Goal: Task Accomplishment & Management: Use online tool/utility

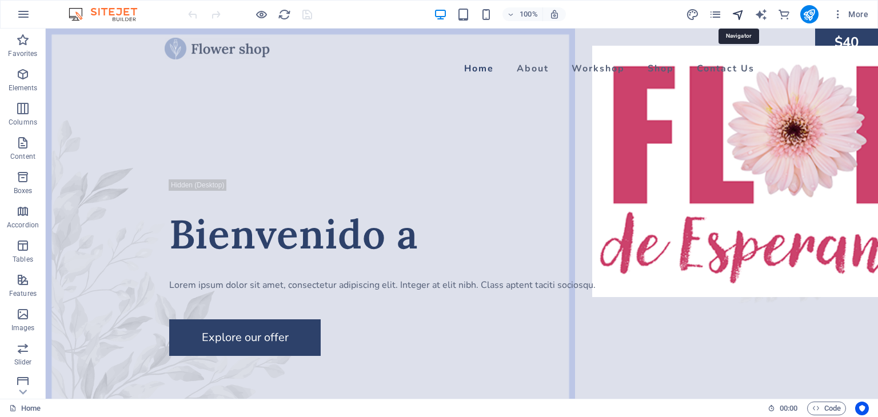
click at [735, 10] on icon "navigator" at bounding box center [737, 14] width 13 height 13
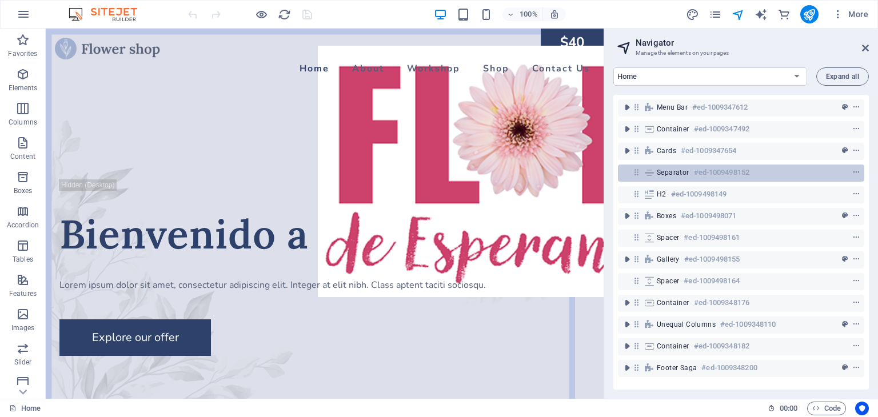
click at [672, 177] on span "Separator" at bounding box center [673, 172] width 33 height 9
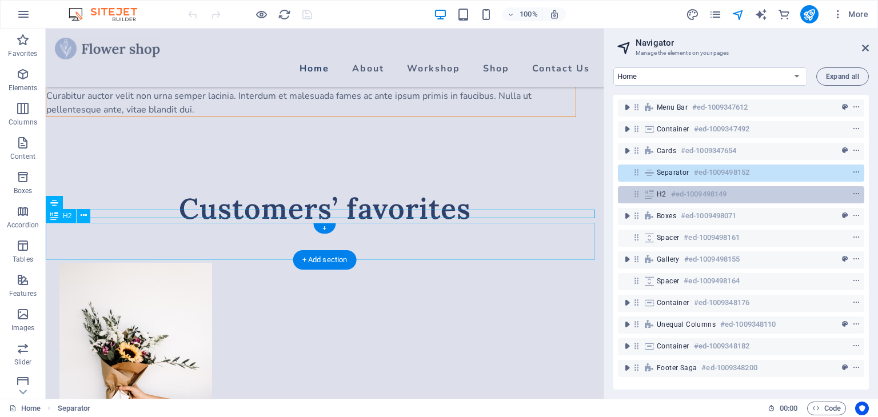
click at [671, 195] on h6 "#ed-1009498149" at bounding box center [698, 194] width 55 height 14
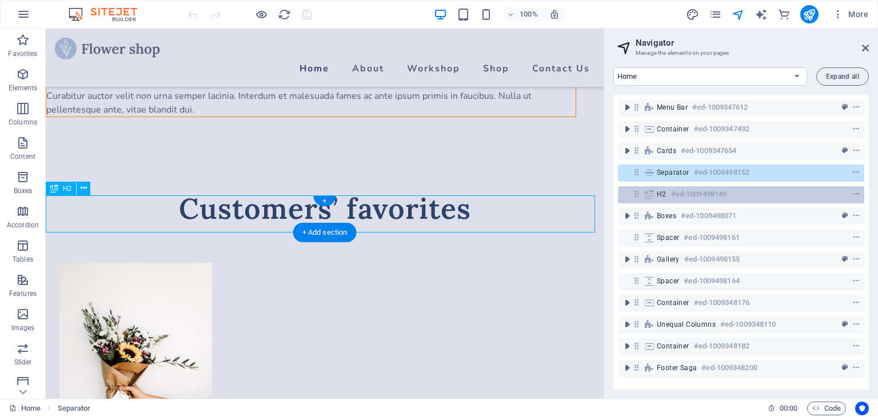
scroll to position [1182, 0]
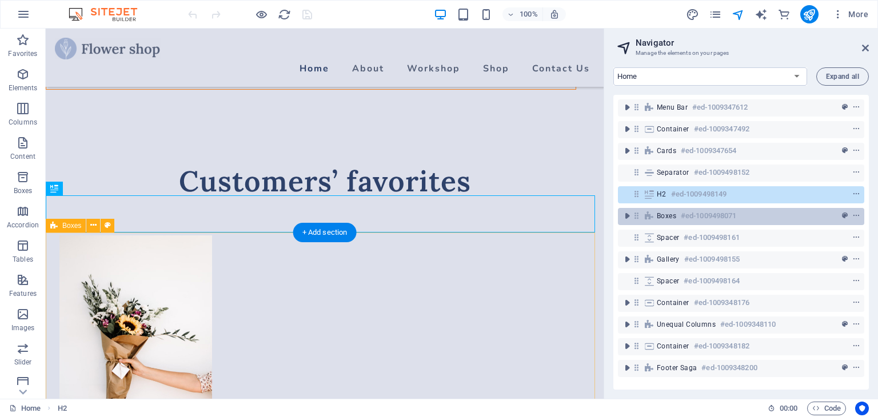
click at [666, 218] on span "Boxes" at bounding box center [666, 215] width 19 height 9
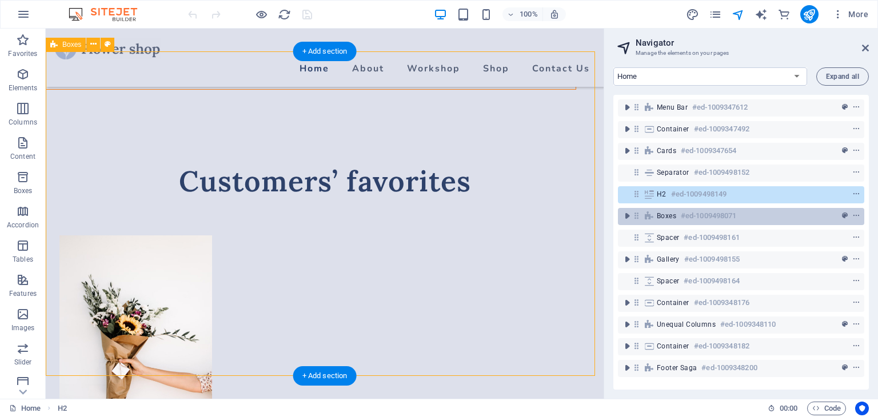
scroll to position [1363, 0]
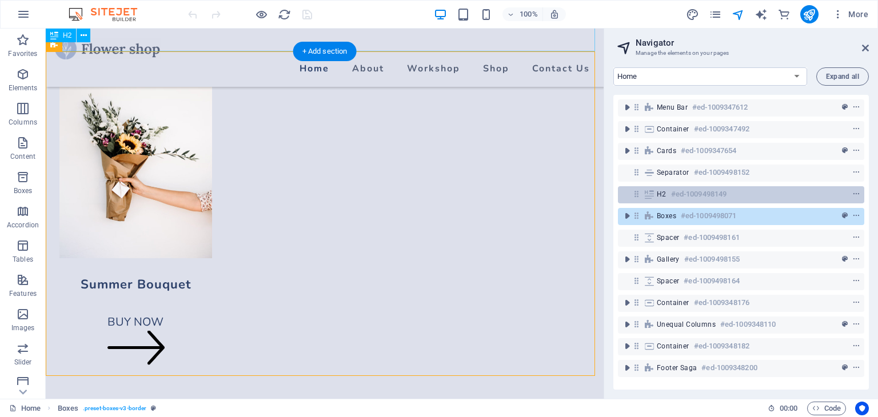
click at [671, 190] on h6 "#ed-1009498149" at bounding box center [698, 194] width 55 height 14
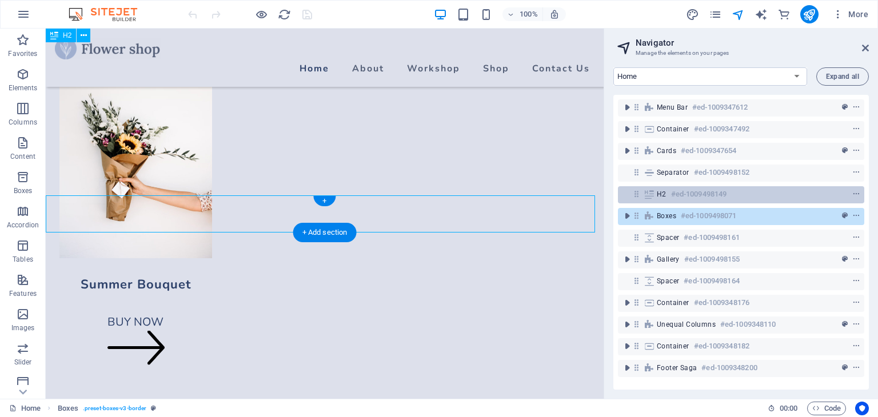
scroll to position [1182, 0]
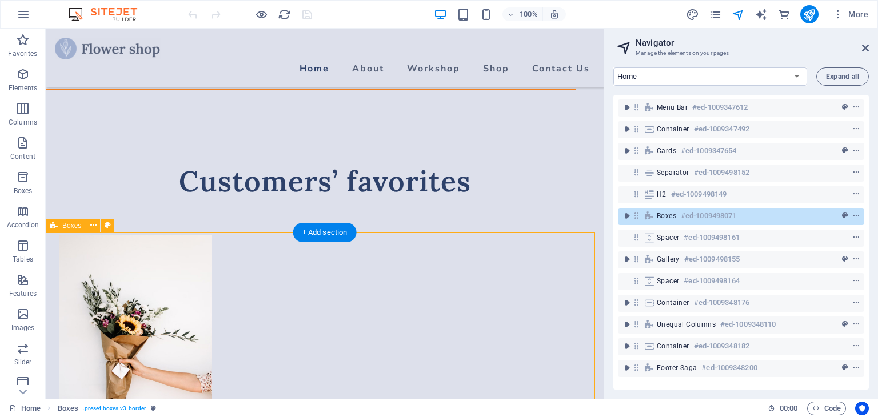
click at [786, 211] on div "Boxes #ed-1009498071" at bounding box center [732, 216] width 150 height 14
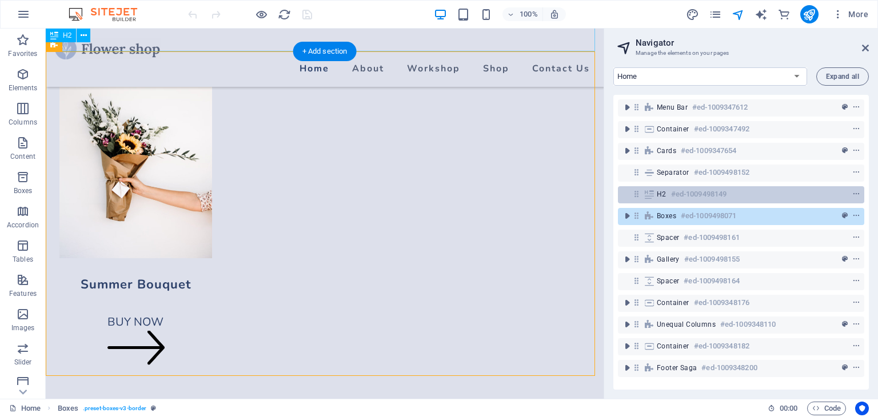
click at [675, 197] on h6 "#ed-1009498149" at bounding box center [698, 194] width 55 height 14
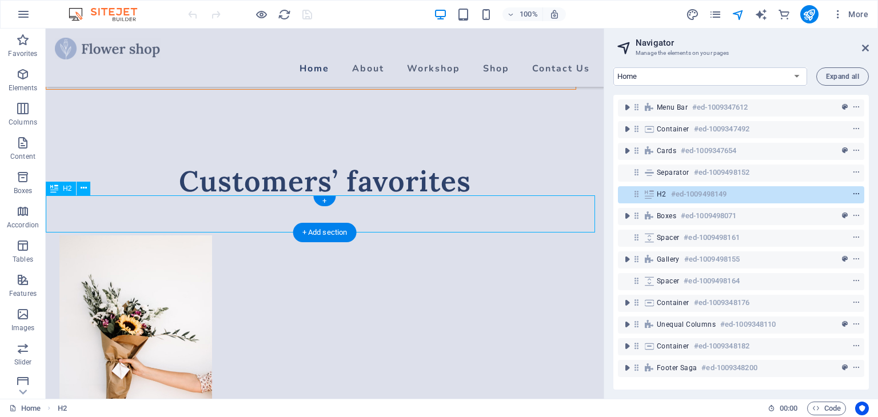
click at [854, 195] on icon "context-menu" at bounding box center [856, 194] width 8 height 8
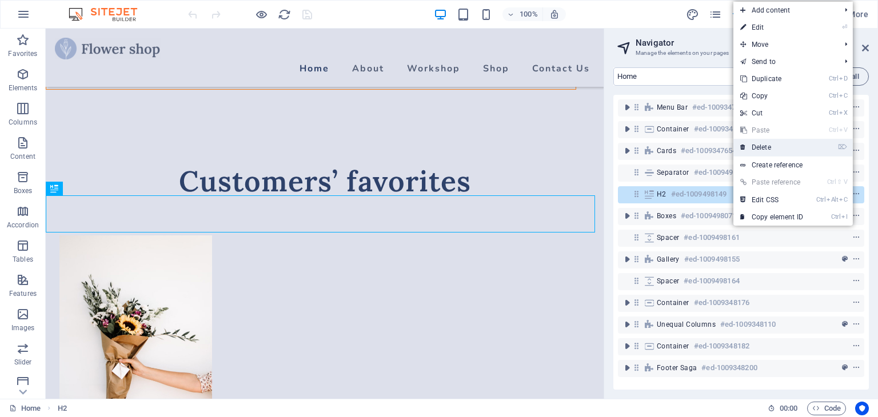
click at [770, 149] on link "⌦ Delete" at bounding box center [771, 147] width 77 height 17
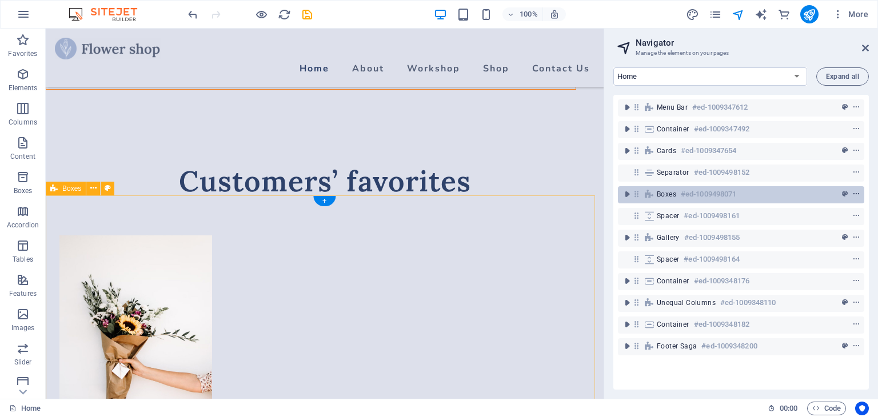
click at [855, 193] on icon "context-menu" at bounding box center [856, 194] width 8 height 8
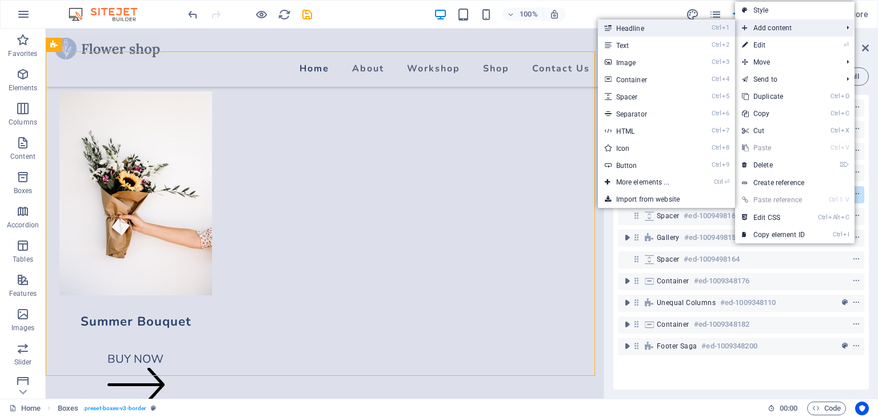
click at [661, 31] on link "Ctrl 1 Headline" at bounding box center [645, 27] width 94 height 17
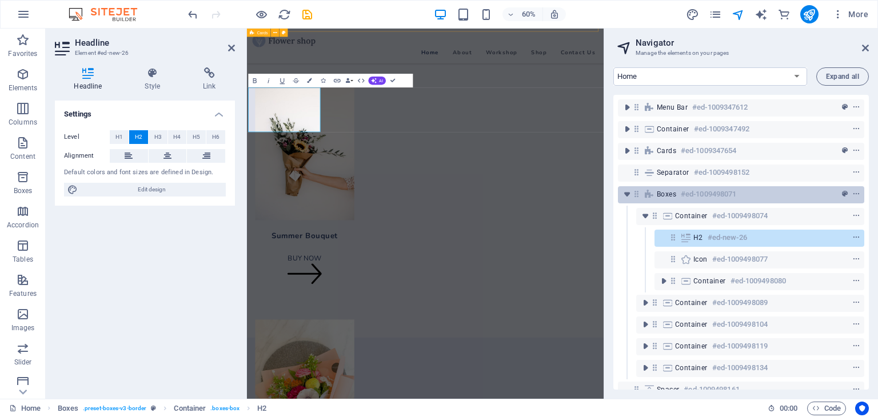
scroll to position [1344, 0]
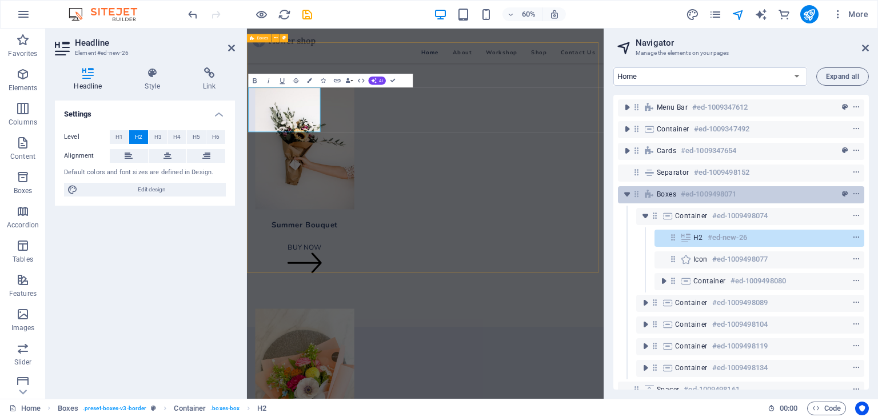
click at [710, 192] on h6 "#ed-1009498071" at bounding box center [708, 194] width 55 height 14
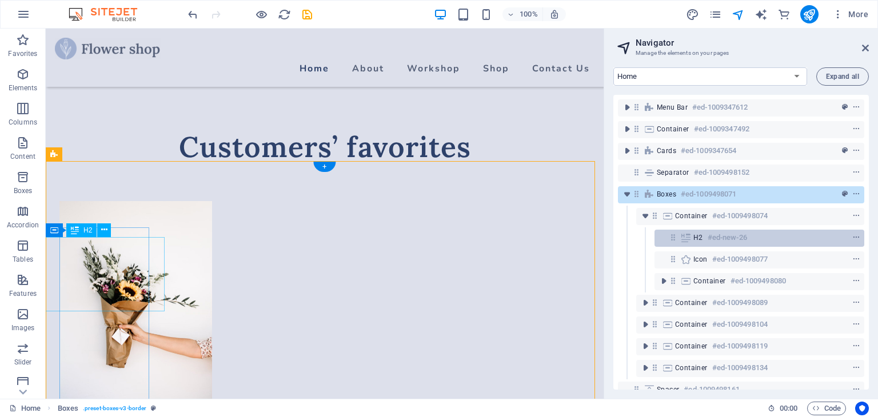
click at [709, 238] on h6 "#ed-new-26" at bounding box center [726, 238] width 39 height 14
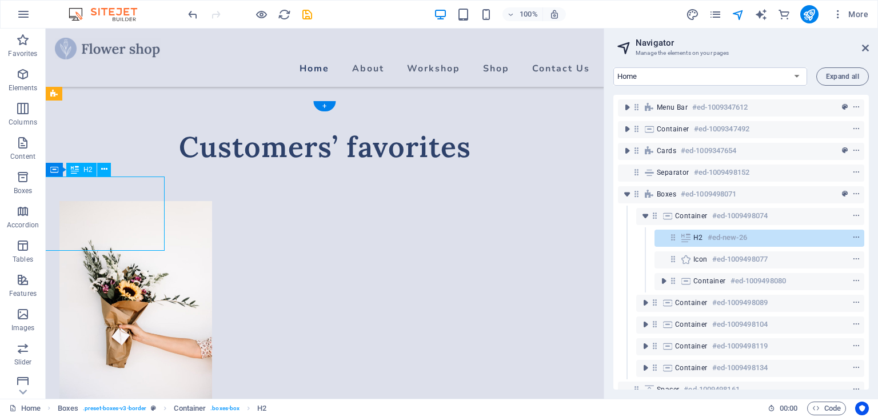
scroll to position [1277, 0]
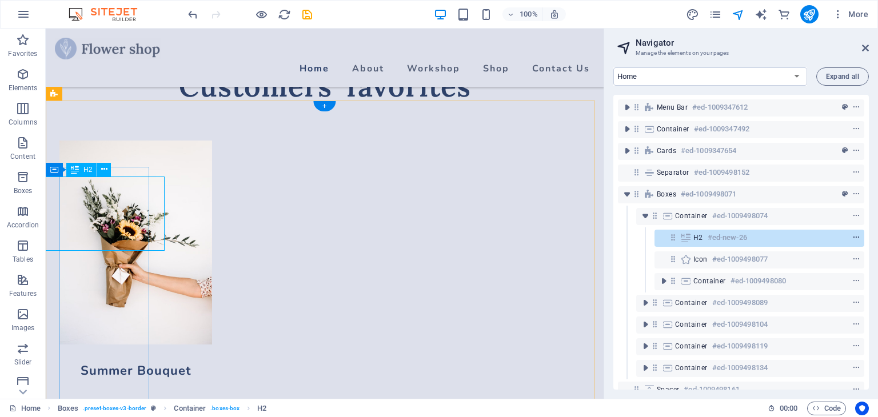
click at [854, 235] on icon "context-menu" at bounding box center [856, 238] width 8 height 8
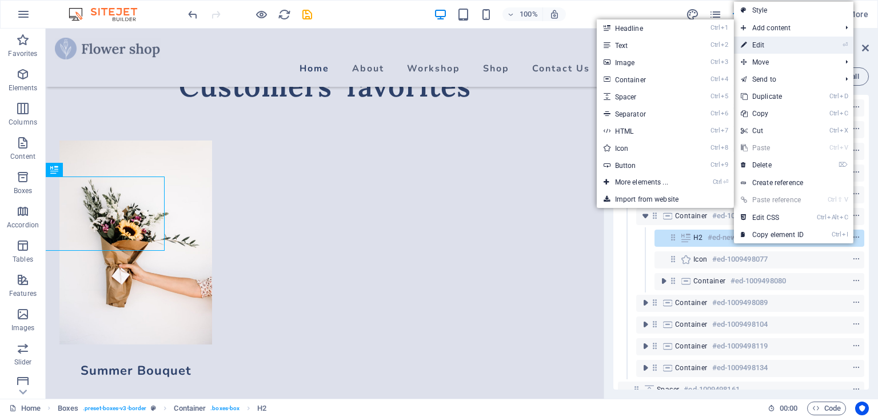
click at [766, 44] on link "⏎ Edit" at bounding box center [772, 45] width 77 height 17
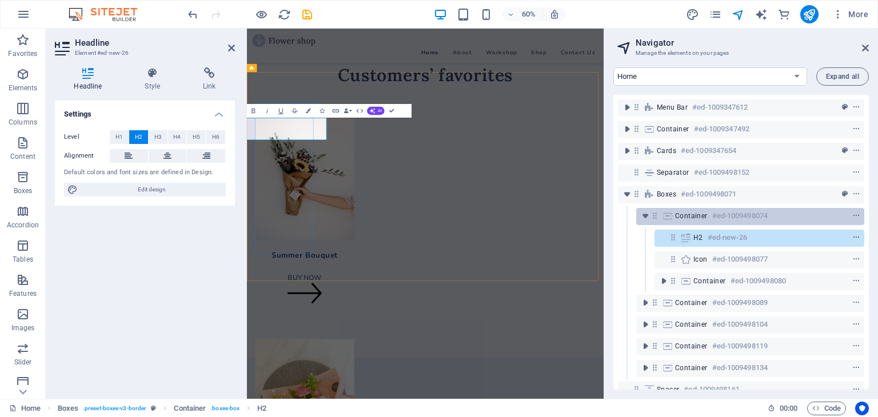
click at [758, 219] on h6 "#ed-1009498074" at bounding box center [739, 216] width 55 height 14
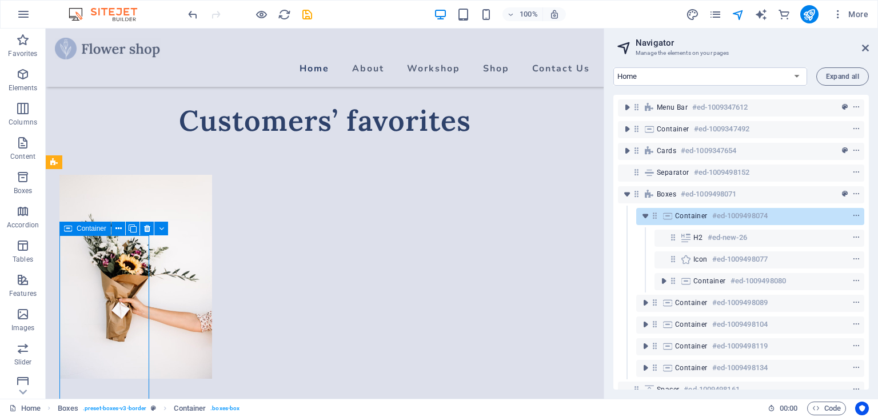
scroll to position [1208, 0]
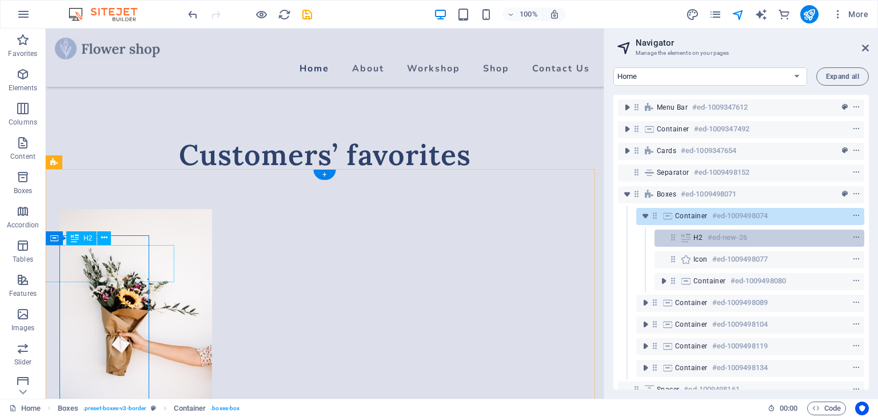
click at [748, 237] on div "H2 #ed-new-26" at bounding box center [750, 238] width 114 height 14
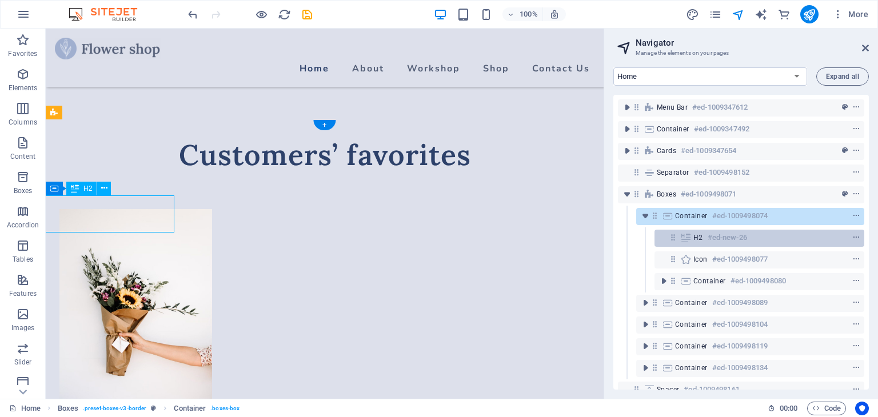
scroll to position [1258, 0]
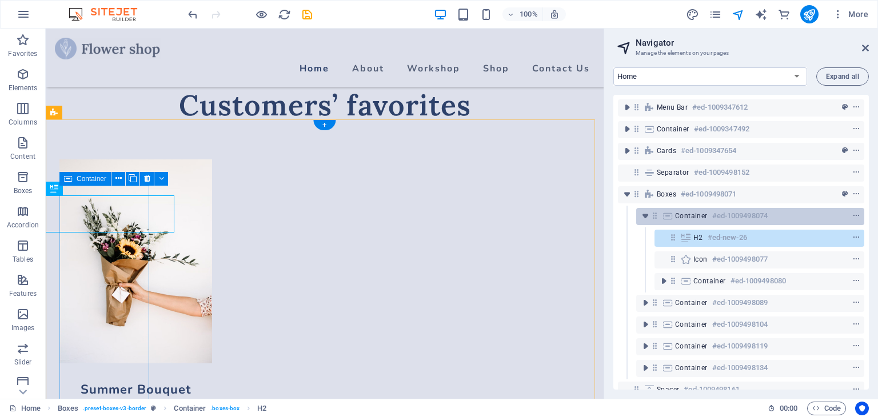
drag, startPoint x: 730, startPoint y: 234, endPoint x: 727, endPoint y: 211, distance: 23.0
click at [727, 211] on div "Menu Bar #ed-1009347612 Container #ed-1009347492 Cards #ed-1009347654 Separator…" at bounding box center [740, 242] width 255 height 295
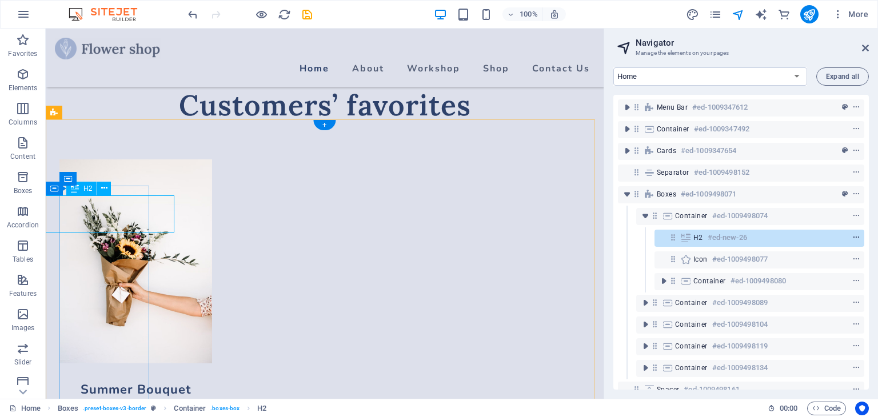
click at [853, 236] on icon "context-menu" at bounding box center [856, 238] width 8 height 8
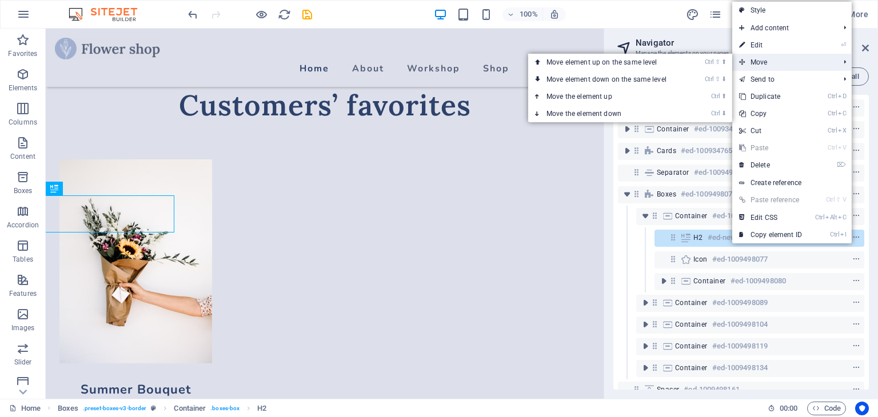
click at [784, 59] on span "Move" at bounding box center [783, 62] width 102 height 17
click at [675, 62] on link "Ctrl ⇧ ⬆ Move element up on the same level" at bounding box center [608, 62] width 161 height 17
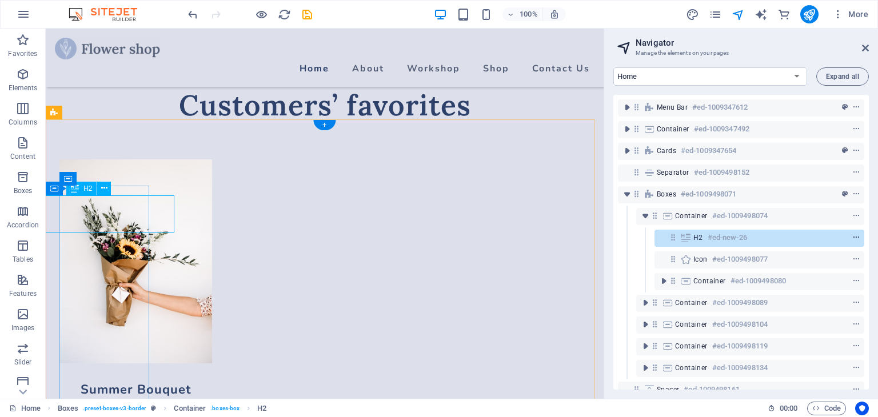
click at [853, 234] on icon "context-menu" at bounding box center [856, 238] width 8 height 8
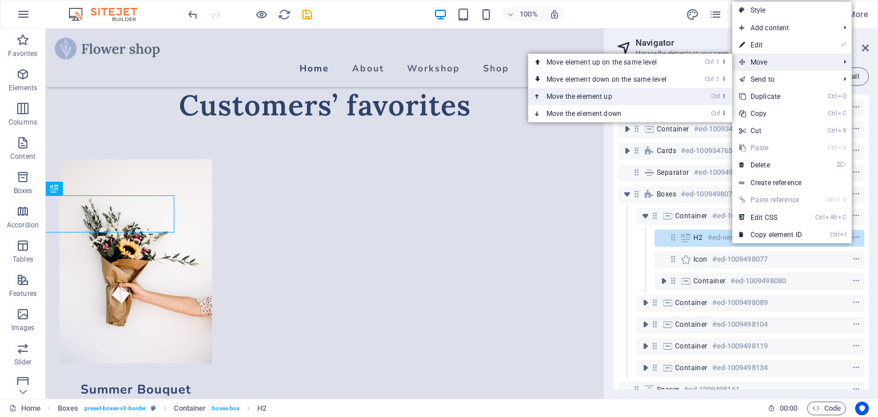
click at [625, 95] on link "Ctrl ⬆ Move the element up" at bounding box center [608, 96] width 161 height 17
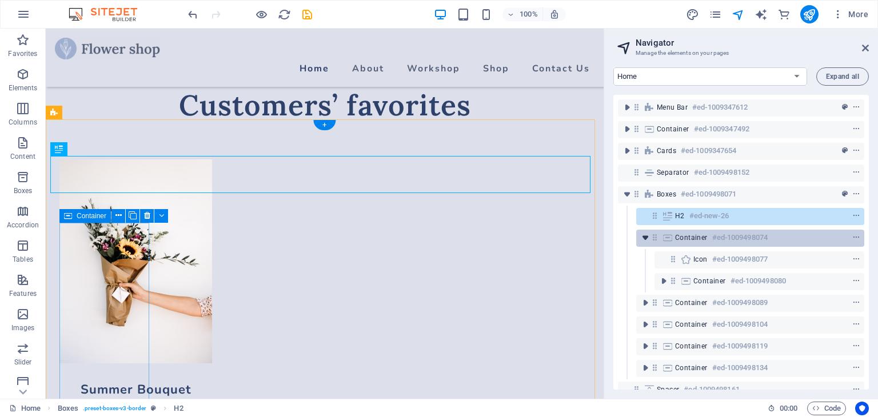
click at [644, 240] on icon "toggle-expand" at bounding box center [644, 237] width 11 height 11
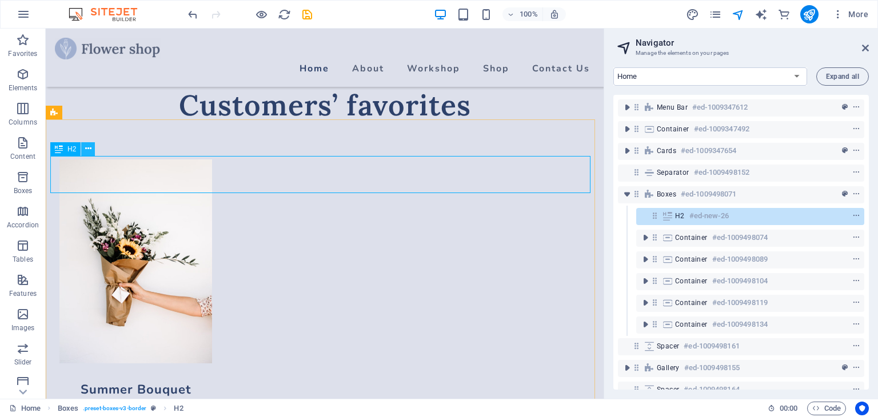
click at [87, 149] on icon at bounding box center [88, 149] width 6 height 12
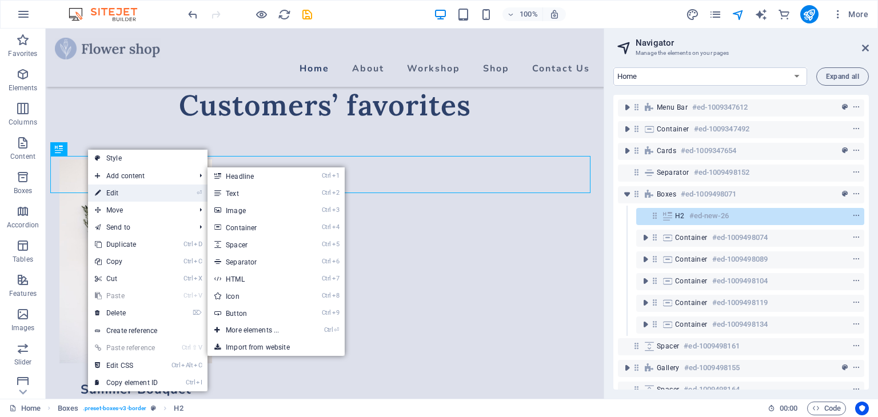
click at [134, 191] on link "⏎ Edit" at bounding box center [126, 193] width 77 height 17
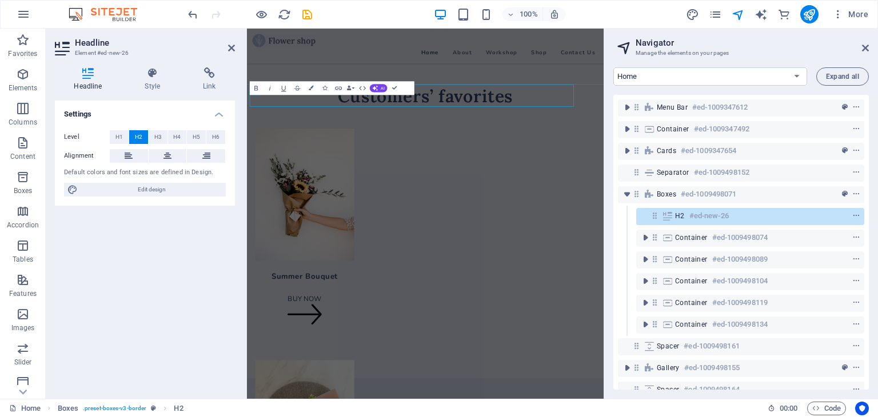
scroll to position [1292, 0]
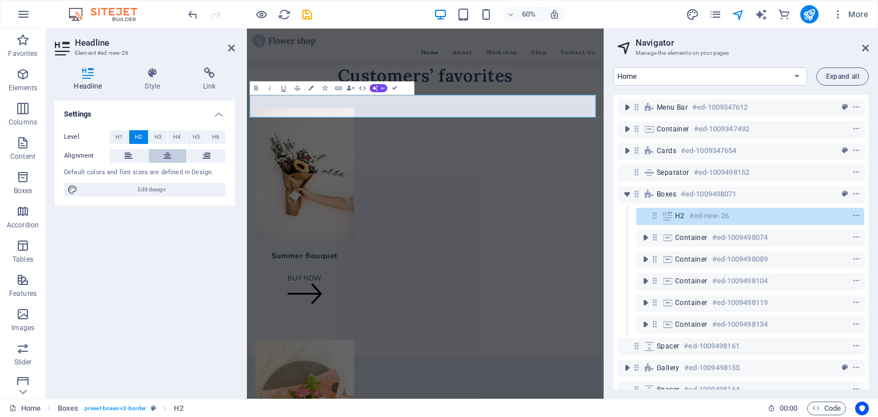
click at [165, 151] on icon at bounding box center [167, 156] width 8 height 14
click at [863, 44] on icon at bounding box center [865, 47] width 7 height 9
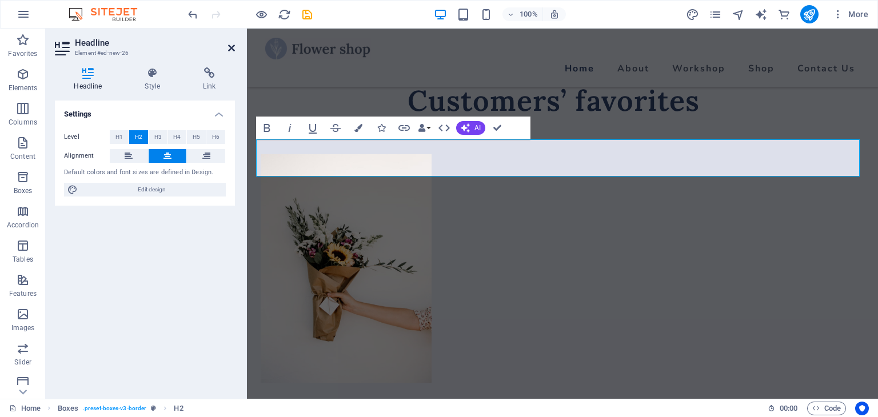
click at [229, 46] on icon at bounding box center [231, 47] width 7 height 9
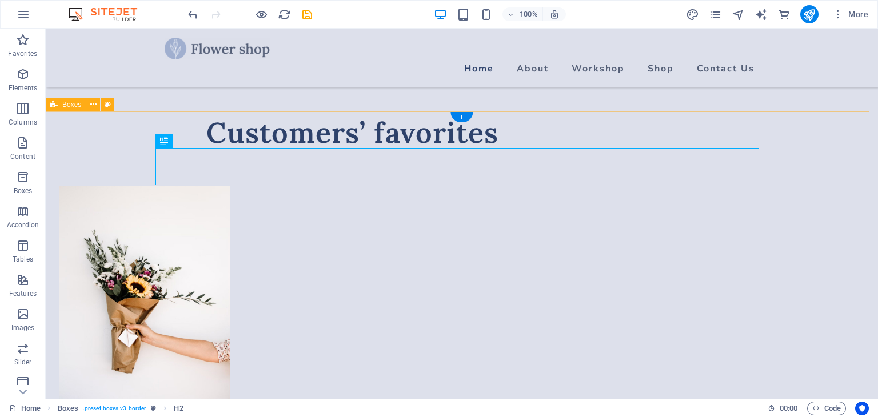
scroll to position [1260, 0]
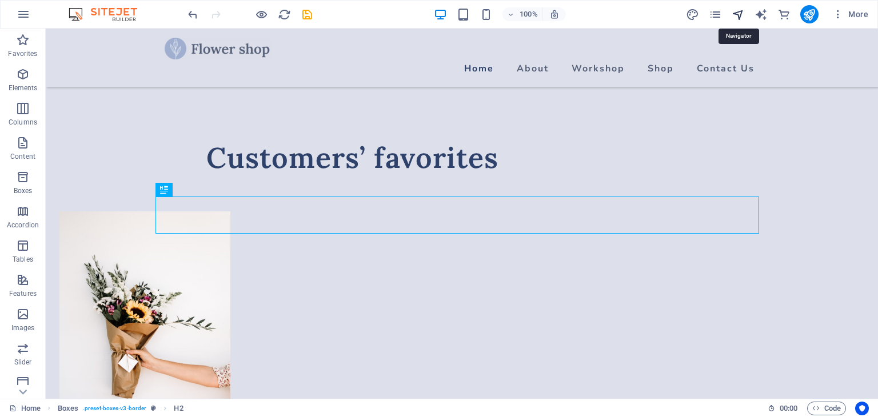
click at [741, 12] on icon "navigator" at bounding box center [737, 14] width 13 height 13
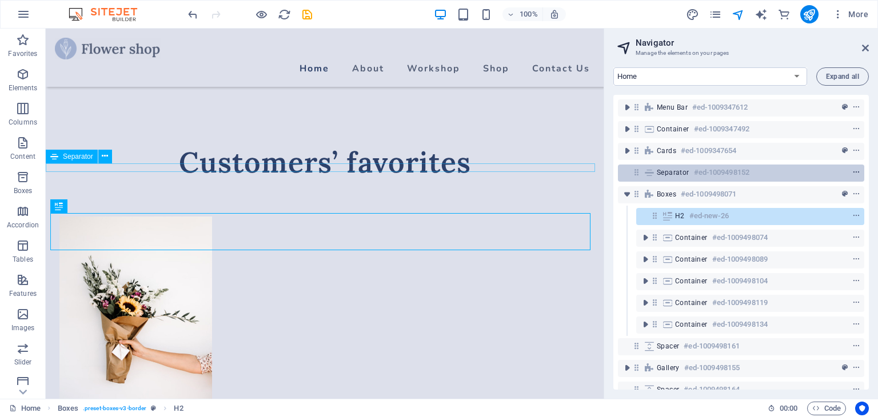
click at [852, 174] on icon "context-menu" at bounding box center [856, 173] width 8 height 8
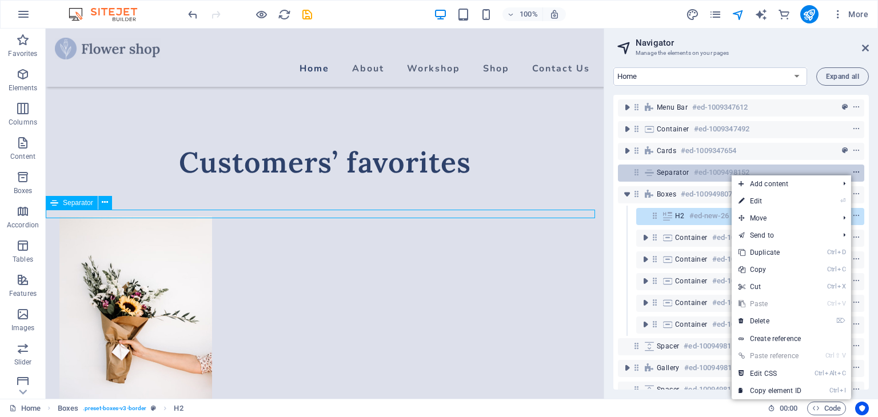
scroll to position [1154, 0]
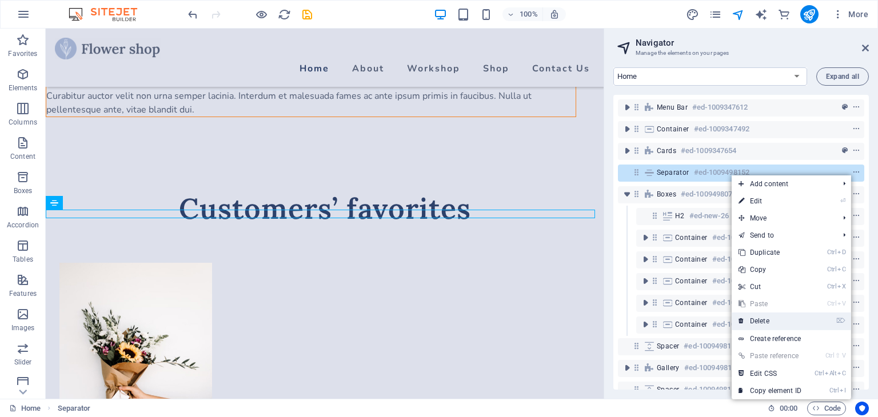
click at [768, 316] on link "⌦ Delete" at bounding box center [769, 321] width 77 height 17
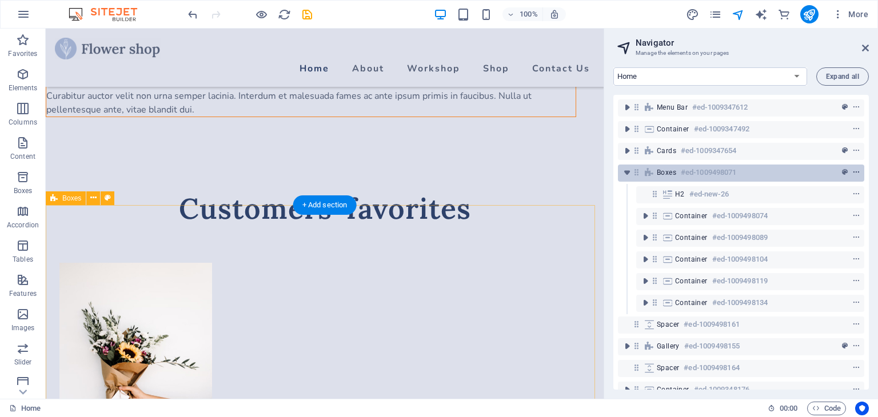
click at [853, 171] on icon "context-menu" at bounding box center [856, 173] width 8 height 8
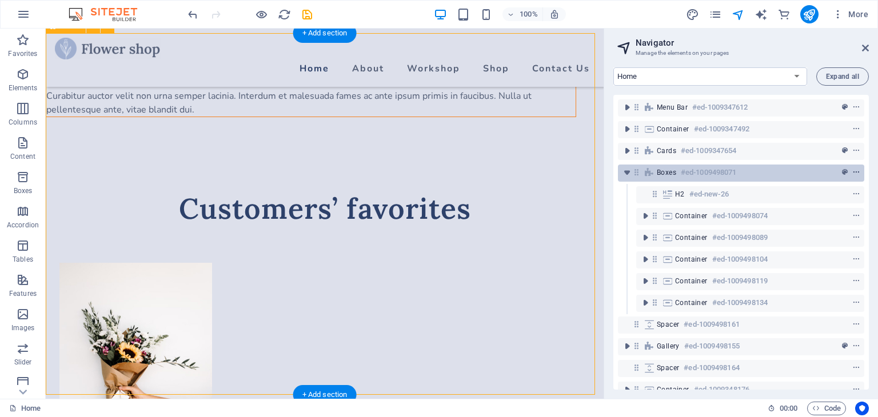
scroll to position [1326, 0]
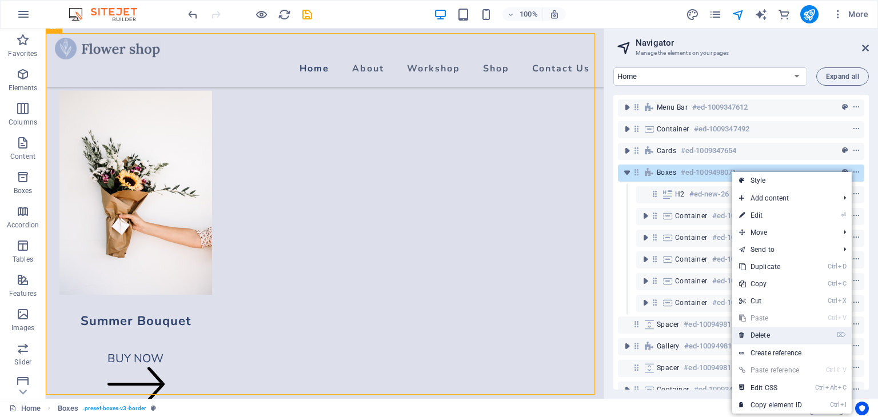
click at [764, 332] on link "⌦ Delete" at bounding box center [770, 335] width 77 height 17
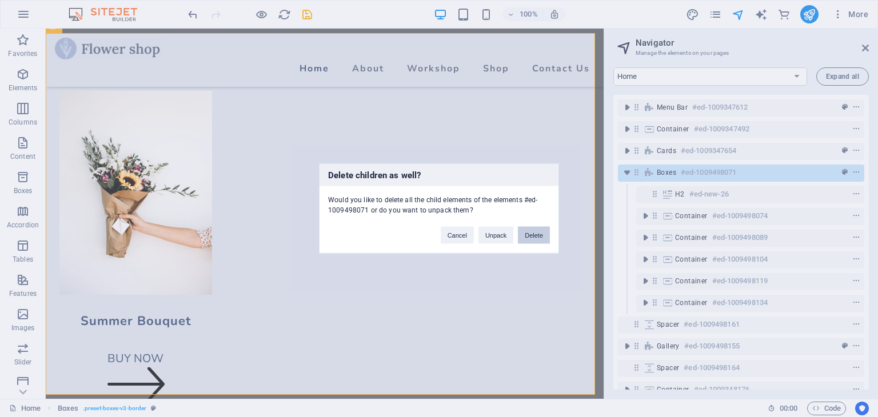
click at [532, 237] on button "Delete" at bounding box center [534, 235] width 32 height 17
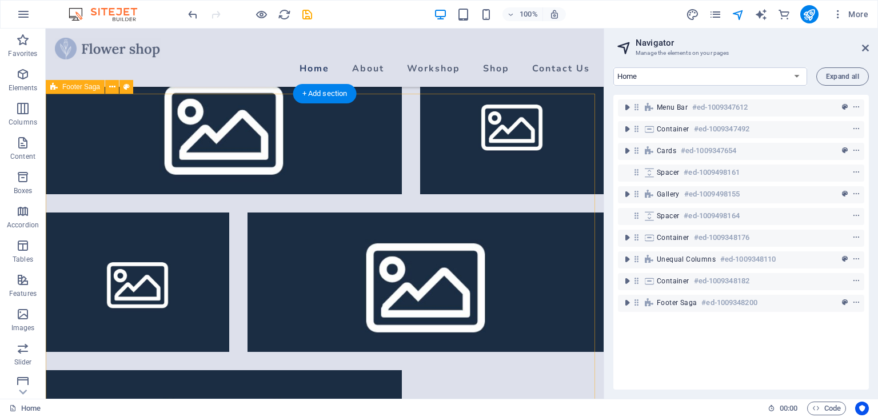
scroll to position [2549, 0]
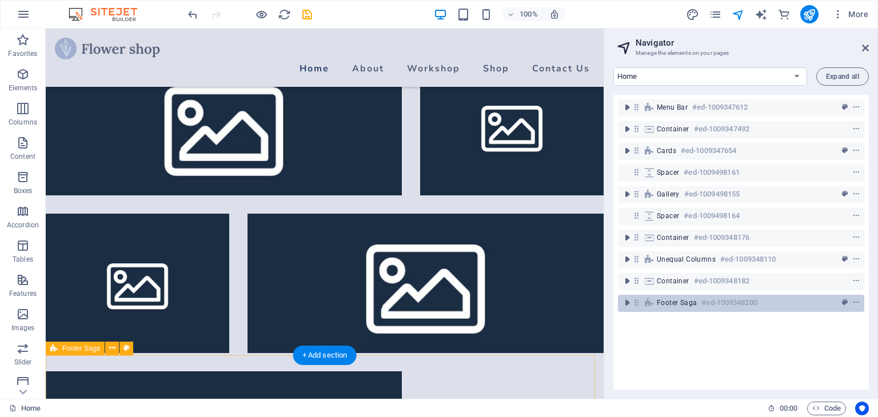
click at [682, 306] on span "Footer Saga" at bounding box center [677, 302] width 40 height 9
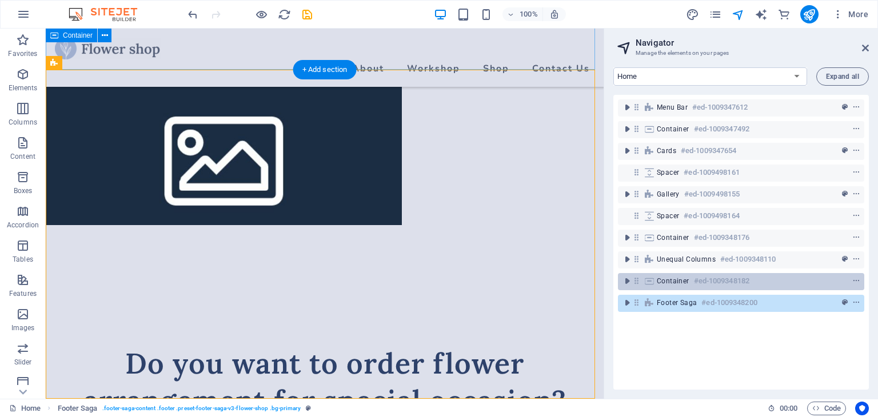
click at [684, 285] on span "Container" at bounding box center [673, 281] width 33 height 9
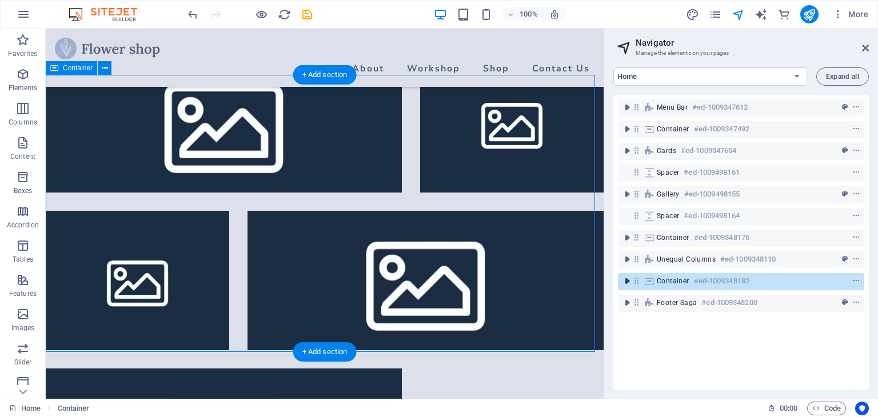
click at [626, 282] on icon "toggle-expand" at bounding box center [626, 280] width 11 height 11
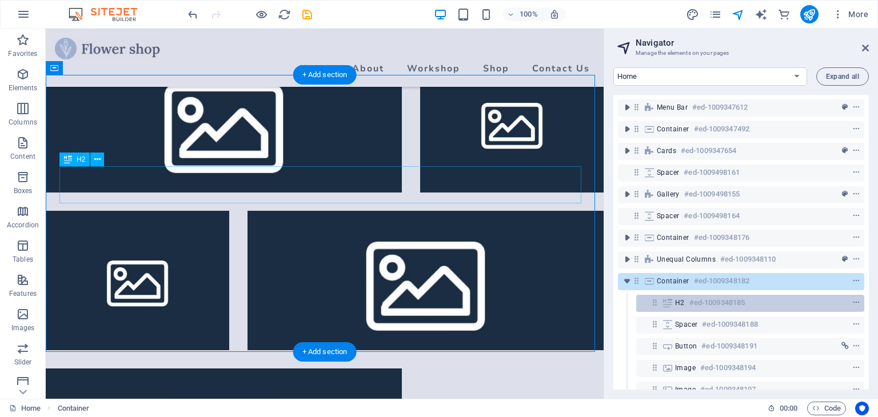
click at [688, 302] on div "H2 #ed-1009348185" at bounding box center [741, 303] width 132 height 14
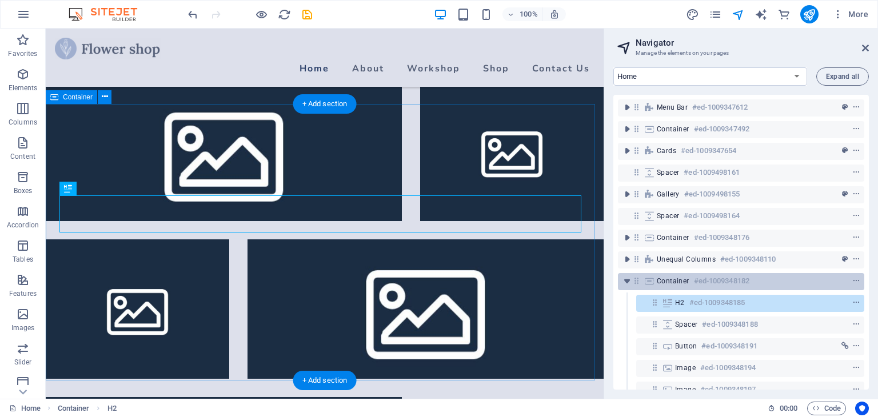
click at [698, 283] on h6 "#ed-1009348182" at bounding box center [721, 281] width 55 height 14
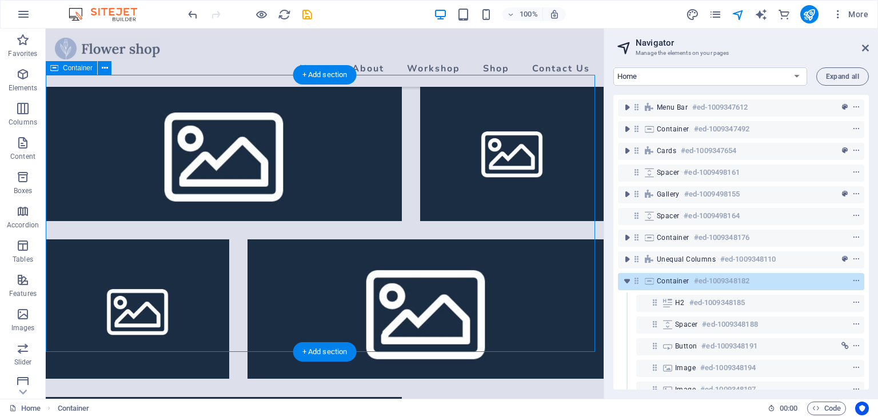
scroll to position [2551, 0]
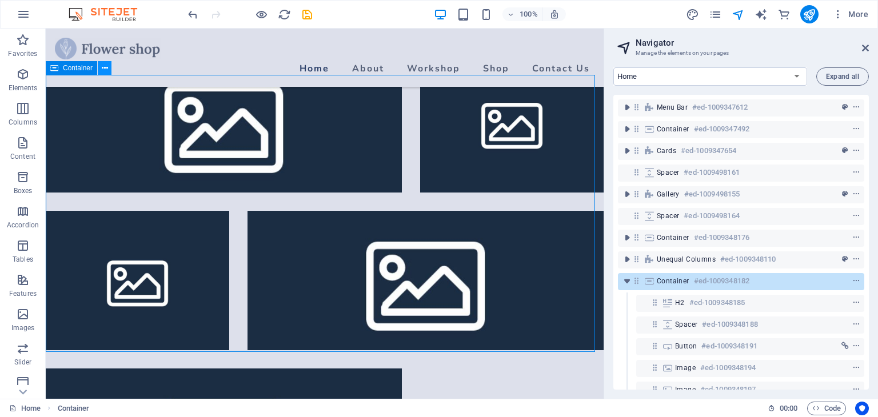
click at [102, 66] on icon at bounding box center [105, 68] width 6 height 12
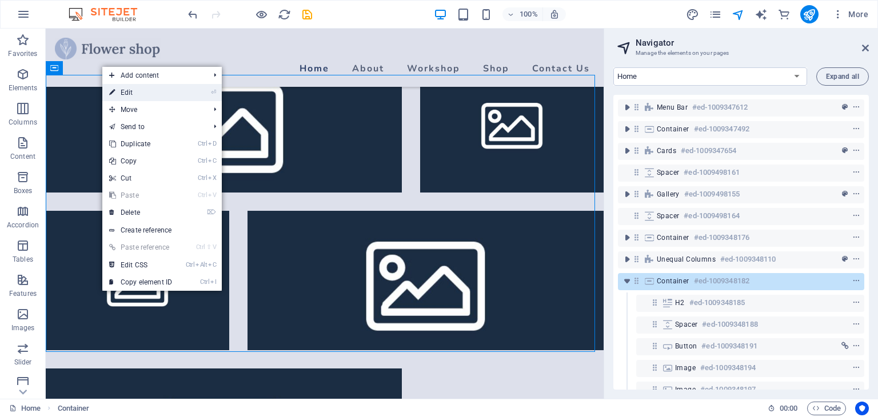
click at [126, 90] on link "⏎ Edit" at bounding box center [140, 92] width 77 height 17
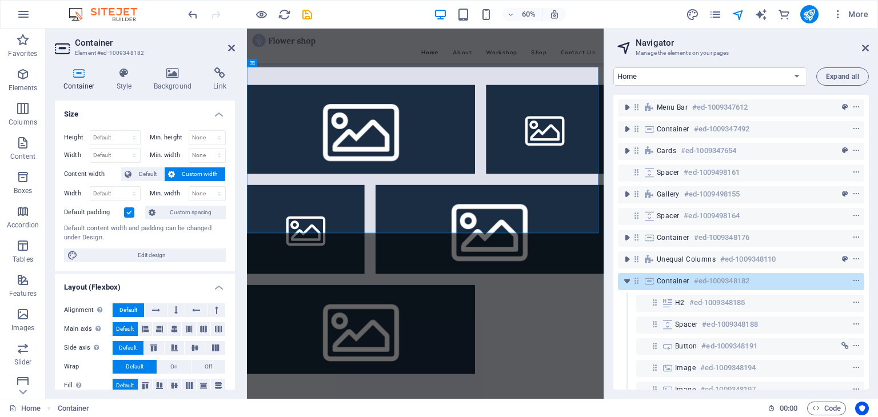
scroll to position [2597, 0]
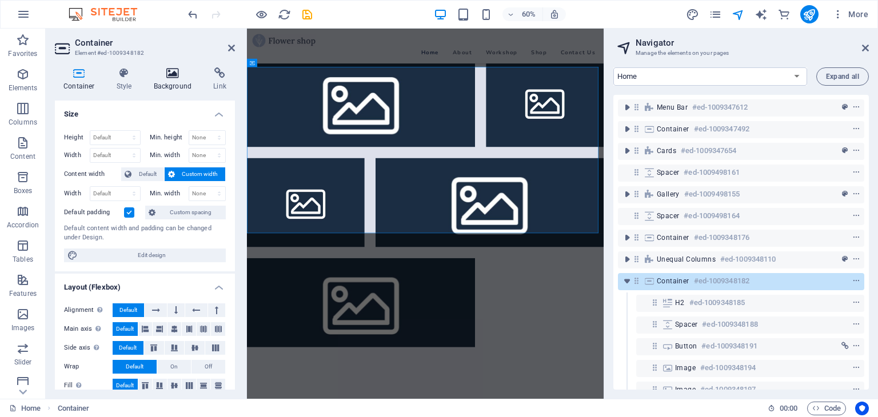
click at [165, 80] on h4 "Background" at bounding box center [175, 79] width 60 height 24
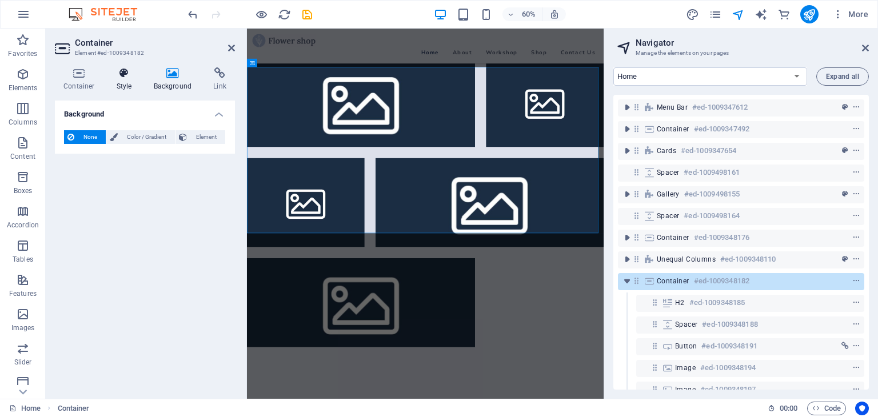
click at [123, 78] on icon at bounding box center [124, 72] width 33 height 11
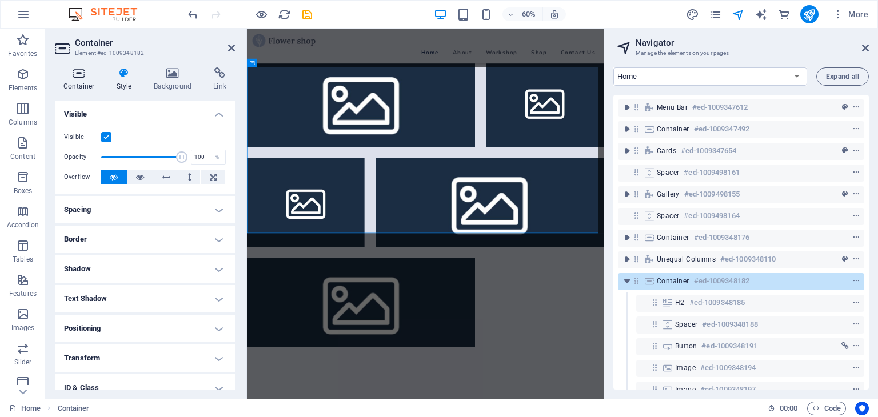
click at [83, 77] on icon at bounding box center [79, 72] width 49 height 11
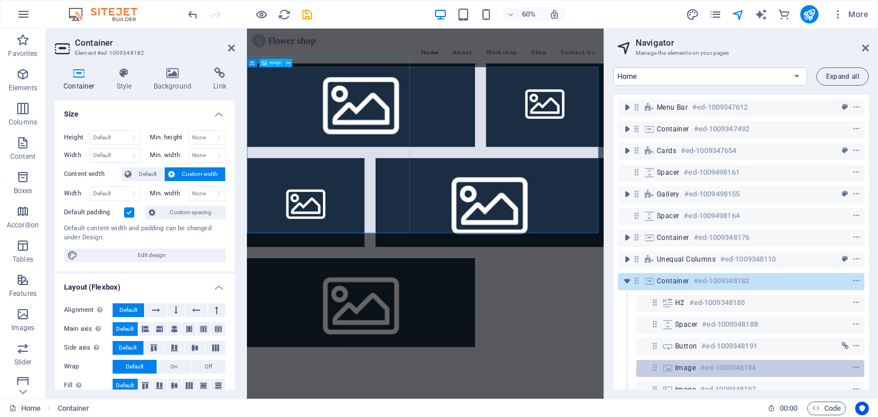
click at [753, 366] on h6 "#ed-1009348194" at bounding box center [727, 368] width 55 height 14
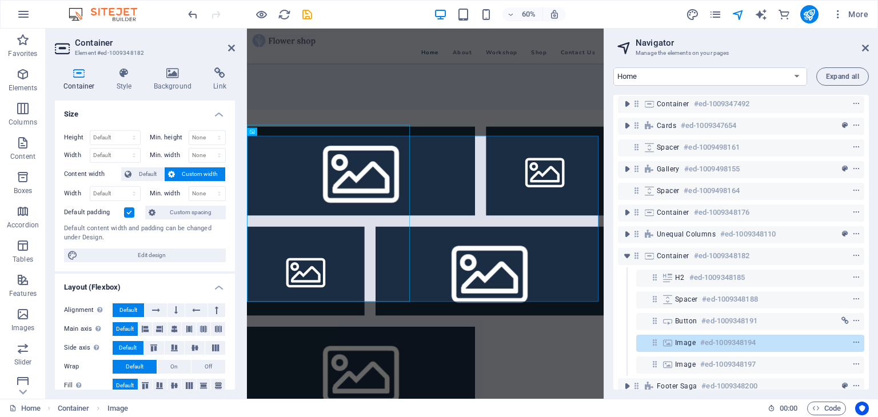
scroll to position [44, 0]
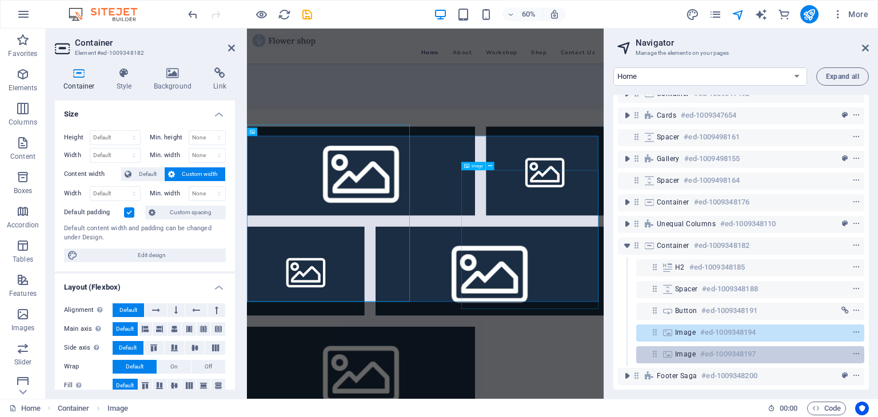
click at [702, 347] on h6 "#ed-1009348197" at bounding box center [727, 354] width 55 height 14
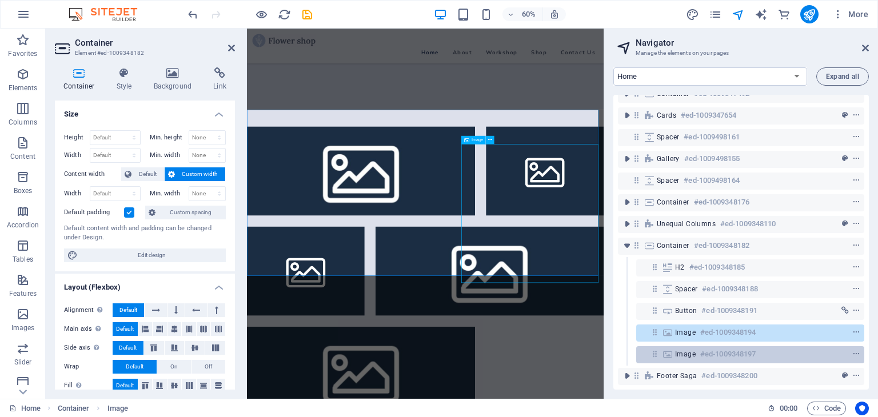
scroll to position [2526, 0]
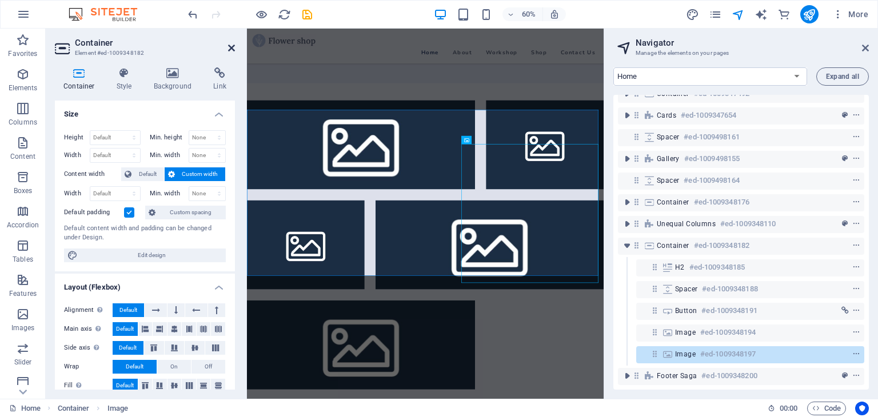
click at [231, 46] on icon at bounding box center [231, 47] width 7 height 9
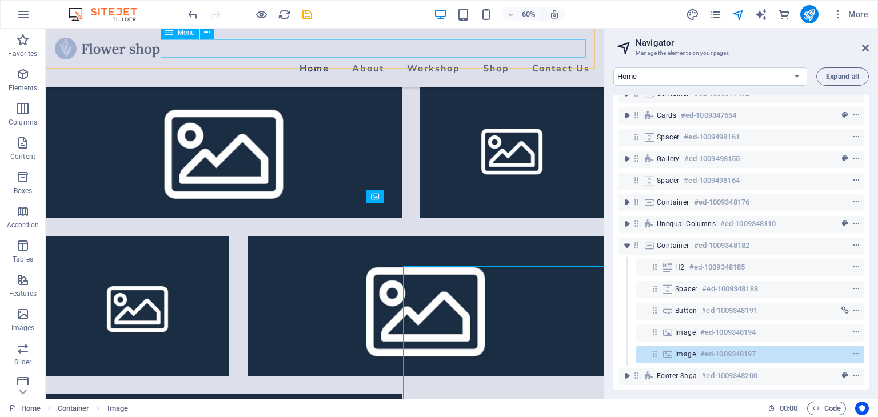
scroll to position [2480, 0]
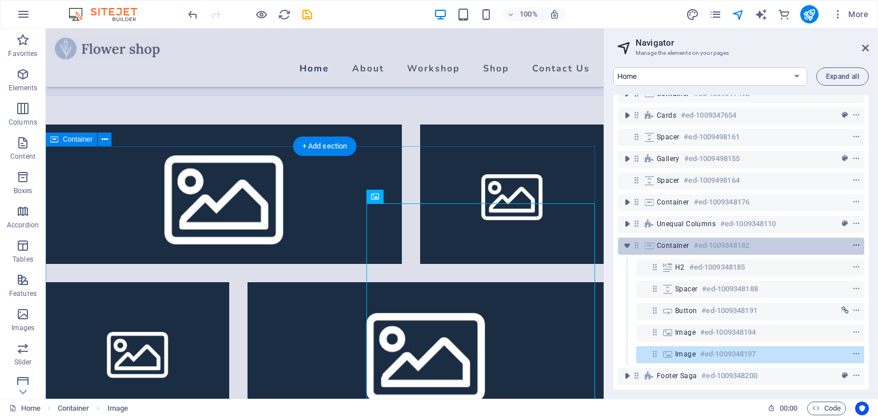
click at [853, 242] on icon "context-menu" at bounding box center [856, 246] width 8 height 8
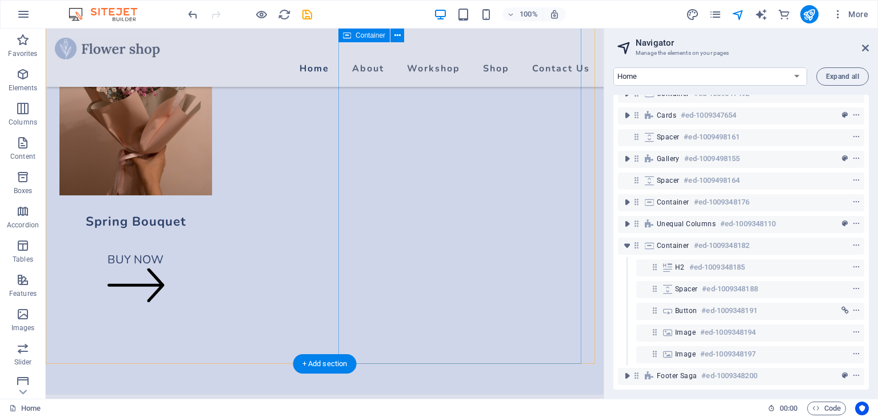
scroll to position [2266, 0]
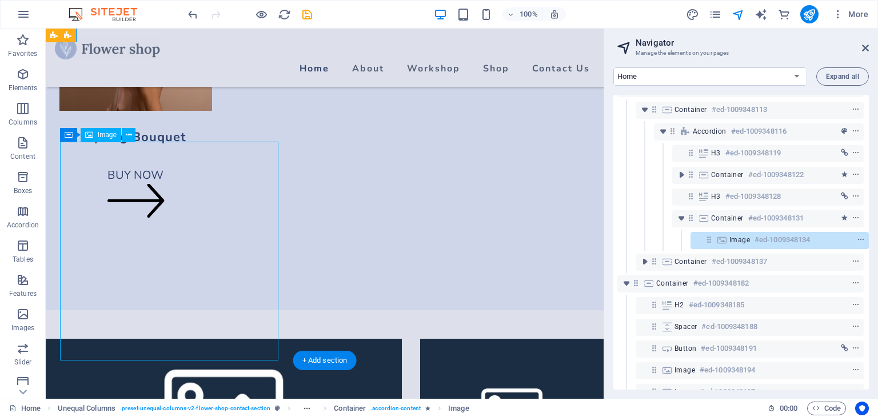
scroll to position [174, 2]
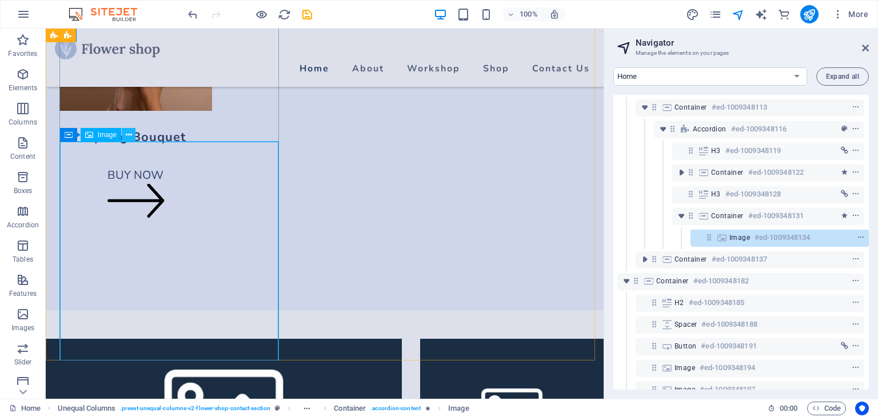
click at [126, 135] on icon at bounding box center [129, 135] width 6 height 12
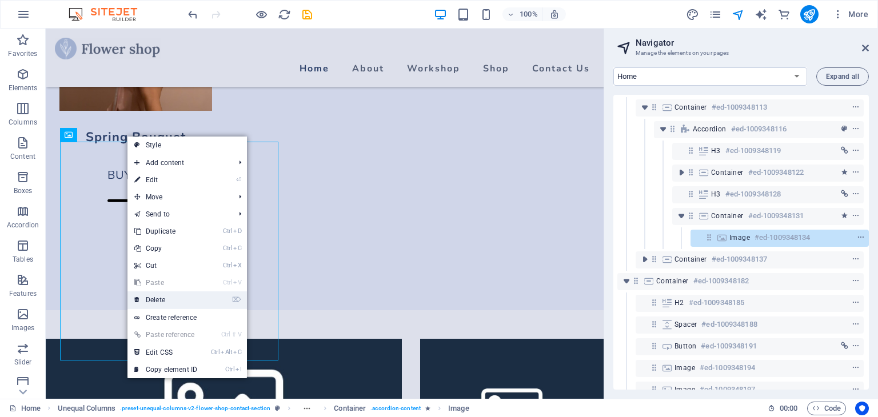
click at [159, 302] on link "⌦ Delete" at bounding box center [165, 299] width 77 height 17
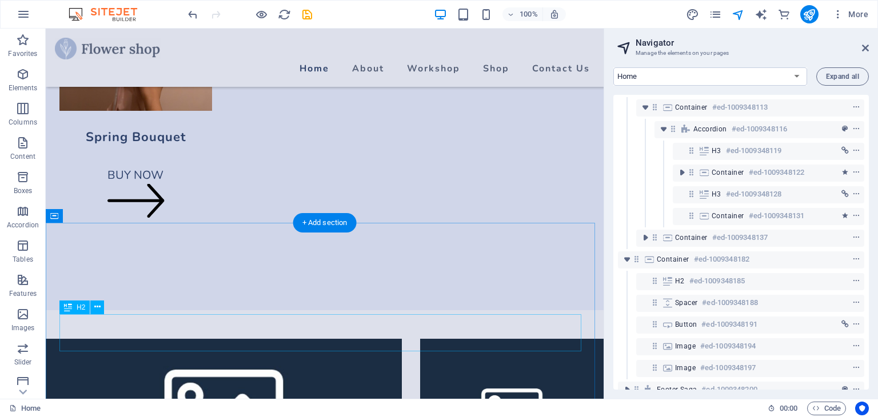
scroll to position [2209, 0]
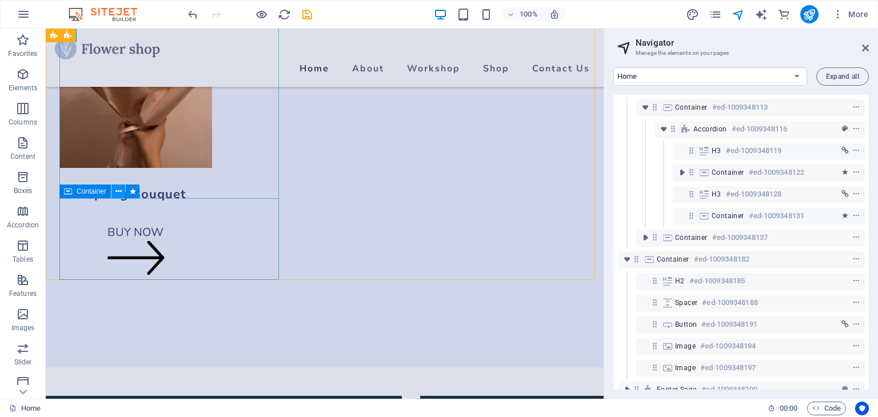
click at [117, 190] on icon at bounding box center [118, 192] width 6 height 12
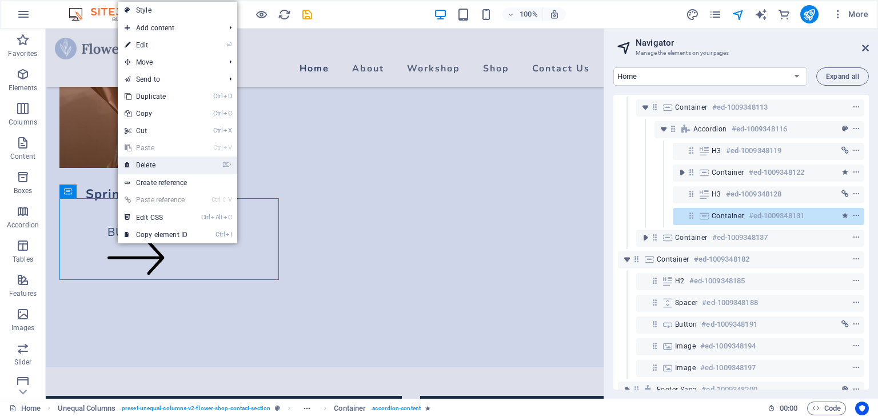
click at [157, 161] on link "⌦ Delete" at bounding box center [156, 165] width 77 height 17
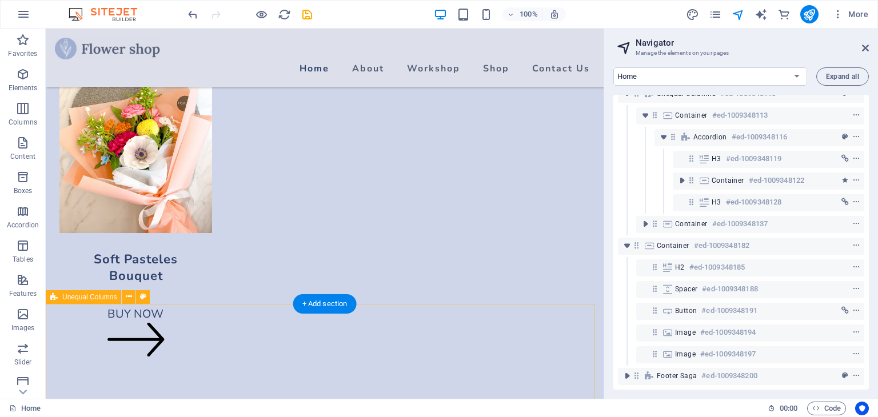
scroll to position [1751, 0]
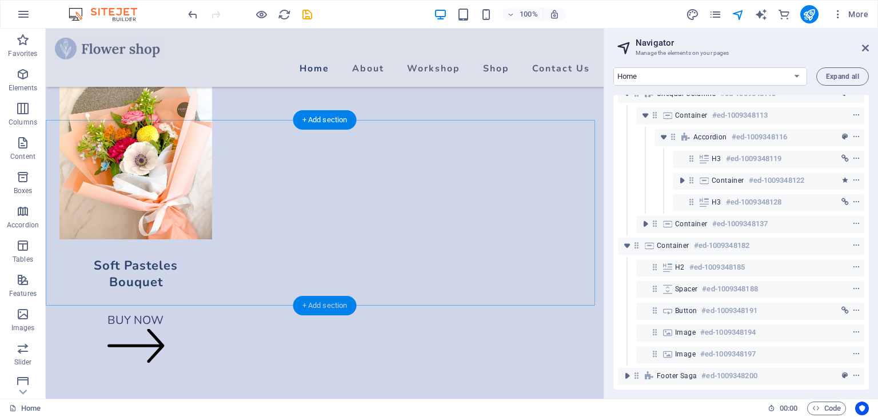
click at [324, 306] on div "+ Add section" at bounding box center [324, 305] width 63 height 19
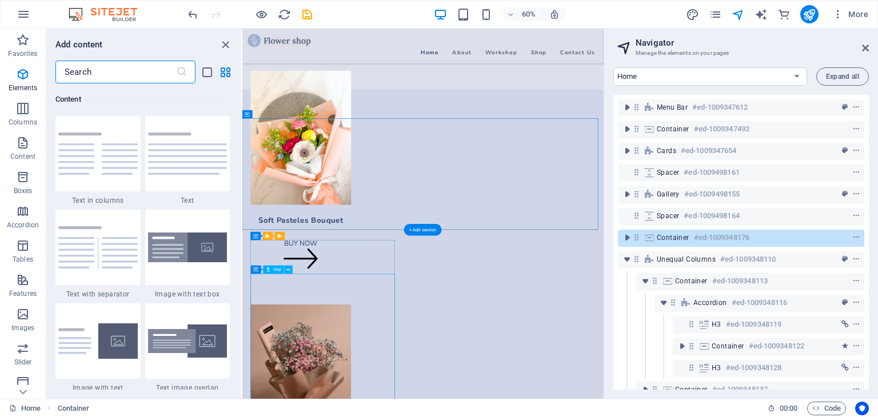
scroll to position [1999, 0]
click at [224, 40] on icon "close panel" at bounding box center [225, 44] width 13 height 13
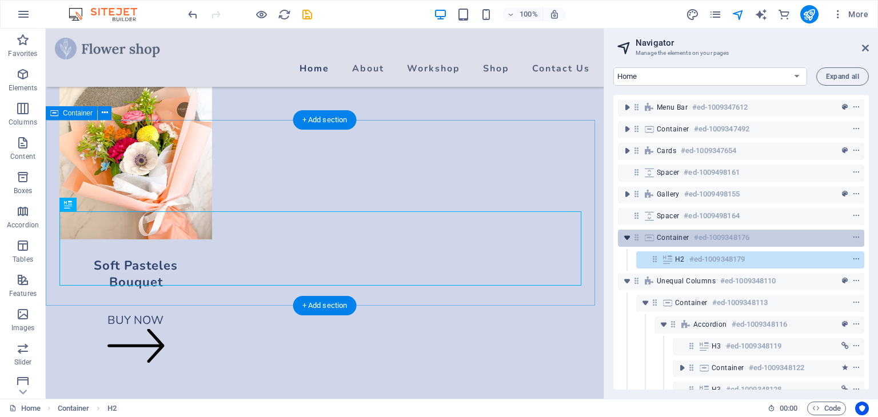
click at [626, 236] on icon "toggle-expand" at bounding box center [626, 237] width 11 height 11
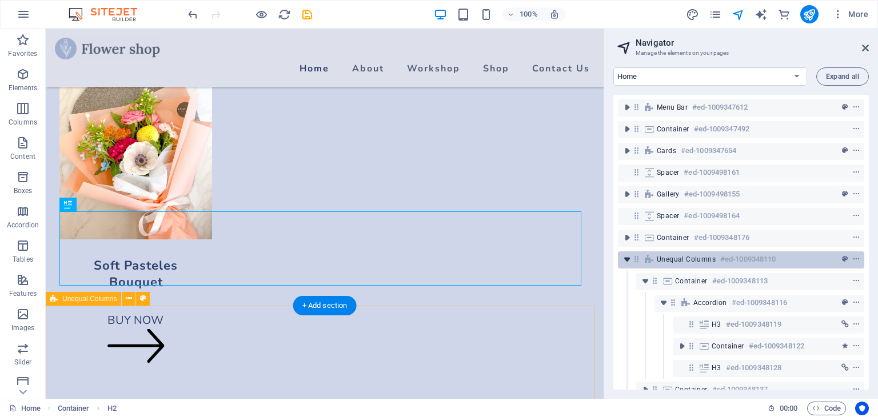
click at [625, 258] on icon "toggle-expand" at bounding box center [626, 259] width 11 height 11
click at [855, 257] on icon "context-menu" at bounding box center [856, 259] width 8 height 8
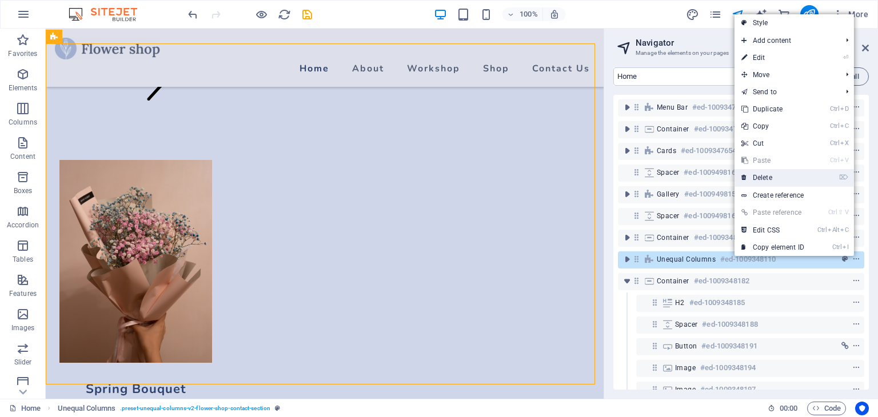
click at [771, 177] on link "⌦ Delete" at bounding box center [772, 177] width 77 height 17
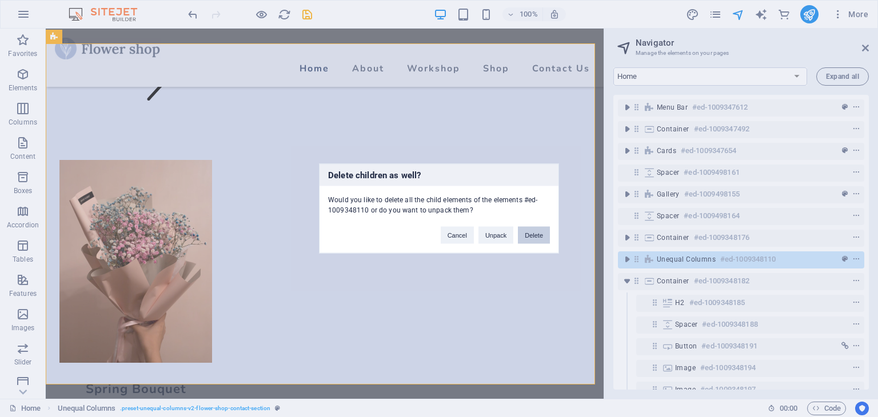
click at [528, 236] on button "Delete" at bounding box center [534, 235] width 32 height 17
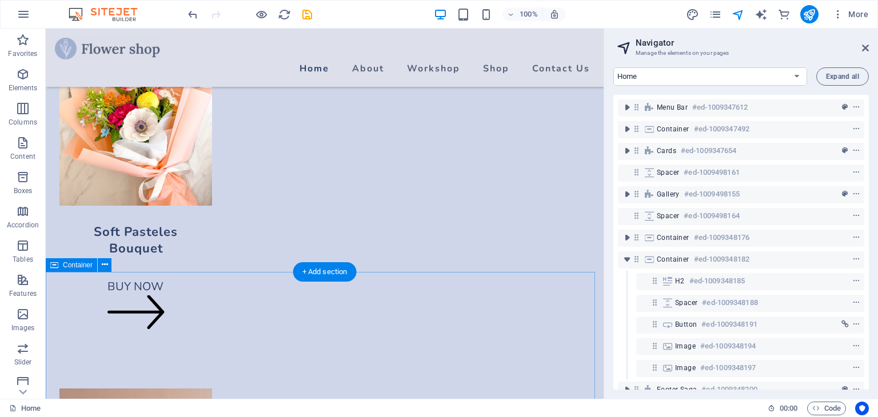
scroll to position [1728, 0]
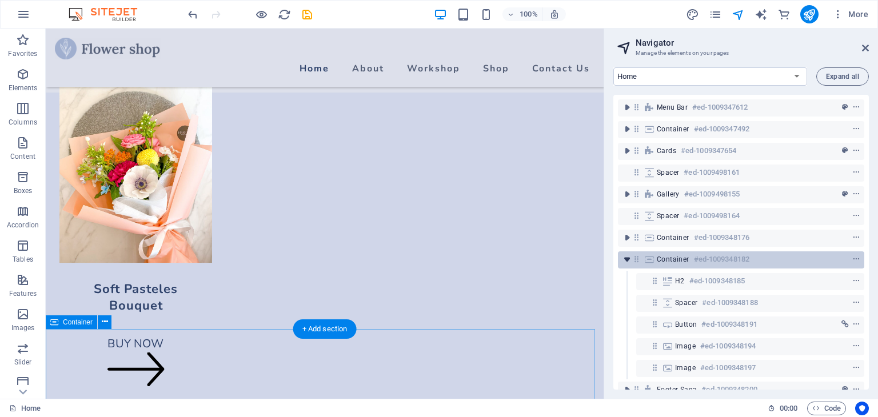
click at [628, 259] on icon "toggle-expand" at bounding box center [626, 259] width 11 height 11
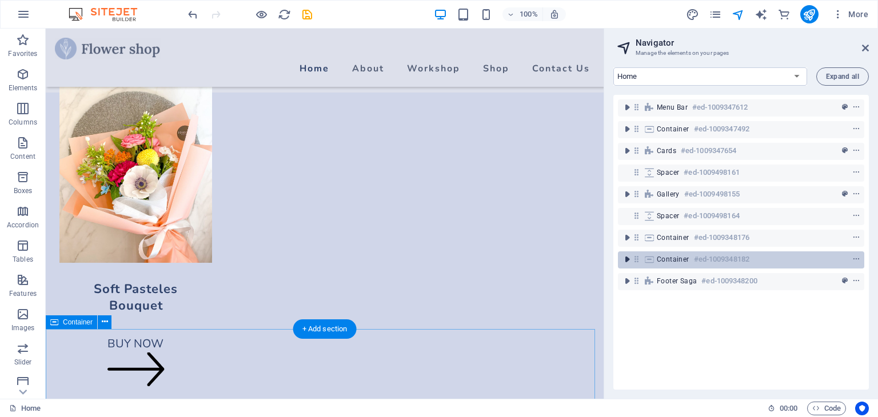
scroll to position [0, 0]
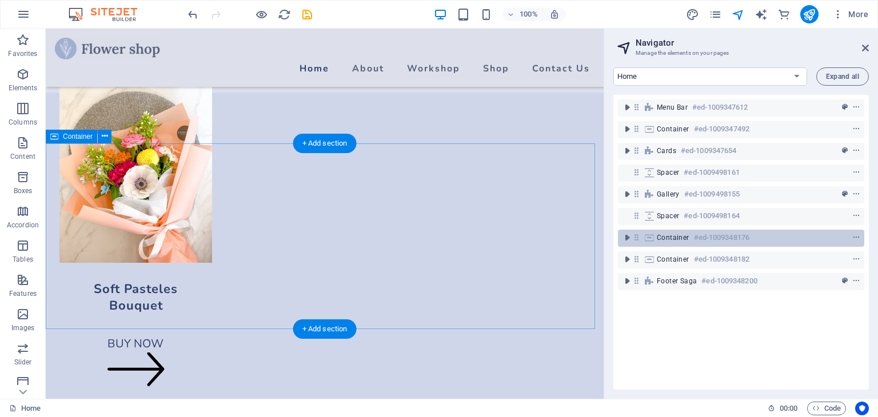
click at [667, 241] on span "Container" at bounding box center [673, 237] width 33 height 9
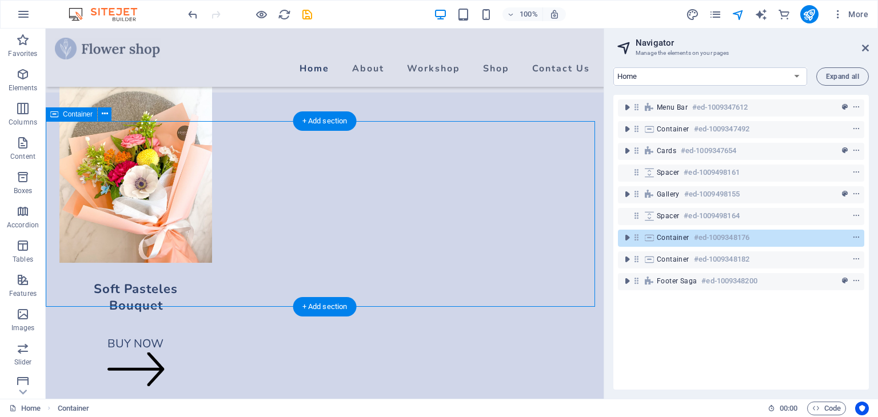
scroll to position [1751, 0]
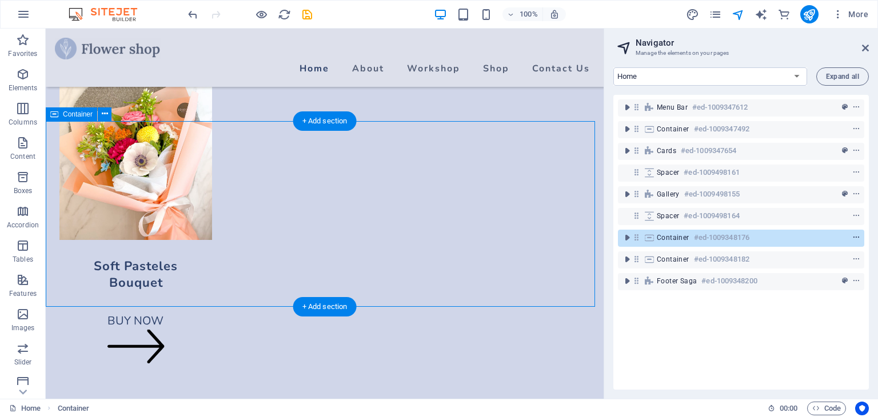
click at [854, 236] on icon "context-menu" at bounding box center [856, 238] width 8 height 8
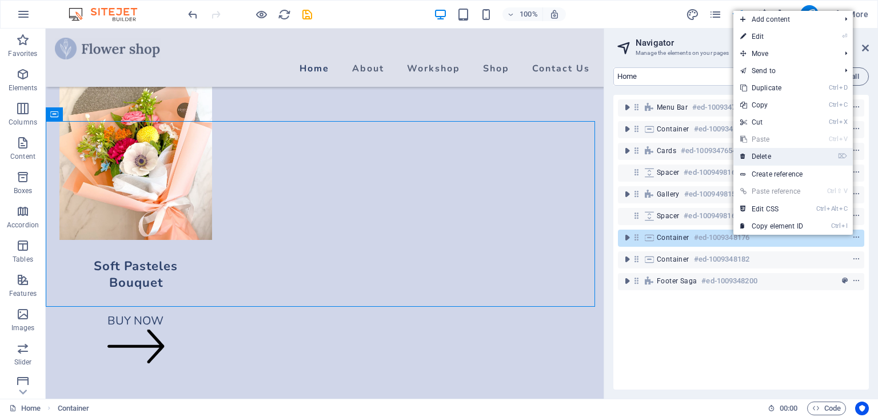
click at [781, 156] on link "⌦ Delete" at bounding box center [771, 156] width 77 height 17
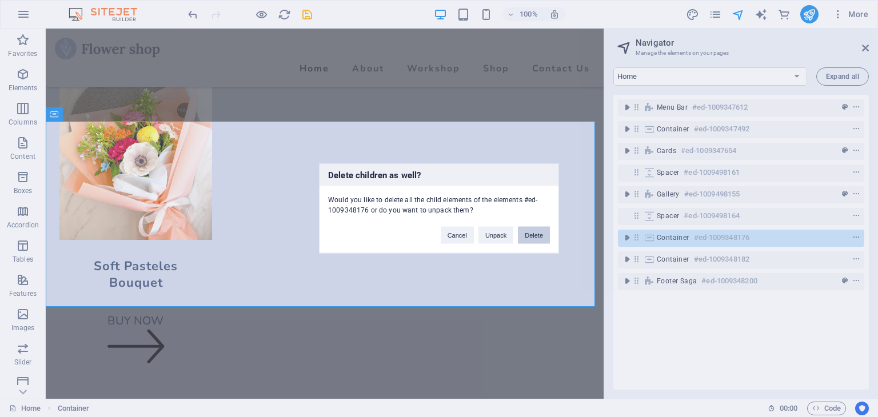
click at [525, 238] on button "Delete" at bounding box center [534, 235] width 32 height 17
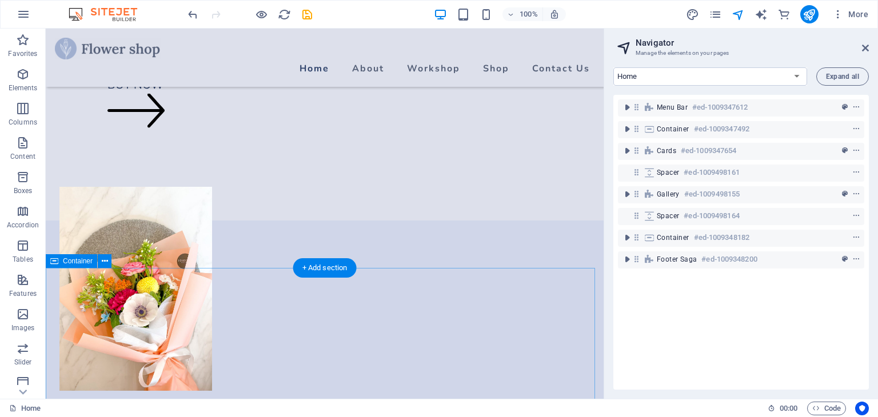
scroll to position [1771, 0]
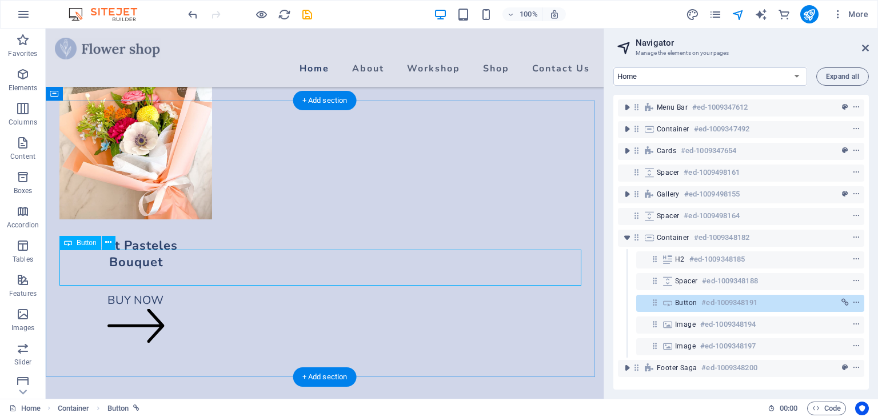
select select "px"
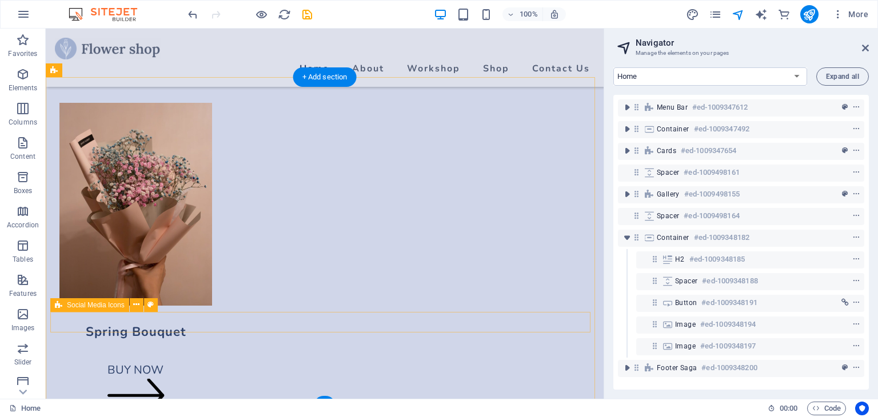
scroll to position [2079, 0]
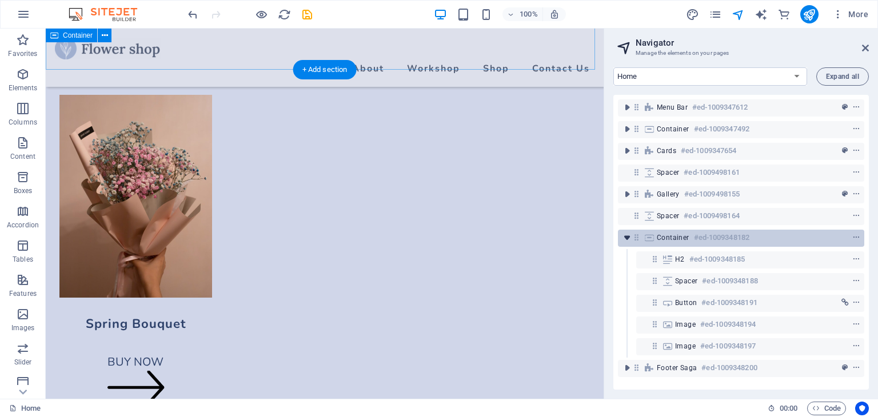
click at [626, 241] on icon "toggle-expand" at bounding box center [626, 237] width 11 height 11
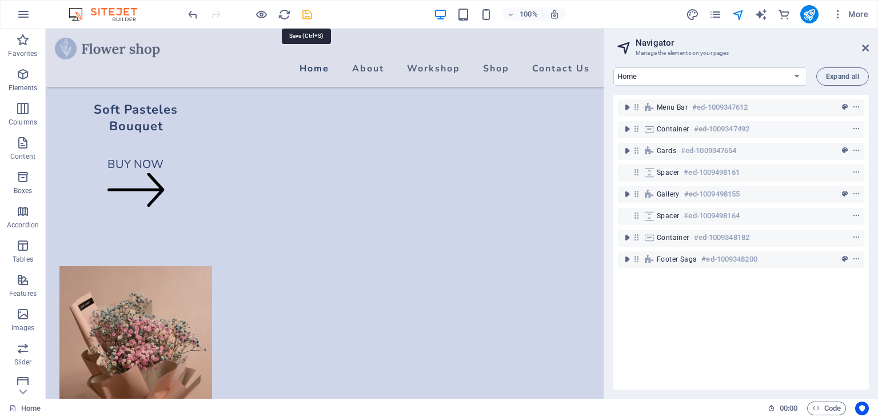
click at [308, 15] on icon "save" at bounding box center [307, 14] width 13 height 13
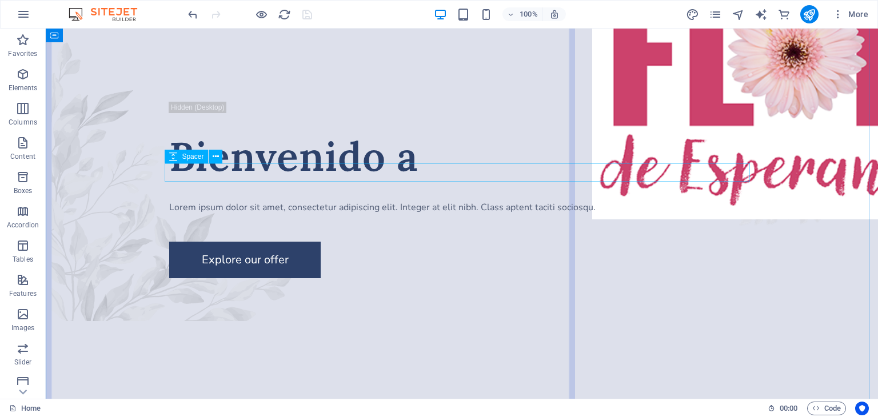
scroll to position [0, 0]
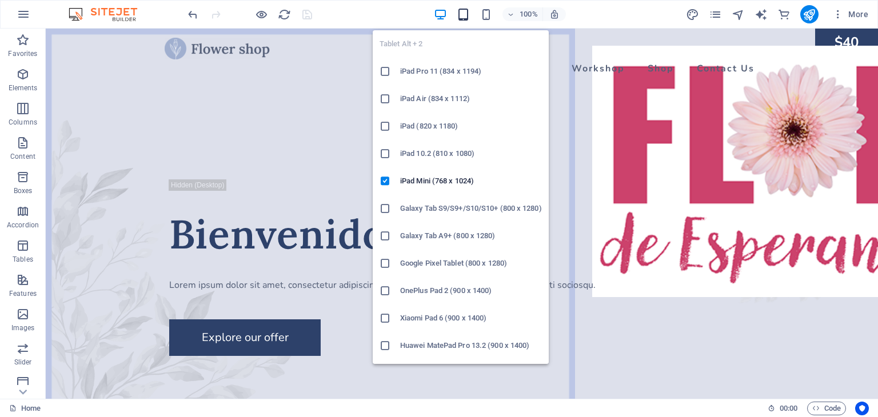
click at [464, 11] on icon "button" at bounding box center [463, 14] width 13 height 13
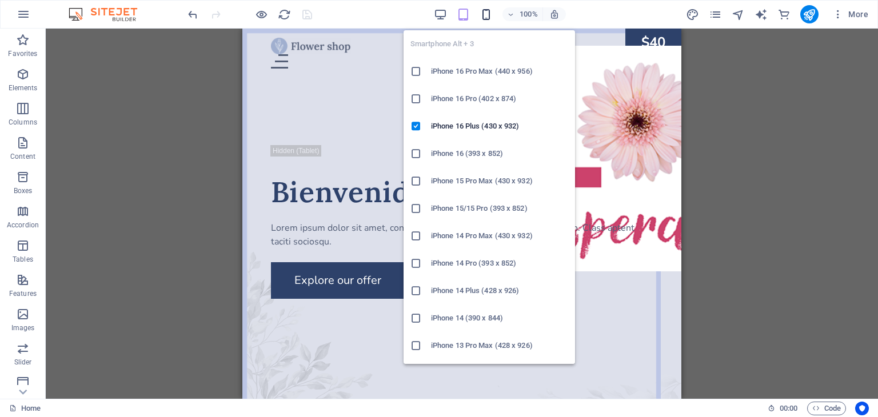
click at [488, 11] on icon "button" at bounding box center [485, 14] width 13 height 13
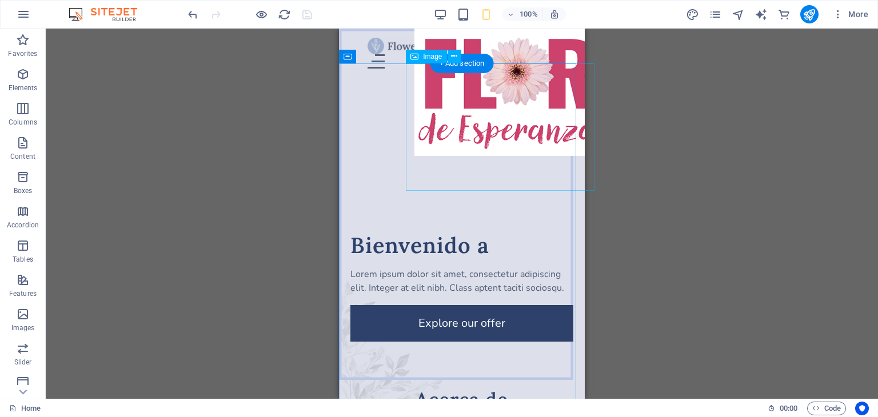
click at [443, 93] on figure at bounding box center [508, 92] width 189 height 127
click at [455, 53] on icon at bounding box center [454, 56] width 6 height 12
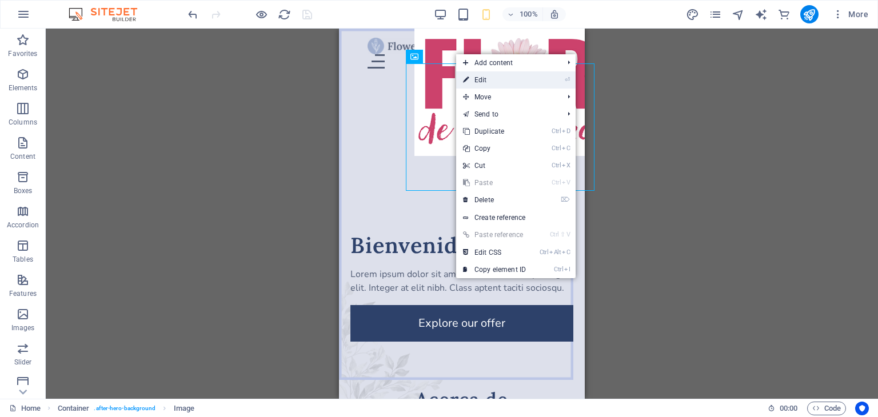
click at [471, 78] on link "⏎ Edit" at bounding box center [494, 79] width 77 height 17
select select "px"
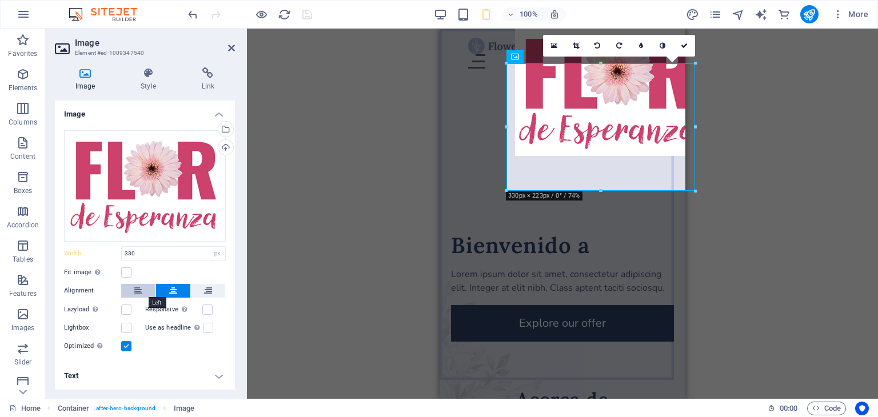
click at [137, 294] on icon at bounding box center [138, 291] width 8 height 14
click at [137, 293] on icon at bounding box center [138, 291] width 8 height 14
click at [163, 291] on button at bounding box center [173, 291] width 34 height 14
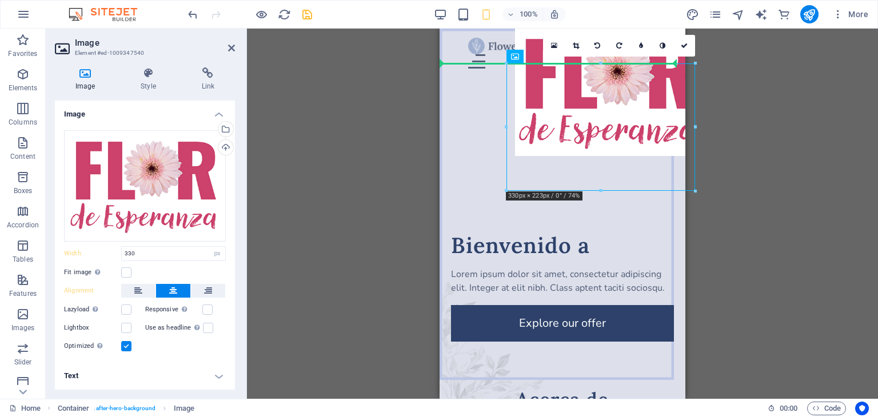
drag, startPoint x: 963, startPoint y: 86, endPoint x: 495, endPoint y: 63, distance: 468.6
click at [209, 310] on label at bounding box center [207, 310] width 10 height 10
click at [0, 0] on input "Responsive Automatically load retina image and smartphone optimized sizes." at bounding box center [0, 0] width 0 height 0
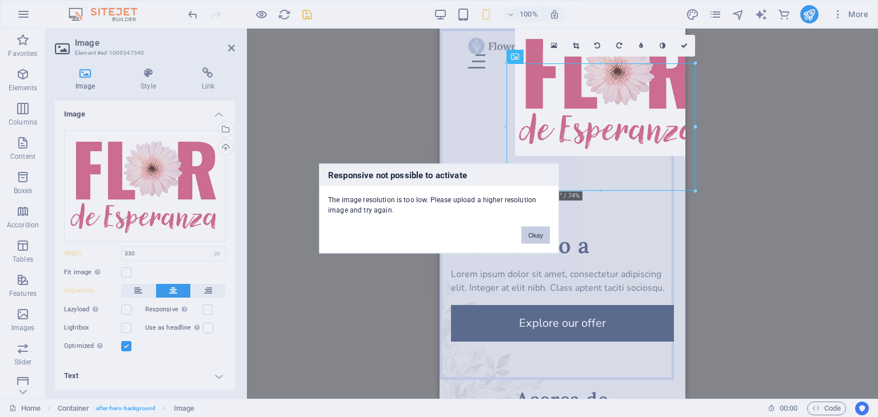
click at [539, 237] on button "Okay" at bounding box center [535, 235] width 29 height 17
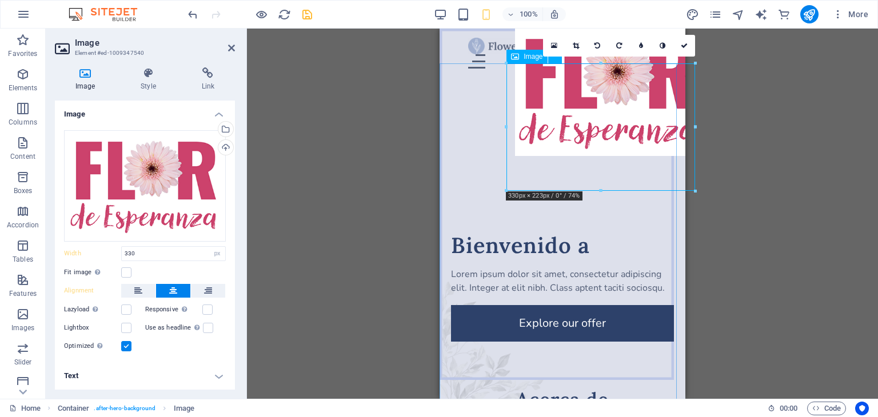
click at [585, 136] on figure at bounding box center [609, 92] width 189 height 127
click at [147, 83] on h4 "Style" at bounding box center [150, 79] width 61 height 24
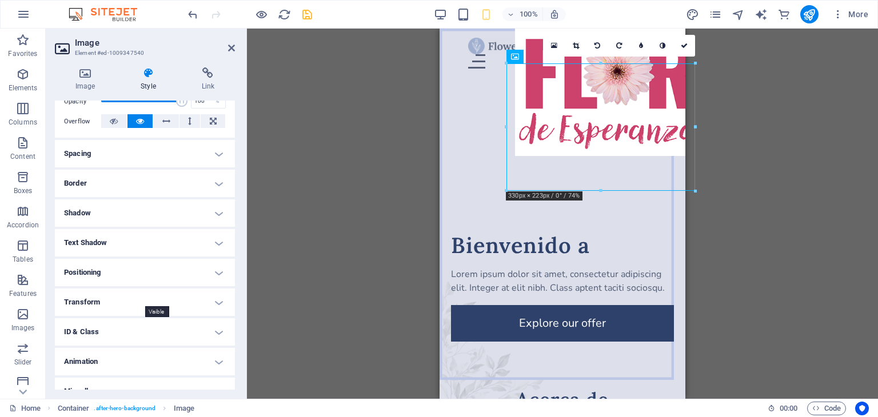
scroll to position [193, 0]
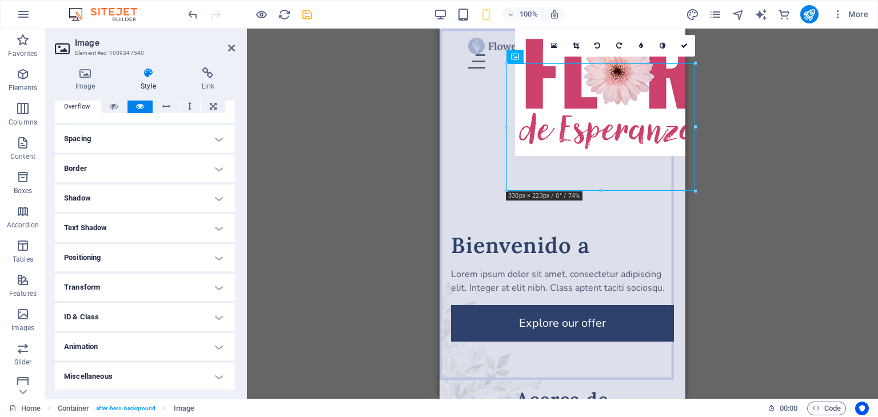
click at [146, 262] on h4 "Positioning" at bounding box center [145, 257] width 180 height 27
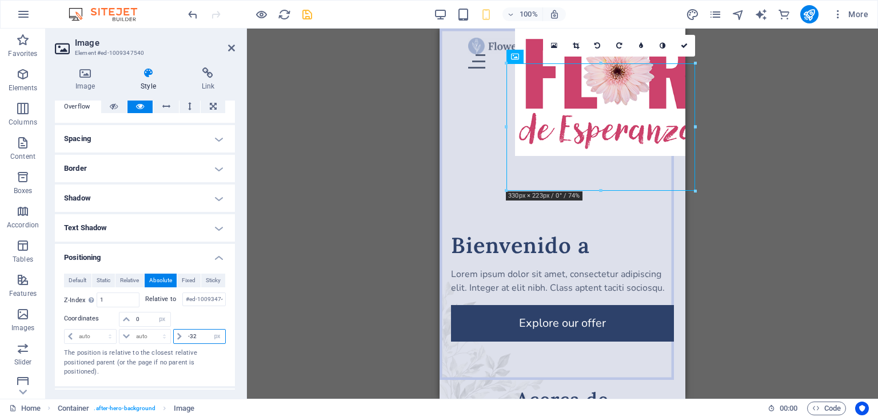
drag, startPoint x: 198, startPoint y: 335, endPoint x: 185, endPoint y: 337, distance: 13.3
click at [185, 337] on input "-32" at bounding box center [205, 337] width 40 height 14
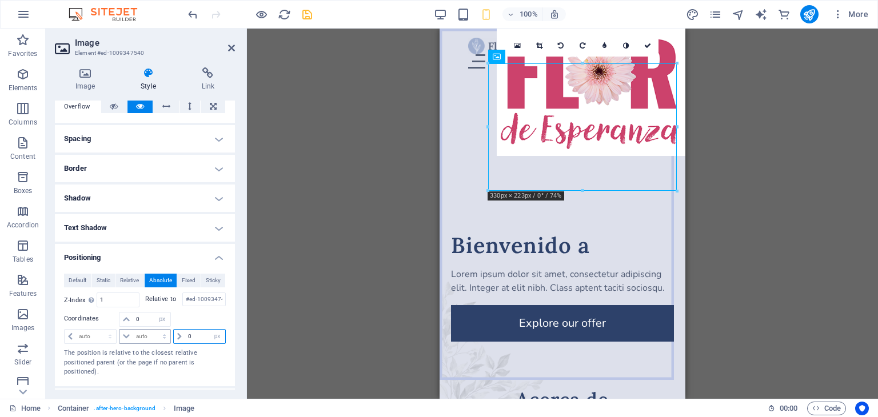
drag, startPoint x: 199, startPoint y: 334, endPoint x: 167, endPoint y: 336, distance: 31.5
click at [167, 336] on div "auto px rem % em auto px rem % em 0 auto px rem % em" at bounding box center [145, 336] width 162 height 16
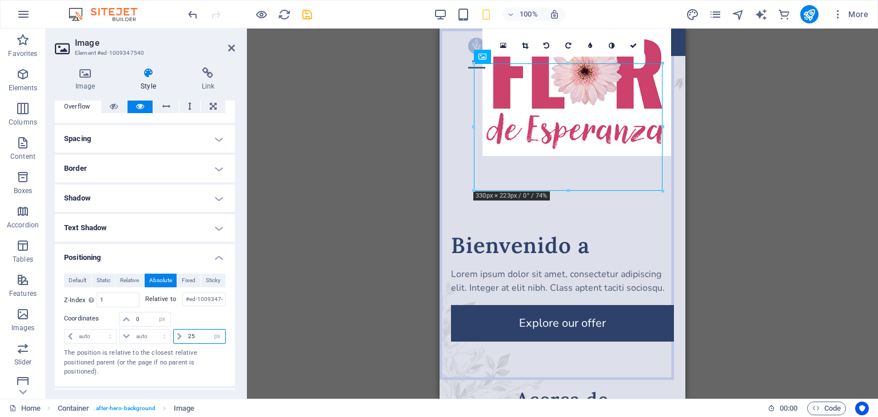
drag, startPoint x: 203, startPoint y: 335, endPoint x: 174, endPoint y: 337, distance: 29.2
click at [174, 337] on div "25 auto px rem % em" at bounding box center [199, 336] width 53 height 15
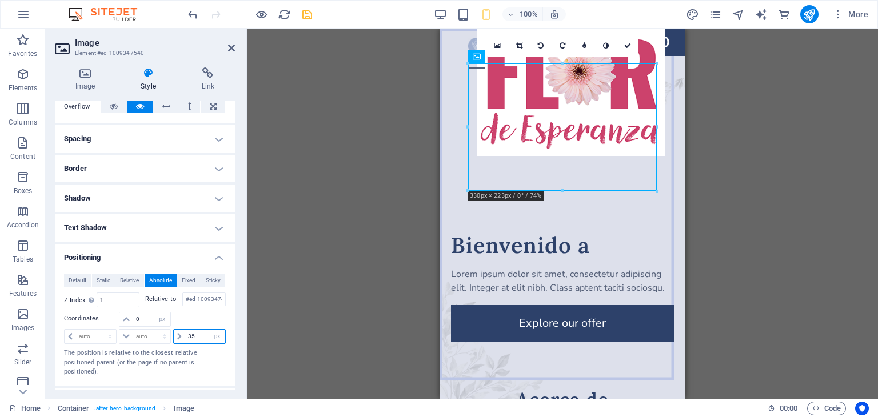
type input "35"
click at [310, 242] on div "Drag here to replace the existing content. Press “Ctrl” if you want to create a…" at bounding box center [562, 214] width 631 height 370
click at [809, 154] on div "Drag here to replace the existing content. Press “Ctrl” if you want to create a…" at bounding box center [562, 214] width 631 height 370
click at [576, 231] on div "Bienvenido a" at bounding box center [562, 245] width 223 height 28
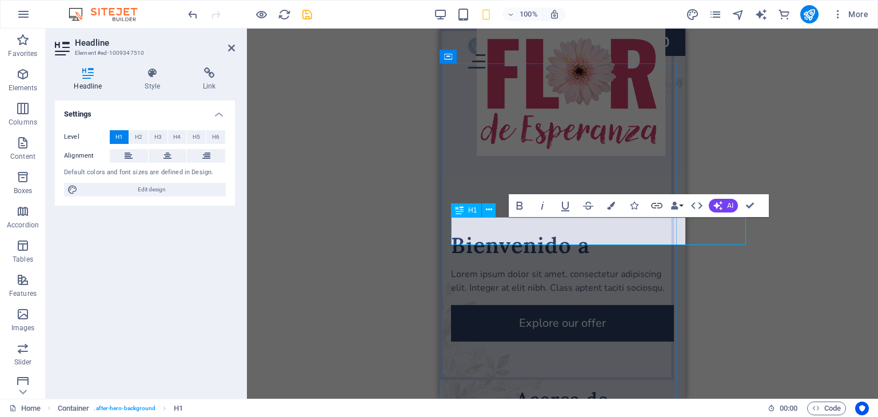
click at [577, 233] on h1 "Bienvenido a" at bounding box center [562, 245] width 223 height 28
click at [813, 130] on div "H1 Container Image Spacer Spacer Spacer Menu Bar Menu Separator H2 Spacer Galle…" at bounding box center [562, 214] width 631 height 370
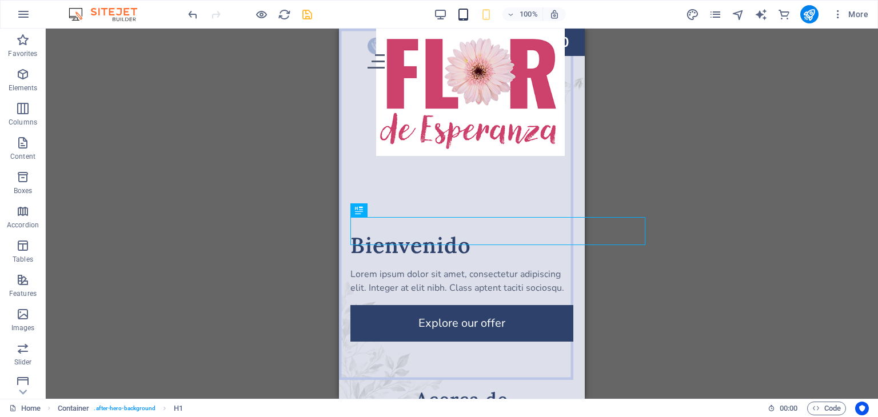
click at [464, 9] on icon "button" at bounding box center [463, 14] width 13 height 13
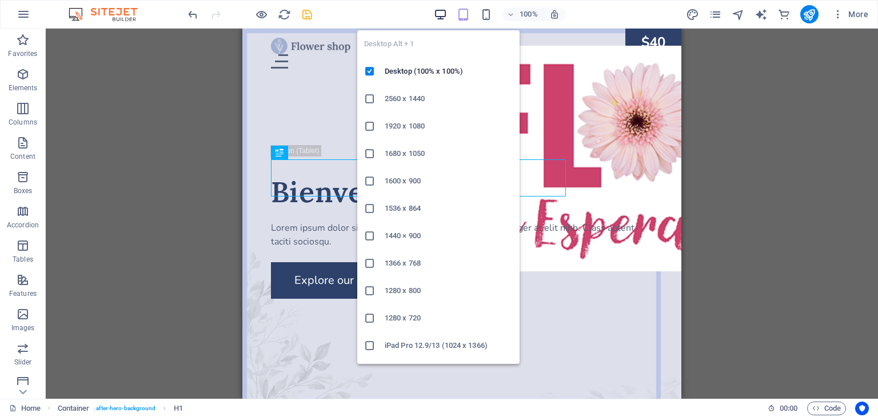
click at [442, 9] on icon "button" at bounding box center [440, 14] width 13 height 13
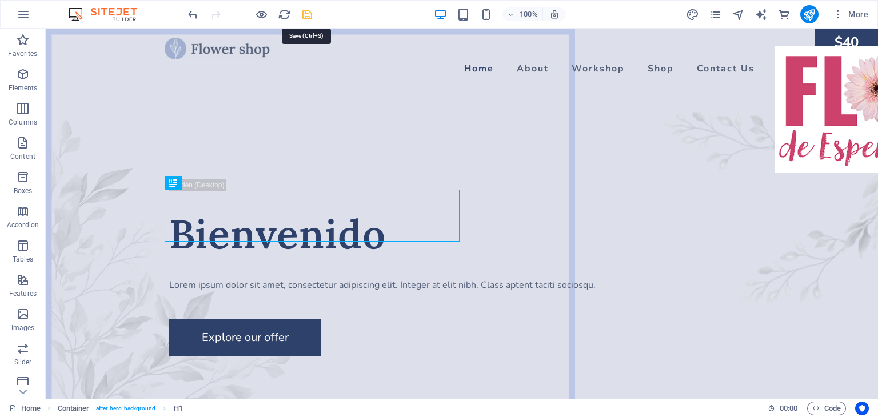
click at [310, 14] on icon "save" at bounding box center [307, 14] width 13 height 13
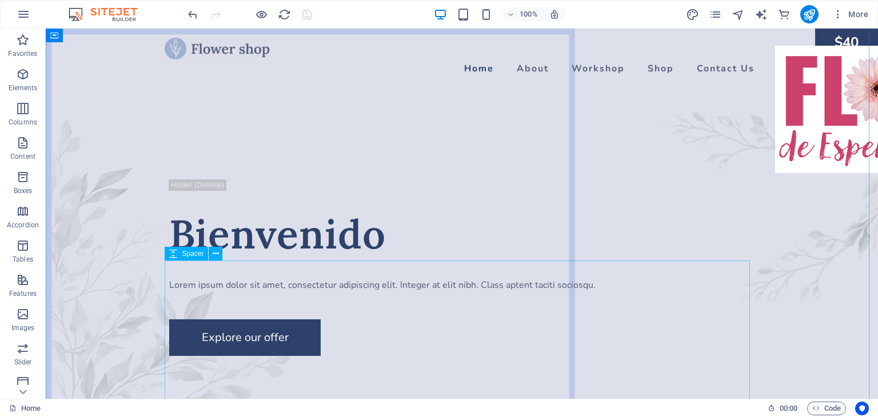
scroll to position [0, 0]
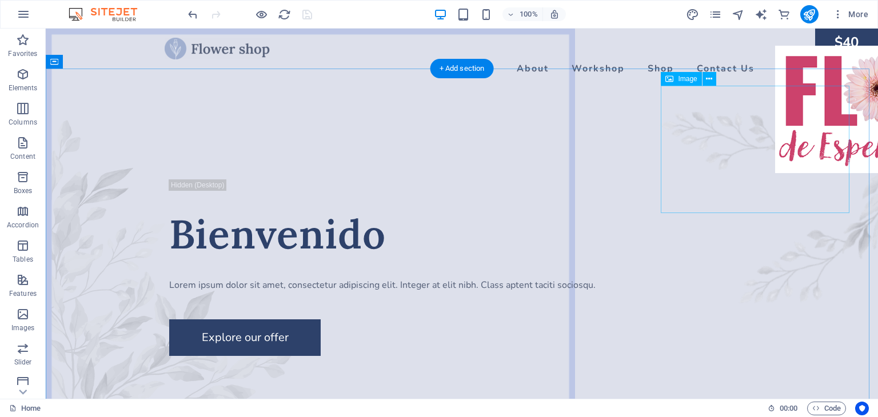
click at [778, 163] on figure at bounding box center [869, 109] width 189 height 127
click at [710, 81] on icon at bounding box center [709, 79] width 6 height 12
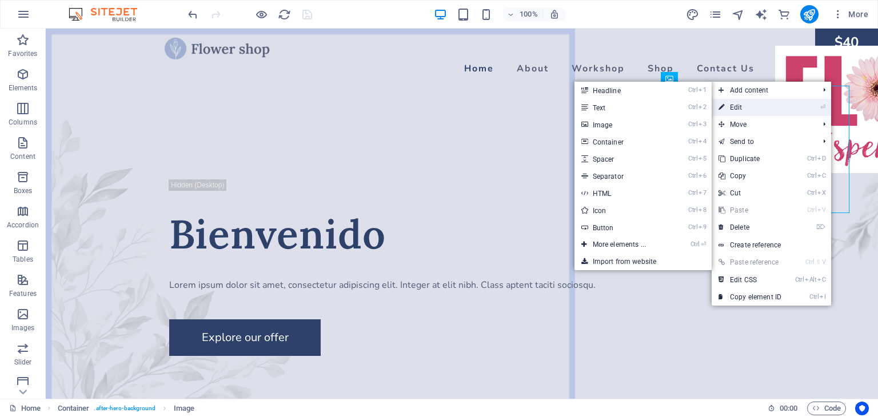
click at [738, 109] on link "⏎ Edit" at bounding box center [749, 107] width 77 height 17
select select "px"
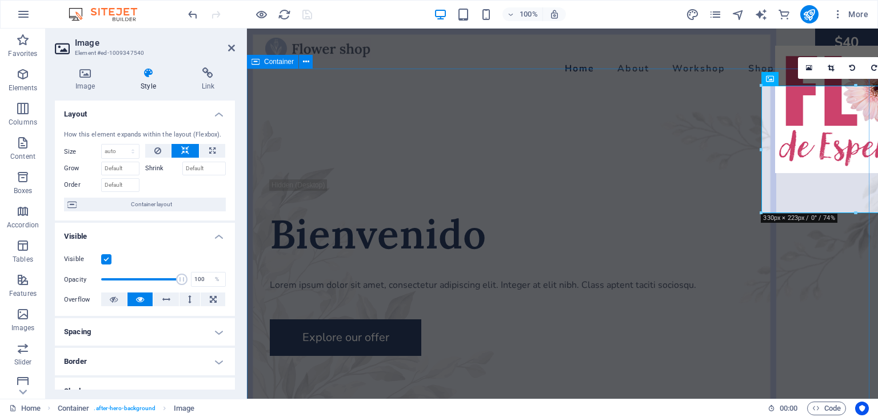
type input "30"
type input "-150"
click at [810, 92] on figure at bounding box center [869, 109] width 189 height 127
click at [777, 78] on div "Image" at bounding box center [781, 79] width 41 height 14
click at [74, 81] on h4 "Image" at bounding box center [87, 79] width 65 height 24
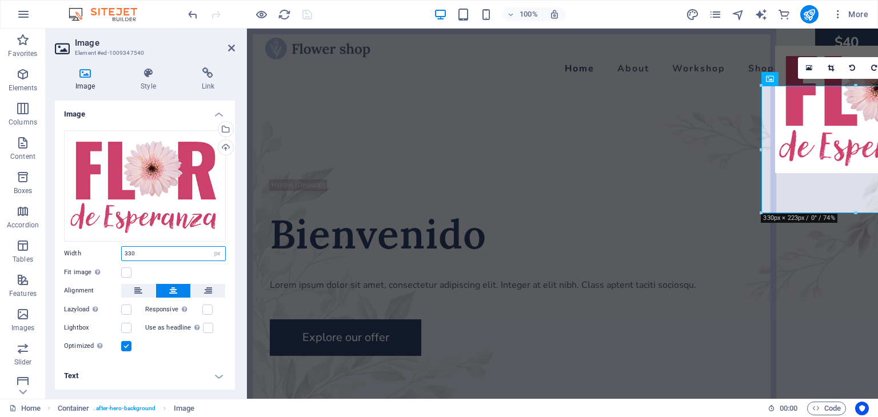
drag, startPoint x: 151, startPoint y: 249, endPoint x: 160, endPoint y: 249, distance: 8.6
click at [152, 249] on input "330" at bounding box center [173, 254] width 103 height 14
drag, startPoint x: 154, startPoint y: 249, endPoint x: 30, endPoint y: 241, distance: 124.9
click at [30, 241] on section "Favorites Elements Columns Content Boxes Accordion Tables Features Images Slide…" at bounding box center [439, 214] width 878 height 370
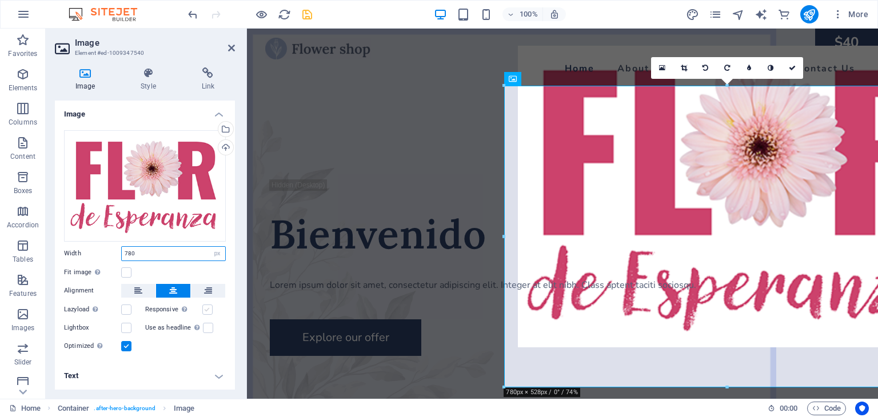
type input "780"
click at [206, 311] on label at bounding box center [207, 310] width 10 height 10
click at [0, 0] on input "Responsive Automatically load retina image and smartphone optimized sizes." at bounding box center [0, 0] width 0 height 0
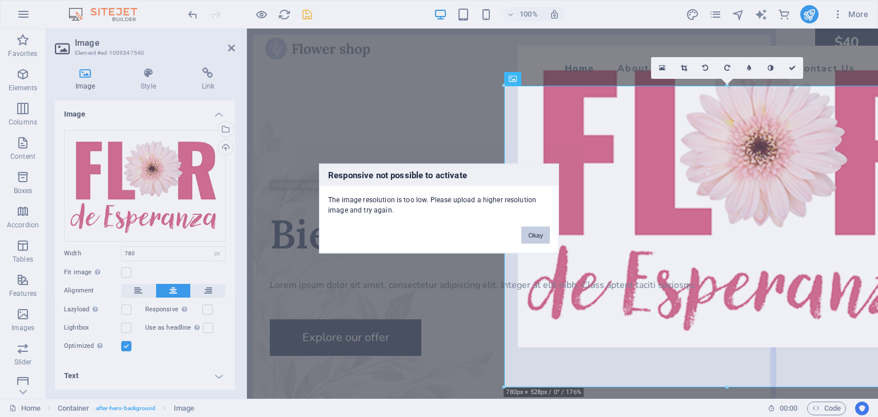
click at [537, 237] on button "Okay" at bounding box center [535, 235] width 29 height 17
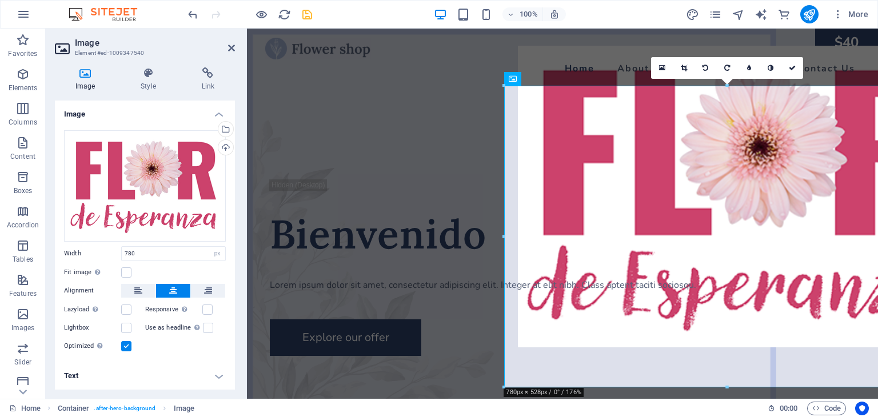
click at [226, 50] on header "Image Element #ed-1009347540" at bounding box center [145, 44] width 180 height 30
click at [230, 50] on icon at bounding box center [231, 47] width 7 height 9
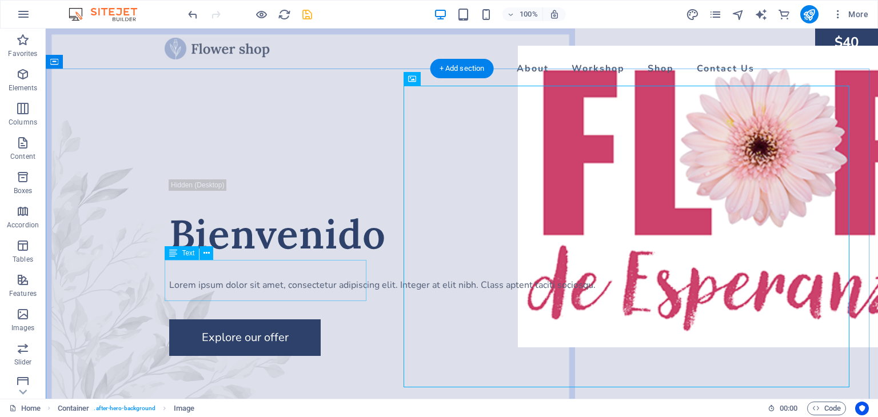
click at [286, 279] on div "Lorem ipsum dolor sit amet, consectetur adipiscing elit. Integer at elit nibh. …" at bounding box center [461, 285] width 585 height 14
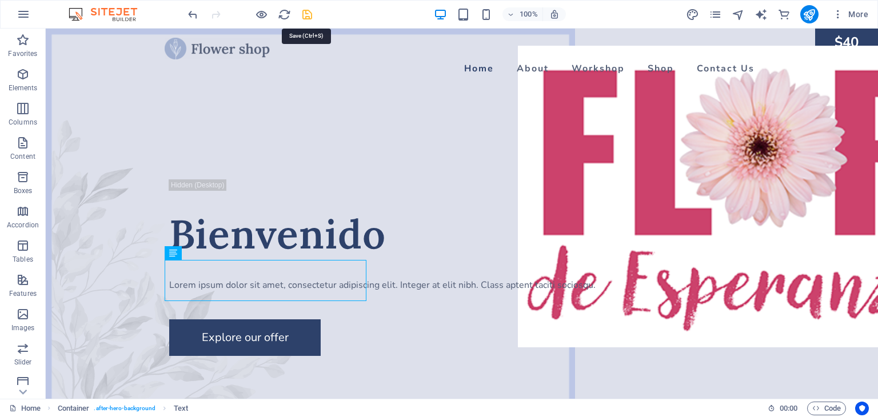
click at [311, 16] on icon "save" at bounding box center [307, 14] width 13 height 13
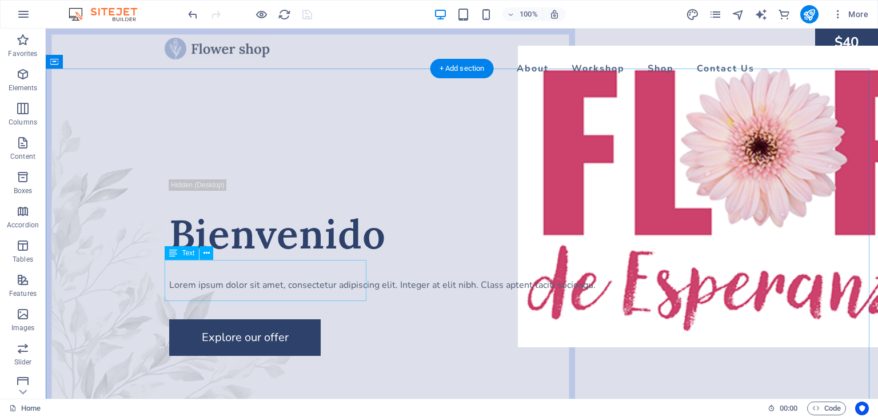
click at [230, 278] on div "Lorem ipsum dolor sit amet, consectetur adipiscing elit. Integer at elit nibh. …" at bounding box center [461, 285] width 585 height 14
click at [224, 292] on div "Lorem ipsum dolor sit amet, consectetur adipiscing elit. Integer at elit nibh. …" at bounding box center [461, 285] width 585 height 14
click at [229, 292] on div "Lorem ipsum dolor sit amet, consectetur adipiscing elit. Integer at elit nibh. …" at bounding box center [461, 285] width 585 height 14
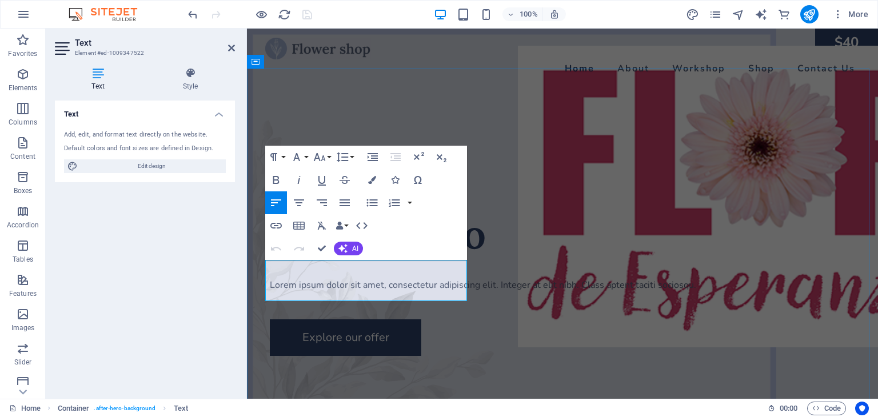
click at [334, 291] on p "Lorem ipsum dolor sit amet, consectetur adipiscing elit. Integer at elit nibh. …" at bounding box center [562, 285] width 585 height 14
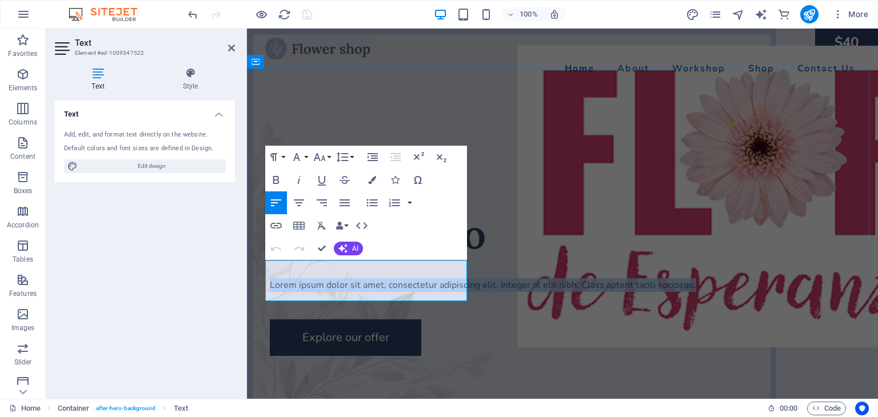
drag, startPoint x: 302, startPoint y: 289, endPoint x: 266, endPoint y: 269, distance: 40.7
click at [270, 278] on p "Lorem ipsum dolor sit amet, consectetur adipiscing elit. Integer at elit nibh. …" at bounding box center [562, 285] width 585 height 14
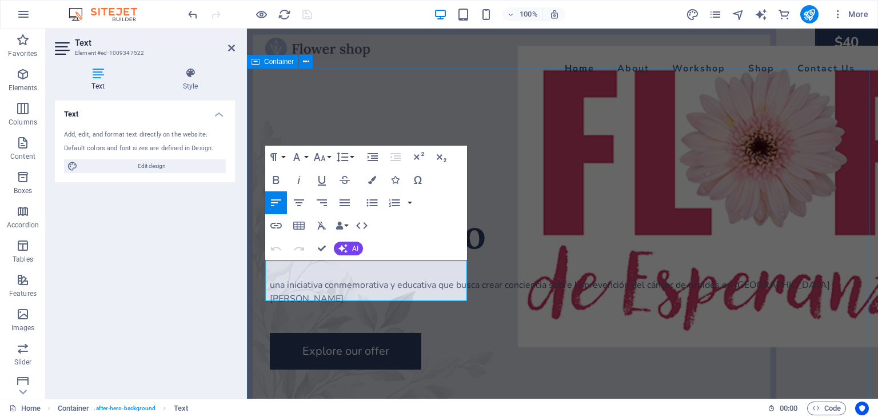
scroll to position [999, 2]
click at [272, 278] on p "una iniciativa conmemorativa y educativa que busca crear conciencia sobre la pr…" at bounding box center [562, 291] width 585 height 27
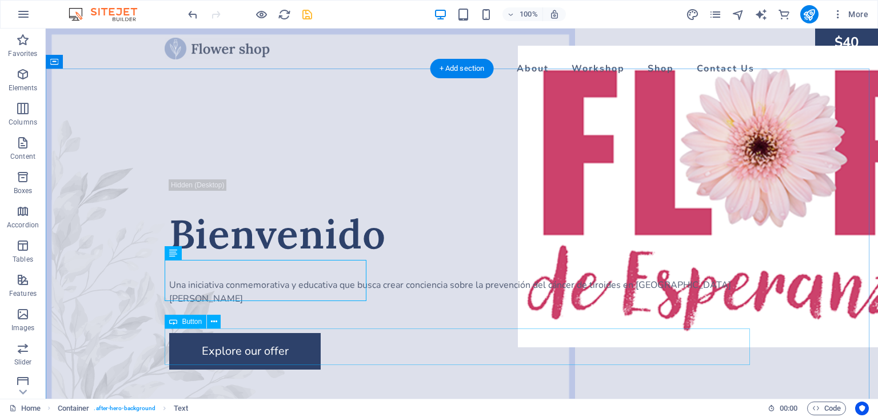
click at [263, 345] on div "Explore our offer" at bounding box center [461, 351] width 585 height 37
click at [239, 347] on div "Explore our offer" at bounding box center [461, 351] width 585 height 37
select select "px"
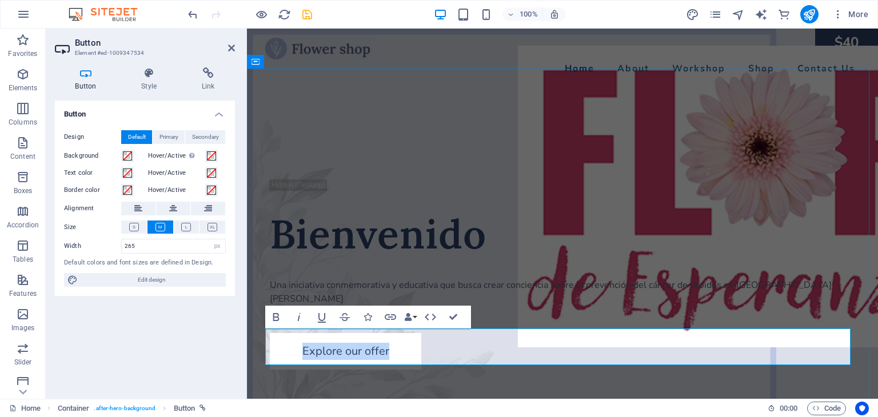
click at [365, 347] on link "Explore our offer" at bounding box center [345, 351] width 151 height 37
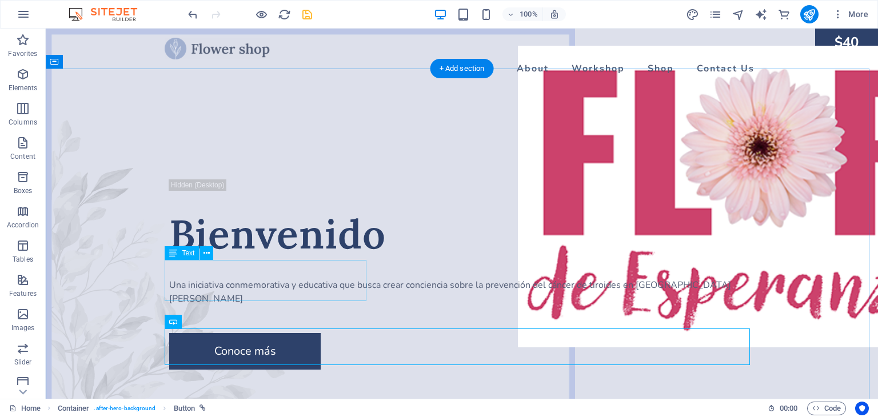
click at [247, 284] on div "Una iniciativa conmemorativa y educativa que busca crear conciencia sobre la pr…" at bounding box center [461, 291] width 585 height 27
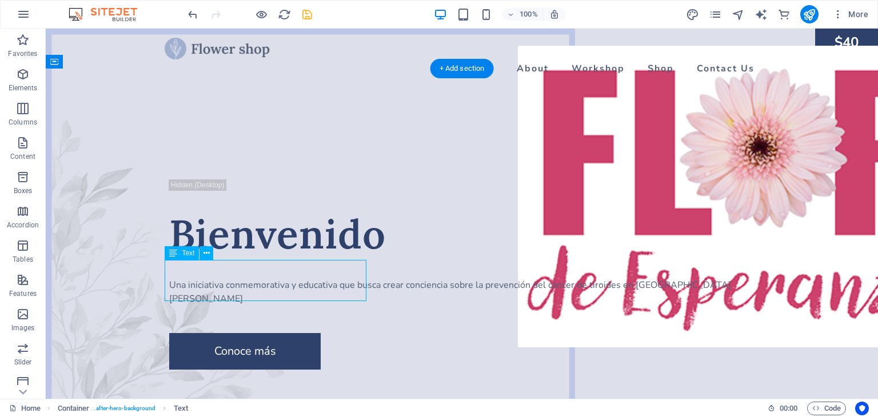
click at [187, 278] on div "Una iniciativa conmemorativa y educativa que busca crear conciencia sobre la pr…" at bounding box center [461, 291] width 585 height 27
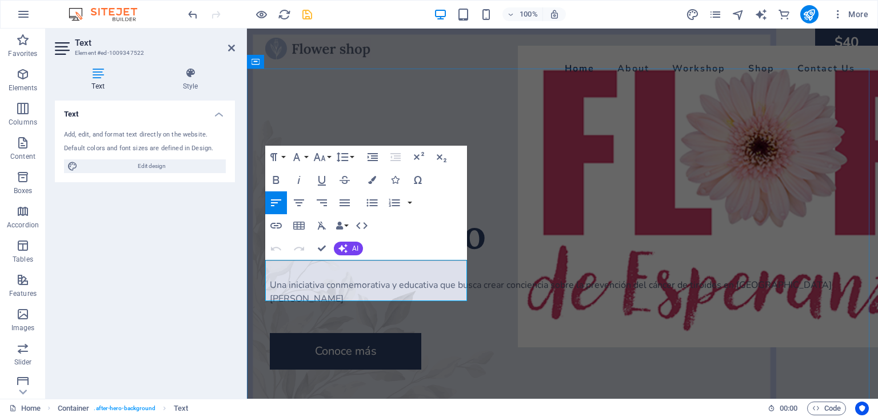
click at [274, 278] on p "Una iniciativa conmemorativa y educativa que busca crear conciencia sobre la pr…" at bounding box center [562, 291] width 585 height 27
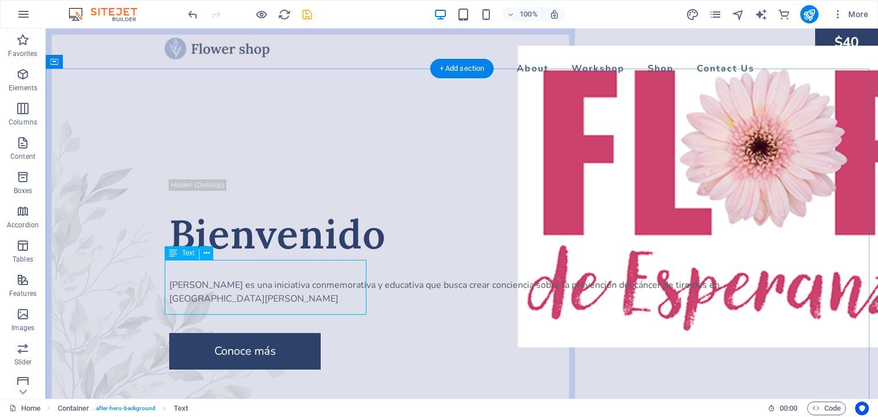
click at [228, 278] on div "[PERSON_NAME] es una iniciativa conmemorativa y educativa que busca crear conci…" at bounding box center [461, 291] width 585 height 27
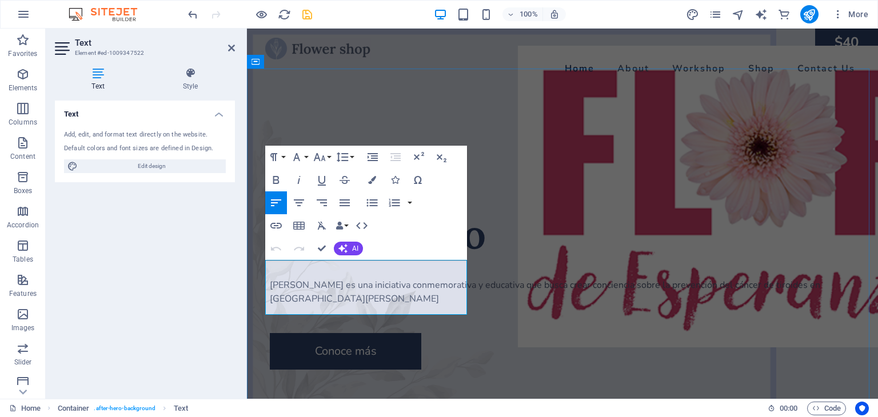
drag, startPoint x: 350, startPoint y: 266, endPoint x: 362, endPoint y: 330, distance: 65.7
click at [351, 278] on p "[PERSON_NAME] es una iniciativa conmemorativa y educativa que busca crear conci…" at bounding box center [562, 291] width 585 height 27
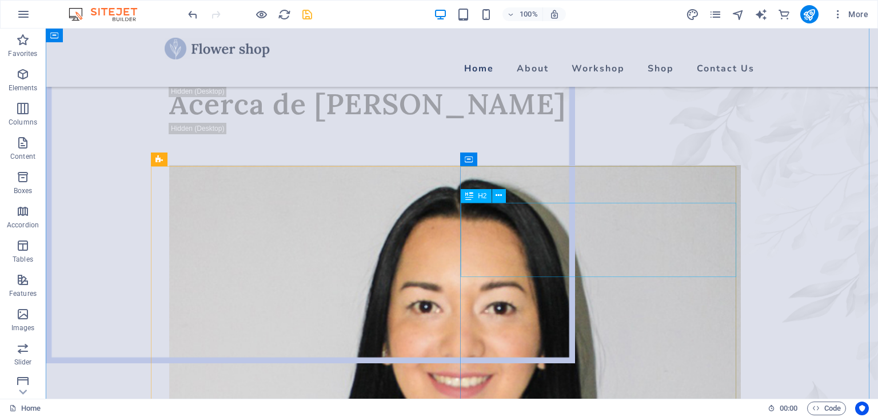
scroll to position [457, 0]
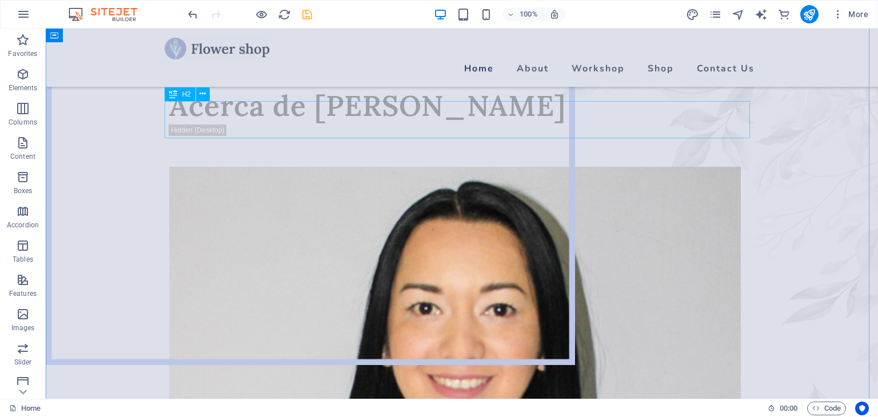
click at [279, 122] on div "Acerca de [PERSON_NAME]" at bounding box center [461, 105] width 585 height 37
click at [292, 123] on div "Acerca de [PERSON_NAME]" at bounding box center [461, 105] width 585 height 37
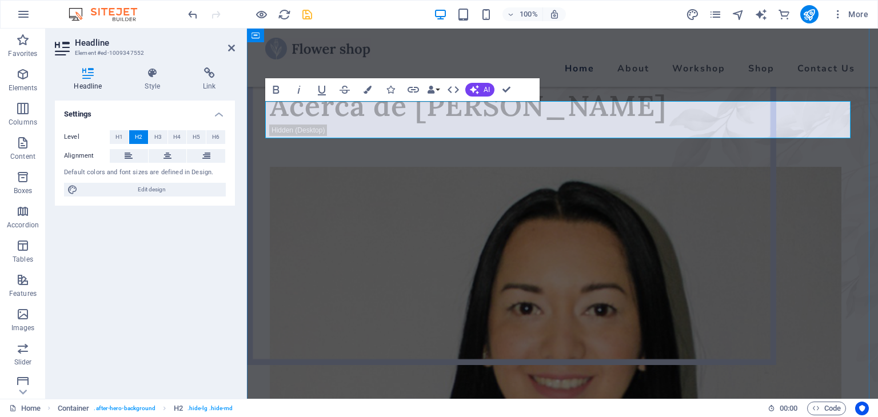
click at [405, 119] on h2 "Acerca de [PERSON_NAME]" at bounding box center [562, 105] width 585 height 37
drag, startPoint x: 418, startPoint y: 121, endPoint x: 656, endPoint y: 119, distance: 238.3
click at [656, 119] on h2 "Acerca de [PERSON_NAME]" at bounding box center [562, 105] width 585 height 37
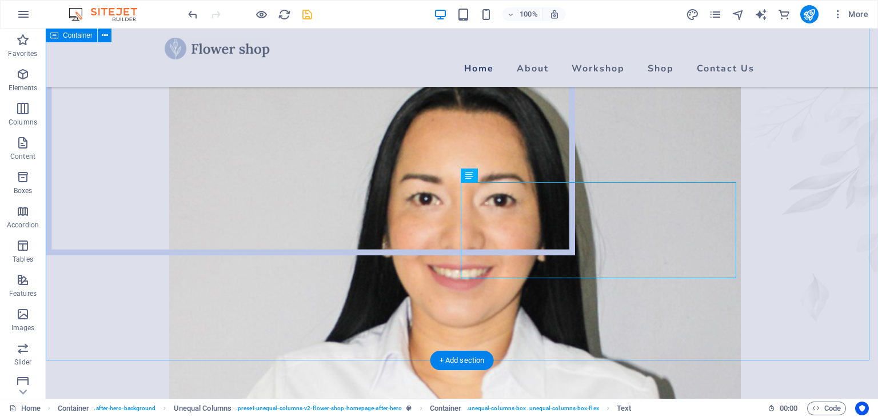
scroll to position [571, 0]
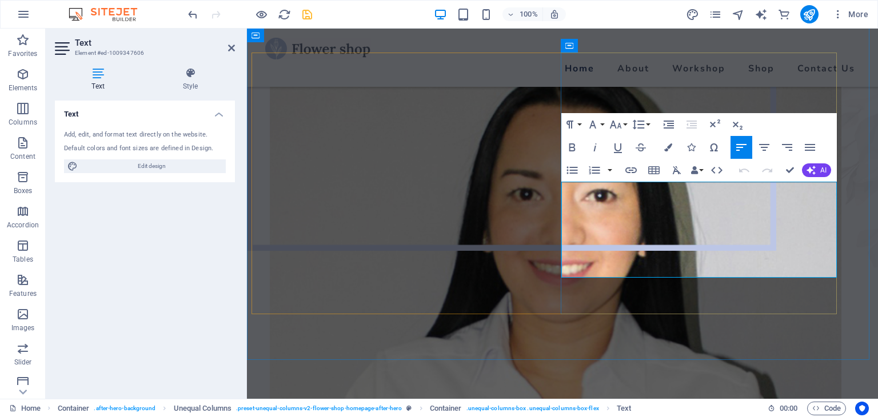
drag, startPoint x: 714, startPoint y: 270, endPoint x: 562, endPoint y: 190, distance: 171.3
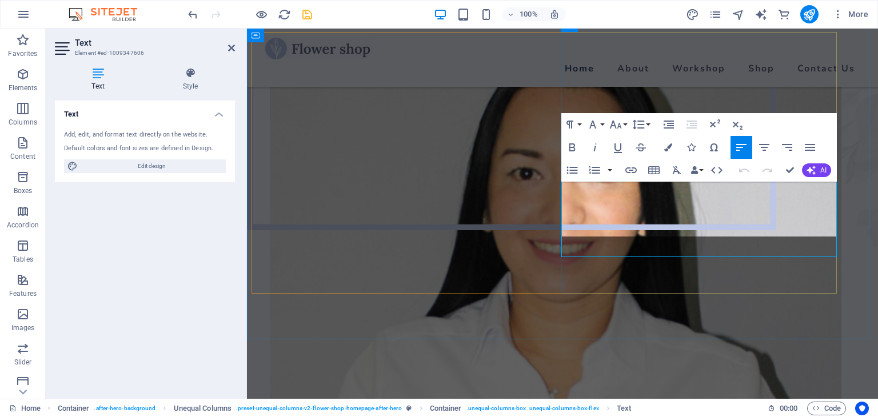
scroll to position [2202, 1]
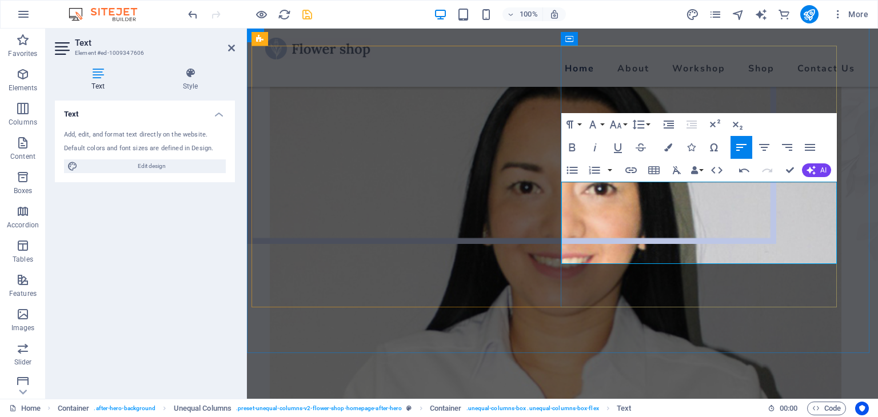
scroll to position [565, 0]
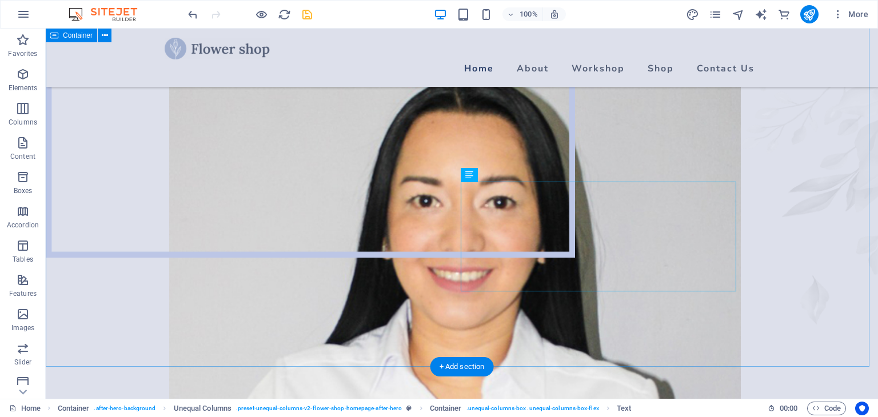
click at [790, 205] on div "Bienvenido Somos una iniciativa conmemorativa y educativa que busca crear conci…" at bounding box center [462, 142] width 832 height 1357
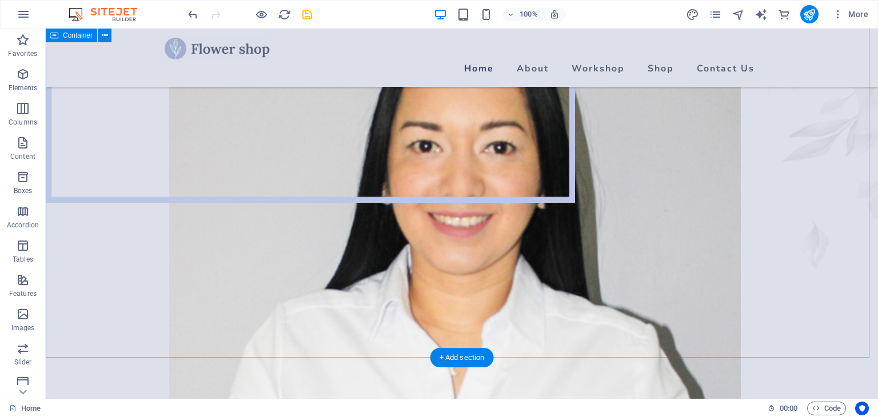
scroll to position [571, 0]
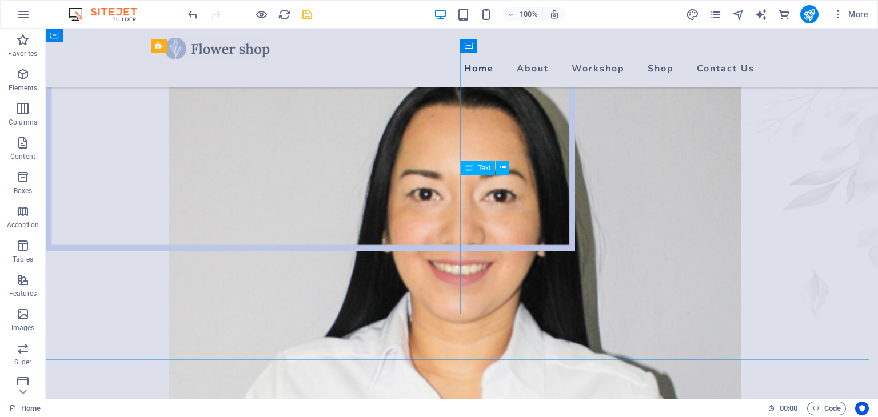
click at [483, 170] on span "Text" at bounding box center [484, 168] width 13 height 7
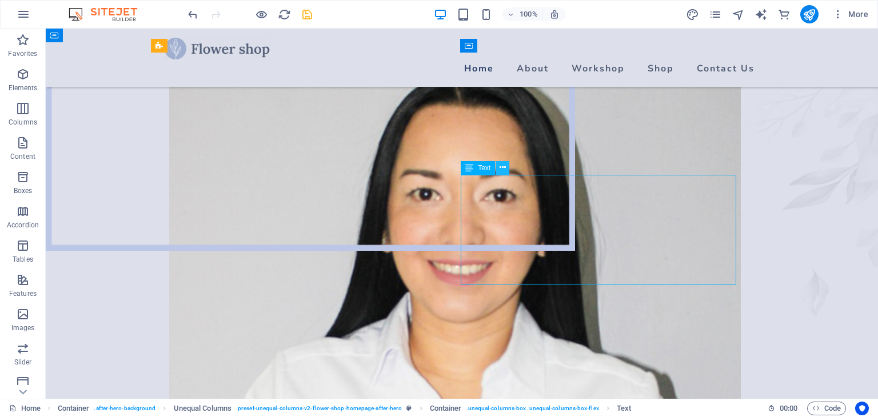
click at [502, 167] on icon at bounding box center [502, 168] width 6 height 12
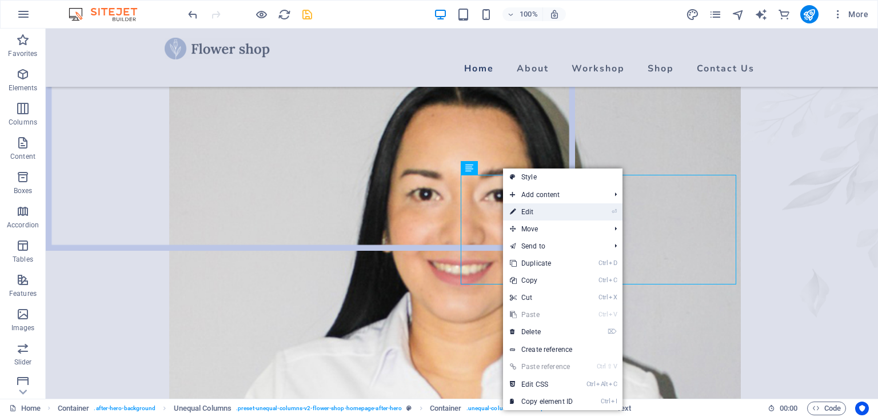
click at [529, 211] on link "⏎ Edit" at bounding box center [541, 211] width 77 height 17
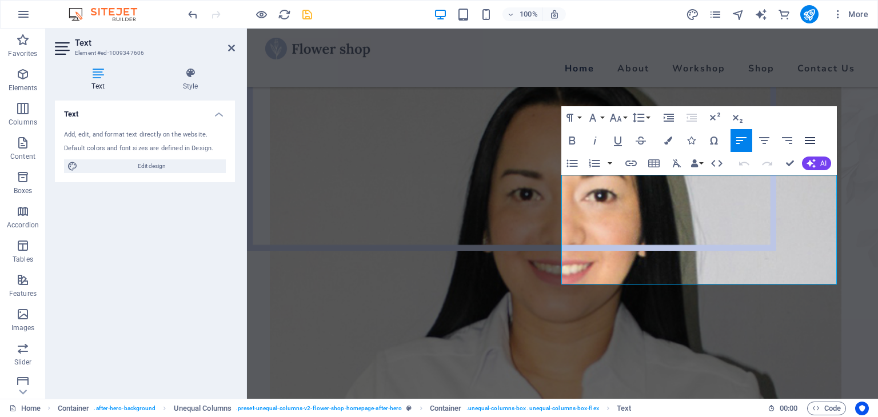
click at [807, 141] on icon "button" at bounding box center [810, 141] width 14 height 14
click at [807, 140] on icon "button" at bounding box center [810, 140] width 10 height 7
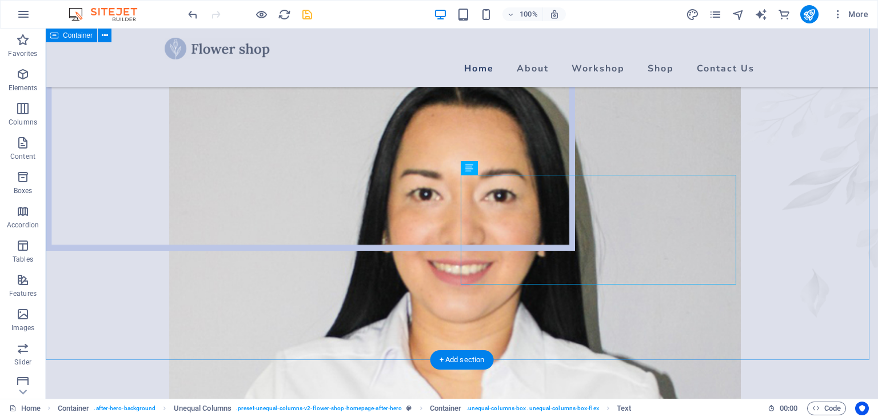
click at [773, 286] on div "Bienvenido Somos una iniciativa conmemorativa y educativa que busca crear conci…" at bounding box center [462, 135] width 832 height 1357
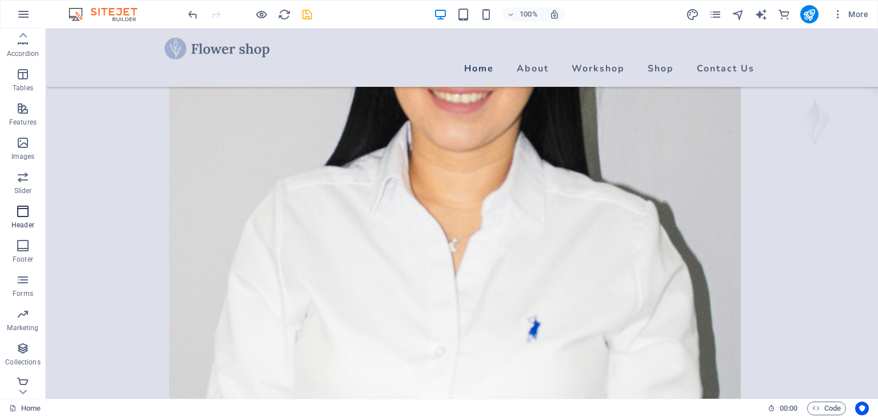
scroll to position [178, 0]
click at [22, 347] on icon "button" at bounding box center [23, 342] width 14 height 14
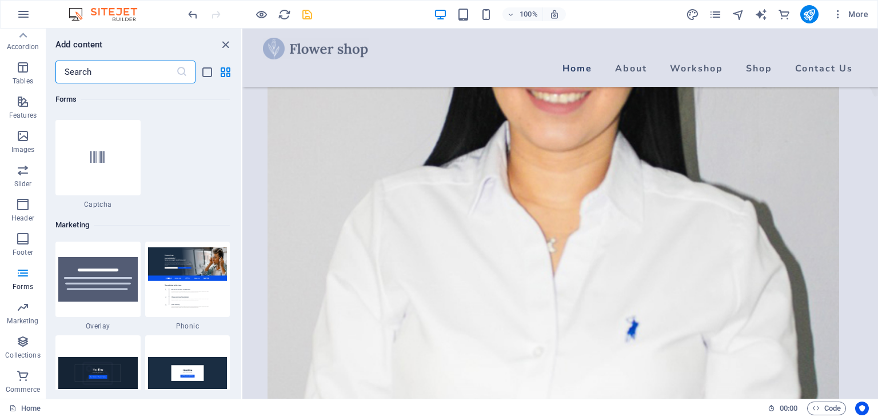
scroll to position [9261, 0]
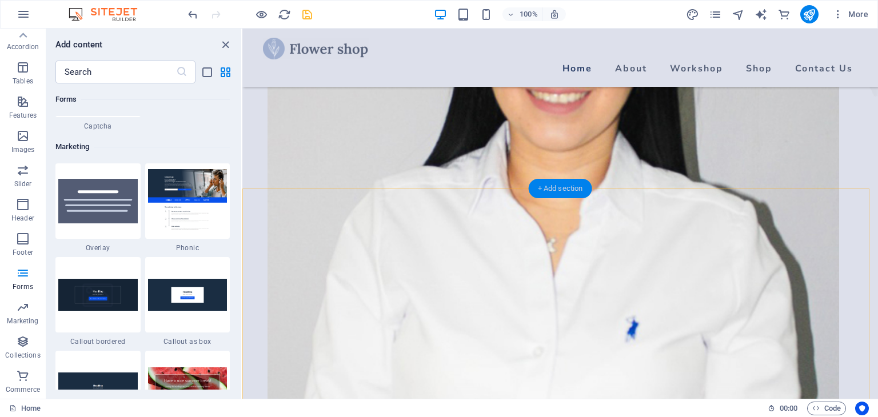
click at [560, 187] on div "+ Add section" at bounding box center [560, 188] width 63 height 19
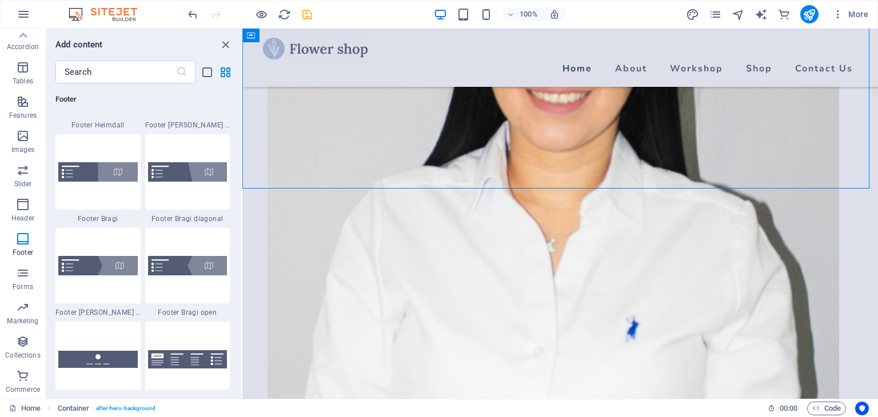
scroll to position [8171, 0]
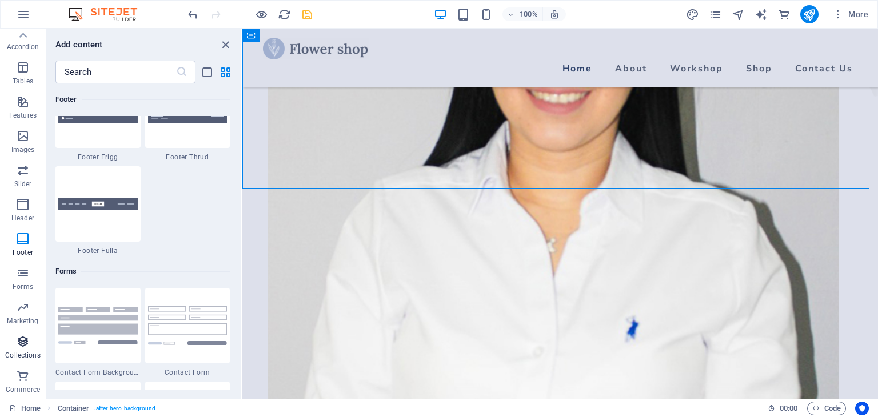
click at [21, 340] on icon "button" at bounding box center [23, 342] width 14 height 14
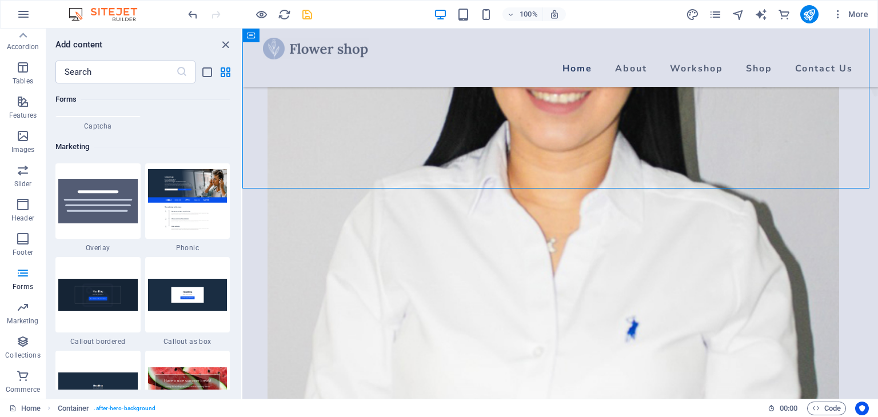
scroll to position [9204, 0]
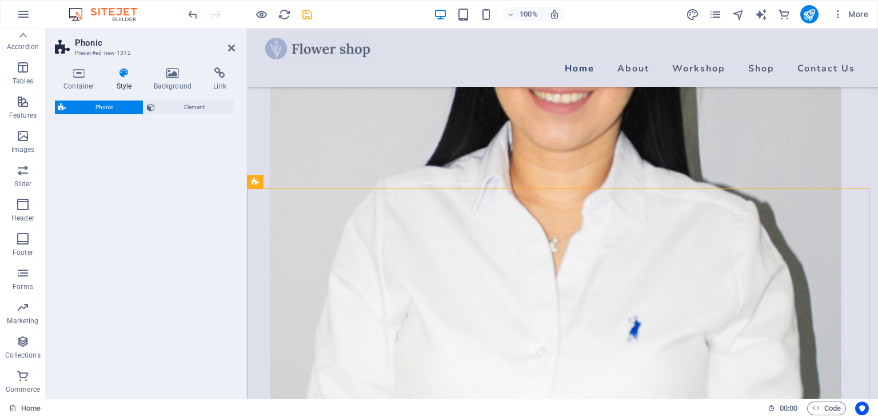
select select "%"
select select "rem"
select select "px"
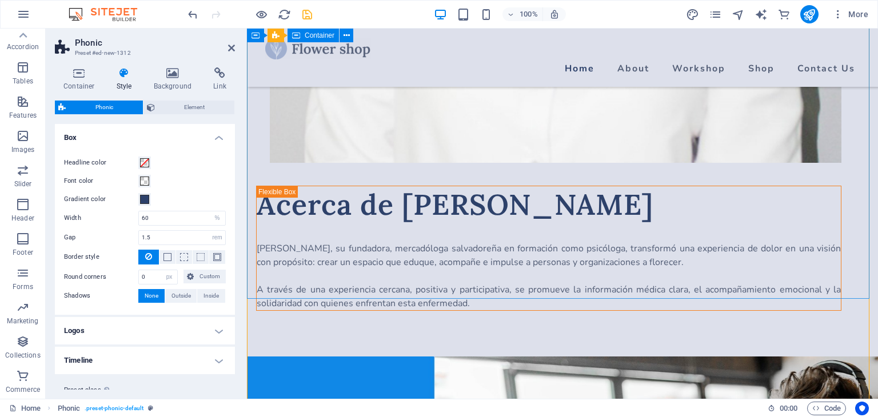
scroll to position [914, 0]
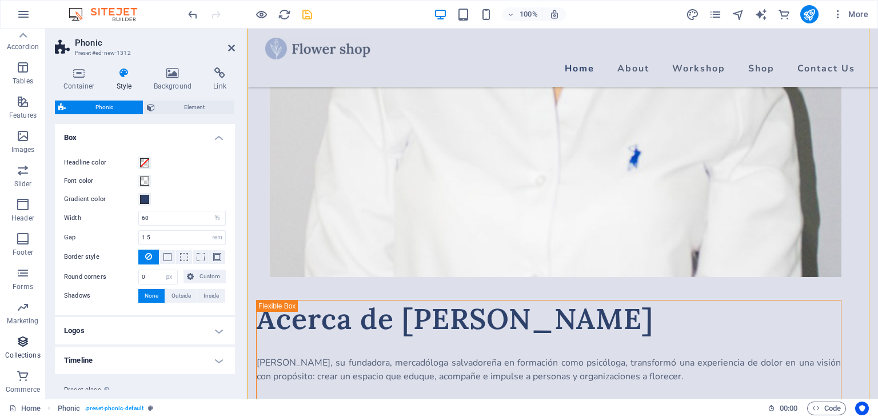
click at [25, 346] on icon "button" at bounding box center [23, 342] width 14 height 14
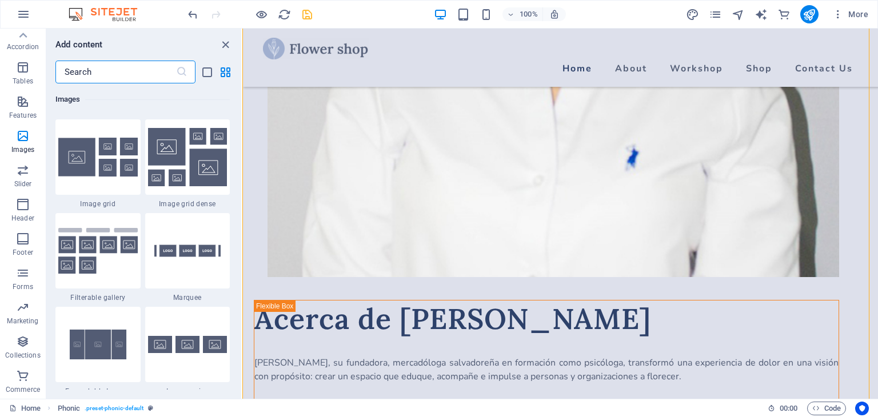
scroll to position [5832, 0]
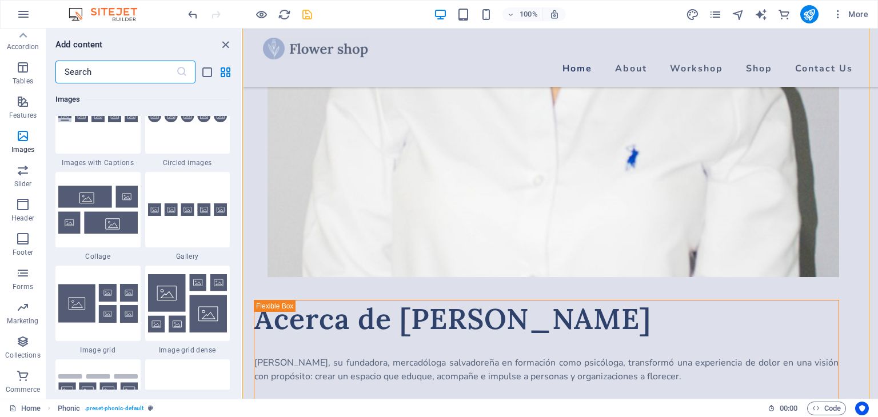
click at [146, 70] on input "text" at bounding box center [115, 72] width 121 height 23
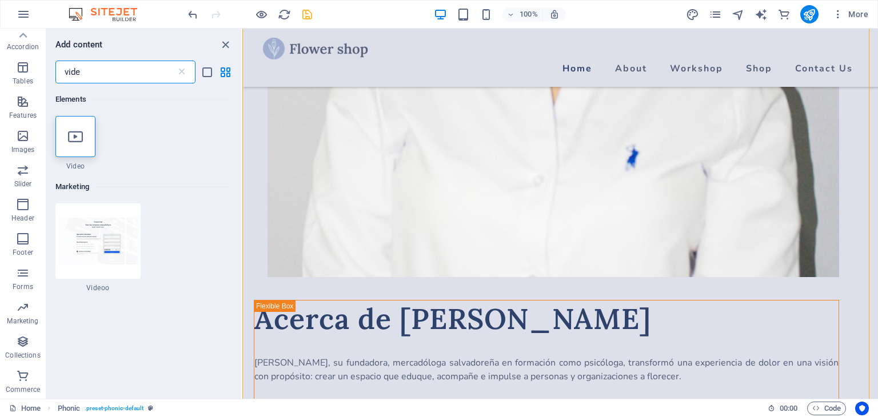
scroll to position [0, 0]
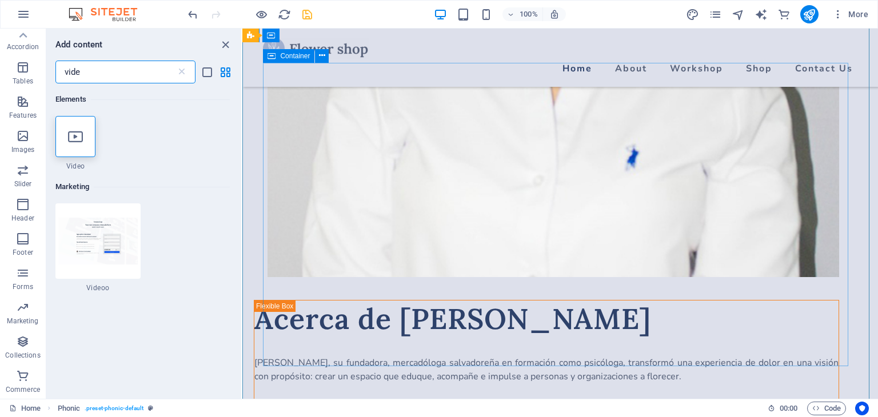
type input "vide"
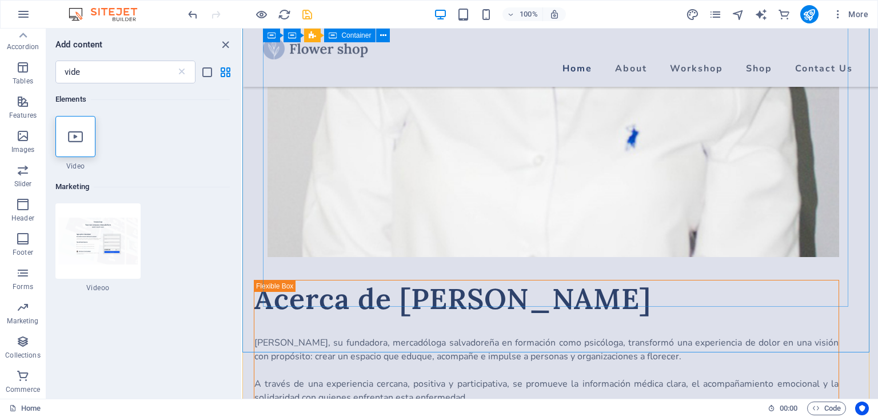
scroll to position [867, 0]
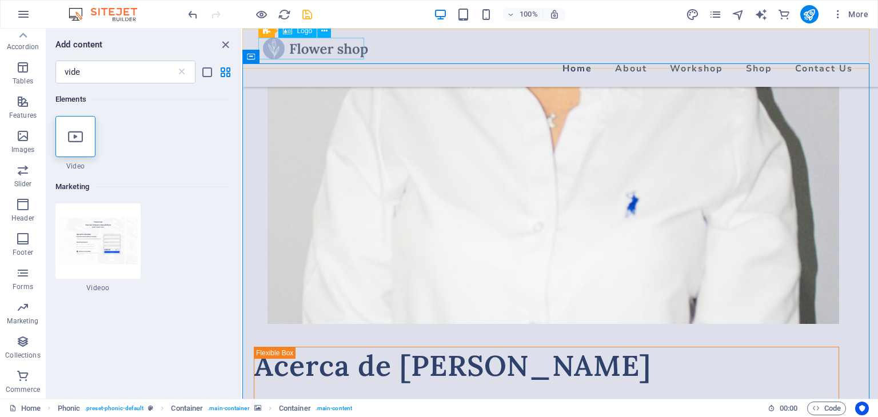
click at [311, 57] on div at bounding box center [560, 49] width 594 height 22
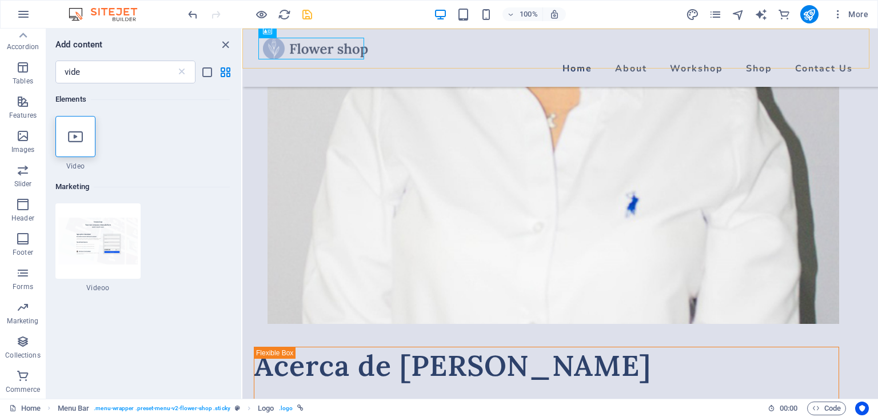
click at [341, 59] on div at bounding box center [560, 49] width 594 height 22
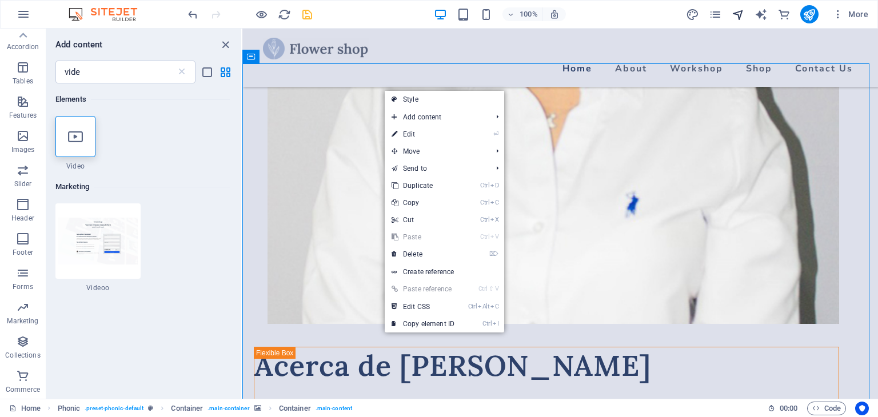
click at [741, 13] on icon "navigator" at bounding box center [737, 14] width 13 height 13
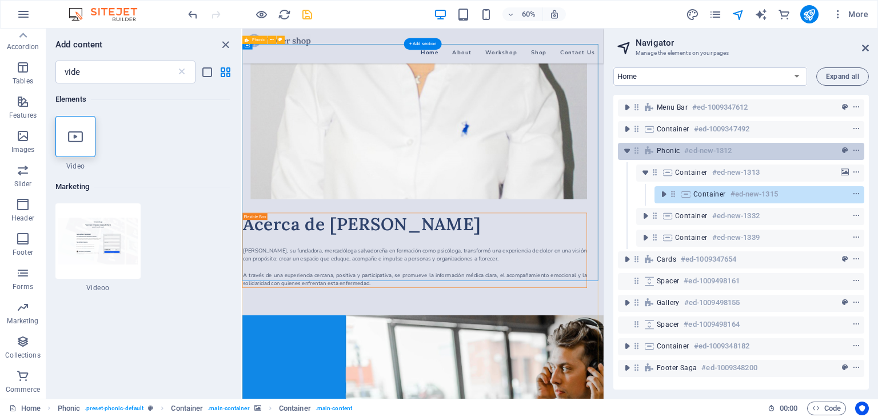
click at [702, 153] on h6 "#ed-new-1312" at bounding box center [707, 151] width 47 height 14
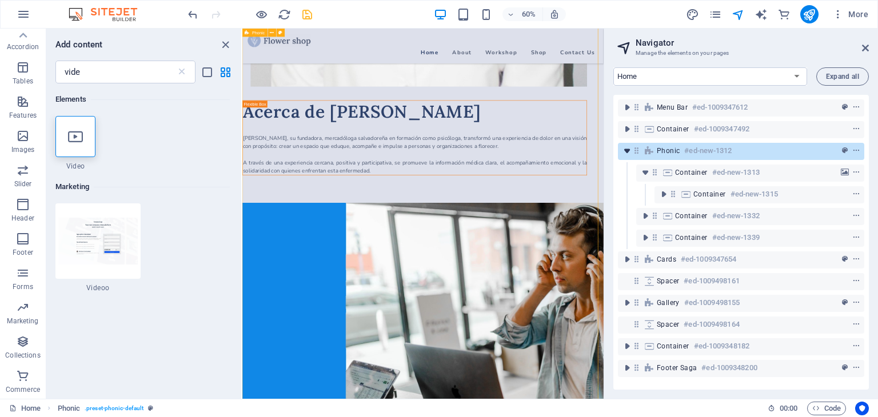
click at [629, 153] on icon "toggle-expand" at bounding box center [626, 150] width 11 height 11
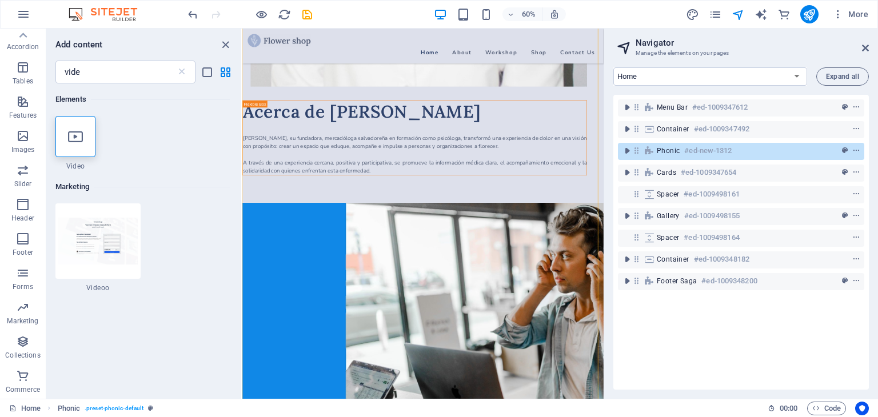
drag, startPoint x: 312, startPoint y: 18, endPoint x: 325, endPoint y: 25, distance: 14.8
click at [312, 18] on icon "save" at bounding box center [307, 14] width 13 height 13
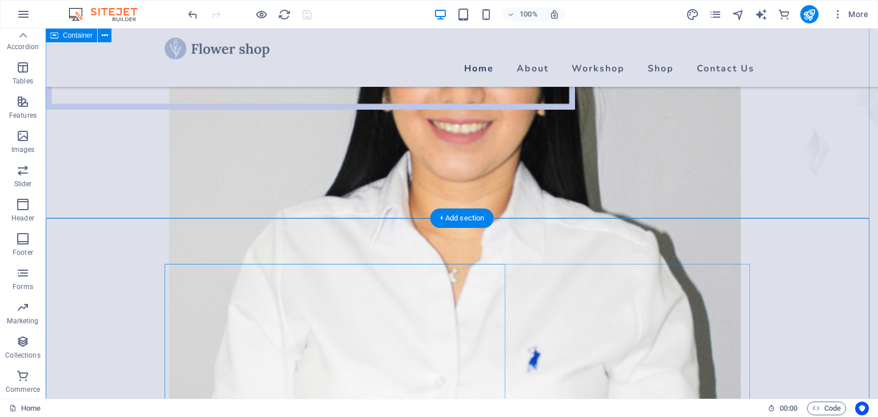
scroll to position [884, 0]
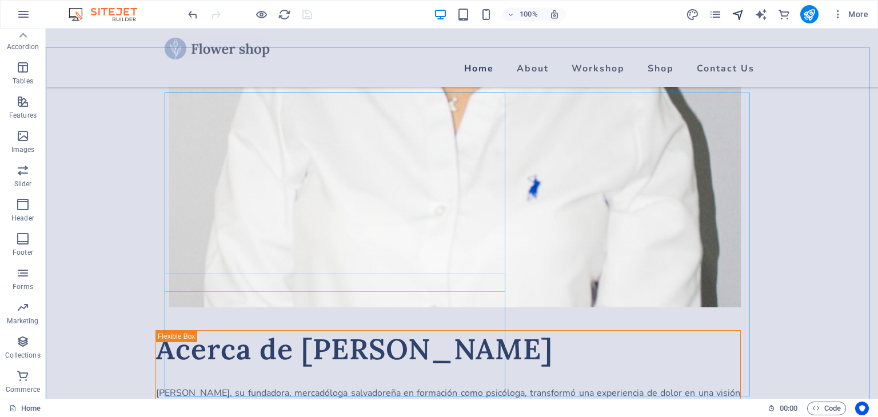
click at [741, 17] on icon "navigator" at bounding box center [737, 14] width 13 height 13
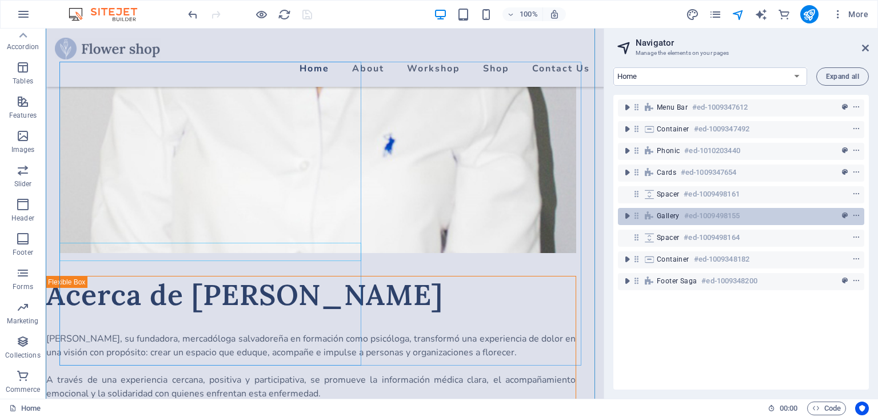
click at [681, 212] on div "Gallery #ed-1009498155" at bounding box center [732, 216] width 150 height 14
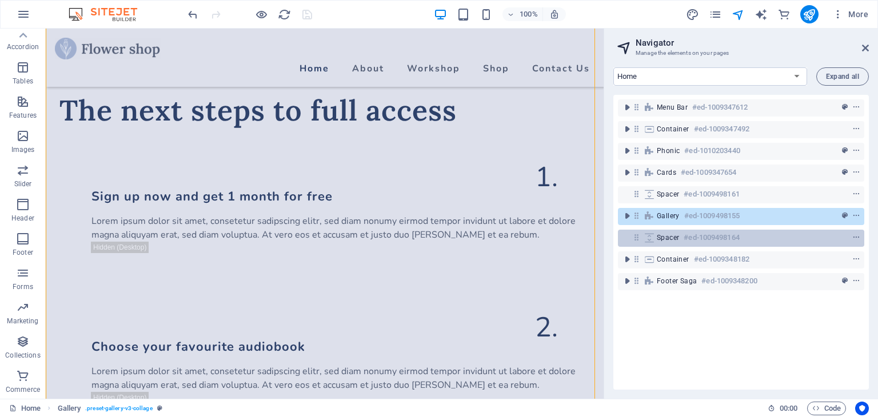
click at [673, 241] on span "Spacer" at bounding box center [668, 237] width 22 height 9
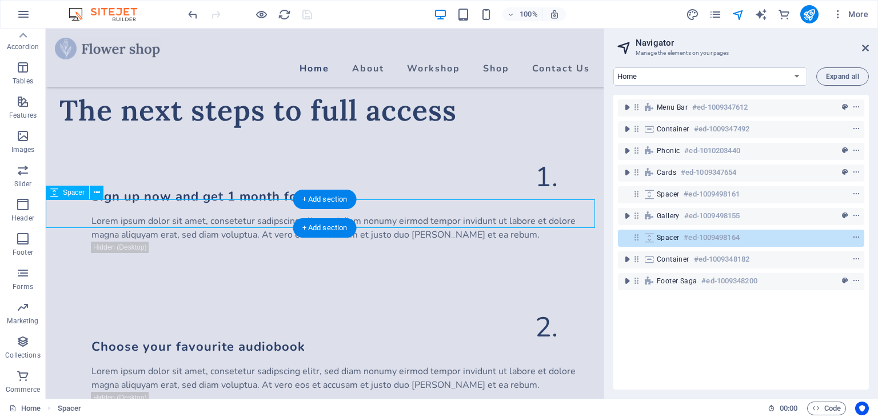
scroll to position [2621, 0]
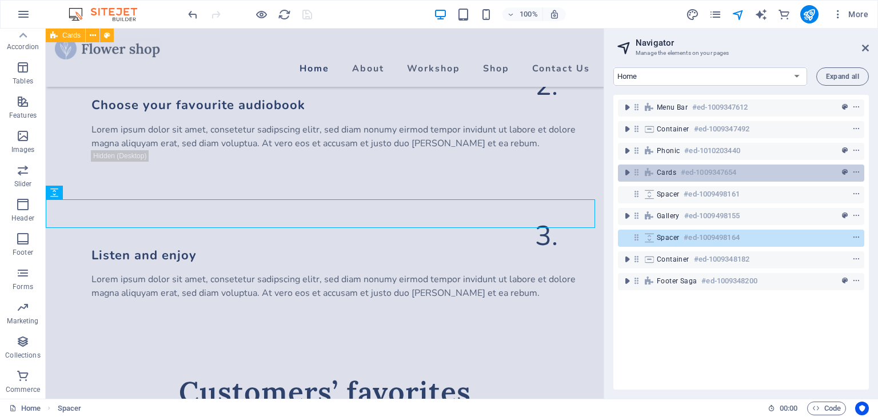
click at [674, 174] on span "Cards" at bounding box center [666, 172] width 19 height 9
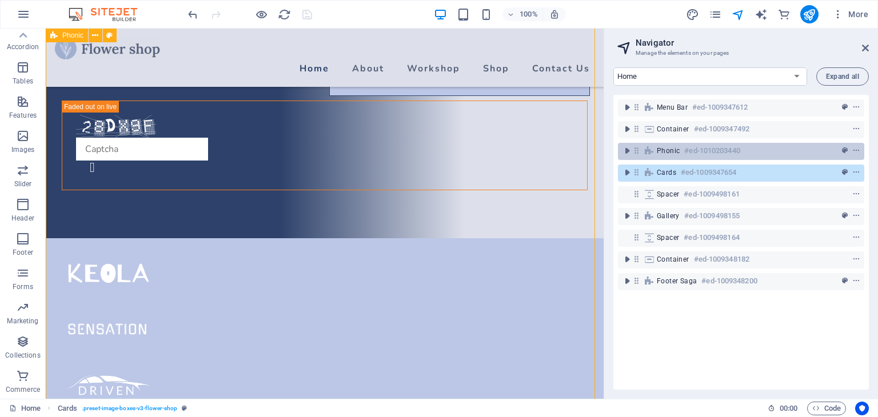
click at [670, 153] on span "Phonic" at bounding box center [668, 150] width 23 height 9
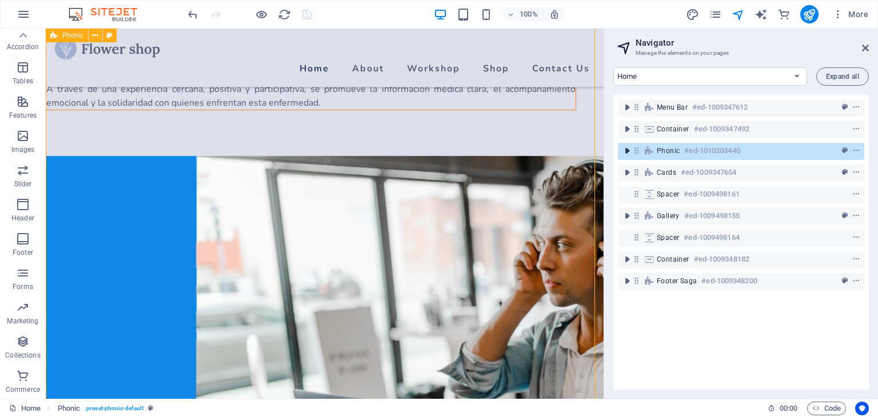
click at [626, 152] on icon "toggle-expand" at bounding box center [626, 150] width 11 height 11
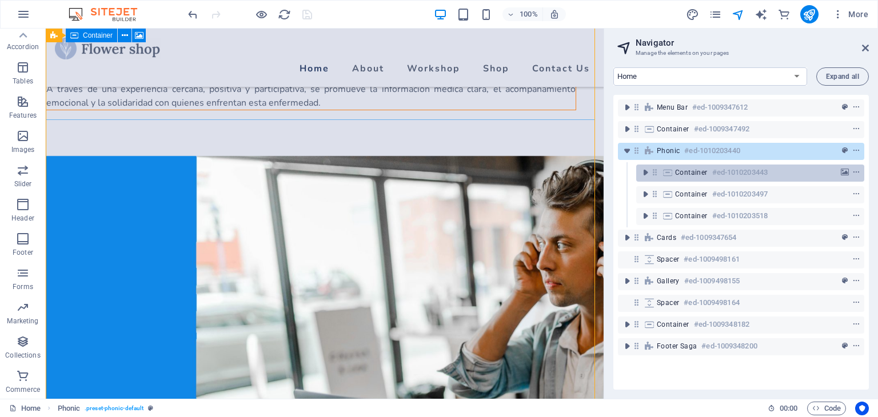
click at [686, 174] on span "Container" at bounding box center [691, 172] width 33 height 9
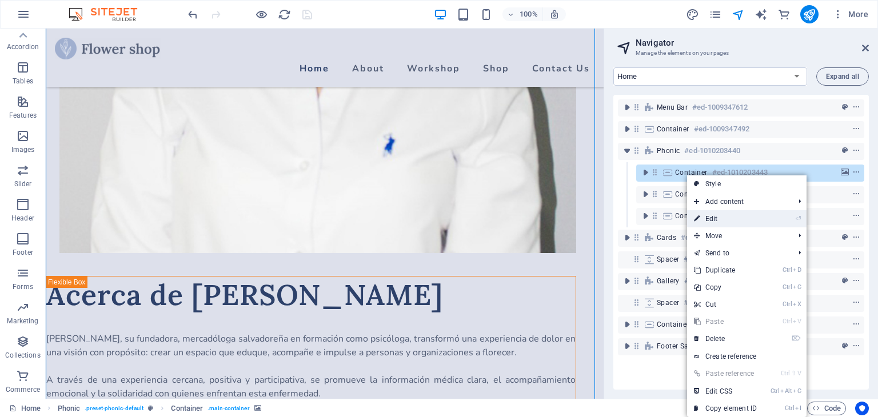
click at [719, 218] on link "⏎ Edit" at bounding box center [725, 218] width 77 height 17
select select "vh"
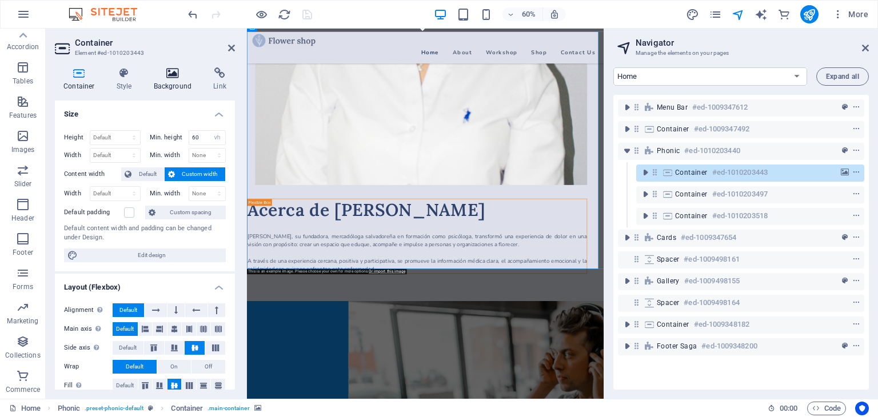
click at [165, 77] on icon at bounding box center [172, 72] width 55 height 11
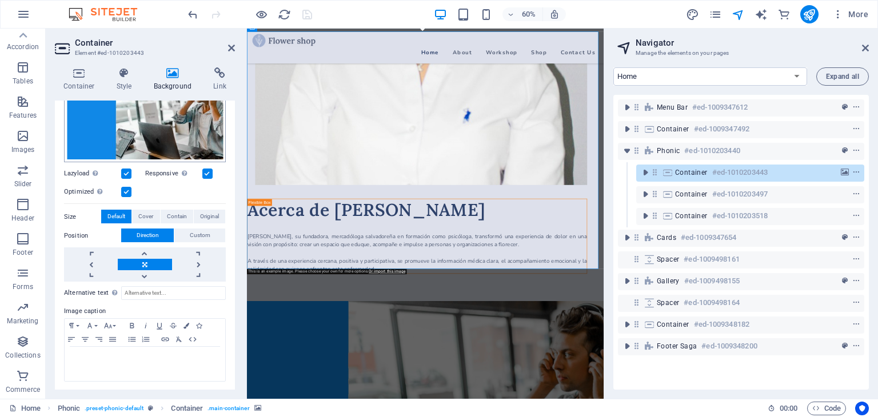
scroll to position [0, 0]
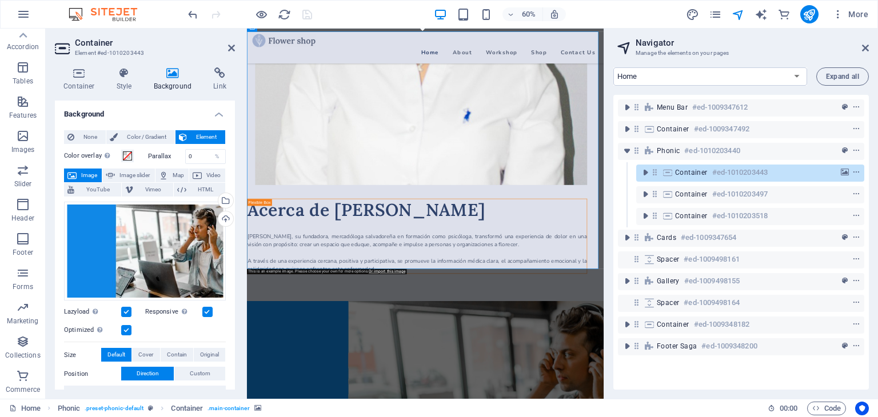
click at [86, 174] on span "Image" at bounding box center [89, 176] width 18 height 14
click at [80, 175] on span "Image" at bounding box center [89, 176] width 18 height 14
click at [82, 133] on span "None" at bounding box center [90, 137] width 25 height 14
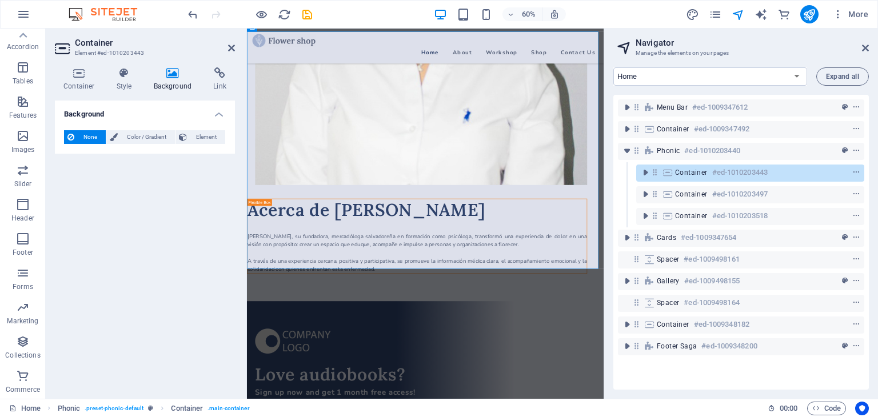
click at [82, 135] on span "None" at bounding box center [90, 137] width 25 height 14
click at [78, 138] on span "None" at bounding box center [90, 137] width 25 height 14
click at [129, 136] on span "Color / Gradient" at bounding box center [146, 137] width 50 height 14
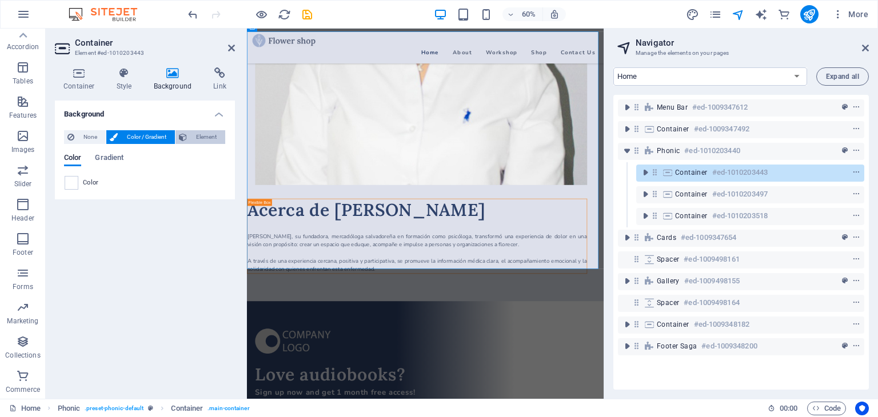
click at [191, 140] on span "Element" at bounding box center [205, 137] width 31 height 14
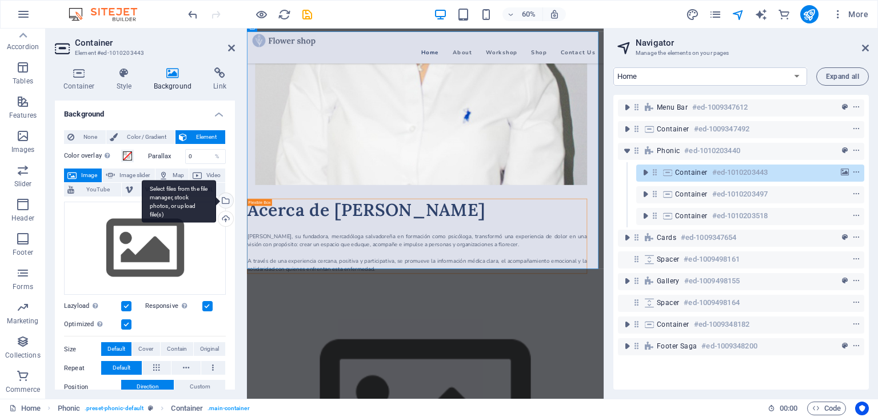
click at [216, 200] on div "Select files from the file manager, stock photos, or upload file(s)" at bounding box center [179, 201] width 74 height 43
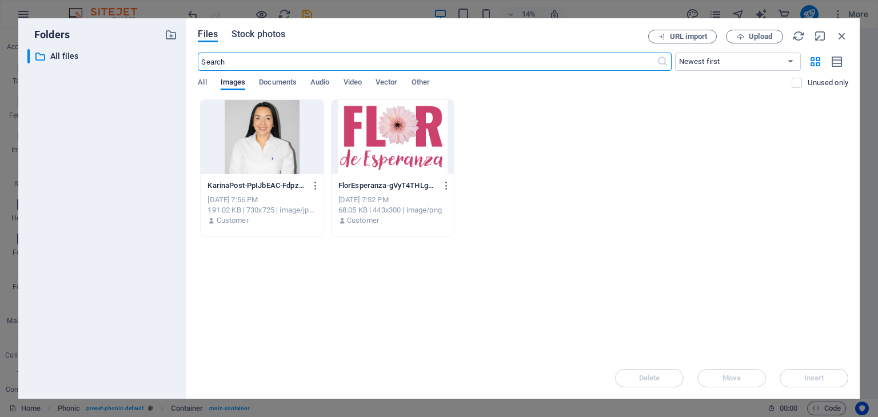
click at [251, 40] on span "Stock photos" at bounding box center [258, 34] width 54 height 14
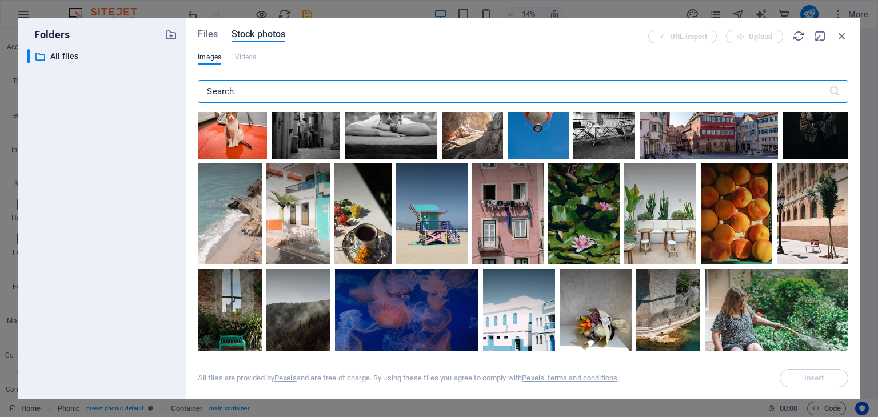
scroll to position [1714, 0]
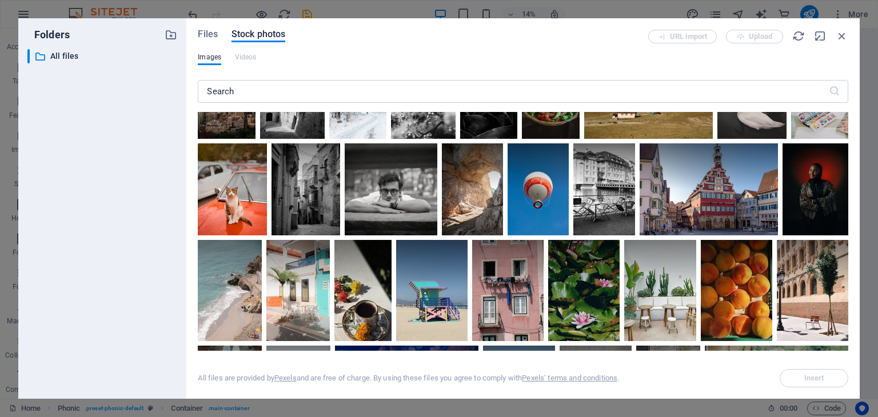
click at [791, 95] on div at bounding box center [819, 74] width 57 height 43
click at [824, 77] on icon at bounding box center [833, 66] width 19 height 19
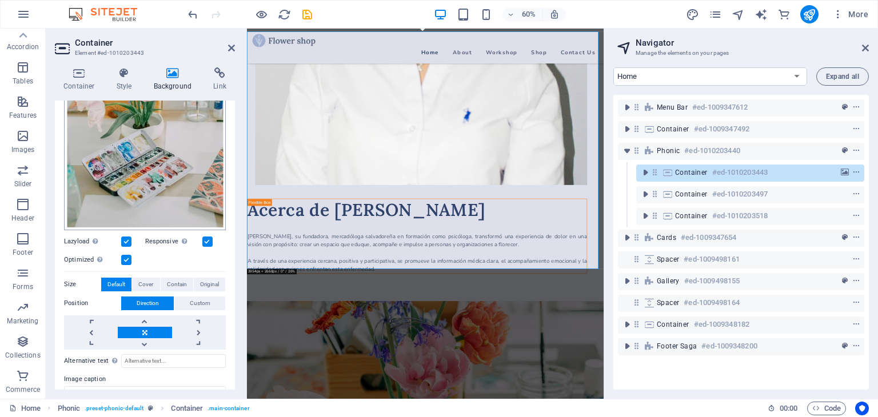
scroll to position [229, 0]
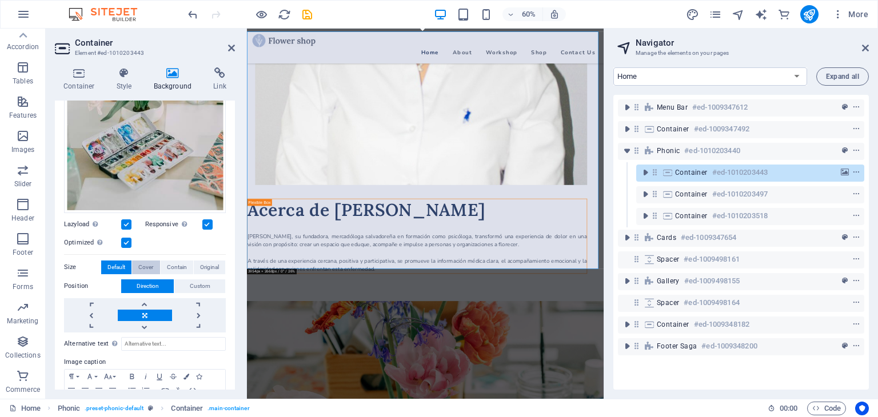
click at [149, 263] on span "Cover" at bounding box center [145, 268] width 15 height 14
click at [171, 263] on span "Contain" at bounding box center [177, 268] width 20 height 14
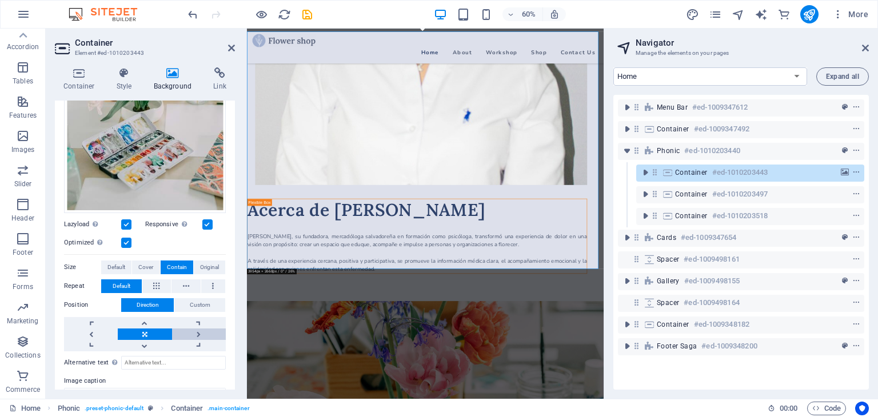
click at [197, 330] on link at bounding box center [199, 334] width 54 height 11
click at [142, 331] on link at bounding box center [145, 334] width 54 height 11
click at [192, 301] on span "Custom" at bounding box center [200, 305] width 21 height 14
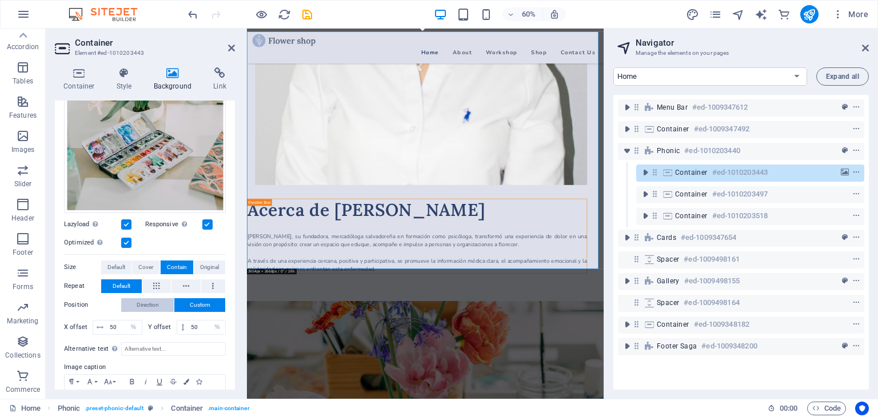
click at [155, 300] on span "Direction" at bounding box center [148, 305] width 22 height 14
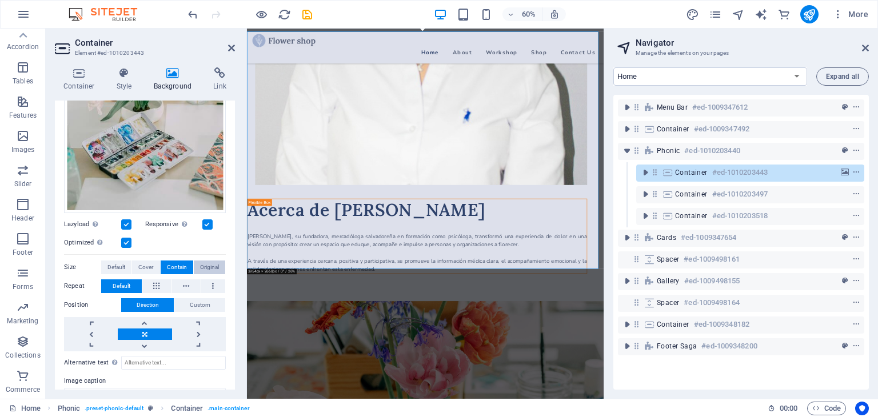
click at [200, 264] on span "Original" at bounding box center [209, 268] width 19 height 14
click at [120, 266] on span "Default" at bounding box center [116, 268] width 18 height 14
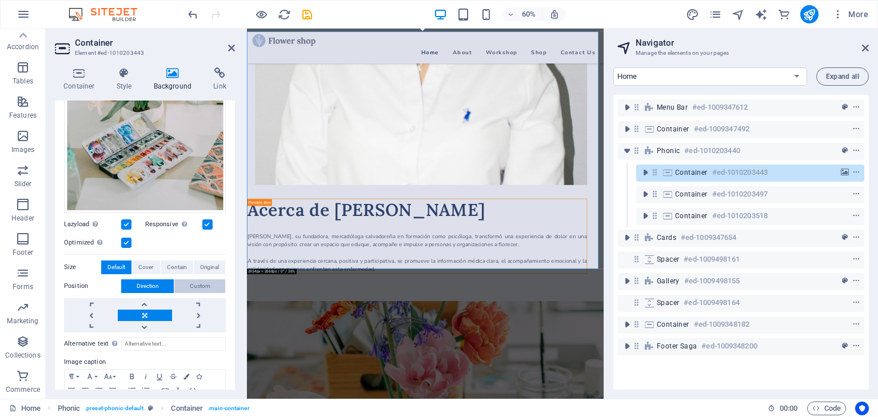
click at [195, 283] on span "Custom" at bounding box center [200, 286] width 21 height 14
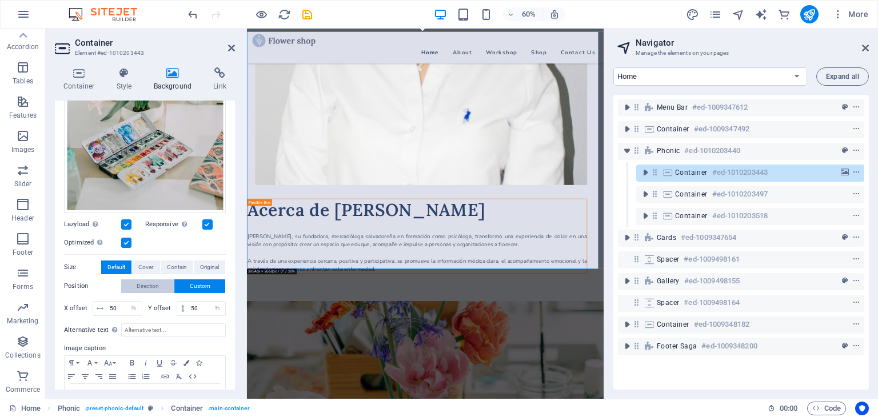
click at [147, 283] on span "Direction" at bounding box center [148, 286] width 22 height 14
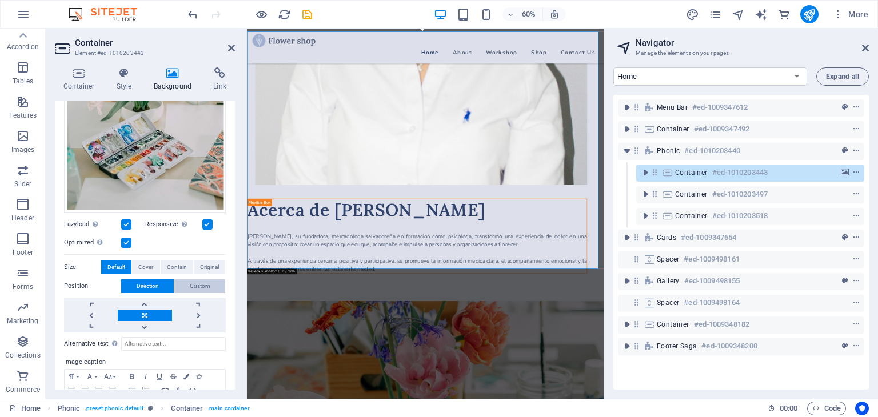
click at [199, 281] on span "Custom" at bounding box center [200, 286] width 21 height 14
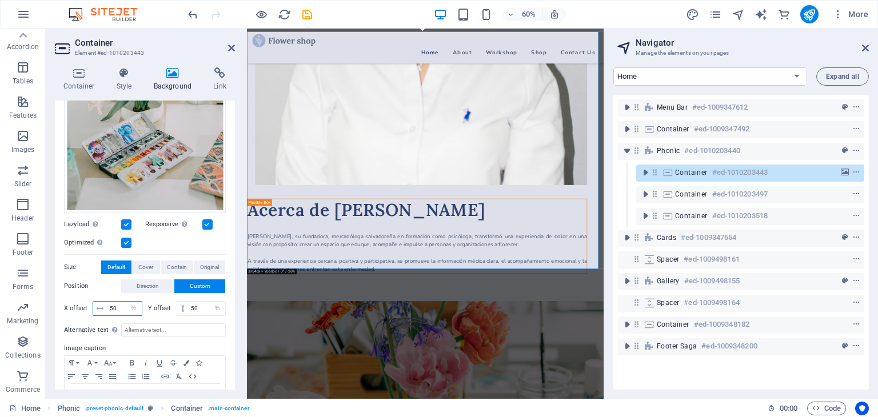
drag, startPoint x: 120, startPoint y: 304, endPoint x: 110, endPoint y: 305, distance: 9.7
click at [110, 305] on input "50" at bounding box center [124, 309] width 35 height 14
click at [107, 289] on label "Position" at bounding box center [92, 286] width 57 height 14
click at [117, 305] on input "0" at bounding box center [124, 309] width 35 height 14
drag, startPoint x: 119, startPoint y: 304, endPoint x: 106, endPoint y: 305, distance: 12.6
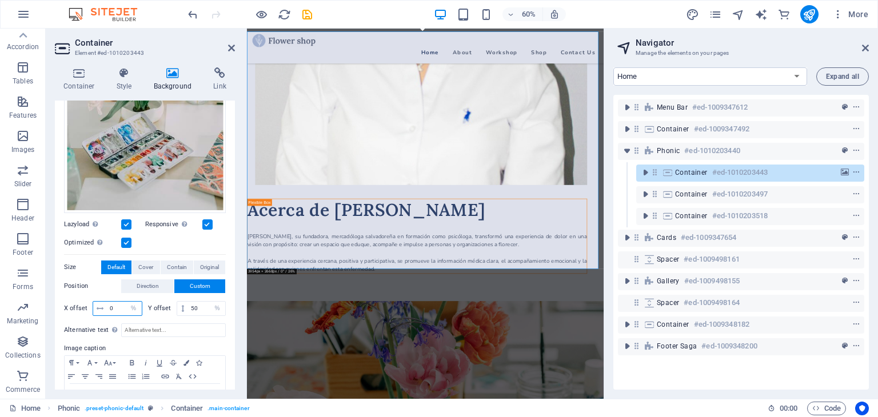
click at [107, 305] on input "0" at bounding box center [124, 309] width 35 height 14
type input "50"
click at [101, 281] on label "Position" at bounding box center [92, 286] width 57 height 14
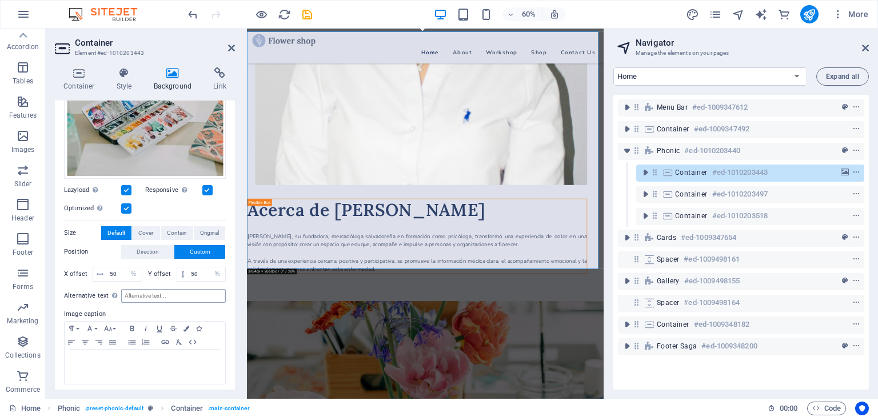
scroll to position [0, 0]
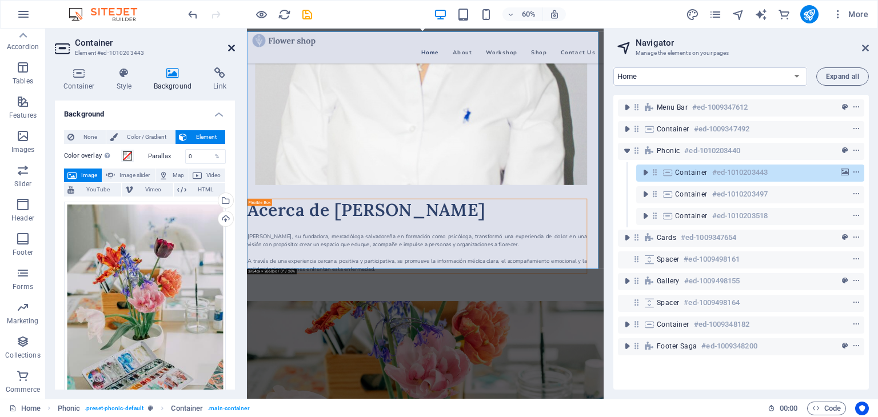
click at [233, 49] on icon at bounding box center [231, 47] width 7 height 9
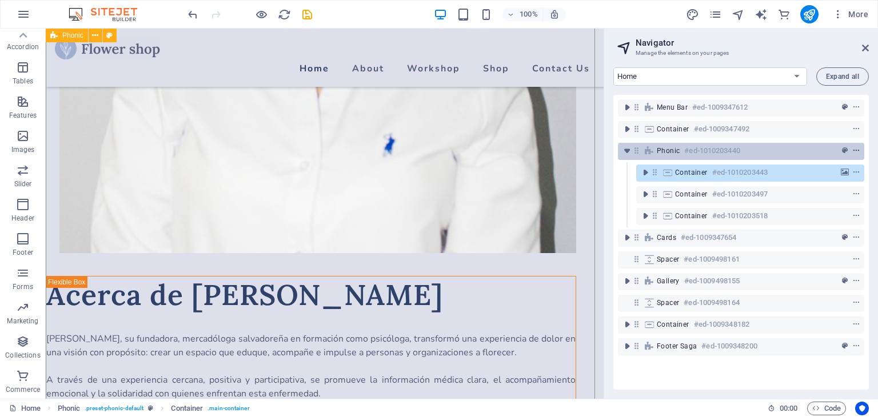
click at [855, 147] on icon "context-menu" at bounding box center [856, 151] width 8 height 8
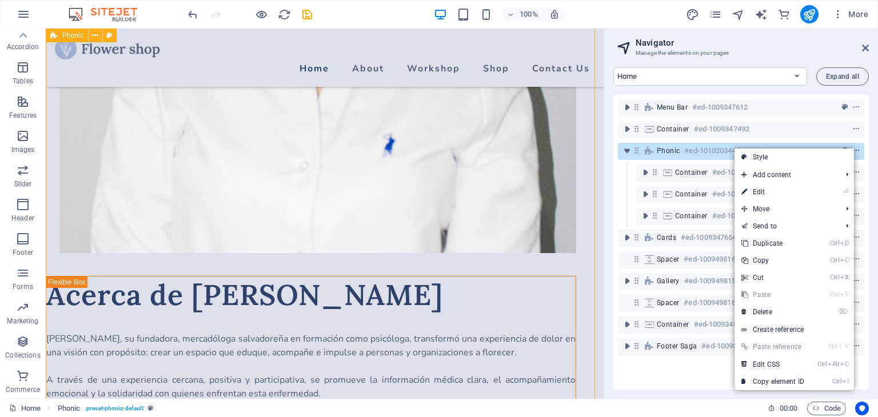
scroll to position [1175, 0]
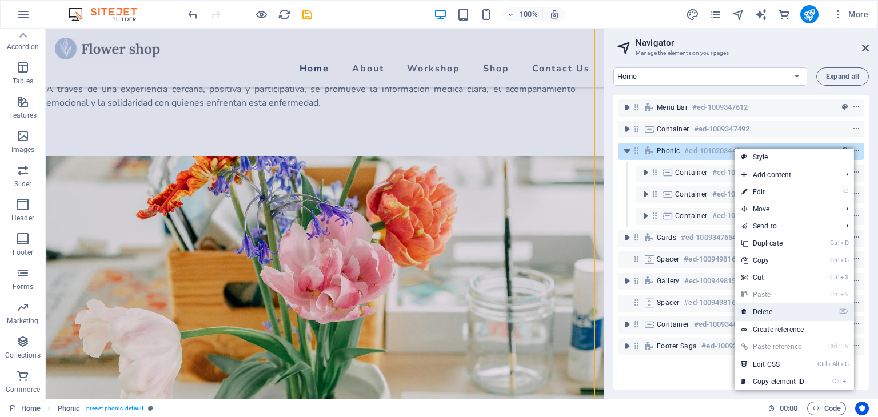
click at [766, 312] on link "⌦ Delete" at bounding box center [772, 311] width 77 height 17
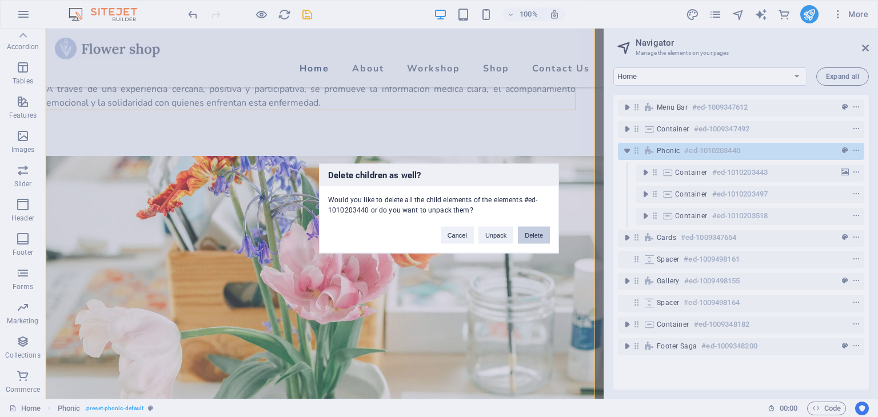
click at [526, 230] on button "Delete" at bounding box center [534, 235] width 32 height 17
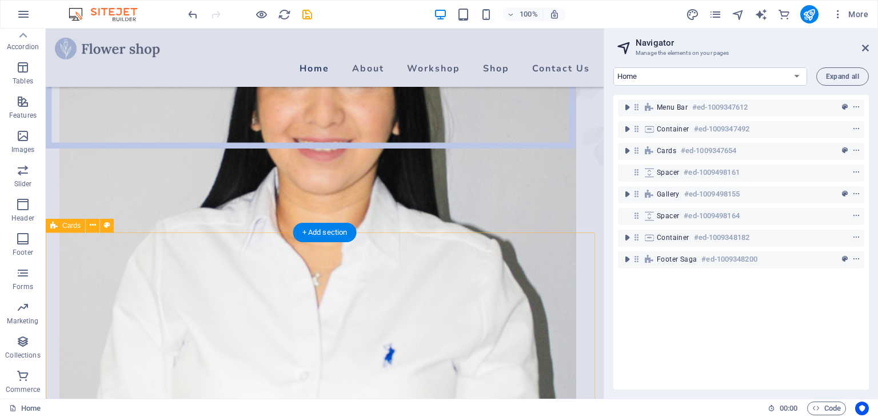
scroll to position [661, 0]
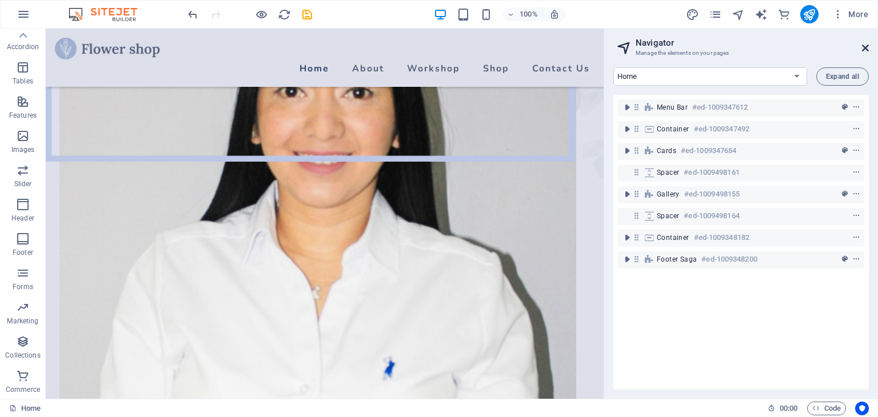
click at [864, 49] on icon at bounding box center [865, 47] width 7 height 9
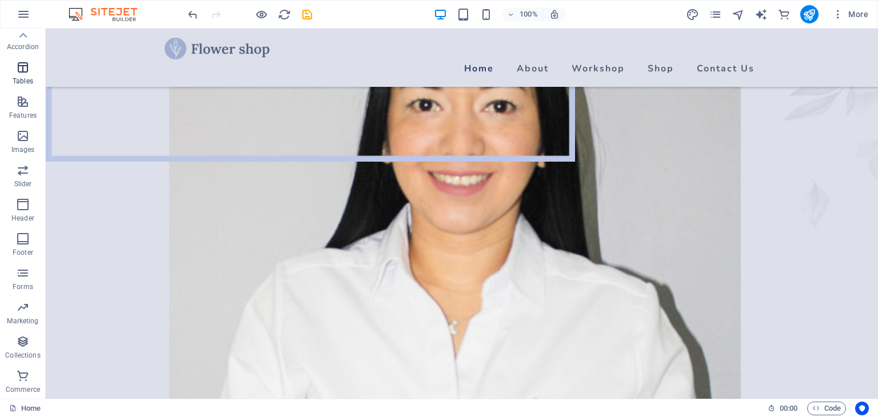
click at [21, 74] on span "Tables" at bounding box center [23, 74] width 46 height 27
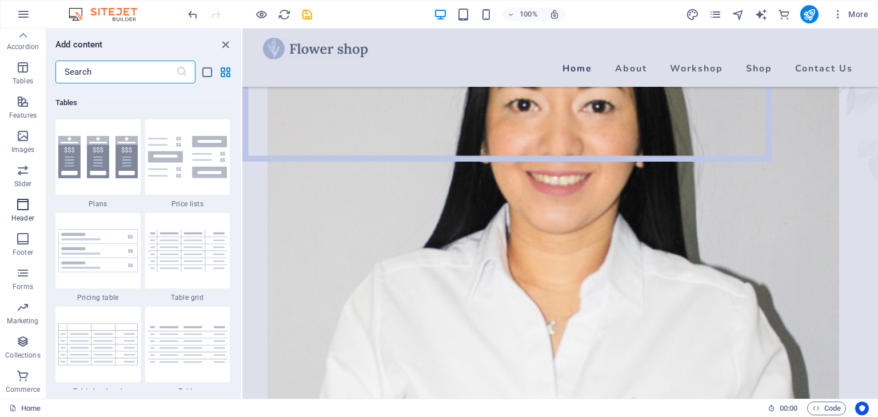
scroll to position [3958, 0]
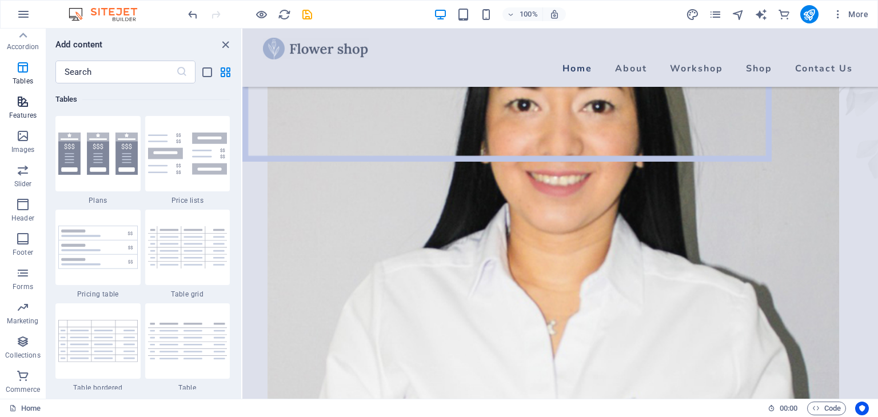
click at [18, 107] on icon "button" at bounding box center [23, 102] width 14 height 14
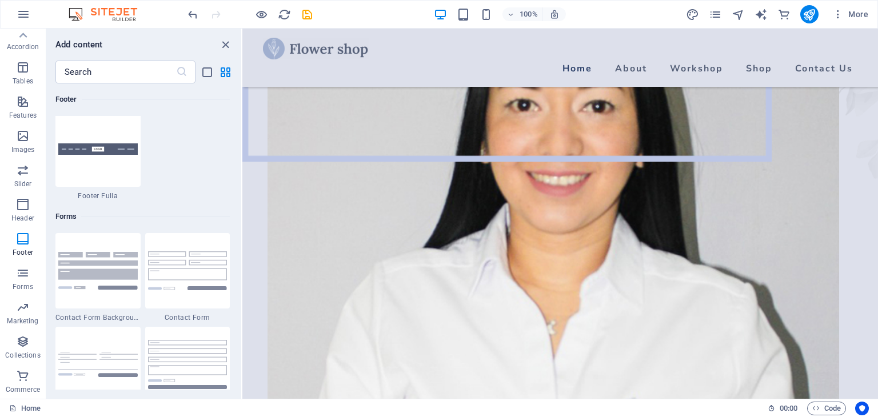
scroll to position [8569, 0]
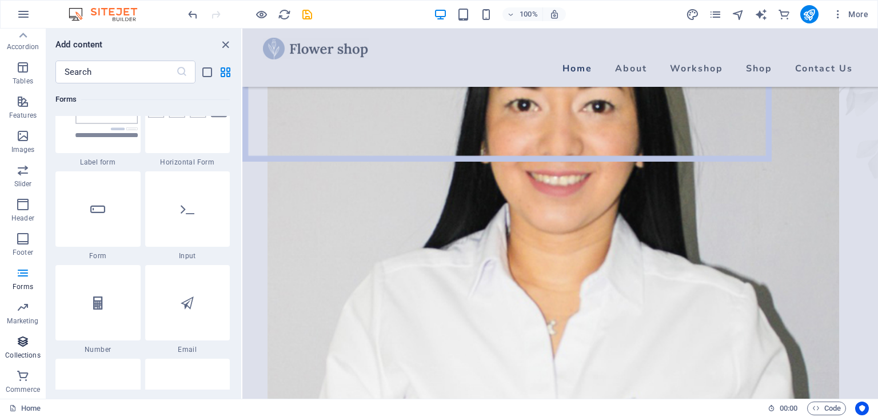
click at [23, 350] on span "Collections" at bounding box center [23, 348] width 46 height 27
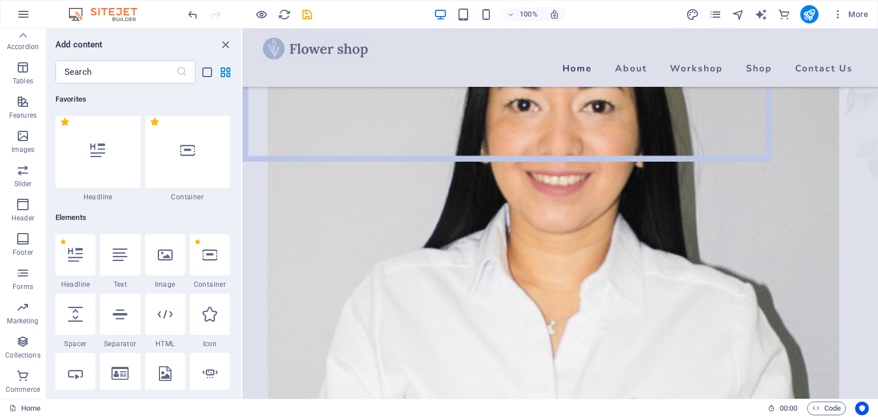
scroll to position [0, 0]
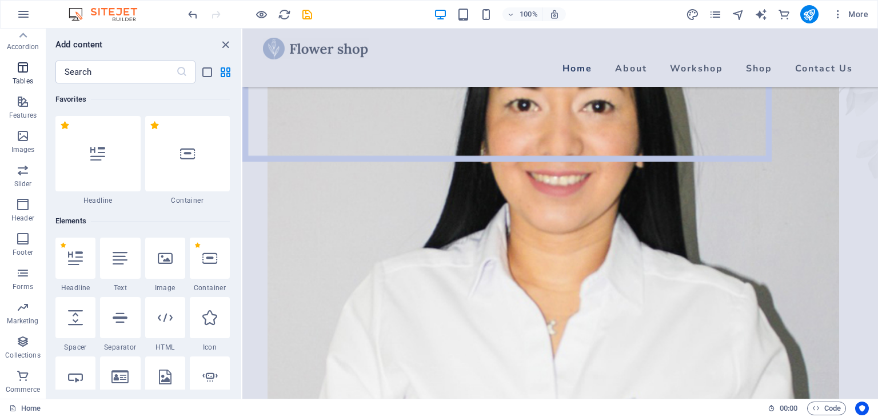
click at [22, 69] on icon "button" at bounding box center [23, 68] width 14 height 14
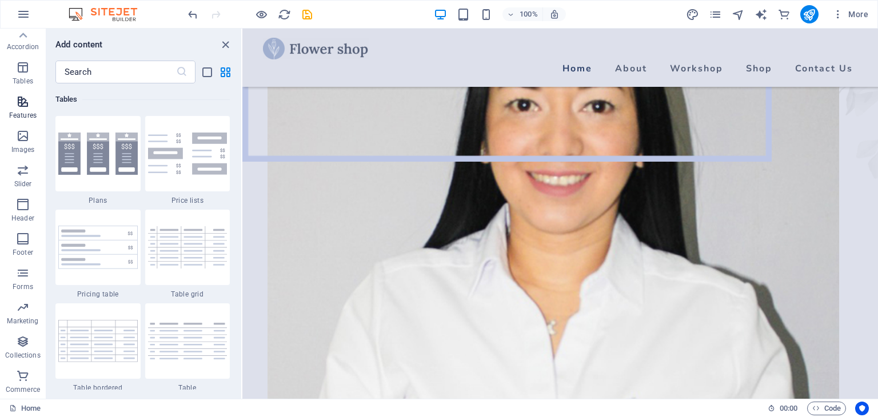
click at [22, 98] on icon "button" at bounding box center [23, 102] width 14 height 14
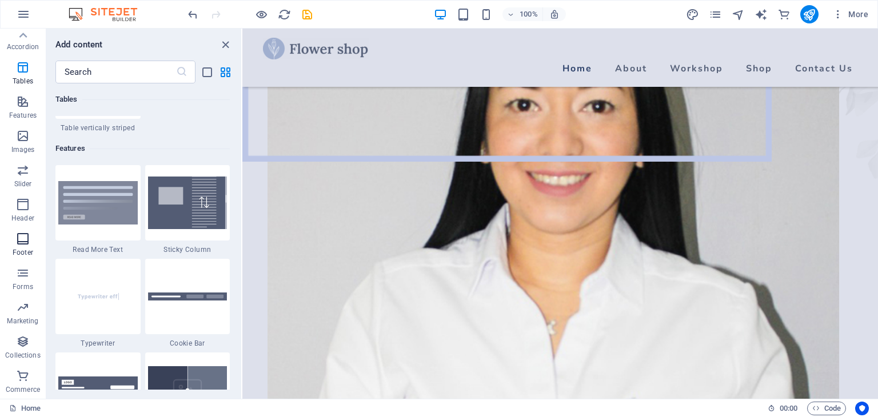
scroll to position [4454, 0]
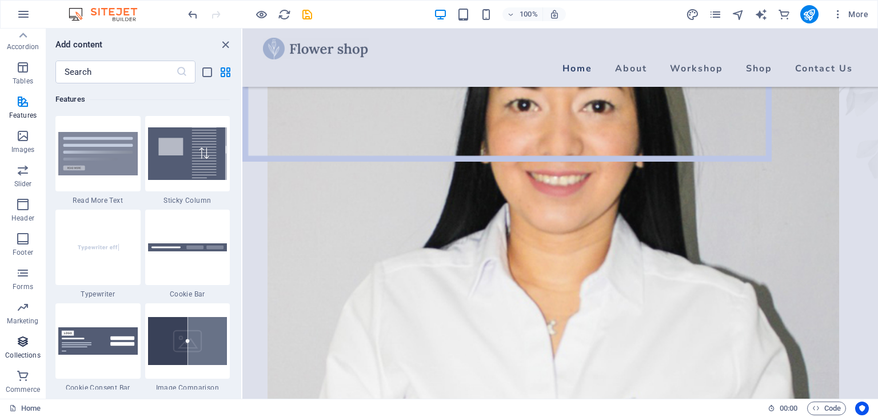
click at [26, 347] on icon "button" at bounding box center [23, 342] width 14 height 14
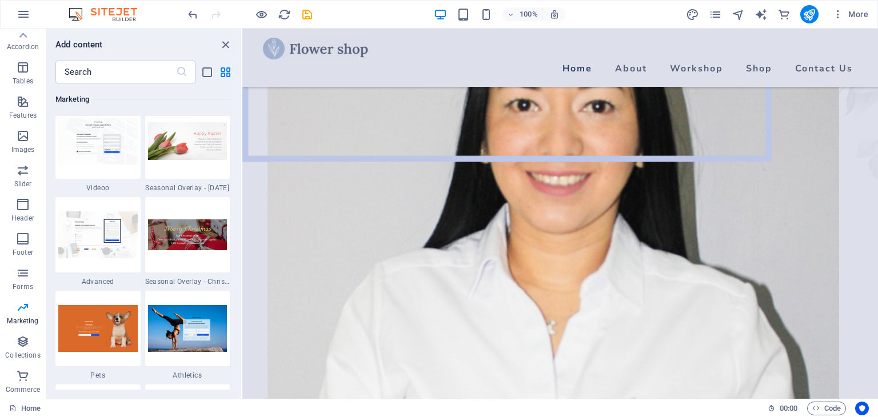
scroll to position [9604, 0]
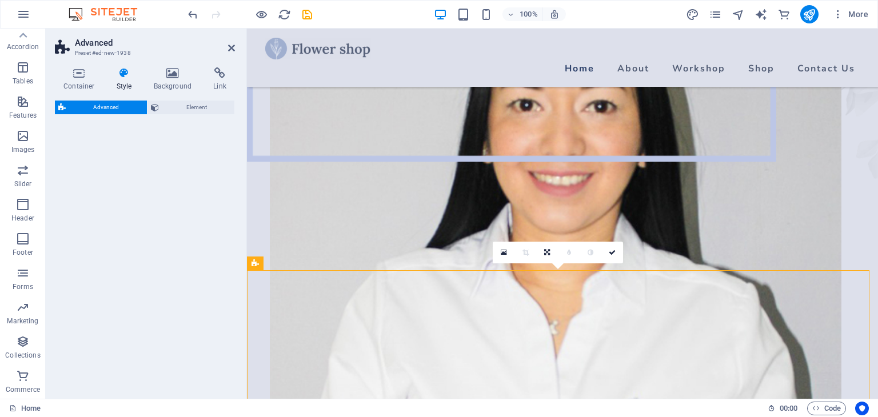
select select "%"
select select "rem"
select select "px"
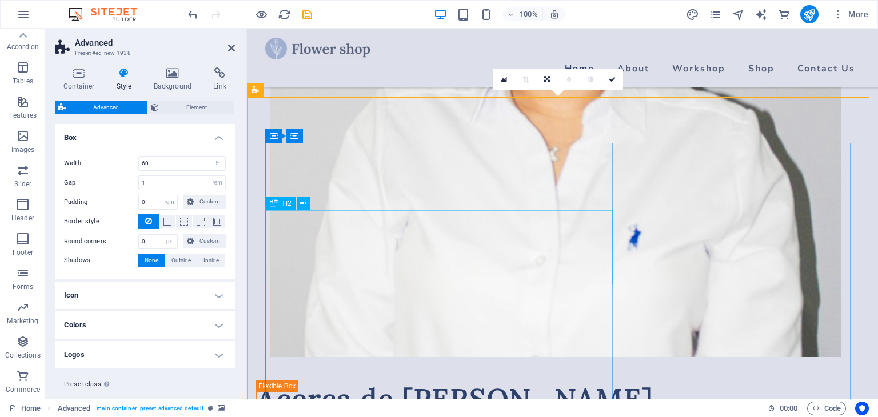
scroll to position [775, 0]
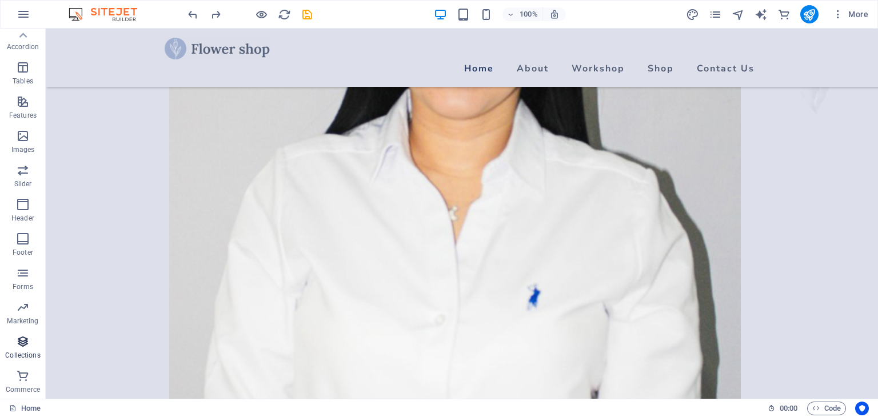
click at [23, 347] on icon "button" at bounding box center [23, 342] width 14 height 14
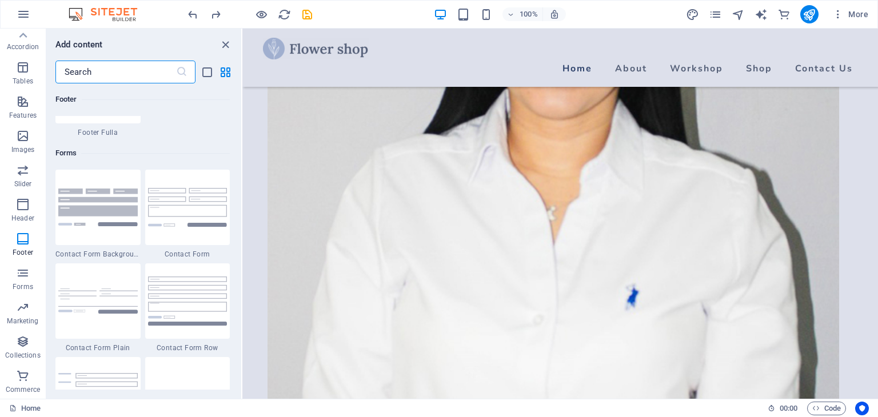
scroll to position [8118, 0]
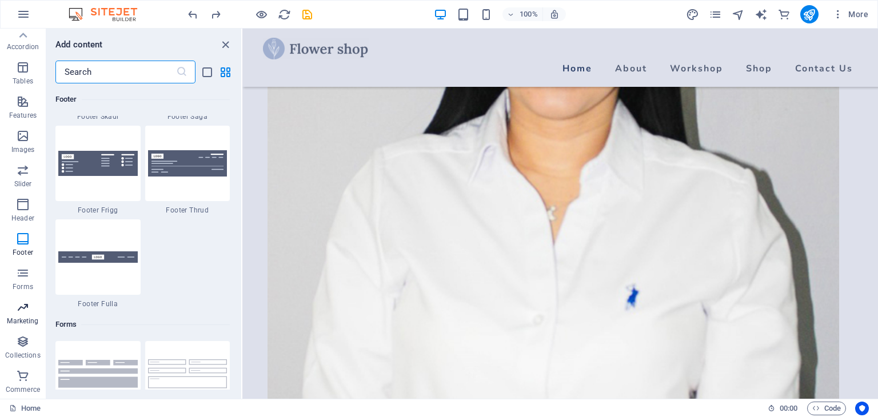
click at [19, 309] on icon "button" at bounding box center [23, 308] width 14 height 14
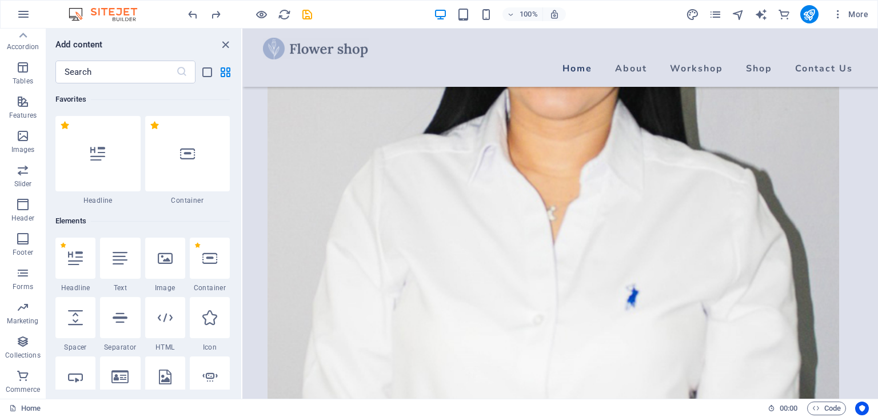
scroll to position [57, 0]
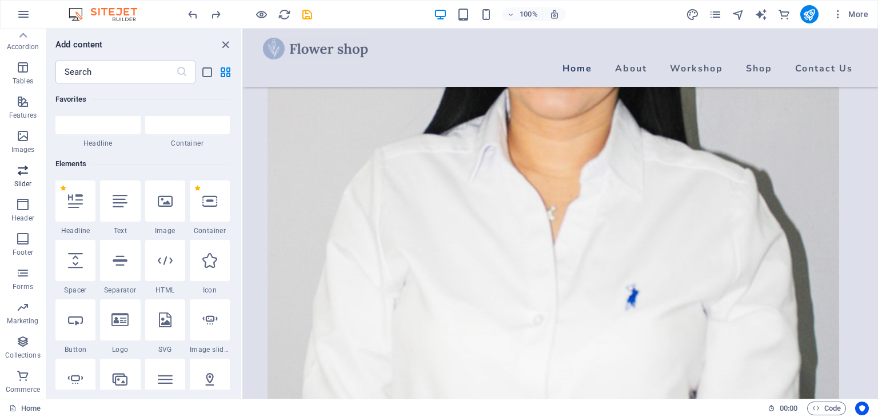
click at [19, 170] on icon "button" at bounding box center [23, 170] width 14 height 14
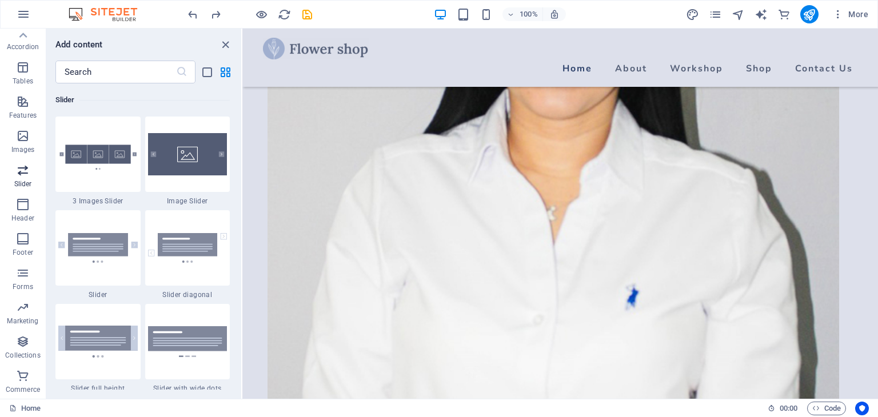
scroll to position [6478, 0]
click at [22, 137] on icon "button" at bounding box center [23, 136] width 14 height 14
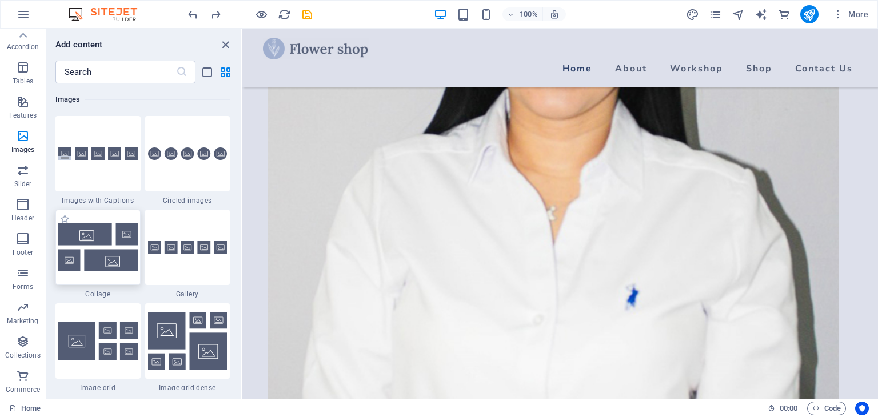
scroll to position [5794, 0]
click at [553, 155] on div "+ Add section" at bounding box center [560, 155] width 63 height 19
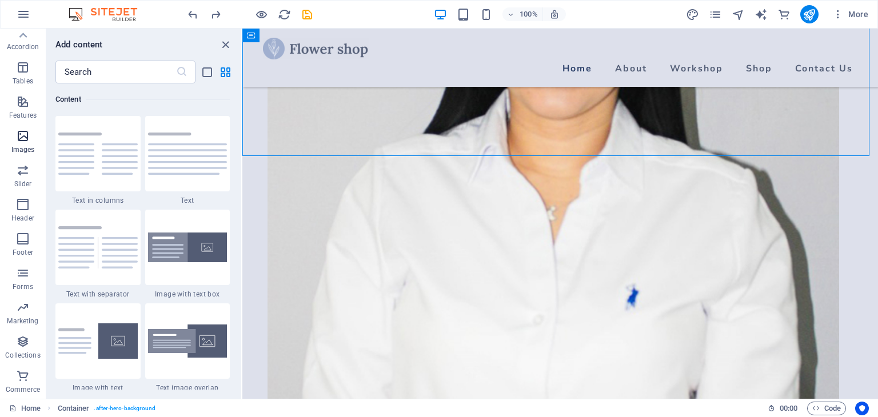
scroll to position [0, 0]
click at [21, 74] on icon "button" at bounding box center [23, 74] width 14 height 14
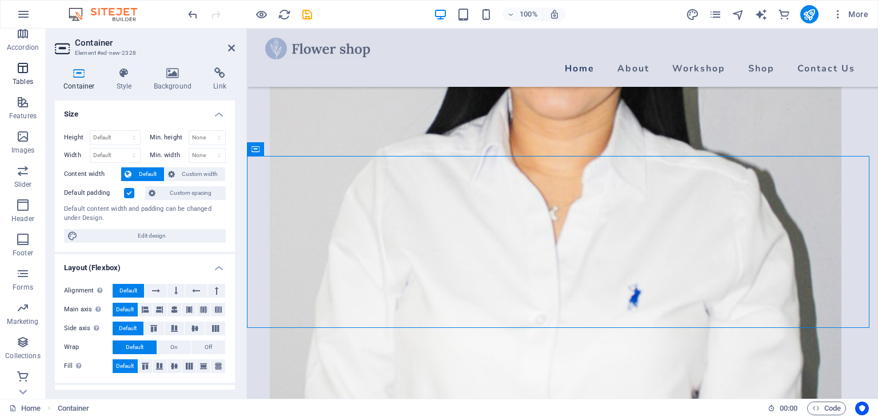
scroll to position [178, 0]
click at [20, 141] on icon "button" at bounding box center [23, 136] width 14 height 14
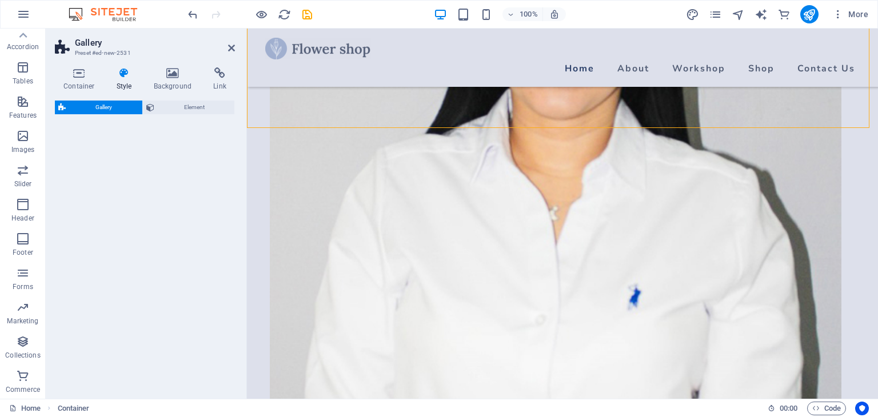
scroll to position [3089, 0]
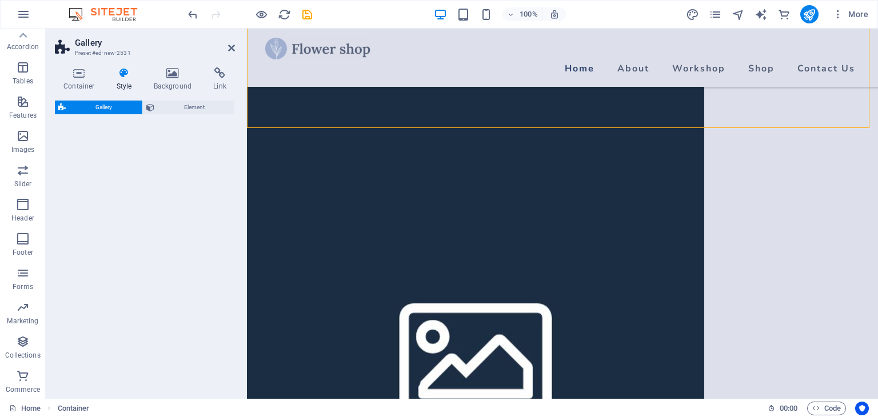
select select "rem"
select select "preset-gallery-v3-default"
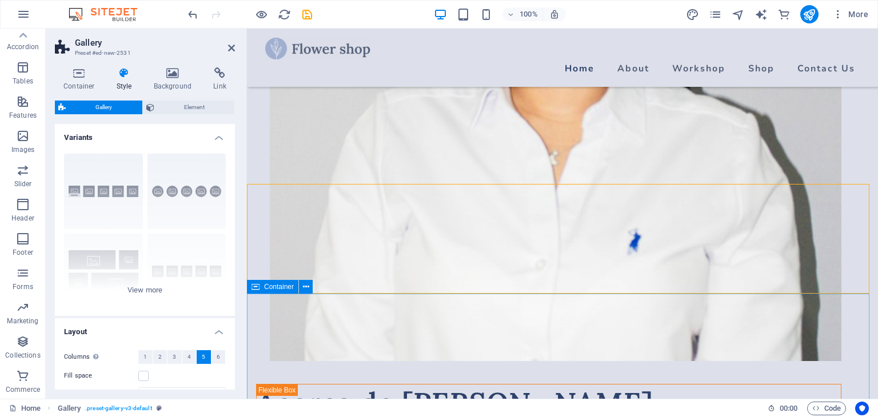
scroll to position [831, 0]
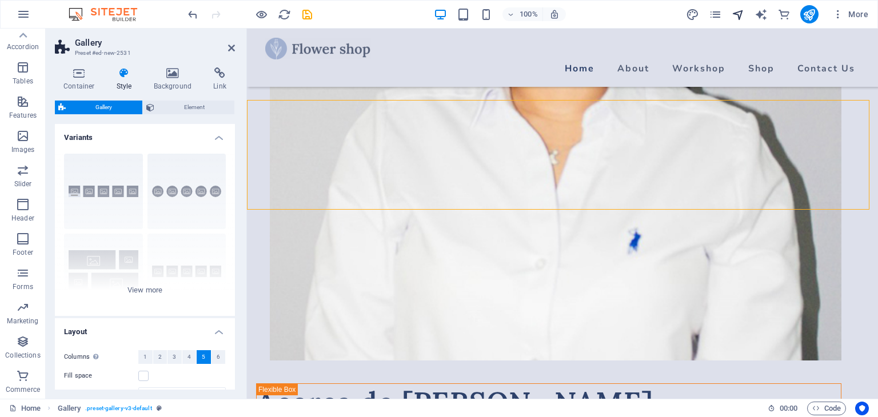
click at [737, 14] on icon "navigator" at bounding box center [737, 14] width 13 height 13
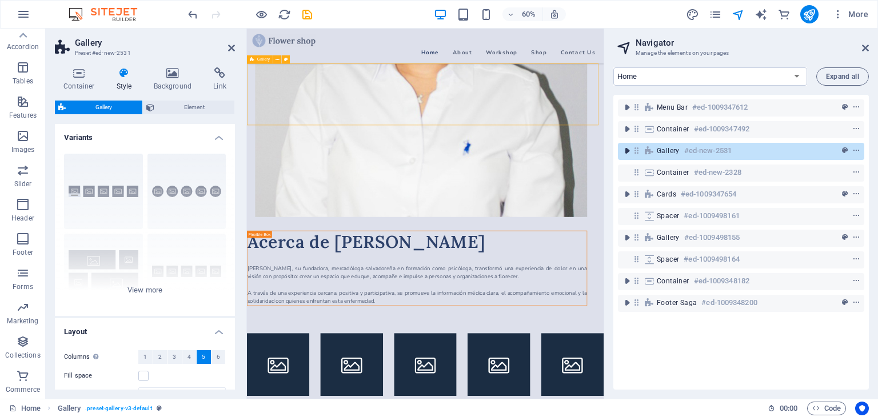
click at [626, 150] on icon "toggle-expand" at bounding box center [626, 150] width 11 height 11
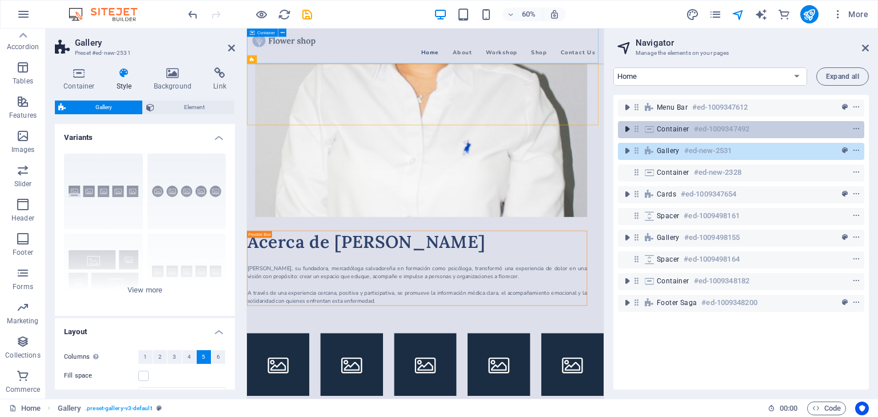
click at [628, 128] on icon "toggle-expand" at bounding box center [626, 128] width 11 height 11
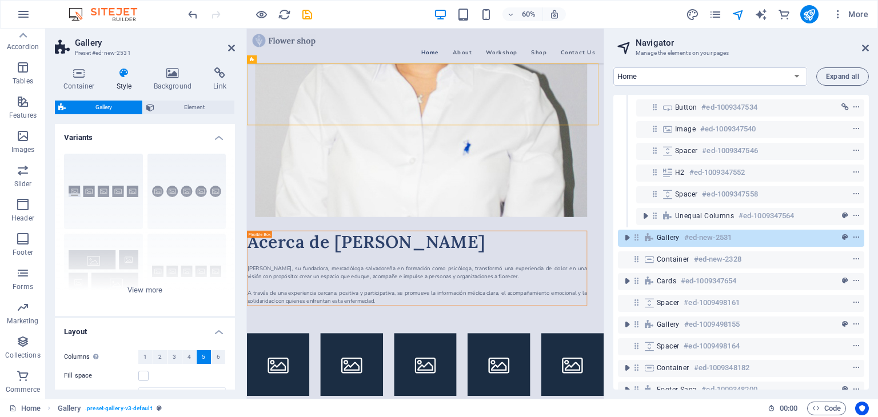
scroll to position [0, 0]
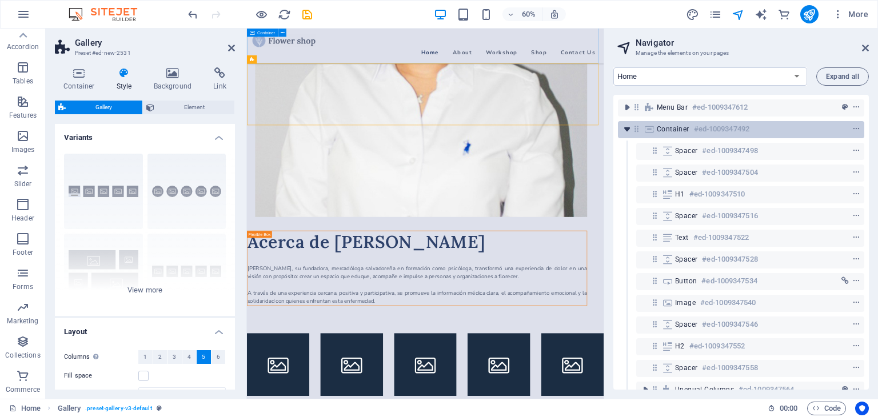
click at [627, 129] on icon "toggle-expand" at bounding box center [626, 128] width 11 height 11
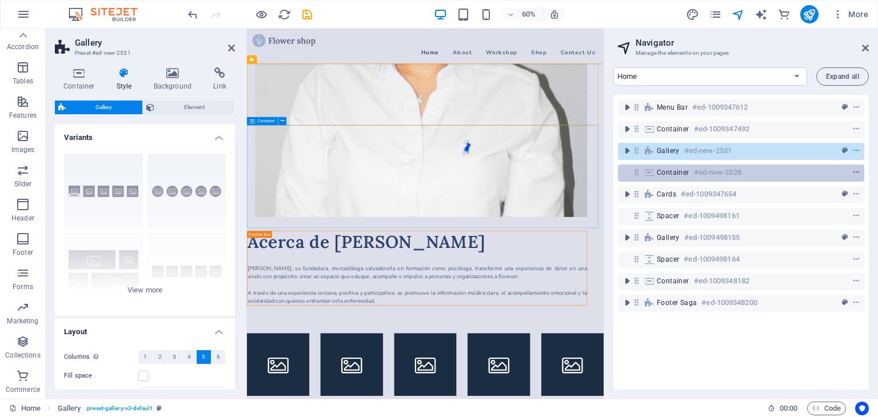
click at [857, 173] on icon "context-menu" at bounding box center [856, 173] width 8 height 8
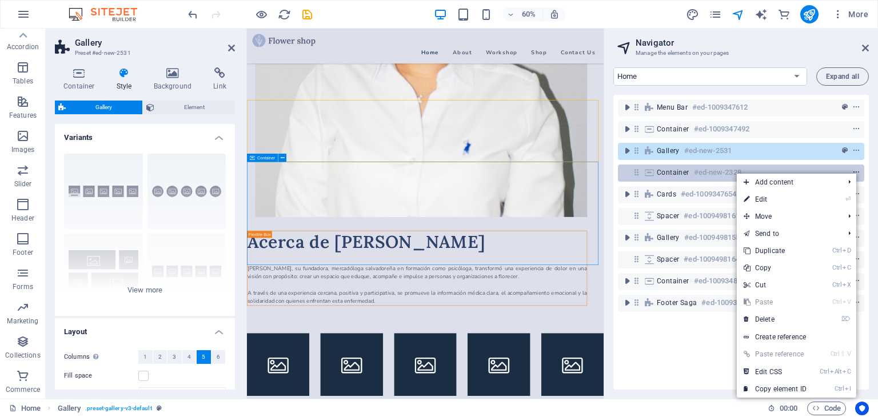
scroll to position [770, 0]
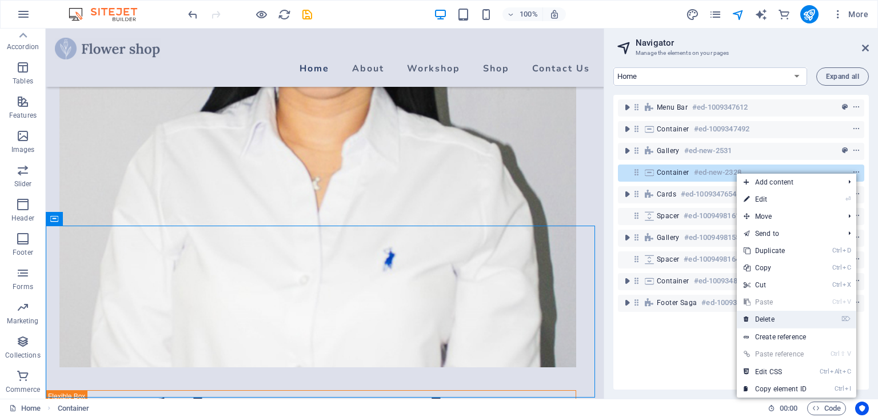
click at [778, 322] on link "⌦ Delete" at bounding box center [775, 319] width 77 height 17
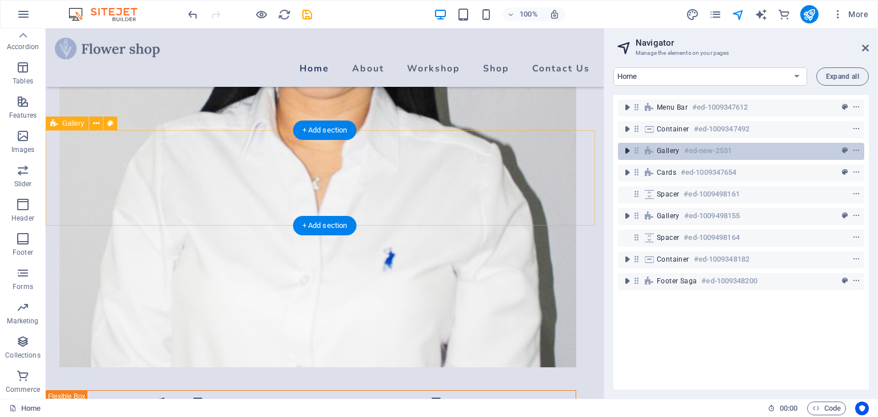
click at [626, 149] on icon "toggle-expand" at bounding box center [626, 150] width 11 height 11
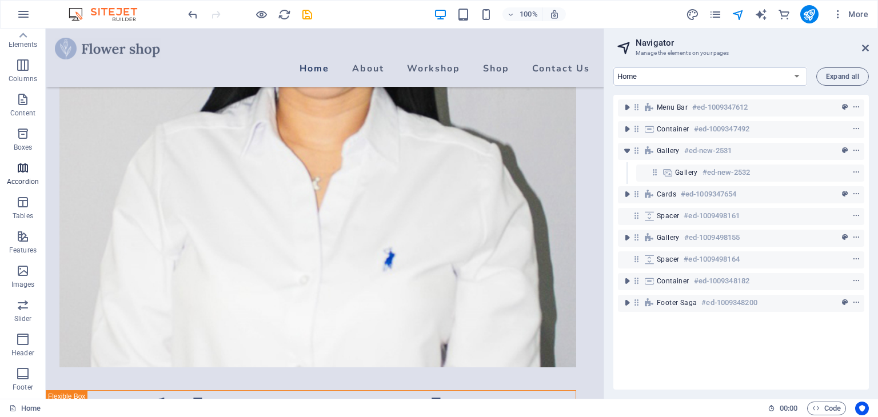
scroll to position [0, 0]
click at [21, 74] on icon "button" at bounding box center [23, 74] width 14 height 14
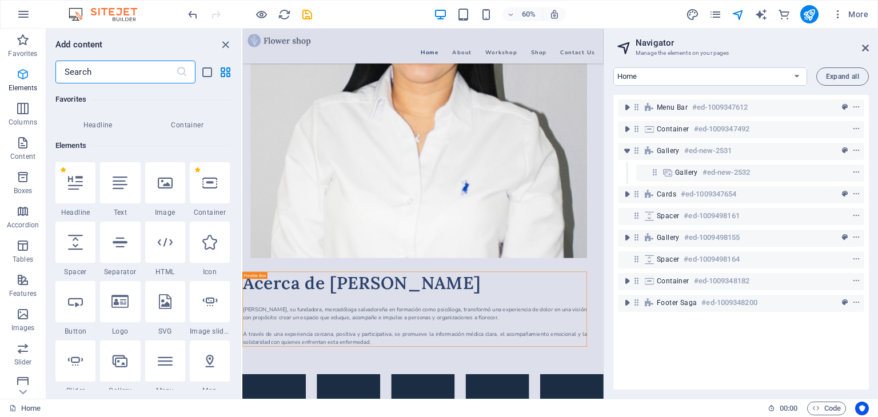
scroll to position [121, 0]
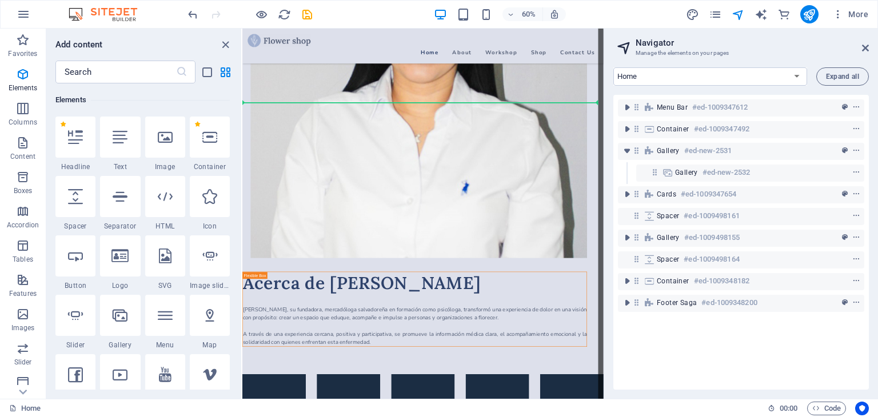
select select "%"
select select "px"
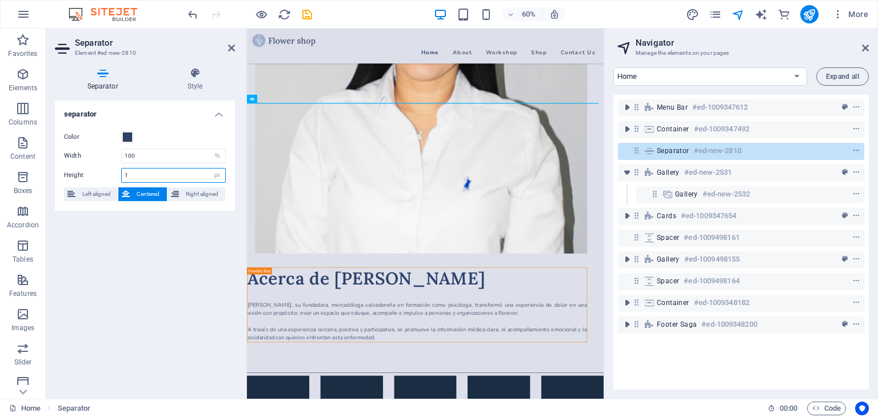
click at [139, 172] on input "1" at bounding box center [173, 176] width 103 height 14
type input "25"
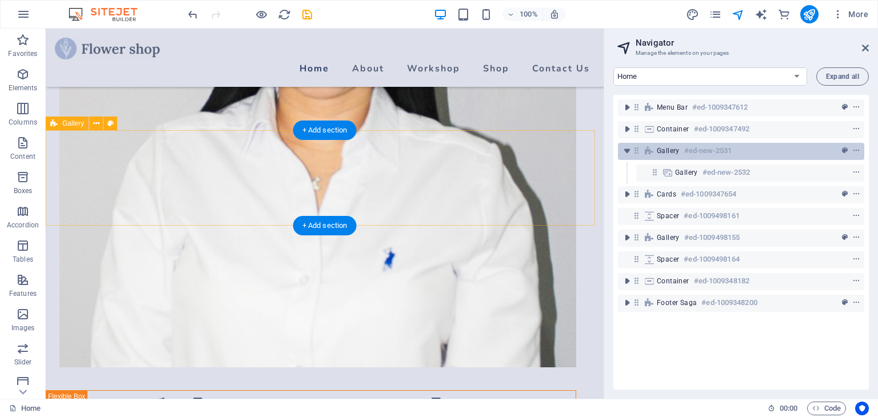
click at [687, 149] on h6 "#ed-new-2531" at bounding box center [707, 151] width 47 height 14
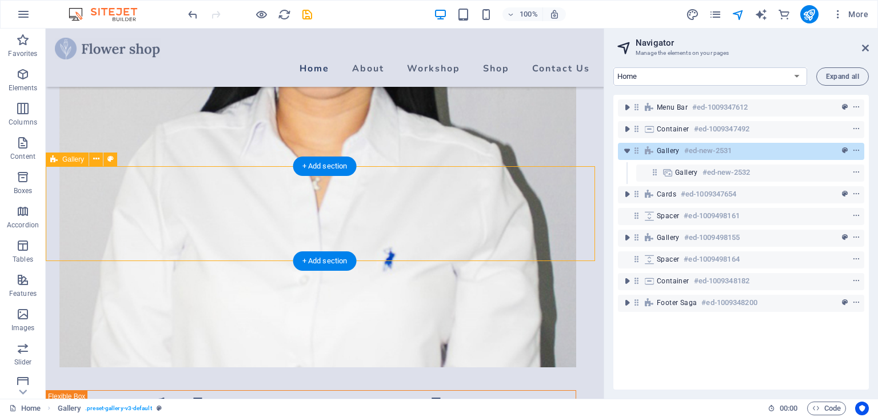
scroll to position [734, 0]
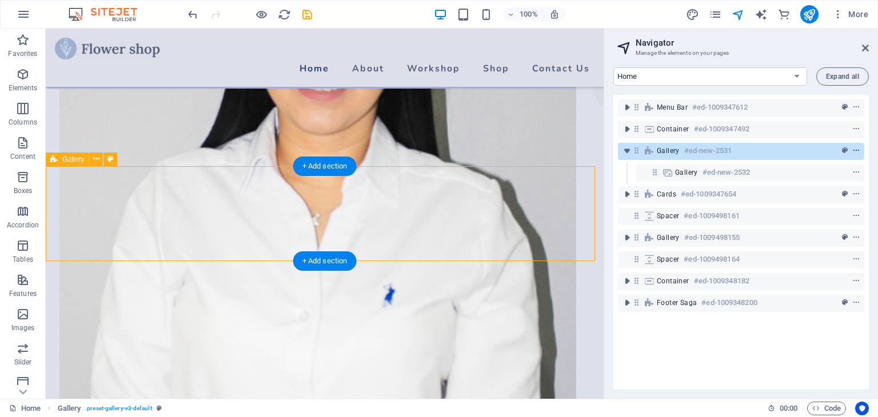
click at [855, 149] on icon "context-menu" at bounding box center [856, 151] width 8 height 8
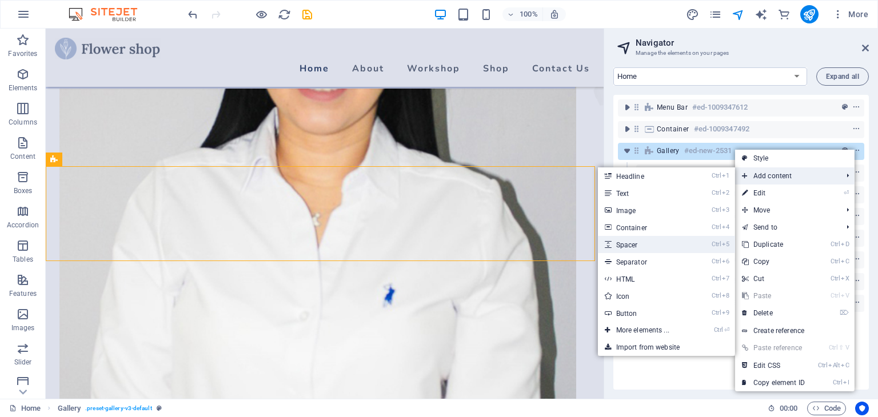
click at [650, 245] on link "Ctrl 5 Spacer" at bounding box center [645, 244] width 94 height 17
select select "px"
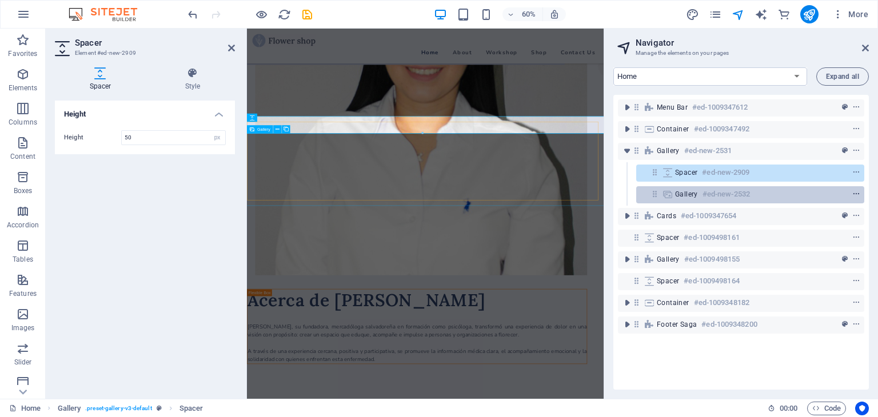
click at [855, 191] on icon "context-menu" at bounding box center [856, 194] width 8 height 8
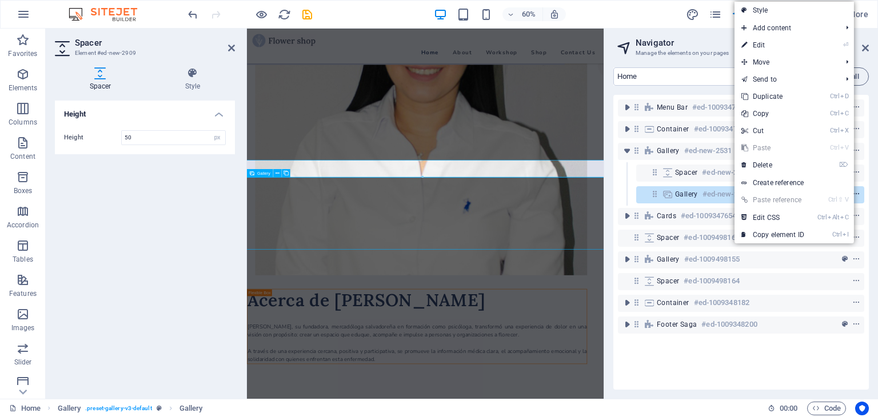
scroll to position [661, 0]
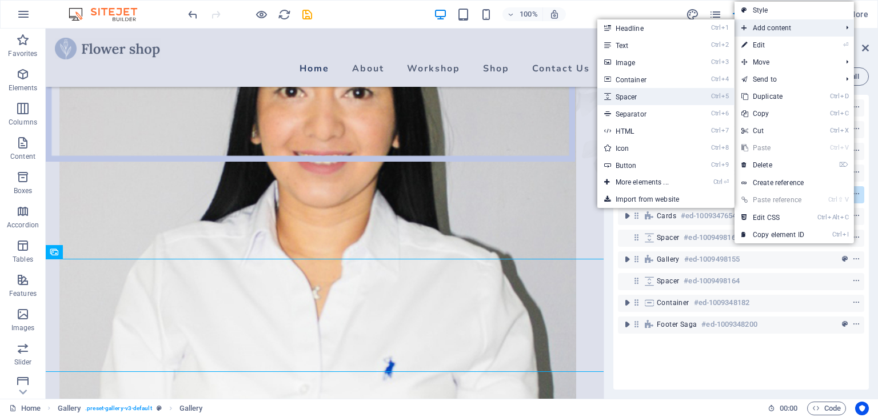
click at [663, 97] on link "Ctrl 5 Spacer" at bounding box center [644, 96] width 94 height 17
select select "px"
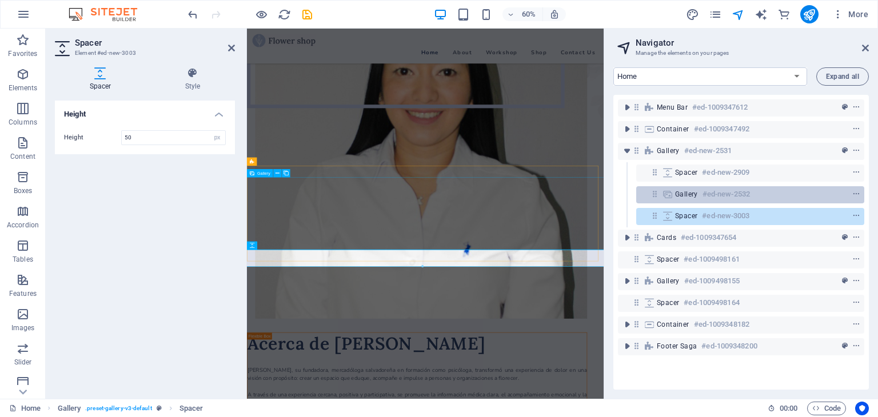
click at [716, 192] on h6 "#ed-new-2532" at bounding box center [725, 194] width 47 height 14
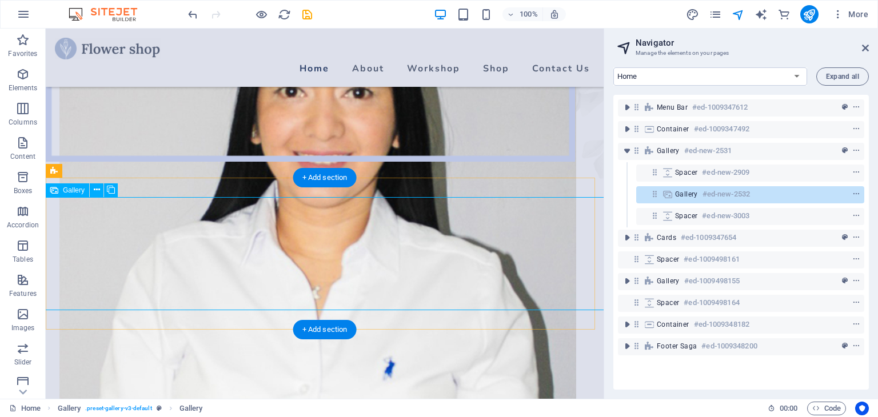
scroll to position [832, 0]
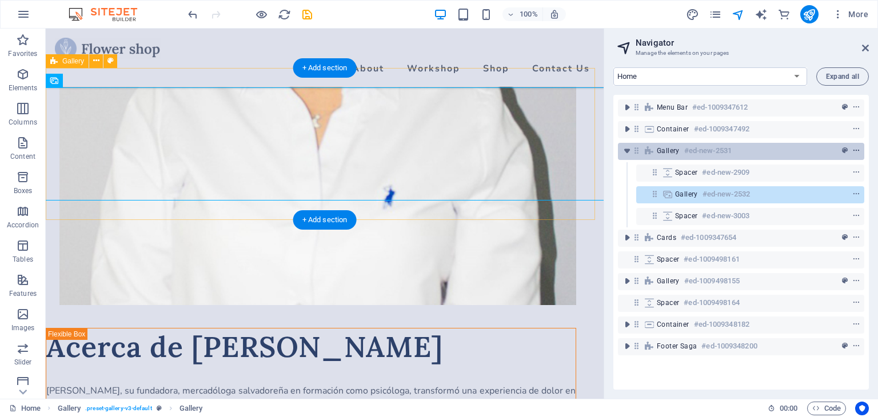
click at [857, 153] on icon "context-menu" at bounding box center [856, 151] width 8 height 8
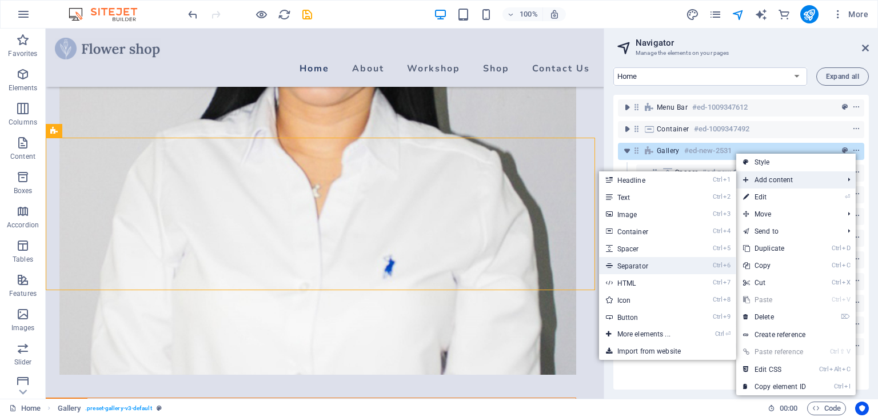
click at [630, 265] on link "Ctrl 6 Separator" at bounding box center [646, 265] width 94 height 17
select select "%"
select select "px"
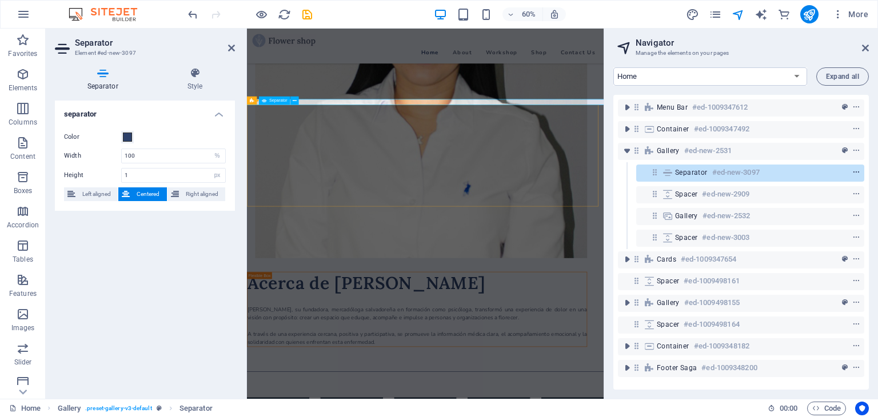
click at [854, 170] on icon "context-menu" at bounding box center [856, 173] width 8 height 8
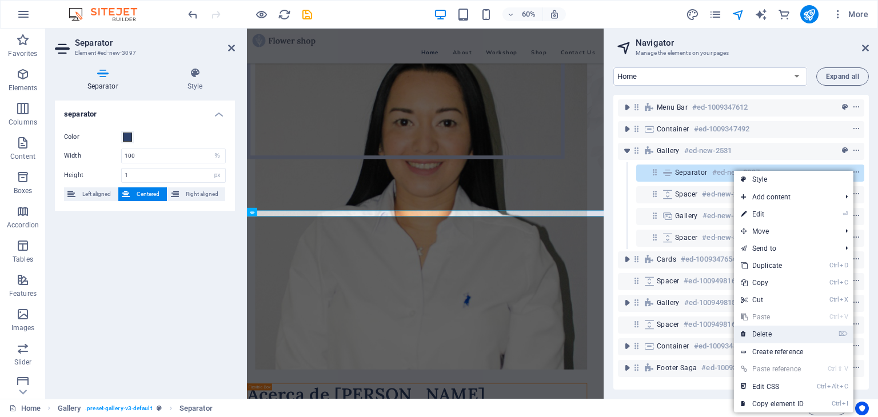
click at [773, 328] on link "⌦ Delete" at bounding box center [772, 334] width 77 height 17
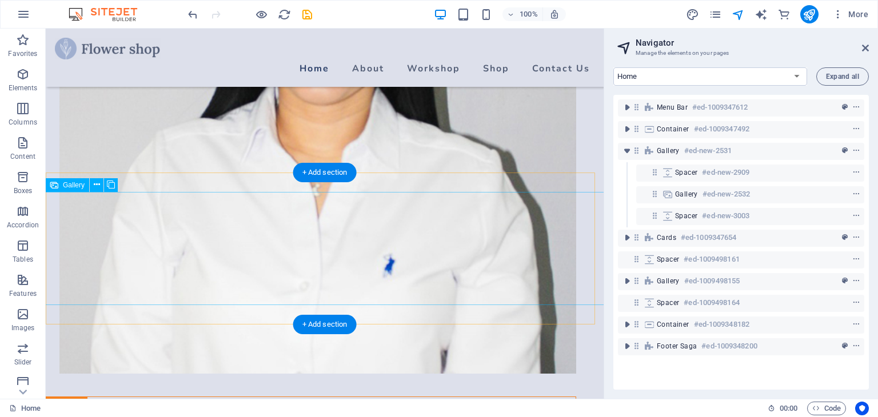
scroll to position [805, 0]
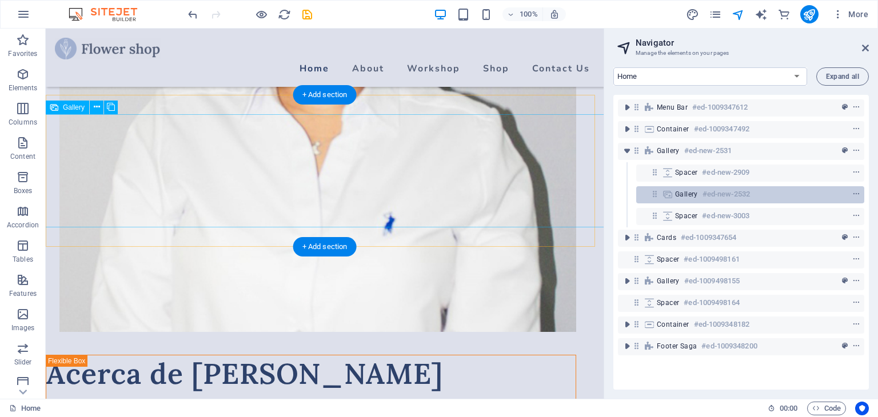
click at [702, 193] on h6 "#ed-new-2532" at bounding box center [725, 194] width 47 height 14
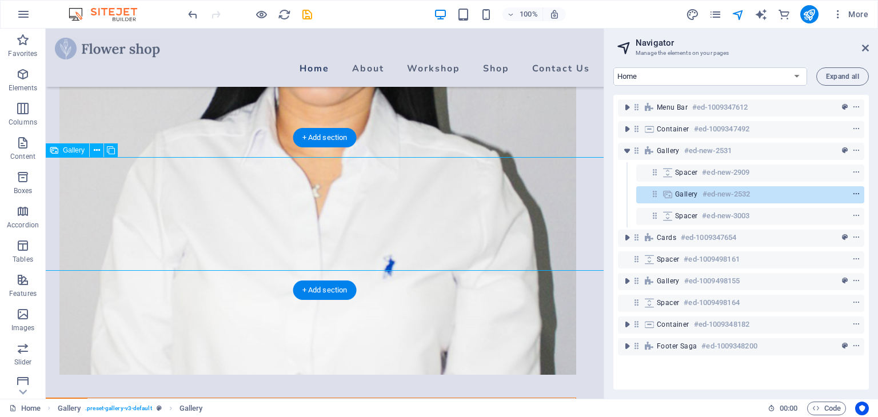
click at [854, 191] on icon "context-menu" at bounding box center [856, 194] width 8 height 8
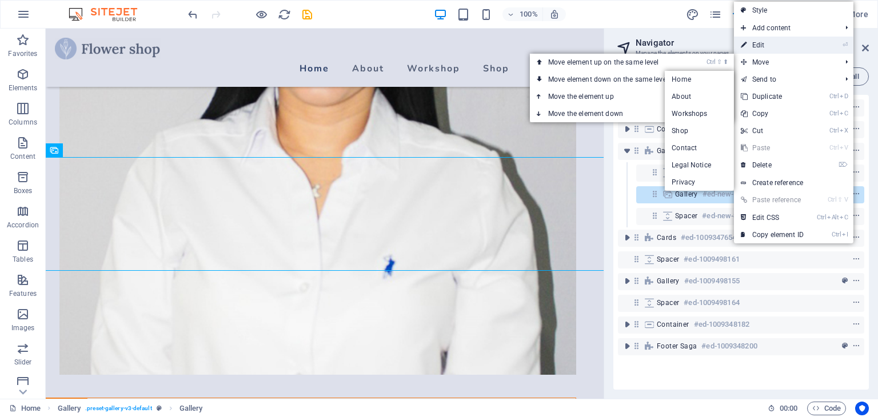
click at [795, 47] on link "⏎ Edit" at bounding box center [772, 45] width 77 height 17
select select "4"
select select "px"
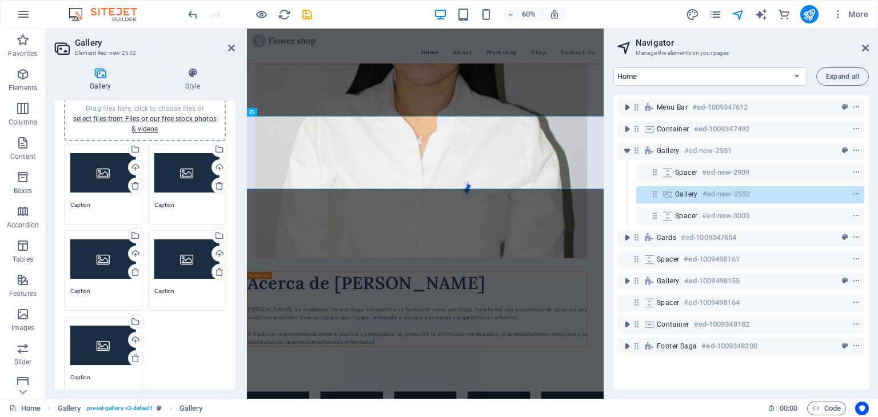
scroll to position [0, 0]
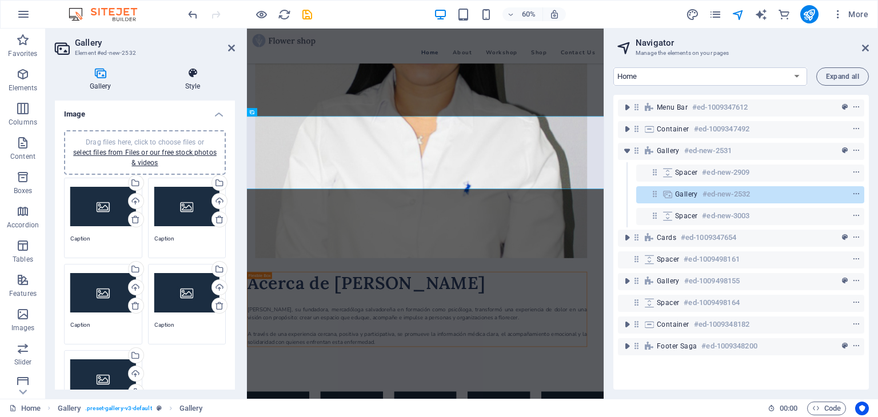
click at [192, 78] on icon at bounding box center [192, 72] width 85 height 11
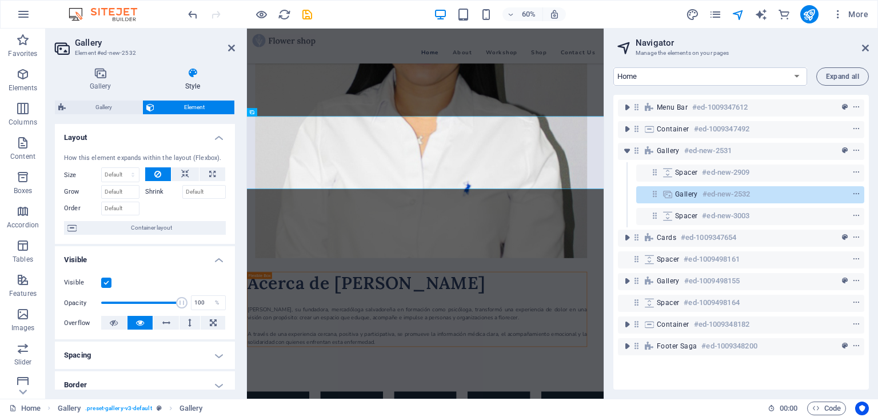
scroll to position [114, 0]
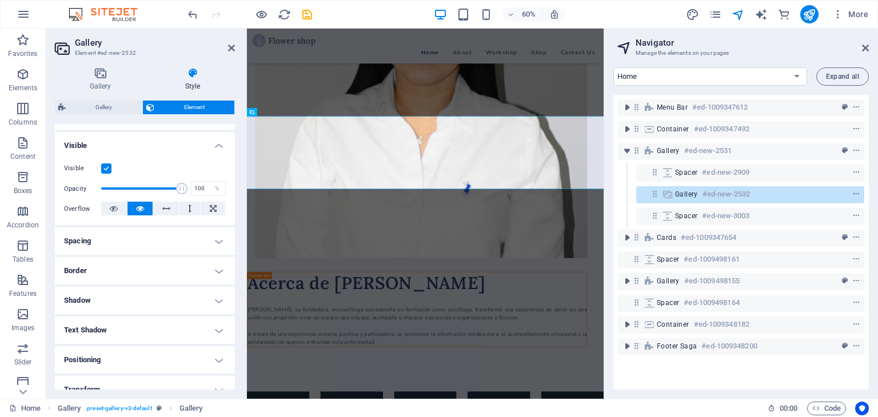
click at [126, 237] on h4 "Spacing" at bounding box center [145, 240] width 180 height 27
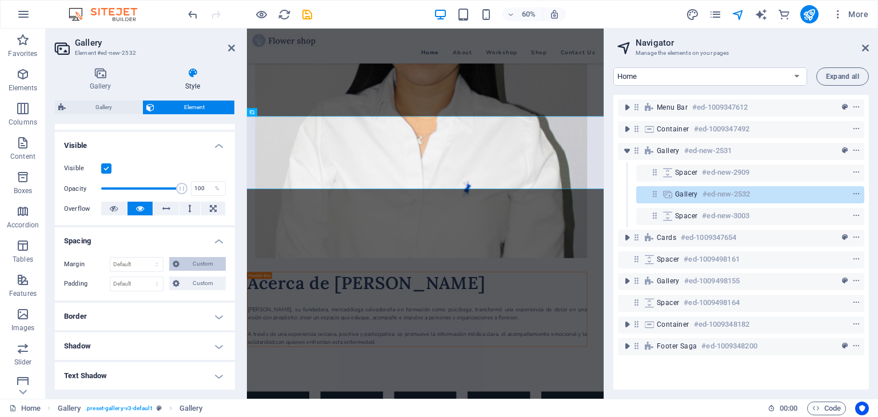
click at [185, 265] on span "Custom" at bounding box center [202, 264] width 39 height 14
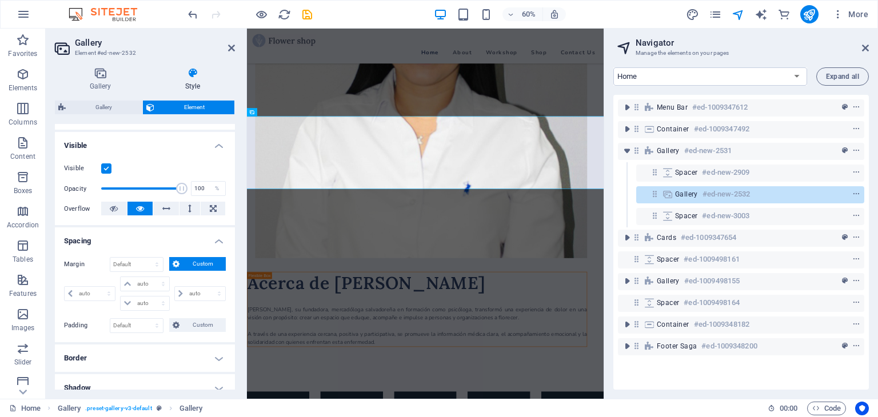
click at [185, 265] on span "Custom" at bounding box center [202, 264] width 39 height 14
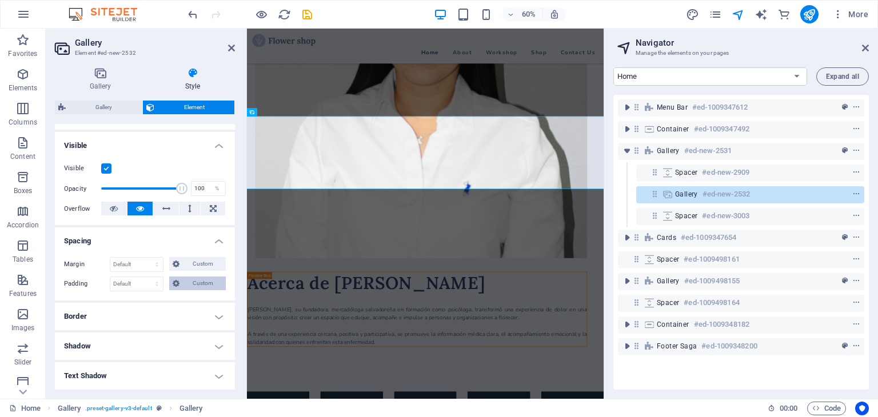
click at [194, 285] on span "Custom" at bounding box center [202, 284] width 39 height 14
click at [190, 282] on span "Custom" at bounding box center [202, 284] width 39 height 14
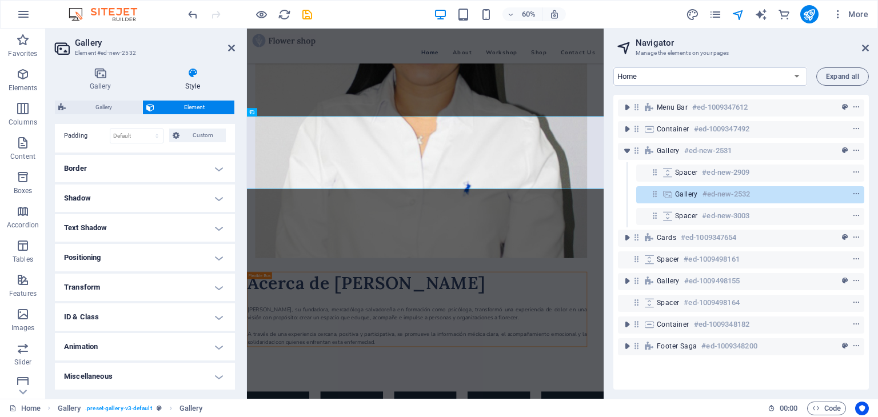
scroll to position [0, 0]
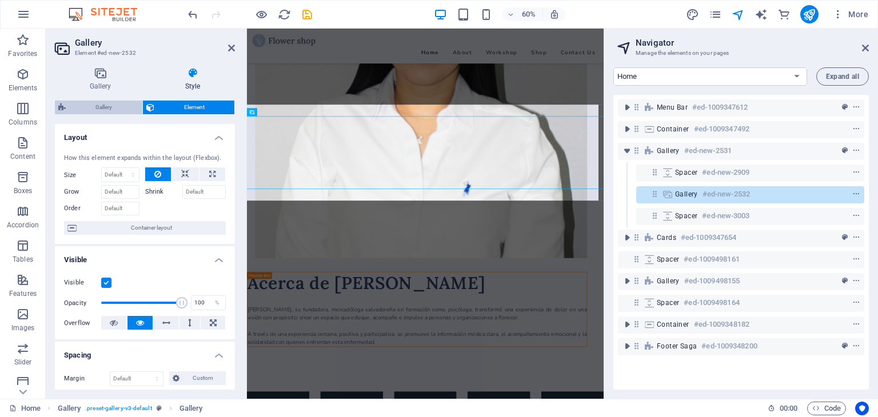
click at [111, 101] on span "Gallery" at bounding box center [104, 108] width 70 height 14
select select "rem"
select select "preset-gallery-v3-default"
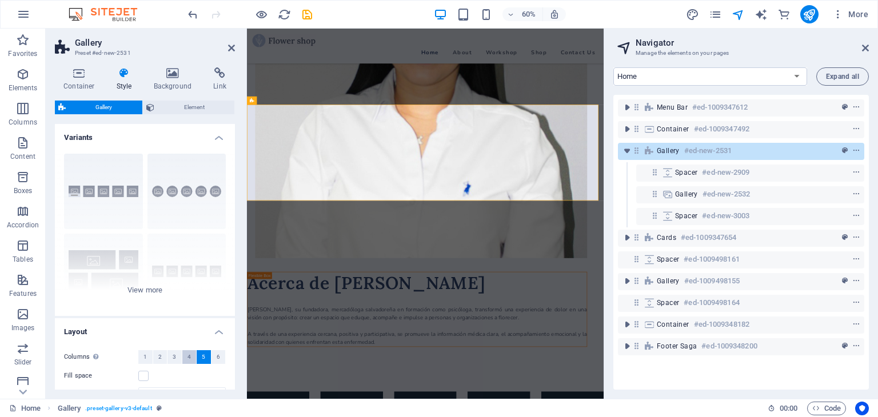
click at [187, 357] on span "4" at bounding box center [188, 357] width 3 height 14
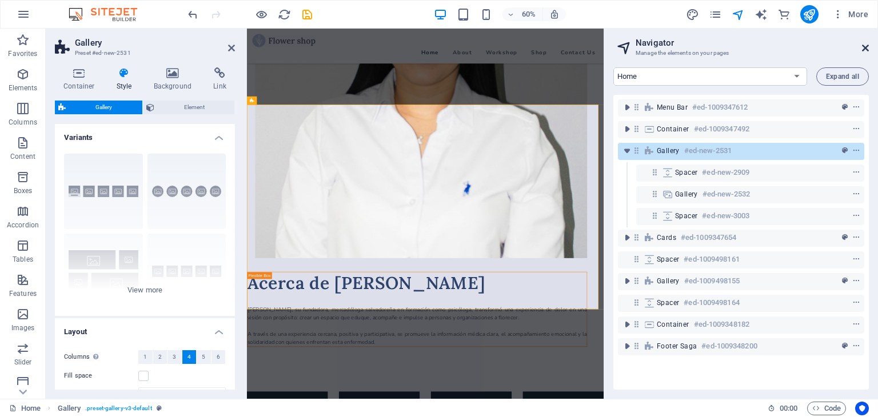
click at [866, 43] on icon at bounding box center [865, 47] width 7 height 9
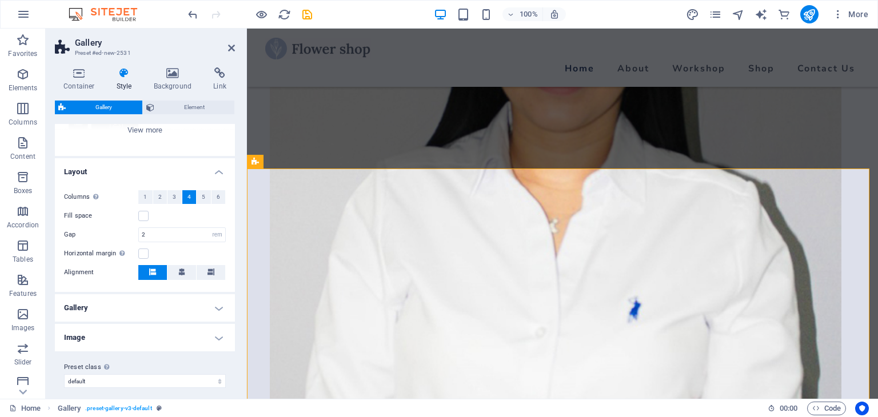
scroll to position [167, 0]
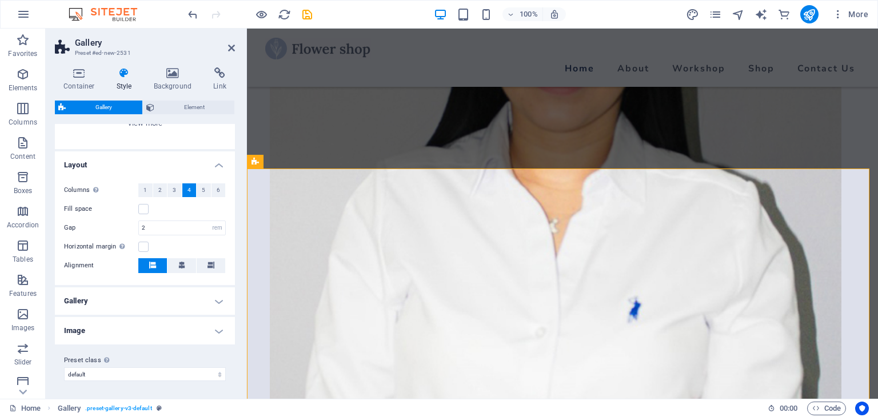
click at [130, 298] on h4 "Gallery" at bounding box center [145, 300] width 180 height 27
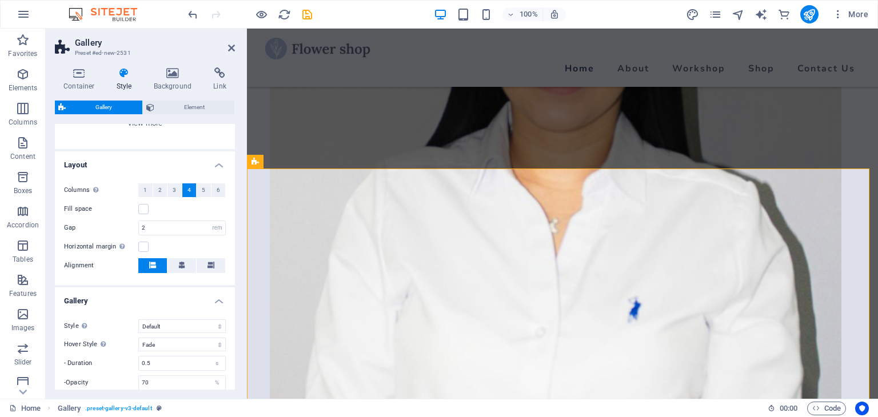
scroll to position [271, 0]
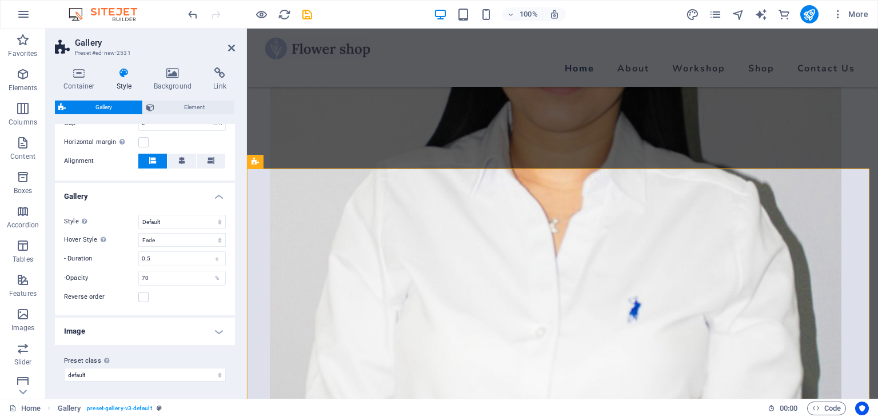
click at [166, 334] on h4 "Image" at bounding box center [145, 331] width 180 height 27
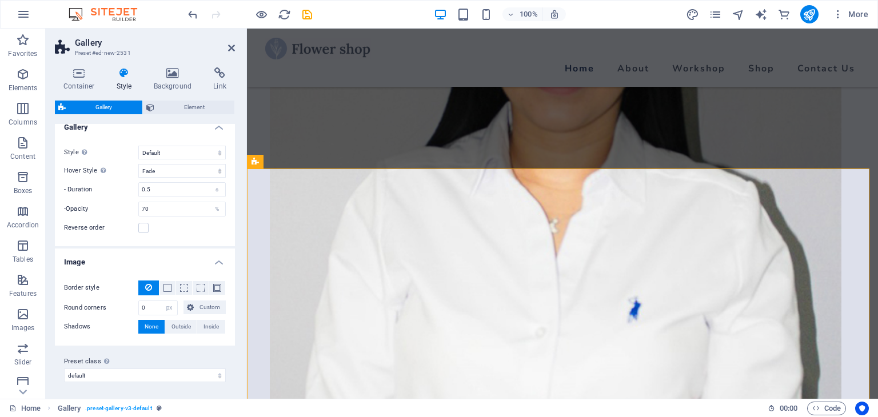
click at [218, 261] on h4 "Image" at bounding box center [145, 259] width 180 height 21
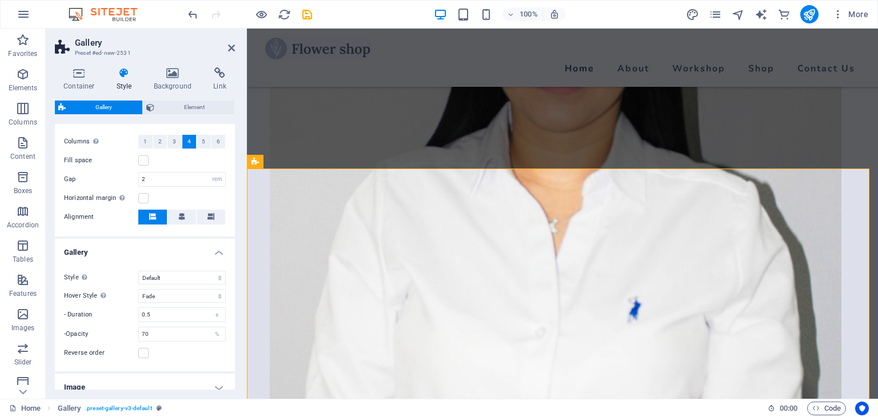
scroll to position [158, 0]
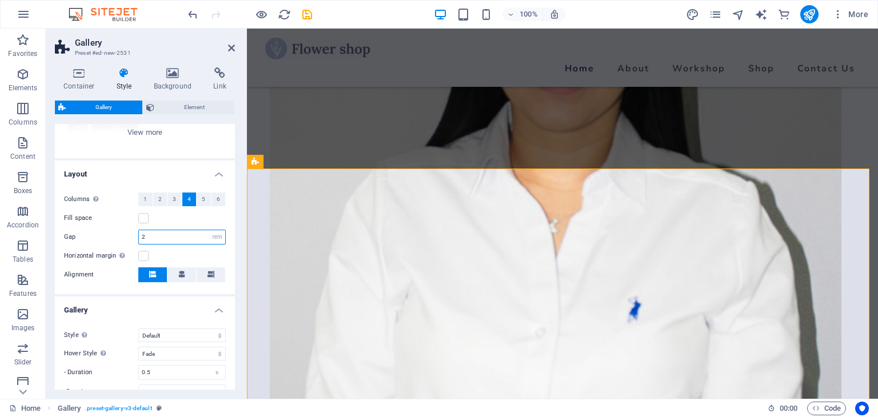
drag, startPoint x: 171, startPoint y: 237, endPoint x: 131, endPoint y: 242, distance: 39.8
click at [131, 242] on div "Gap 2 px rem % vh vw" at bounding box center [145, 237] width 162 height 15
type input "0"
click at [115, 240] on div "Gap 0 px rem % vh vw" at bounding box center [145, 237] width 162 height 15
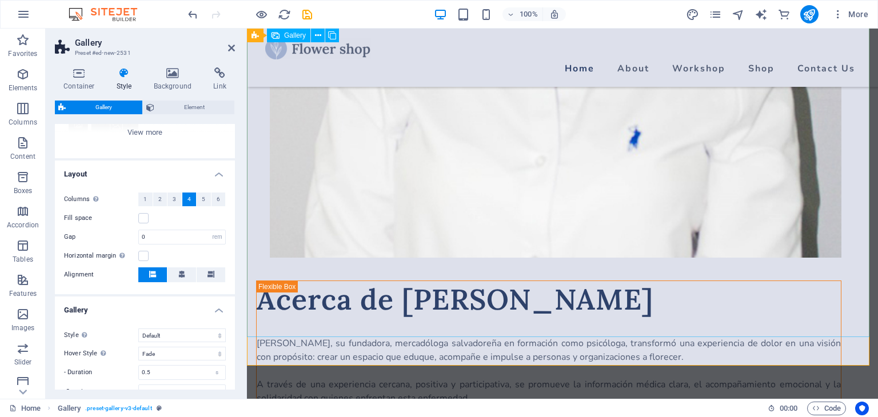
scroll to position [877, 0]
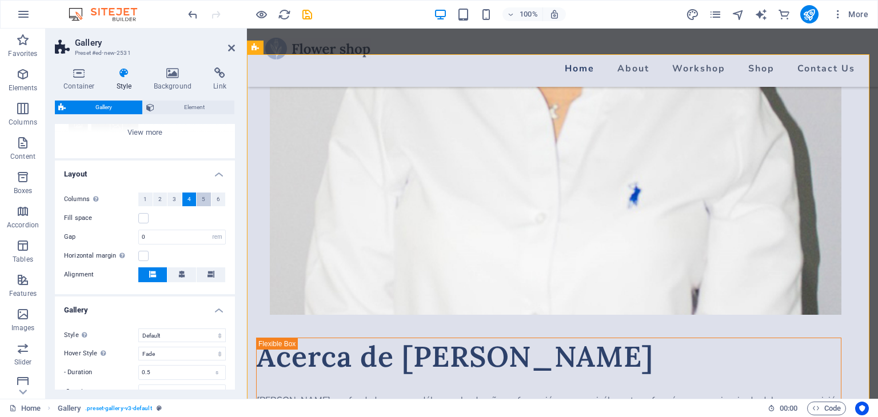
click at [203, 198] on span "5" at bounding box center [203, 200] width 3 height 14
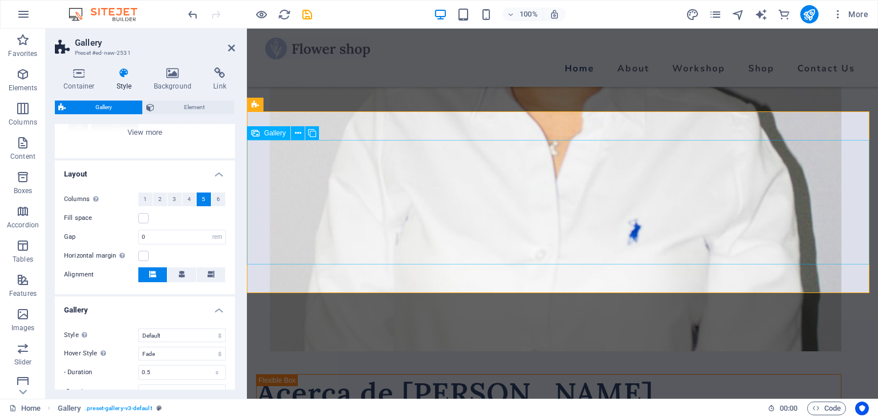
scroll to position [819, 0]
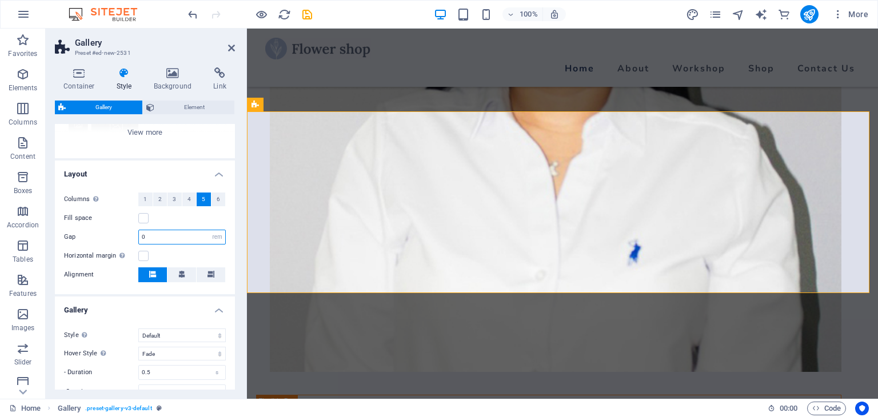
click at [160, 234] on input "0" at bounding box center [182, 237] width 86 height 14
click at [215, 172] on h4 "Layout" at bounding box center [145, 171] width 180 height 21
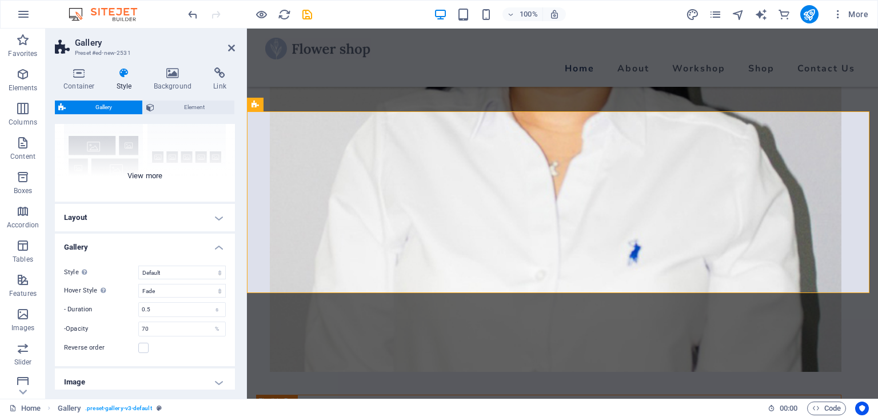
scroll to position [0, 0]
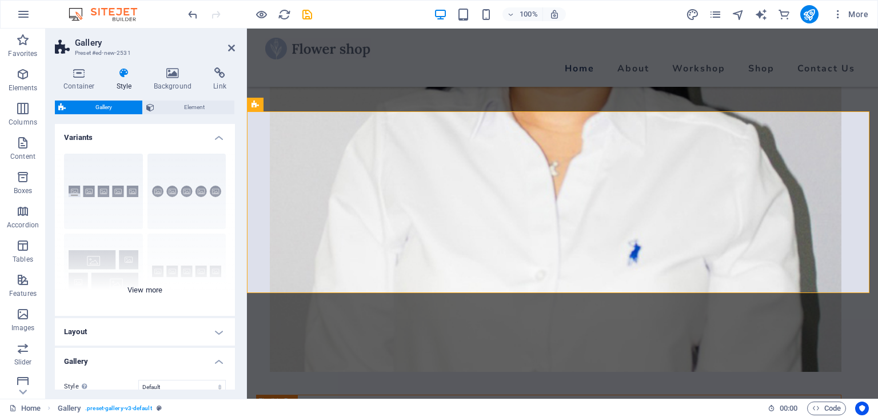
click at [145, 286] on div "Captions Circle Collage Default Grid Grid shifted" at bounding box center [145, 230] width 180 height 171
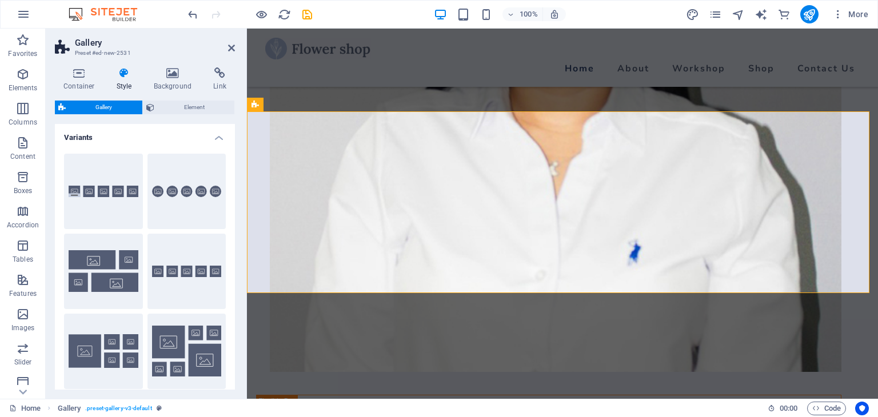
click at [215, 137] on h4 "Variants" at bounding box center [145, 134] width 180 height 21
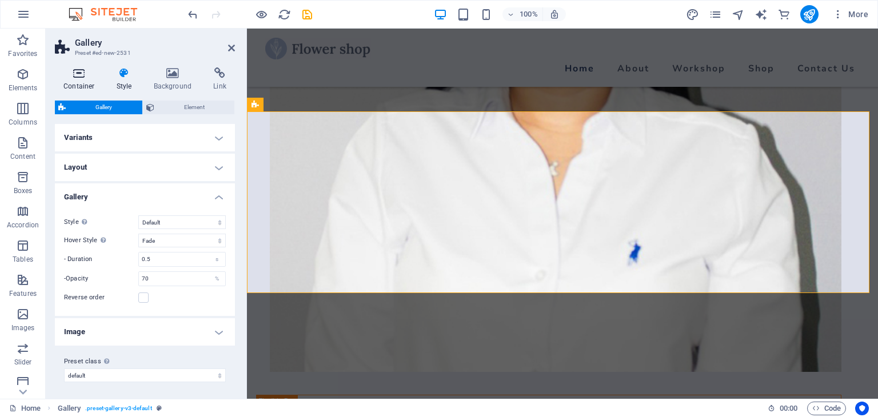
click at [77, 79] on h4 "Container" at bounding box center [81, 79] width 53 height 24
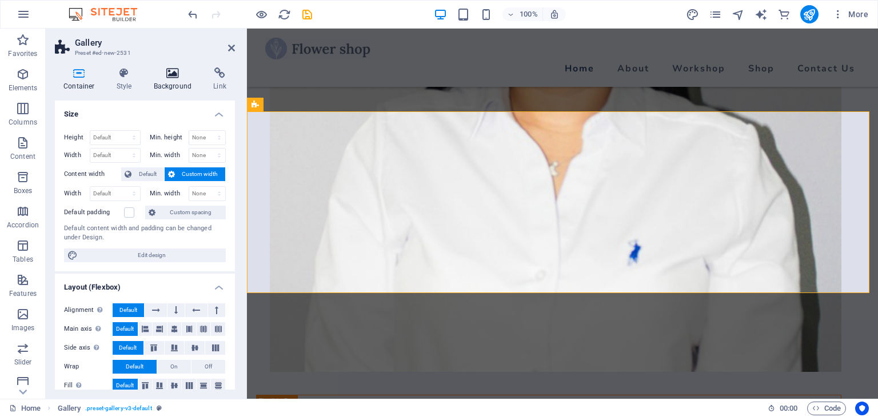
click at [167, 83] on h4 "Background" at bounding box center [175, 79] width 60 height 24
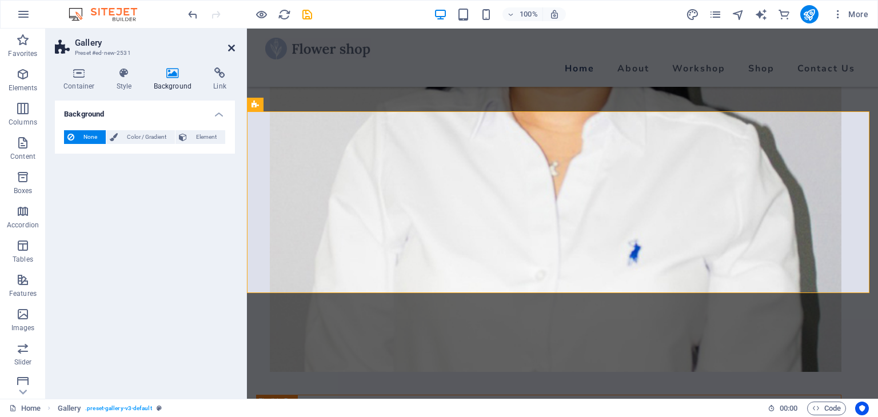
drag, startPoint x: 230, startPoint y: 50, endPoint x: 183, endPoint y: 22, distance: 54.3
click at [230, 50] on icon at bounding box center [231, 47] width 7 height 9
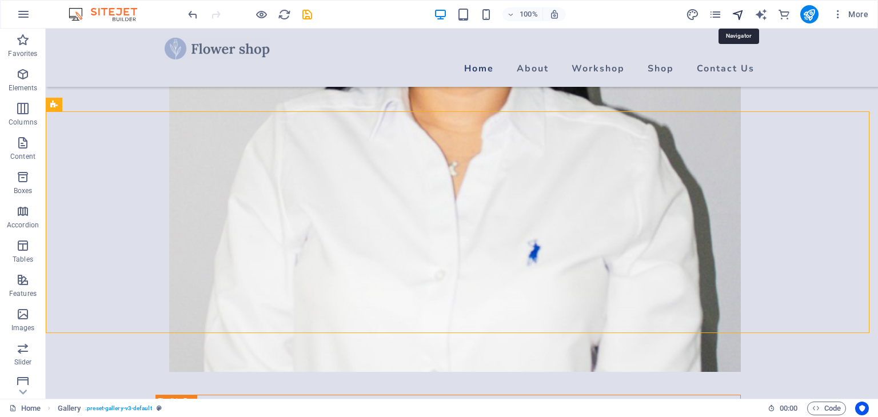
click at [739, 14] on icon "navigator" at bounding box center [737, 14] width 13 height 13
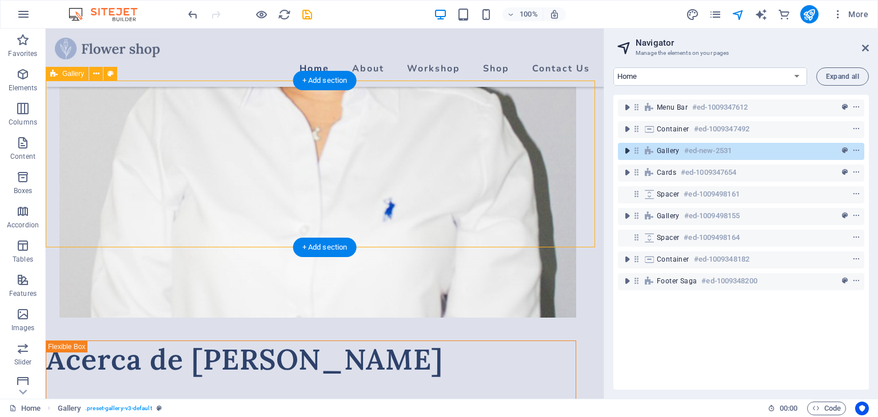
click at [625, 151] on icon "toggle-expand" at bounding box center [626, 150] width 11 height 11
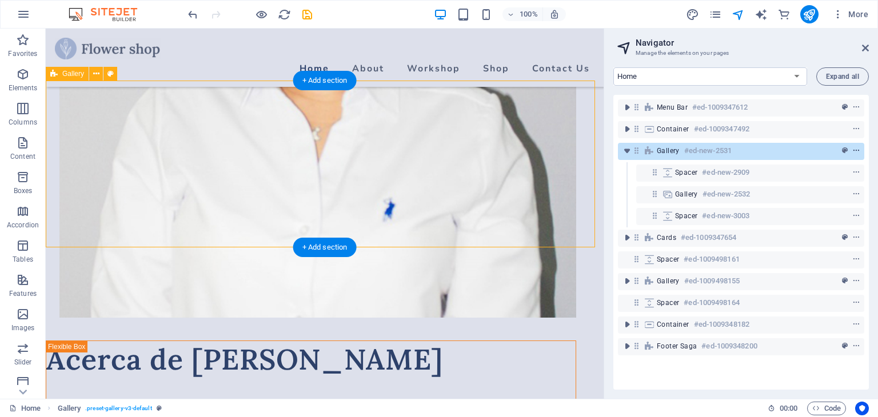
click at [856, 152] on icon "context-menu" at bounding box center [856, 151] width 8 height 8
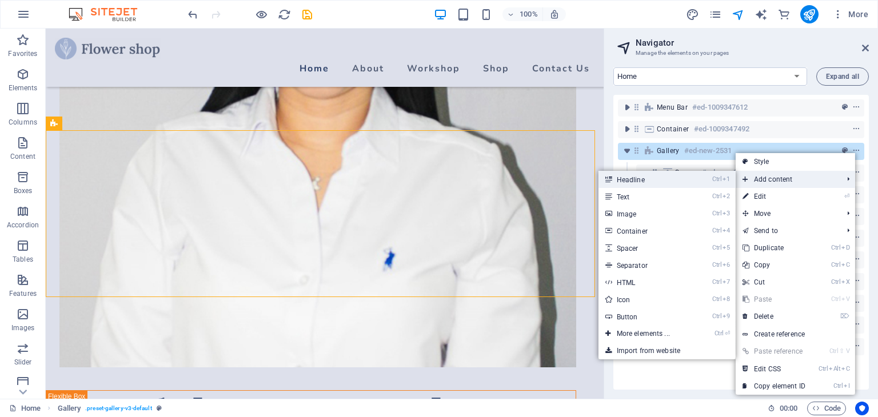
click at [652, 181] on link "Ctrl 1 Headline" at bounding box center [645, 179] width 94 height 17
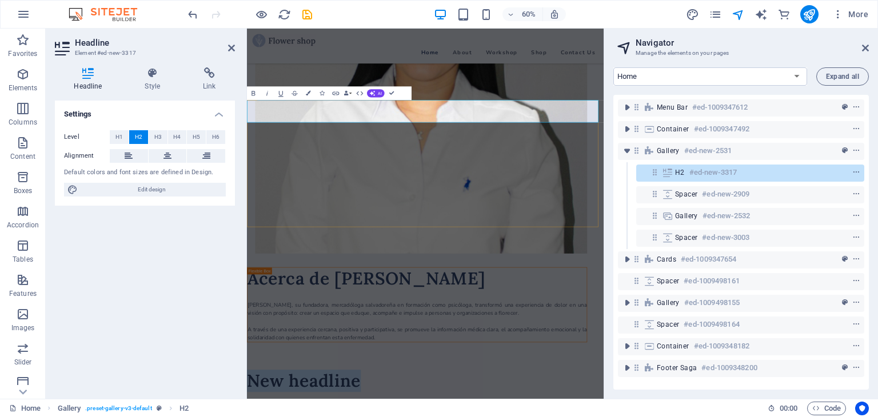
drag, startPoint x: 456, startPoint y: 166, endPoint x: 261, endPoint y: 172, distance: 195.5
click at [165, 158] on icon at bounding box center [167, 156] width 8 height 14
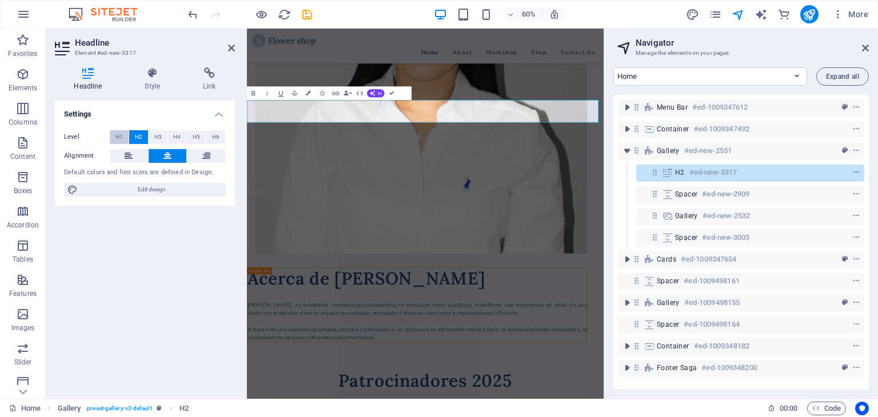
click at [117, 136] on span "H1" at bounding box center [118, 137] width 7 height 14
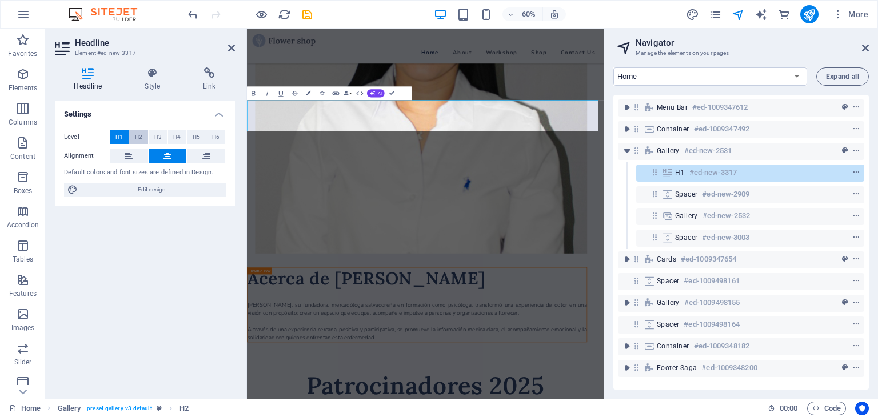
click at [137, 138] on span "H2" at bounding box center [138, 137] width 7 height 14
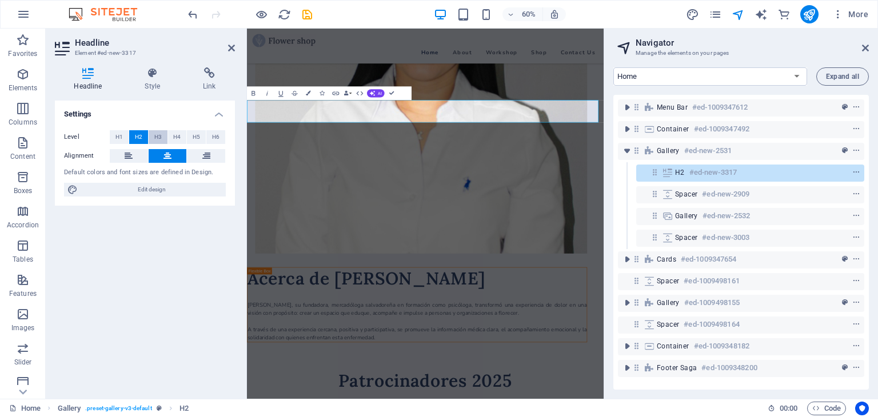
click at [155, 137] on span "H3" at bounding box center [157, 137] width 7 height 14
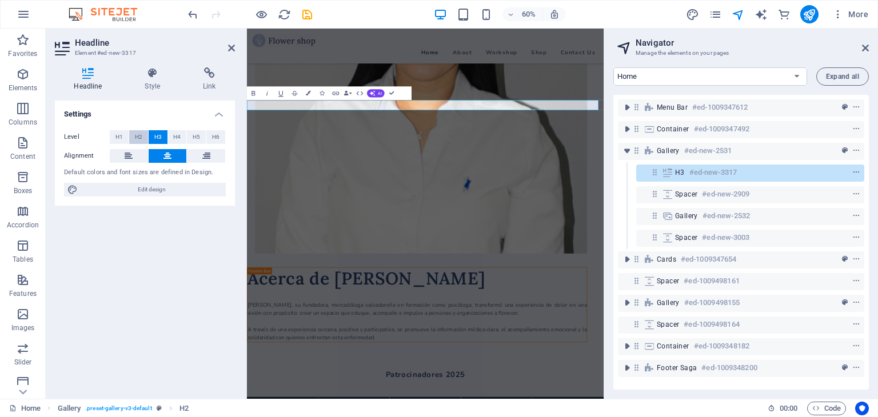
click at [136, 139] on span "H2" at bounding box center [138, 137] width 7 height 14
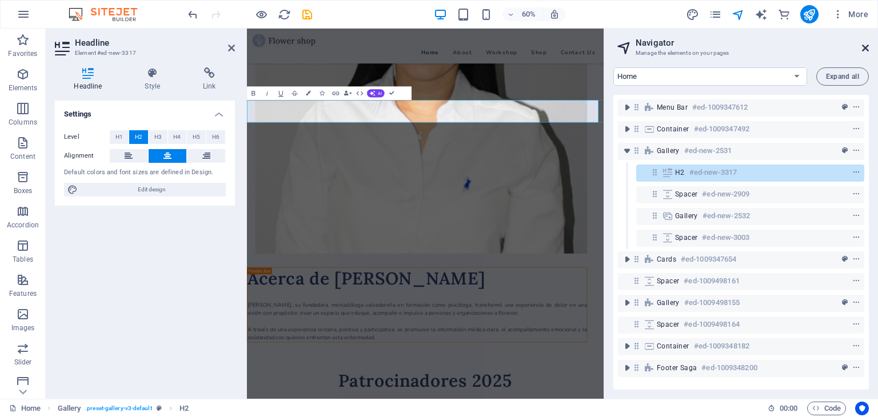
drag, startPoint x: 866, startPoint y: 48, endPoint x: 618, endPoint y: 20, distance: 249.6
click at [866, 48] on icon at bounding box center [865, 47] width 7 height 9
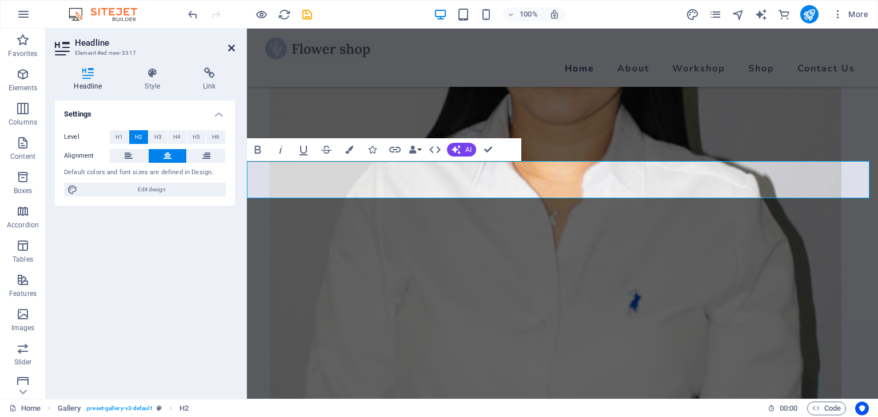
click at [233, 50] on icon at bounding box center [231, 47] width 7 height 9
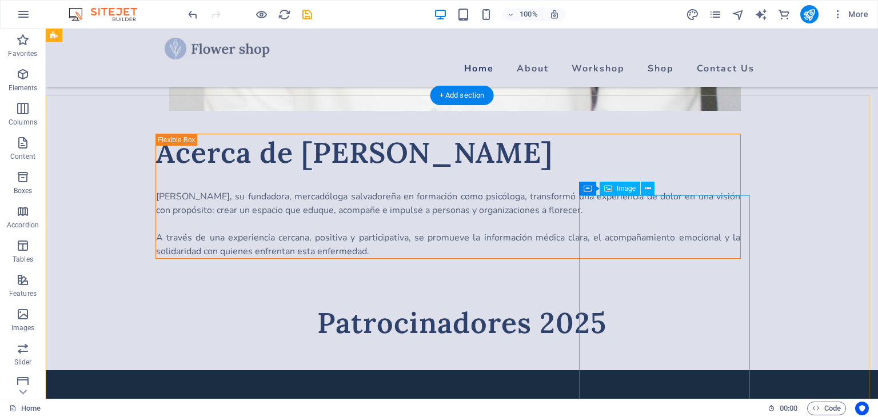
scroll to position [1073, 0]
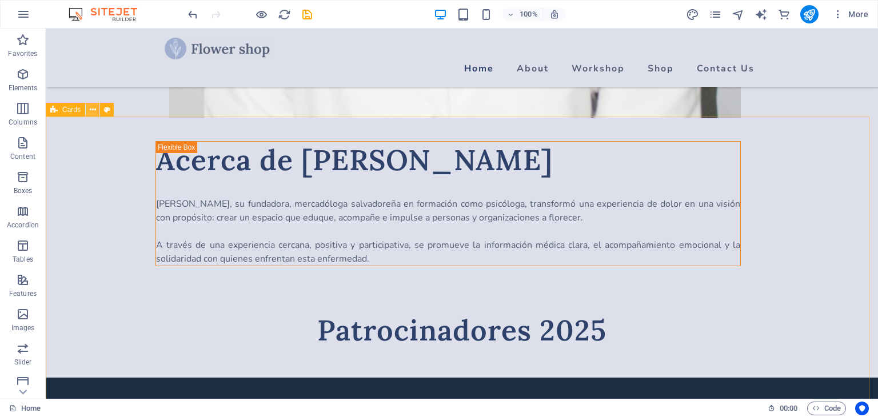
click at [93, 112] on icon at bounding box center [93, 110] width 6 height 12
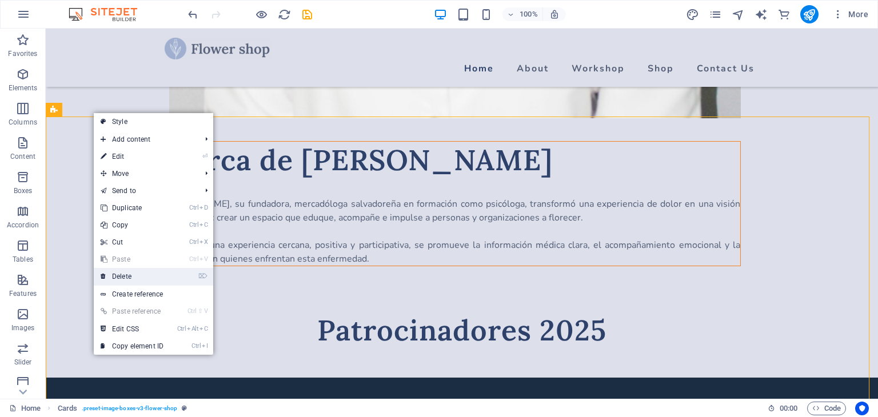
click at [137, 278] on link "⌦ Delete" at bounding box center [132, 276] width 77 height 17
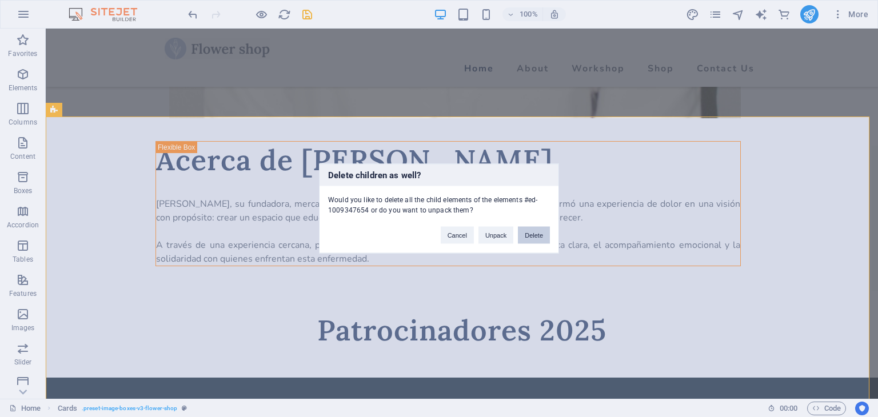
click at [531, 238] on button "Delete" at bounding box center [534, 235] width 32 height 17
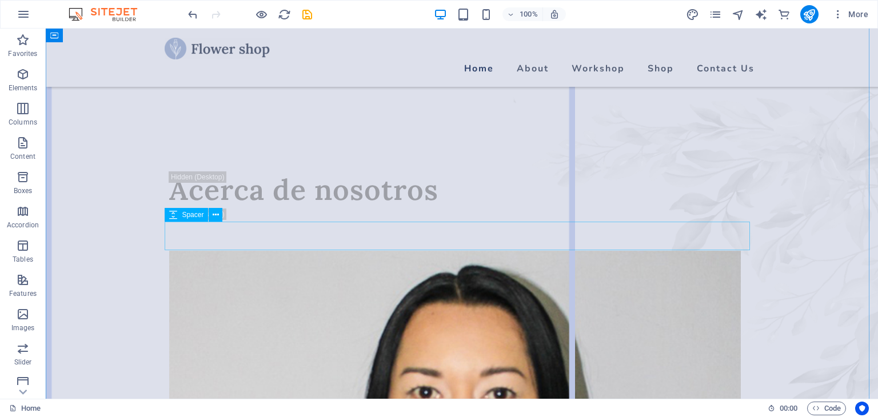
scroll to position [0, 0]
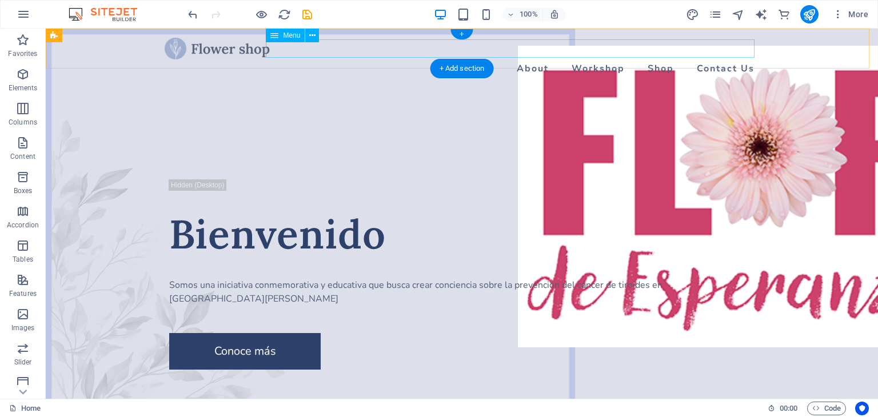
click at [592, 59] on nav "Home About Workshop Shop Contact Us" at bounding box center [462, 68] width 594 height 18
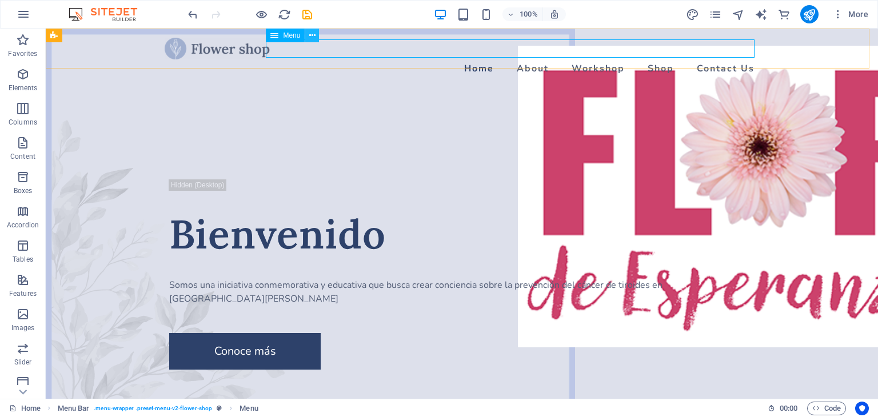
click at [313, 37] on icon at bounding box center [312, 36] width 6 height 12
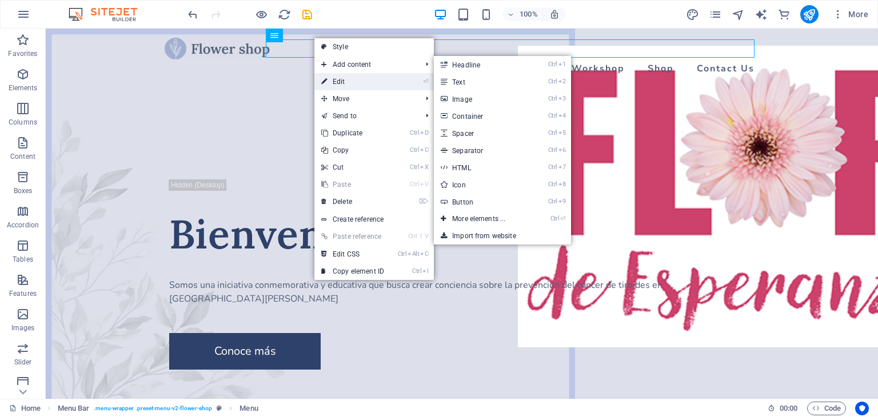
click at [343, 81] on link "⏎ Edit" at bounding box center [352, 81] width 77 height 17
select select
select select "1"
select select
select select "2"
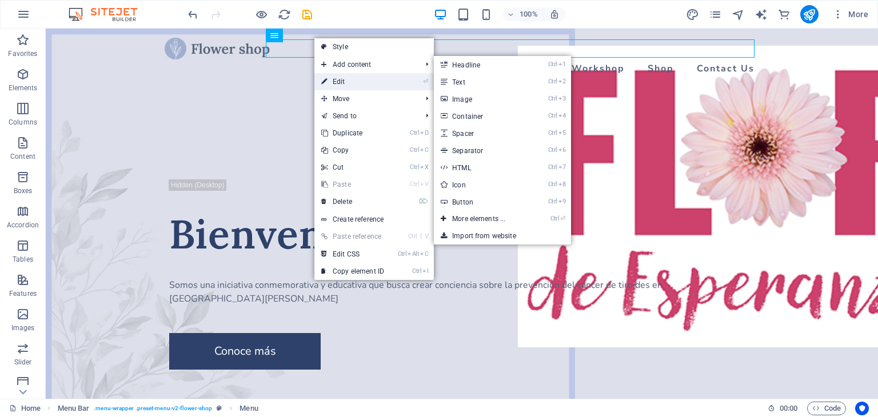
select select
select select "3"
select select
select select "4"
select select
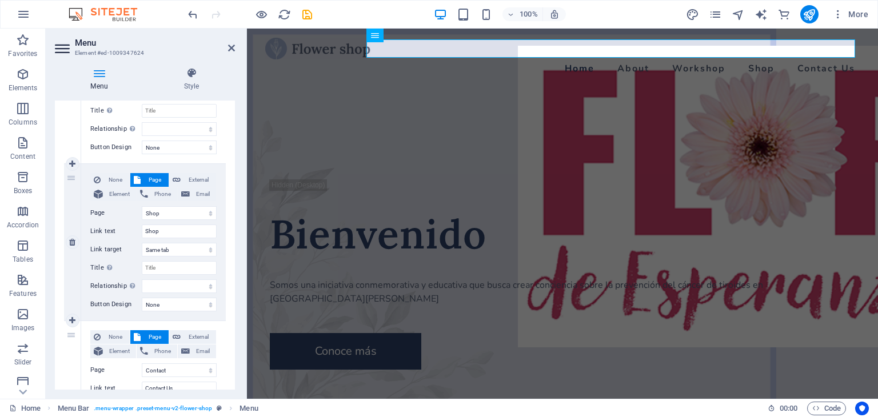
scroll to position [514, 0]
click at [73, 244] on icon at bounding box center [72, 245] width 6 height 8
select select
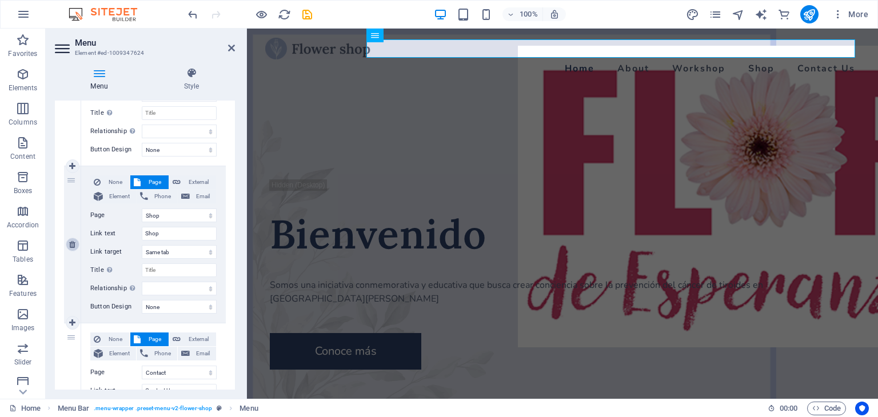
select select "4"
type input "Contact Us"
select select
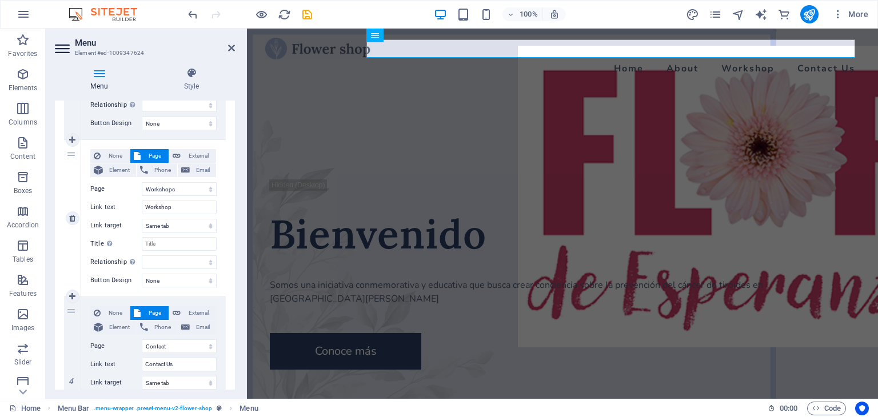
scroll to position [365, 0]
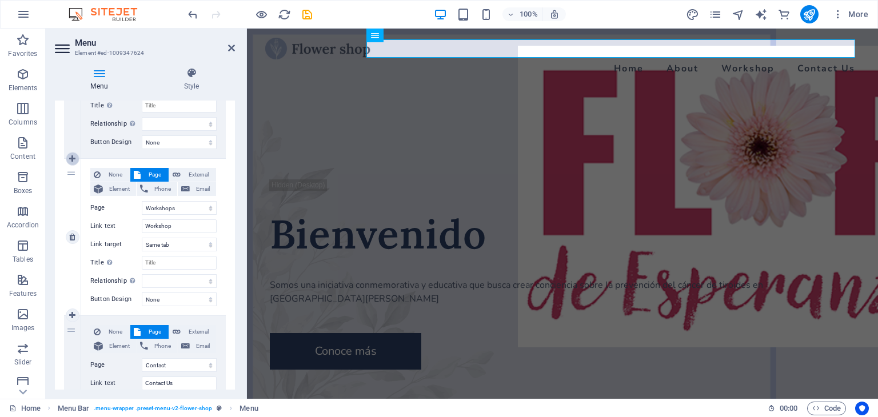
click at [69, 155] on icon at bounding box center [72, 159] width 6 height 8
select select
select select "2"
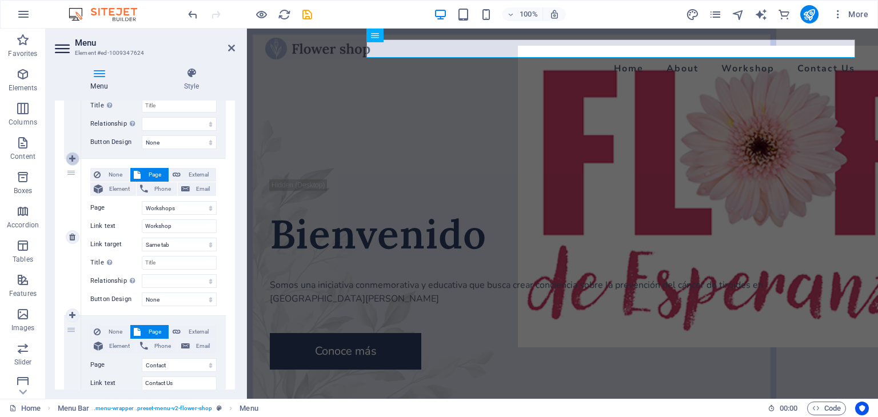
type input "Workshop"
select select
select select "4"
select select
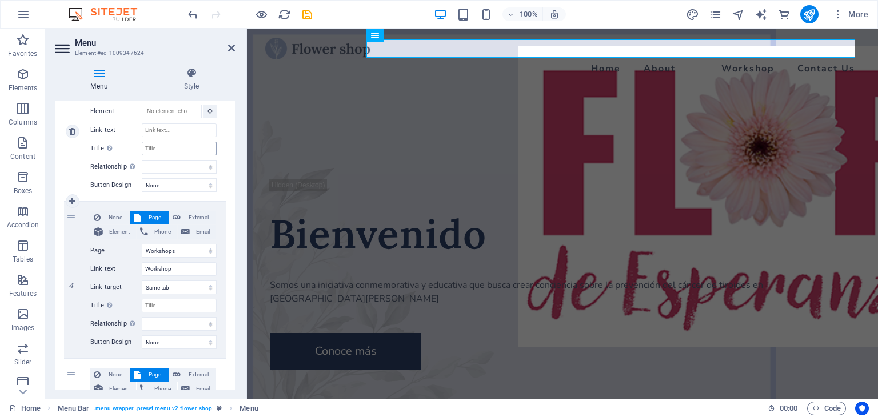
scroll to position [479, 0]
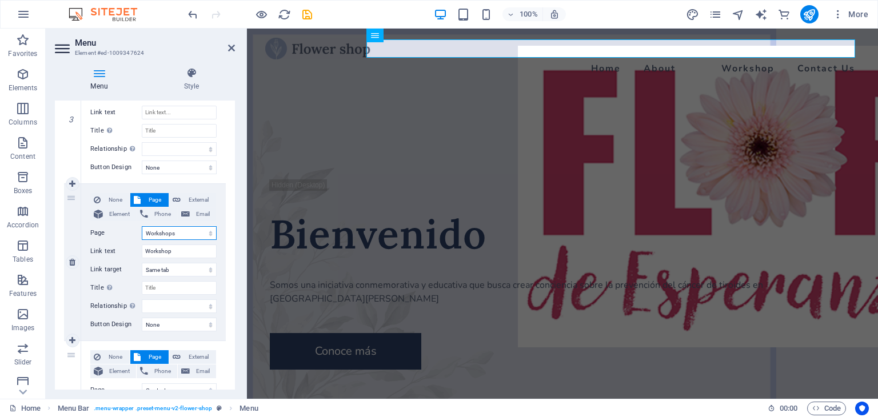
click at [178, 232] on select "Home About Workshops Shop Contact Legal Notice Privacy" at bounding box center [179, 233] width 75 height 14
click at [178, 252] on input "Workshop" at bounding box center [179, 252] width 75 height 14
drag, startPoint x: 174, startPoint y: 250, endPoint x: 91, endPoint y: 250, distance: 82.3
click at [91, 250] on div "Link text Workshop" at bounding box center [153, 252] width 126 height 14
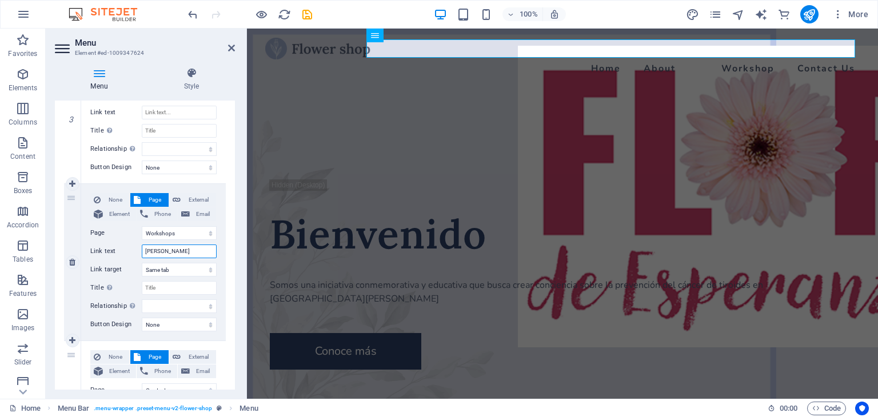
type input "[PERSON_NAME]"
select select
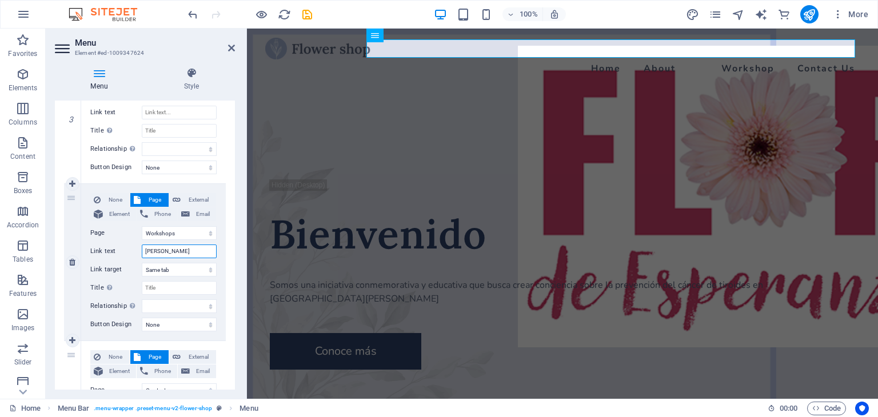
select select
type input "Gal"
select select
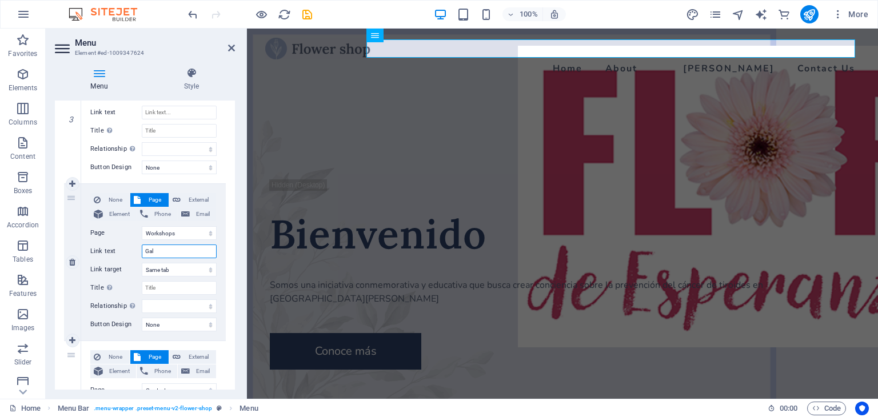
select select
type input "Galeria"
select select
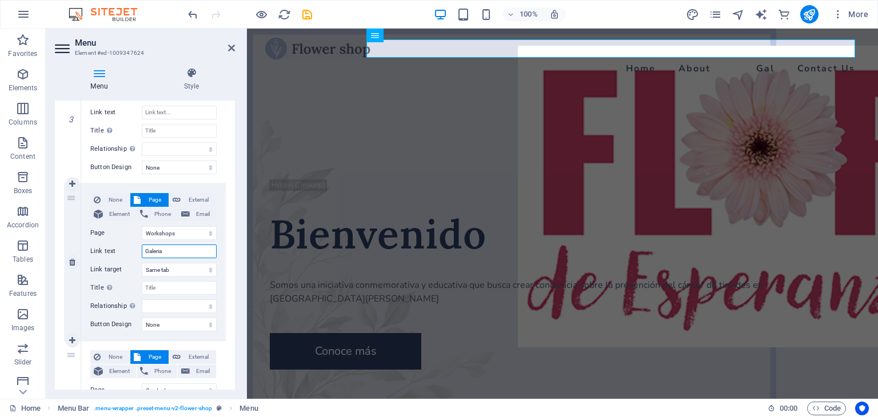
select select
type input "Galeria"
click at [173, 268] on select "New tab Same tab Overlay" at bounding box center [179, 270] width 75 height 14
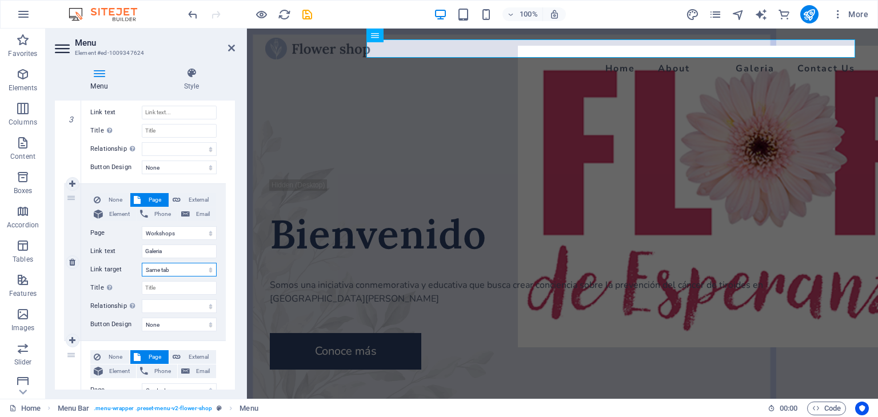
click at [173, 269] on select "New tab Same tab Overlay" at bounding box center [179, 270] width 75 height 14
click at [172, 251] on input "Galeria" at bounding box center [179, 252] width 75 height 14
click at [192, 231] on select "Home About Workshops Shop Contact Legal Notice Privacy" at bounding box center [179, 233] width 75 height 14
click at [225, 220] on div "1 None Page External Element Phone Email Page Home About Workshops Shop Contact…" at bounding box center [145, 114] width 180 height 786
click at [185, 198] on span "External" at bounding box center [198, 200] width 29 height 14
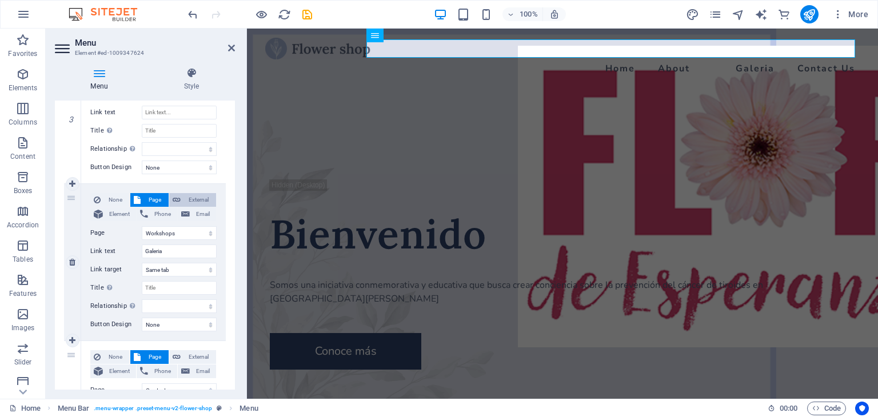
select select
select select "blank"
select select
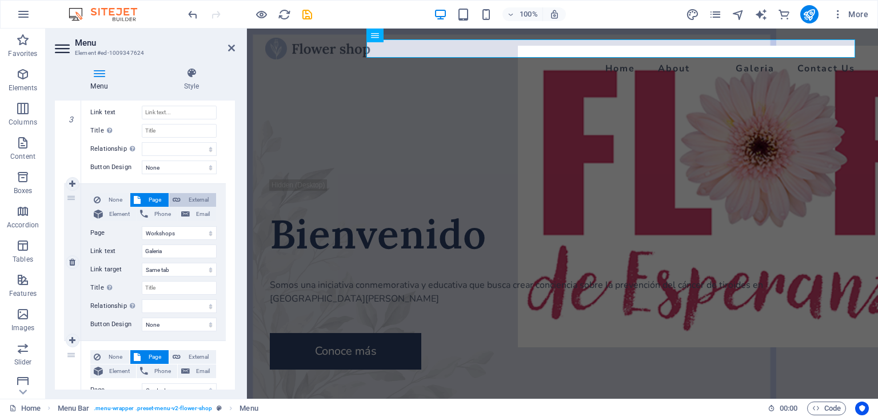
select select
click at [154, 196] on span "Page" at bounding box center [154, 200] width 21 height 14
select select
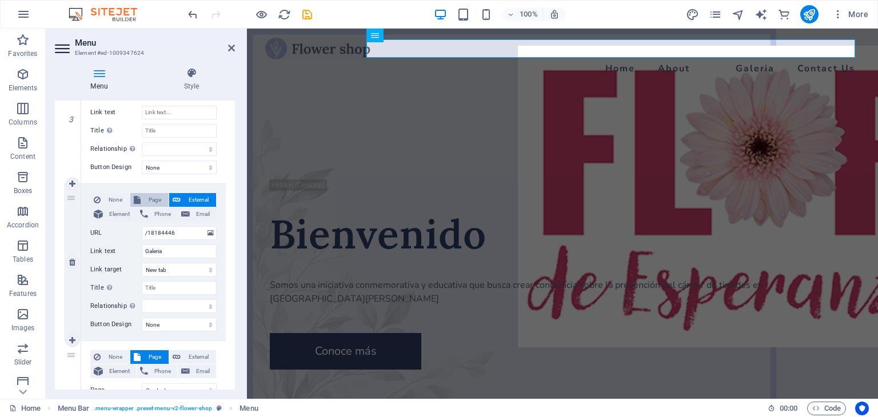
select select
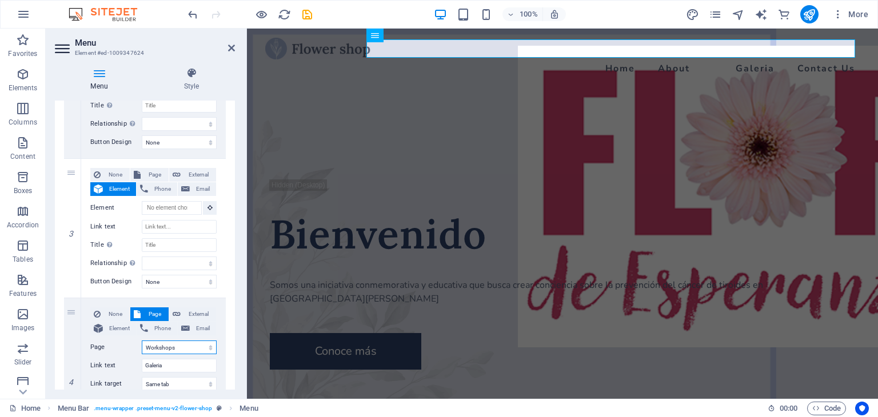
scroll to position [307, 0]
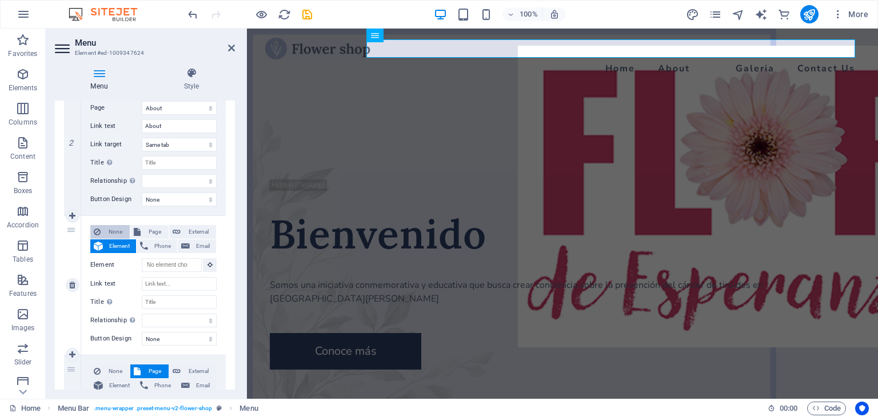
click at [114, 231] on span "None" at bounding box center [115, 232] width 22 height 14
select select
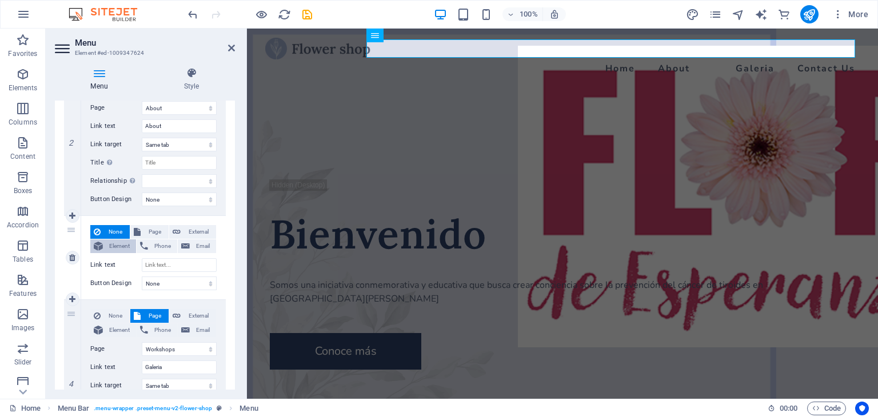
click at [112, 245] on span "Element" at bounding box center [119, 246] width 26 height 14
select select
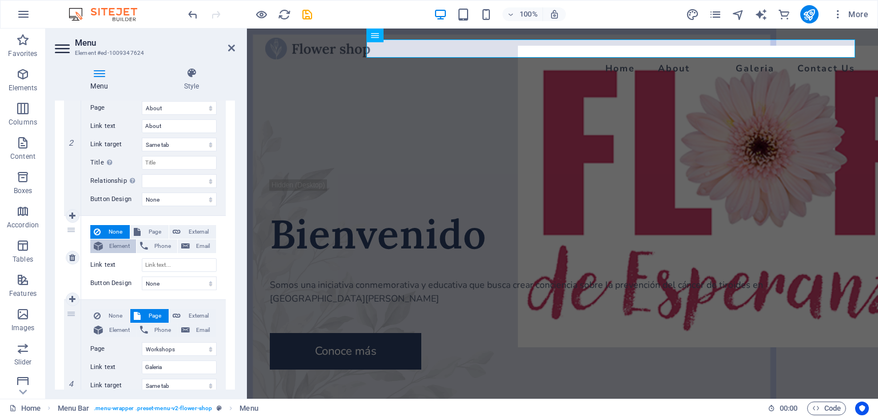
select select
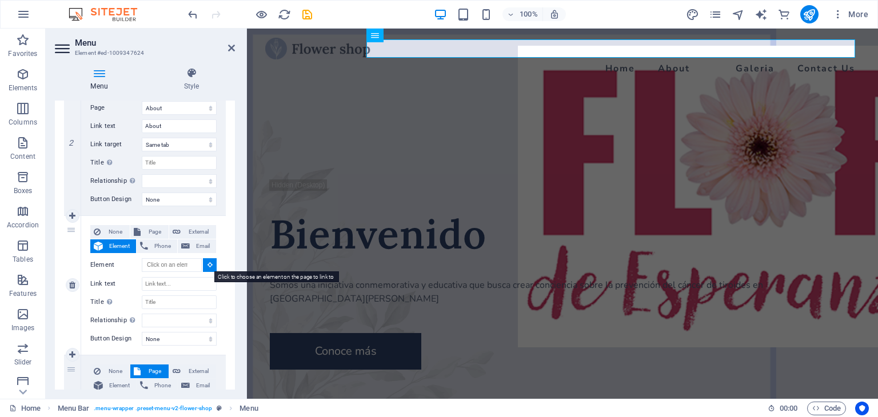
click at [207, 265] on icon at bounding box center [209, 265] width 5 height 6
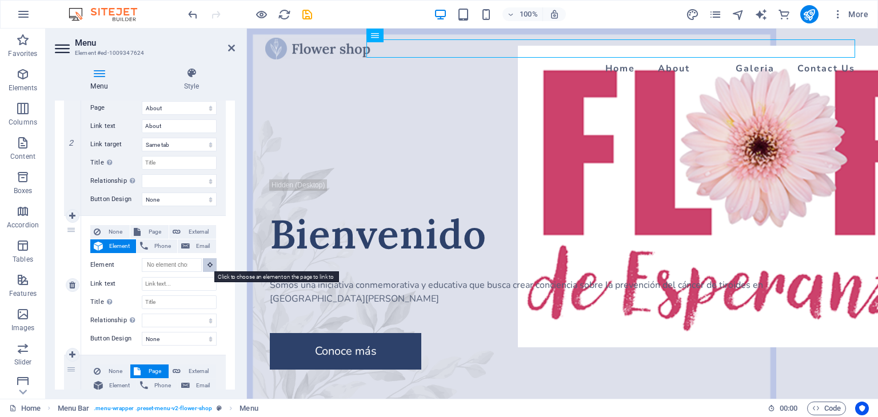
click at [207, 265] on icon at bounding box center [209, 265] width 5 height 6
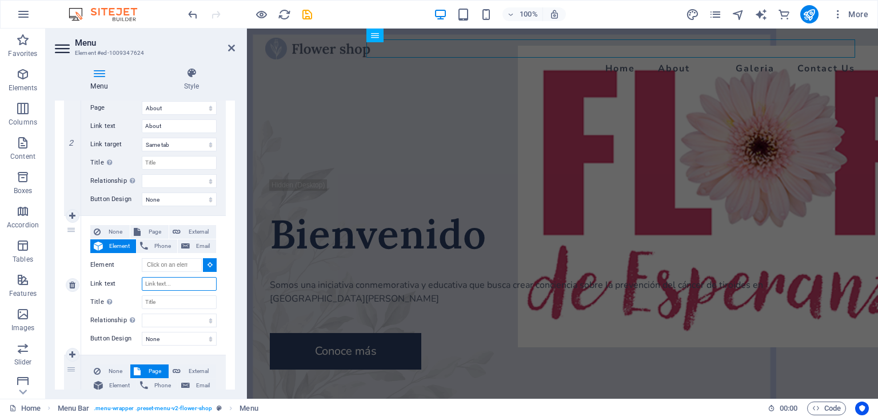
click at [162, 283] on input "Link text" at bounding box center [179, 284] width 75 height 14
type input "Patroc"
select select
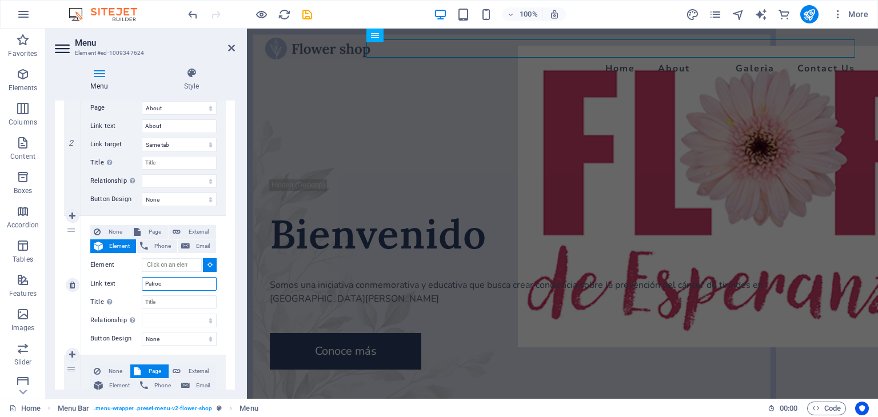
select select
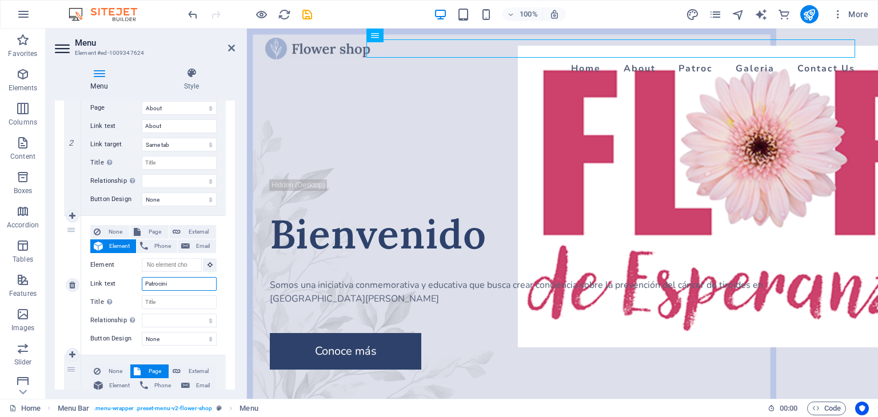
type input "Patrocinio"
select select
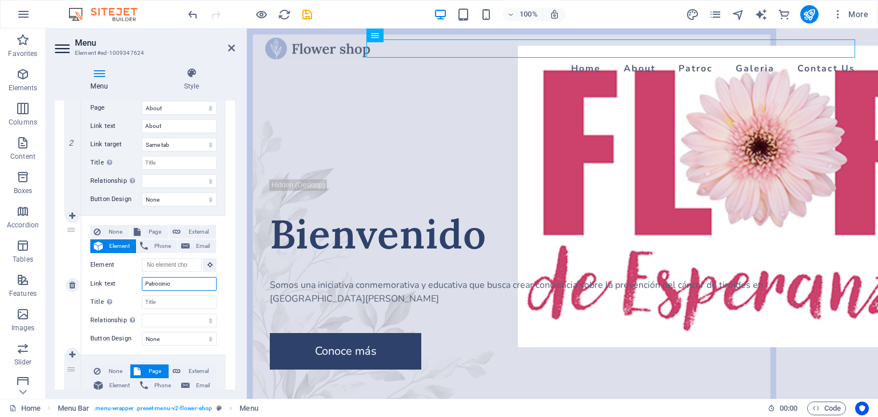
select select
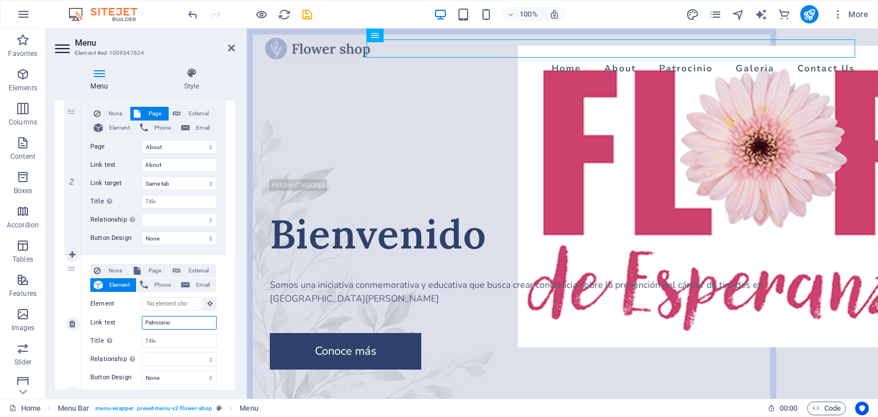
scroll to position [250, 0]
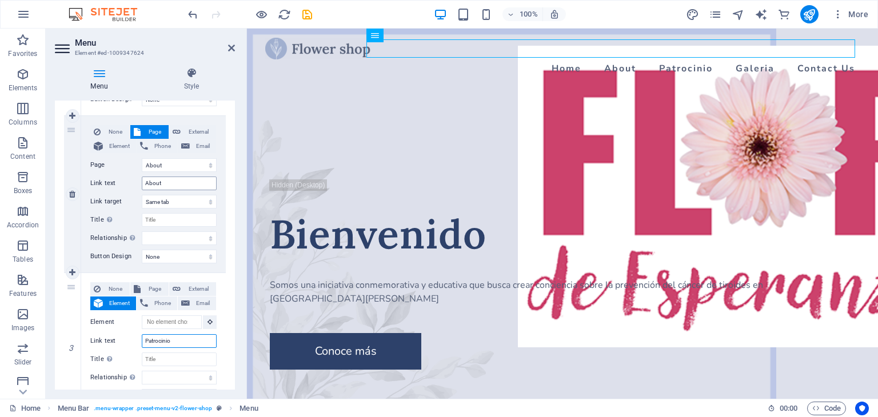
type input "Patrocinio"
drag, startPoint x: 165, startPoint y: 185, endPoint x: 110, endPoint y: 186, distance: 54.9
click at [110, 186] on div "Link text About" at bounding box center [153, 184] width 126 height 14
type input "Acerca"
select select
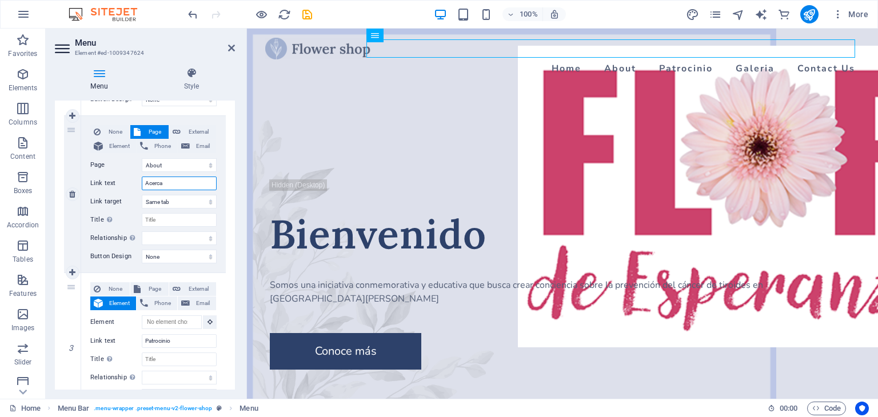
select select
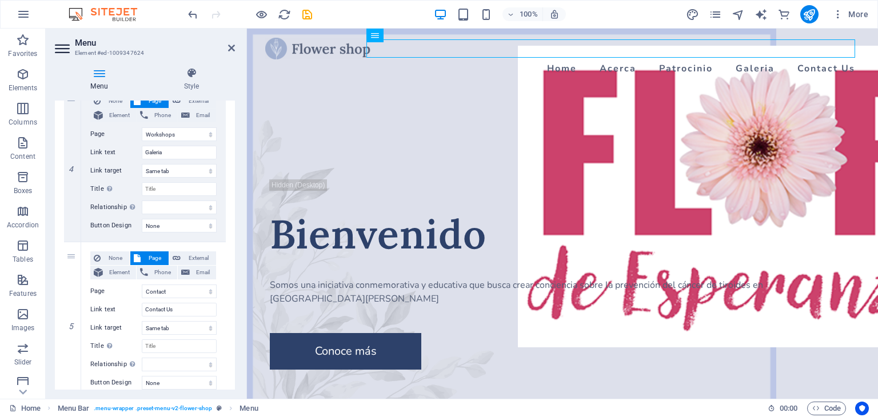
scroll to position [618, 0]
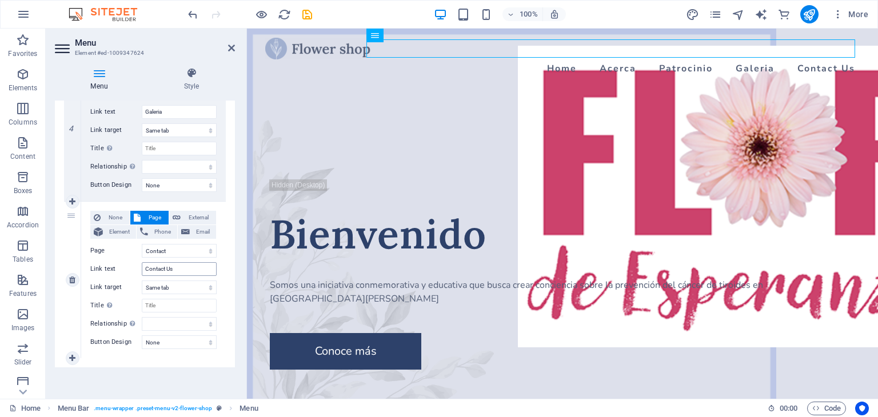
type input "Acerca"
click at [178, 267] on input "Contact Us" at bounding box center [179, 269] width 75 height 14
type input "Contact"
select select
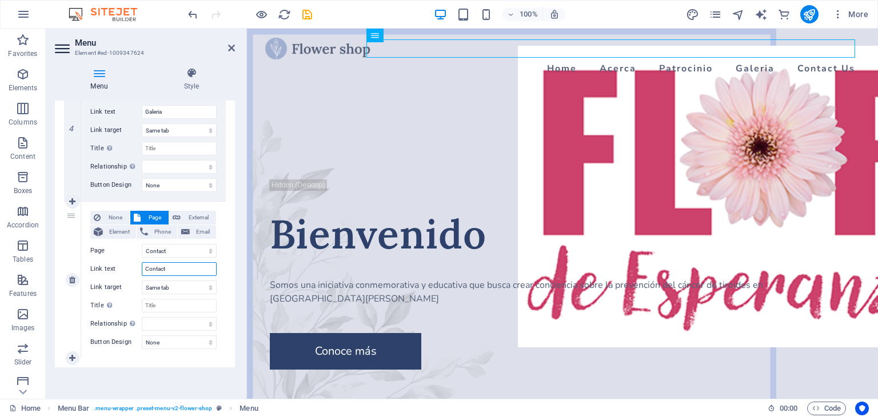
select select
type input "Contacto"
select select
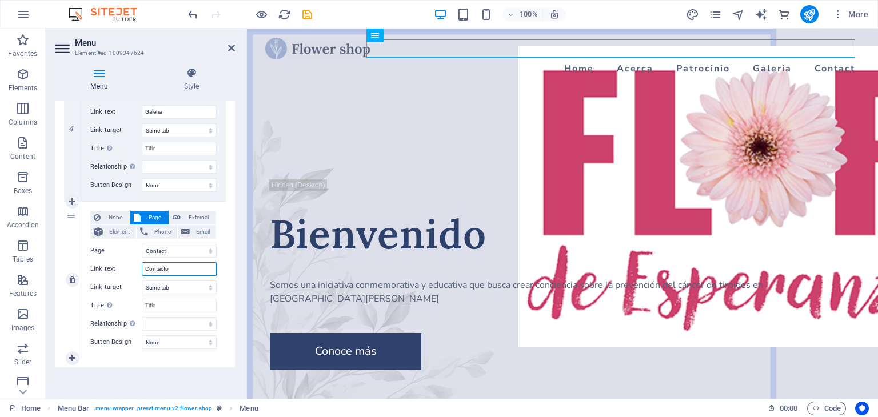
select select
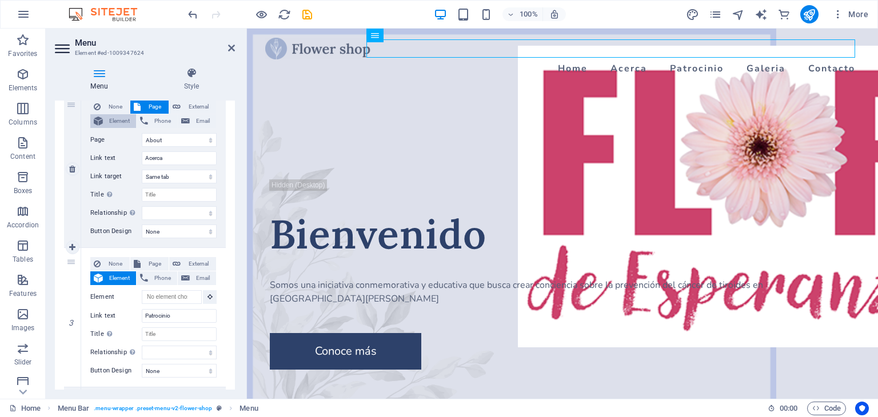
scroll to position [0, 0]
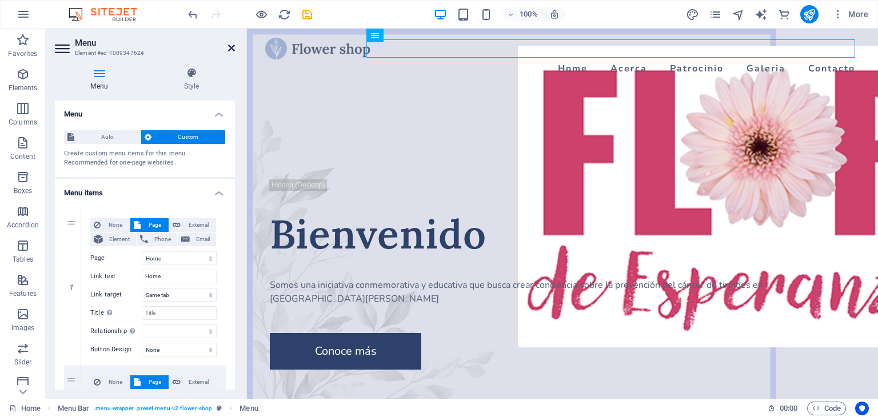
type input "Contacto"
click at [229, 45] on icon at bounding box center [231, 47] width 7 height 9
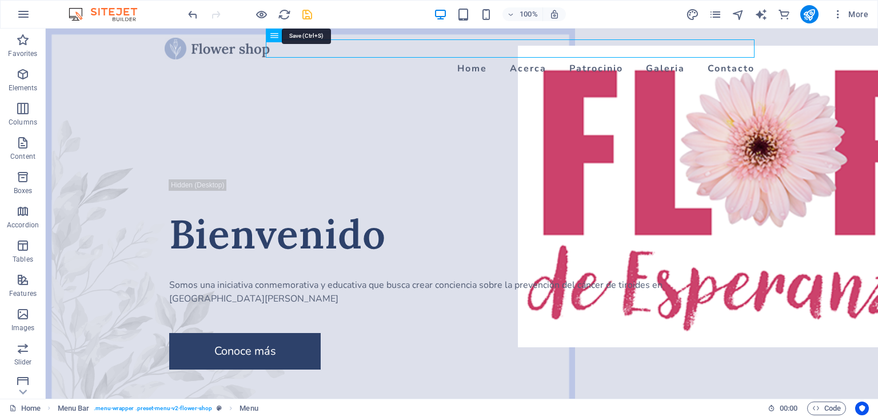
drag, startPoint x: 307, startPoint y: 14, endPoint x: 329, endPoint y: 26, distance: 24.5
click at [309, 15] on icon "save" at bounding box center [307, 14] width 13 height 13
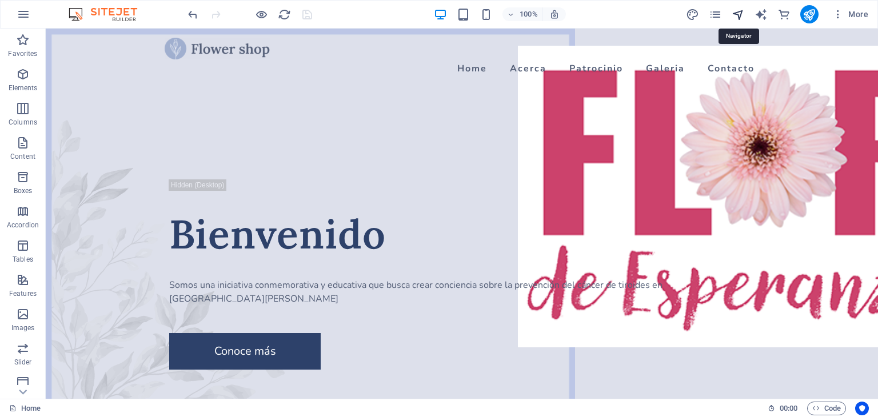
click at [735, 13] on icon "navigator" at bounding box center [737, 14] width 13 height 13
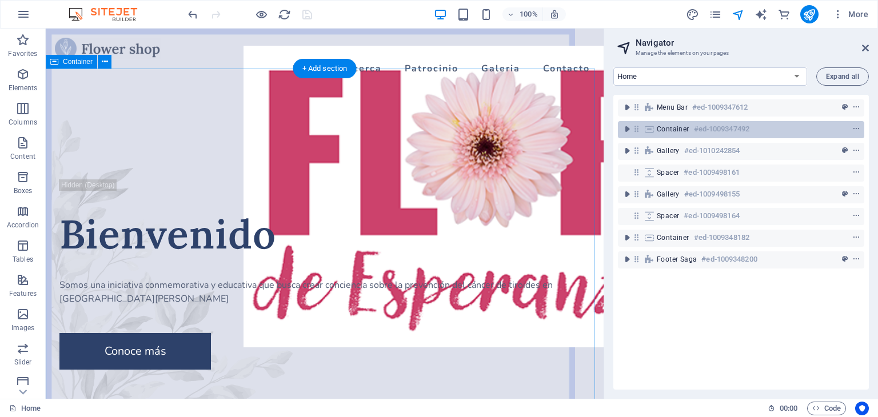
click at [666, 130] on span "Container" at bounding box center [673, 129] width 33 height 9
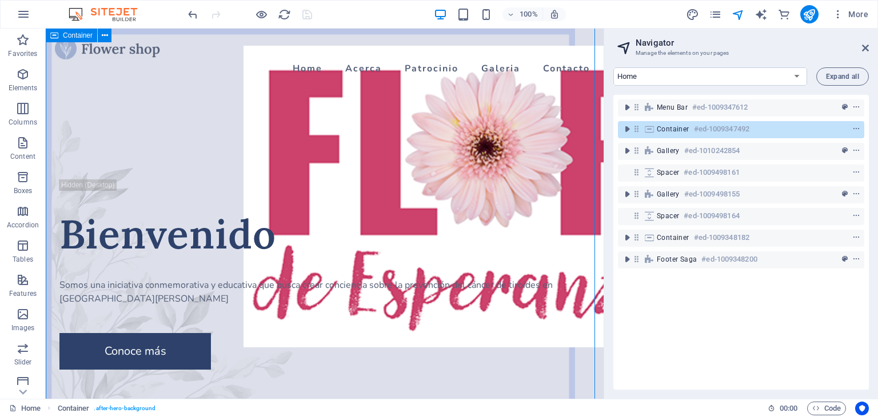
scroll to position [270, 0]
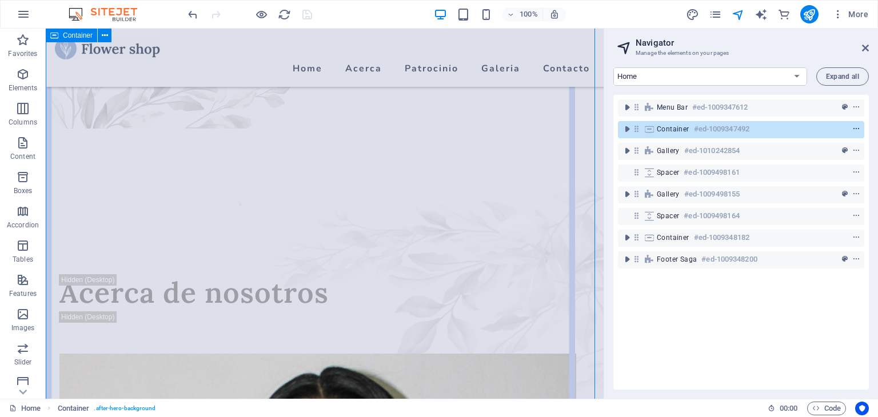
click at [855, 128] on icon "context-menu" at bounding box center [856, 129] width 8 height 8
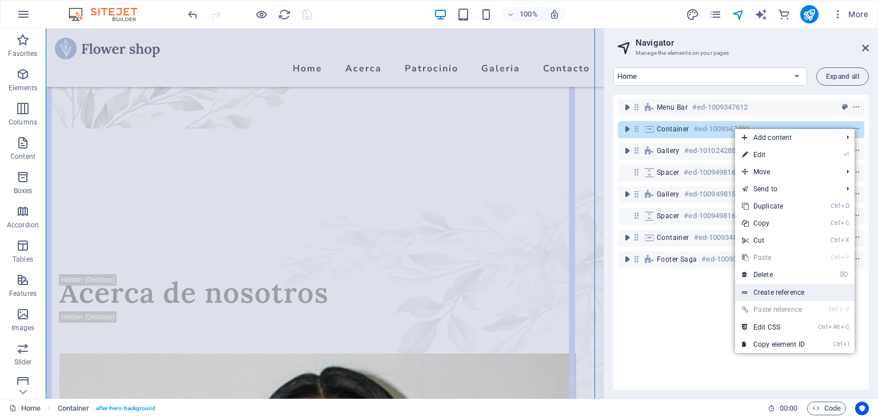
click at [792, 293] on link "Create reference" at bounding box center [794, 292] width 119 height 17
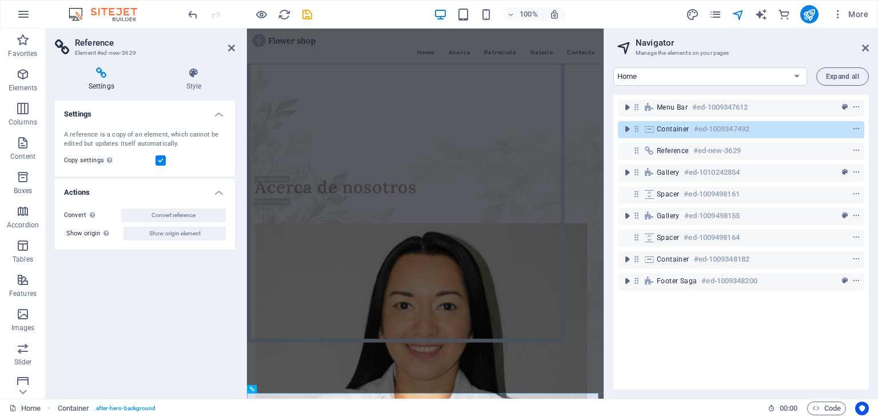
scroll to position [1006, 0]
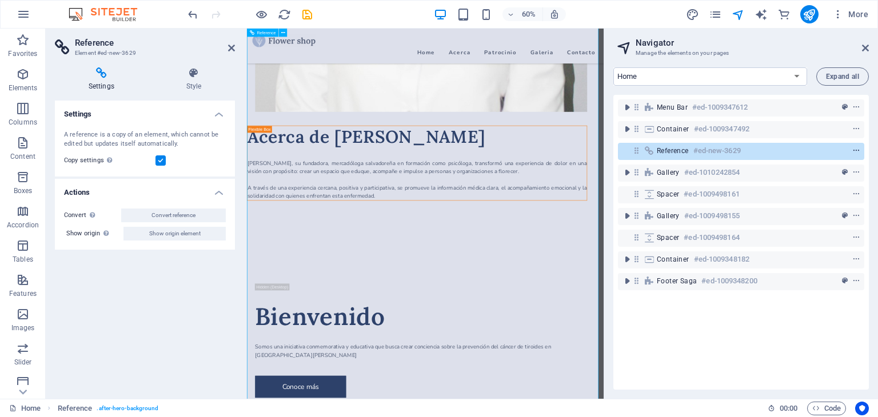
click at [855, 147] on icon "context-menu" at bounding box center [856, 151] width 8 height 8
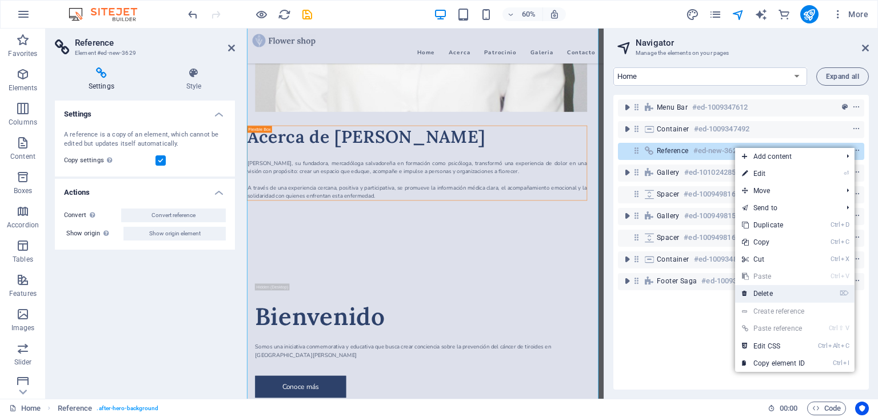
click at [785, 295] on link "⌦ Delete" at bounding box center [773, 293] width 77 height 17
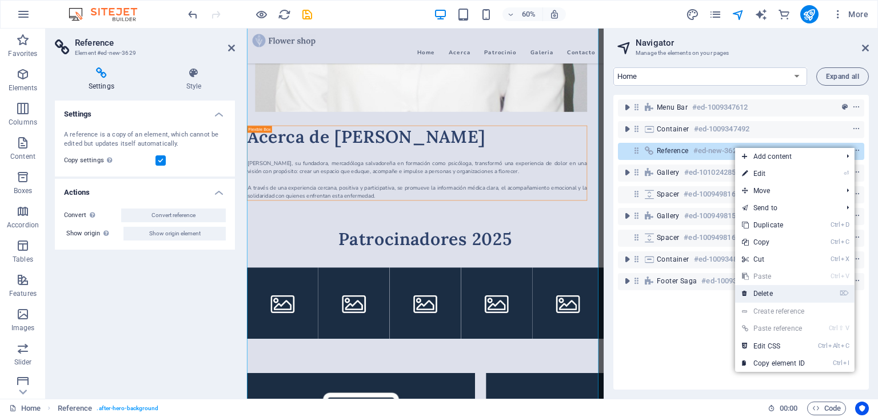
scroll to position [987, 0]
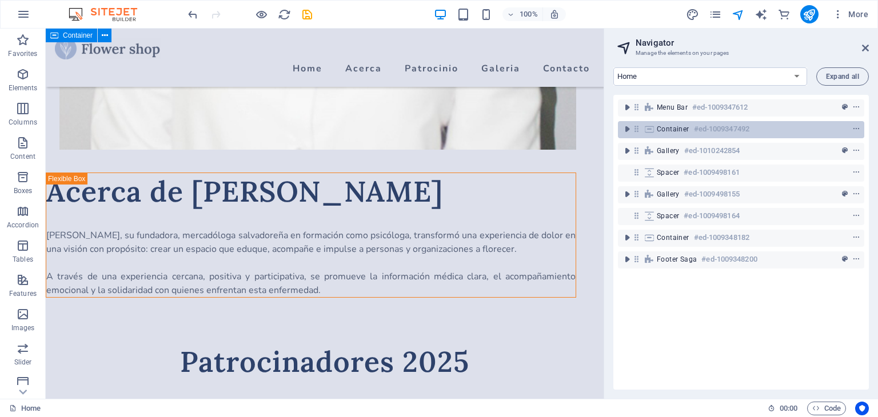
click at [679, 125] on span "Container" at bounding box center [673, 129] width 33 height 9
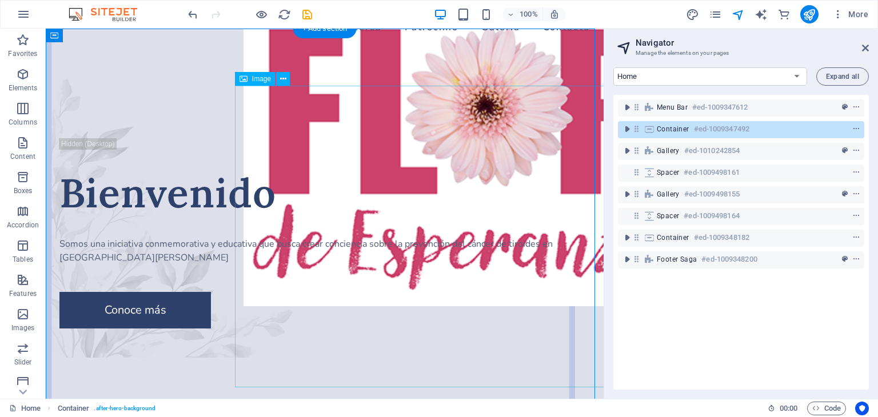
scroll to position [0, 0]
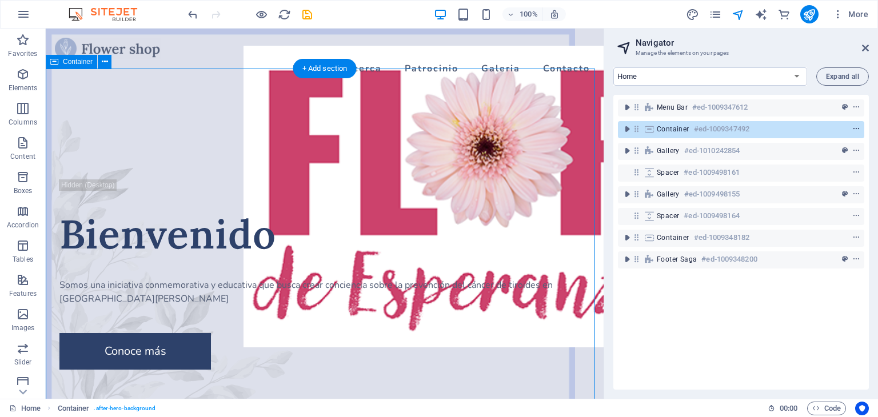
click at [855, 126] on icon "context-menu" at bounding box center [856, 129] width 8 height 8
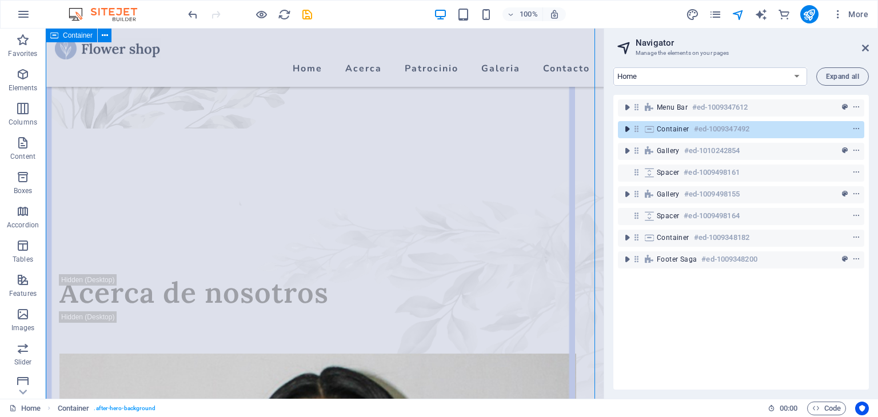
click at [627, 129] on icon "toggle-expand" at bounding box center [626, 128] width 11 height 11
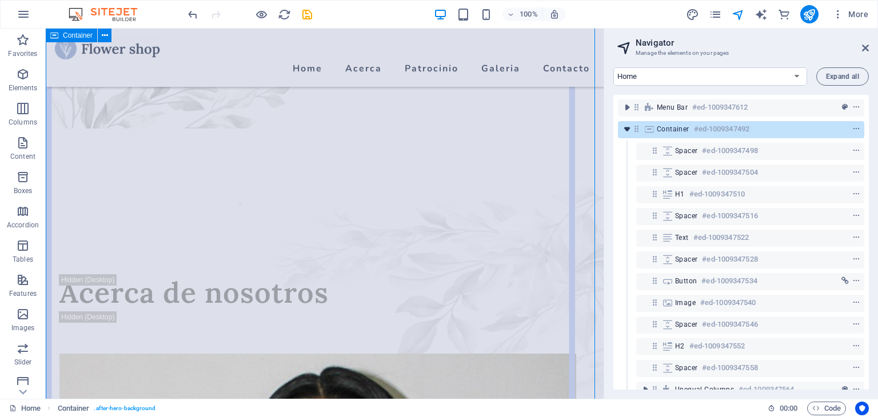
click at [627, 129] on icon "toggle-expand" at bounding box center [626, 128] width 11 height 11
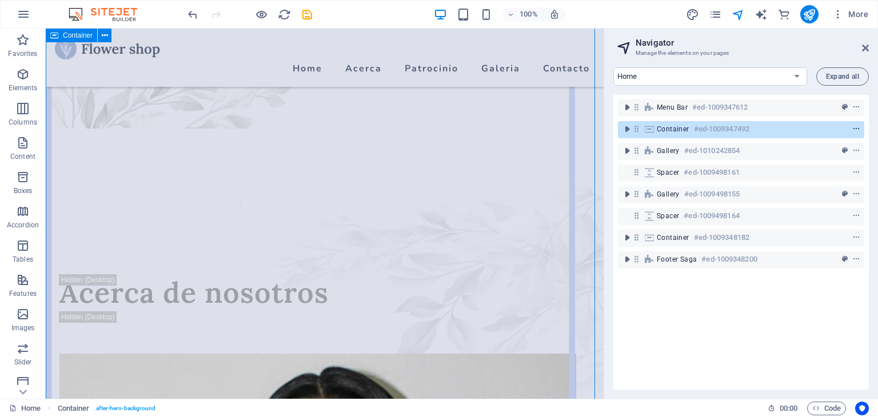
click at [854, 128] on icon "context-menu" at bounding box center [856, 129] width 8 height 8
click at [855, 127] on icon "context-menu" at bounding box center [856, 129] width 8 height 8
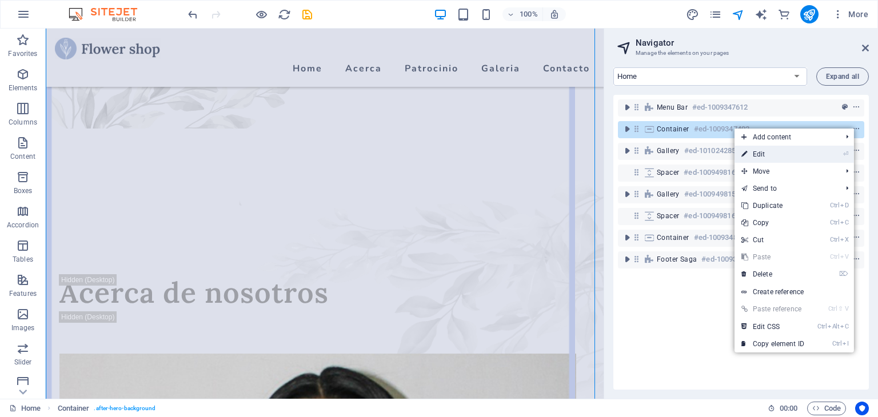
click at [779, 154] on link "⏎ Edit" at bounding box center [772, 154] width 77 height 17
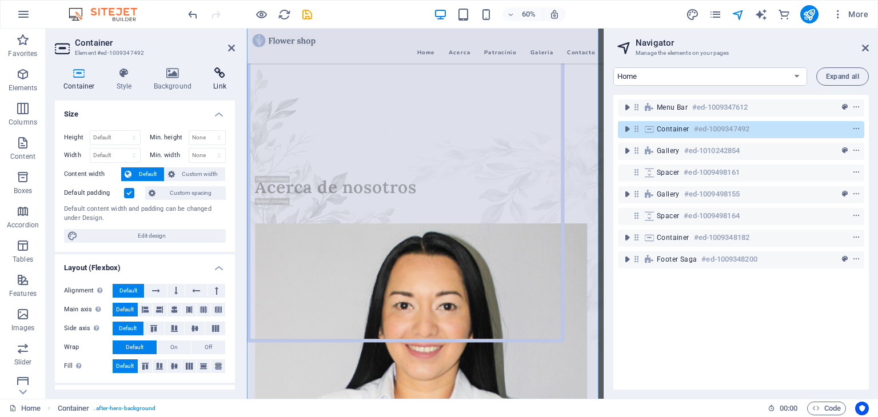
click at [226, 71] on icon at bounding box center [220, 72] width 30 height 11
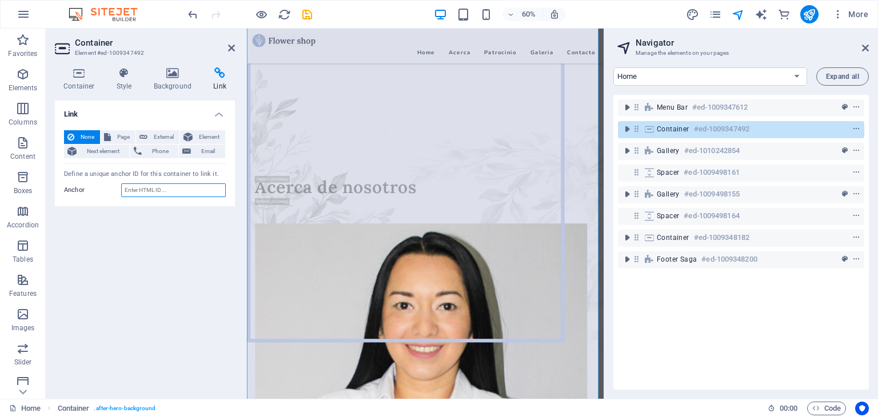
click at [139, 192] on input "Anchor" at bounding box center [173, 190] width 105 height 14
type input "home"
click at [128, 250] on div "Link None Page External Element Next element Phone Email Page Home About Worksh…" at bounding box center [145, 245] width 180 height 289
click at [231, 49] on icon at bounding box center [231, 47] width 7 height 9
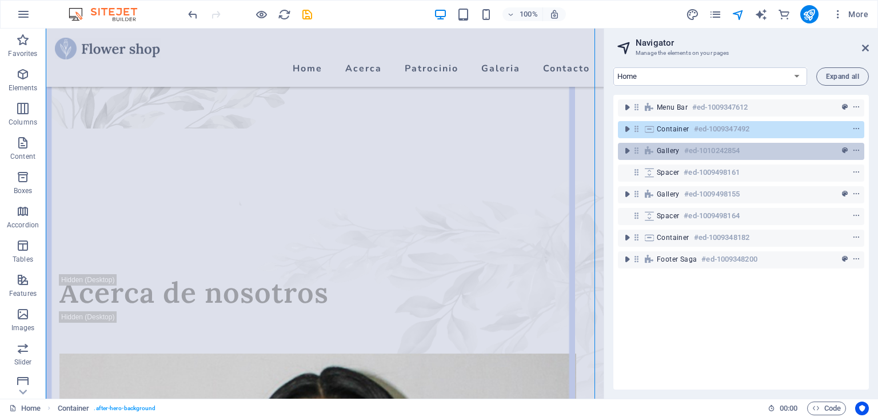
click at [664, 149] on span "Gallery" at bounding box center [668, 150] width 23 height 9
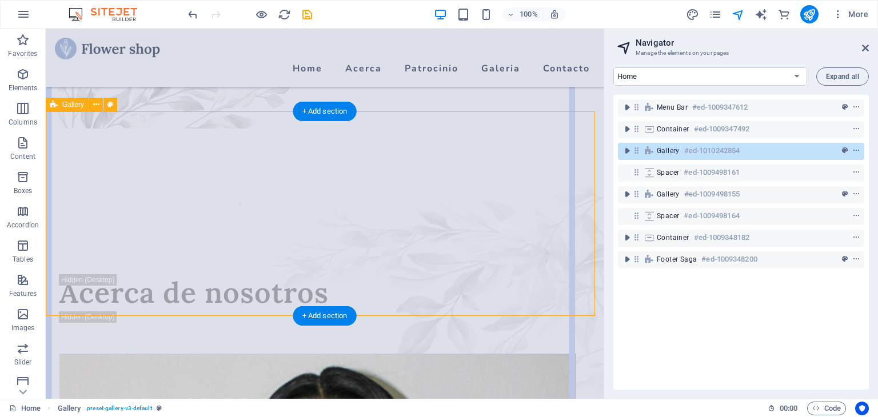
scroll to position [789, 0]
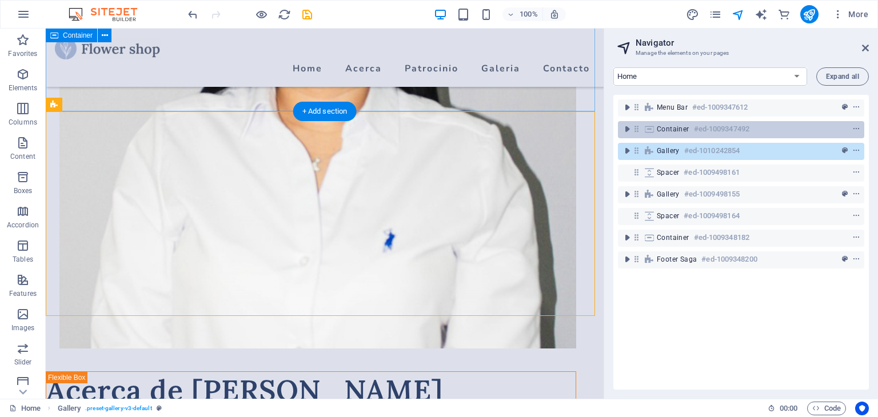
click at [673, 130] on span "Container" at bounding box center [673, 129] width 33 height 9
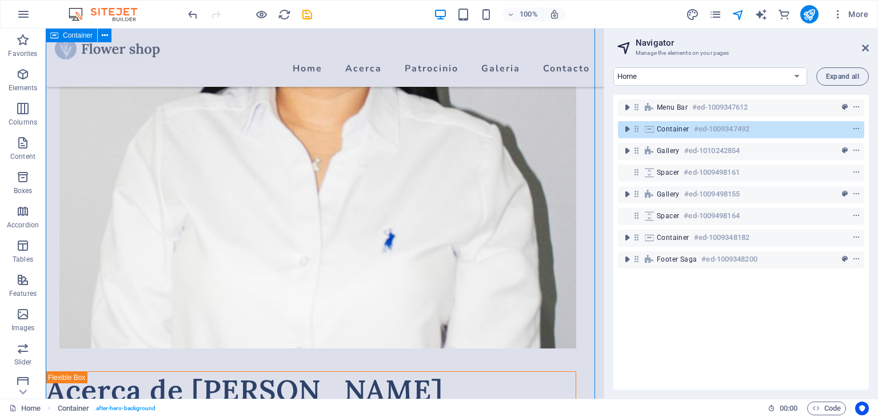
scroll to position [270, 0]
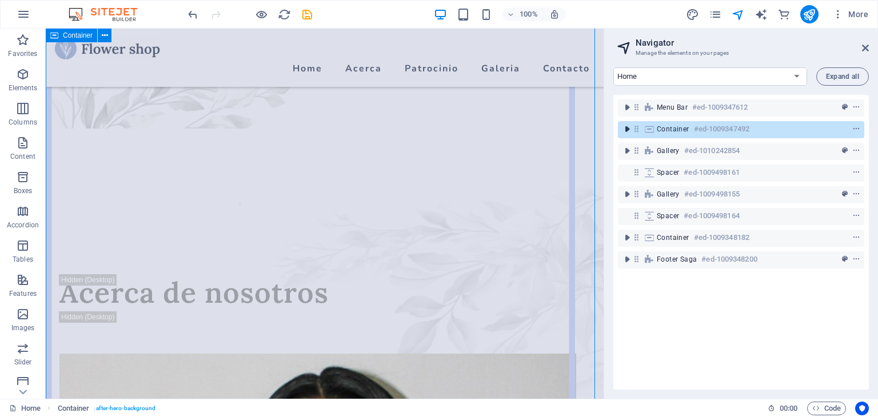
click at [625, 129] on icon "toggle-expand" at bounding box center [626, 128] width 11 height 11
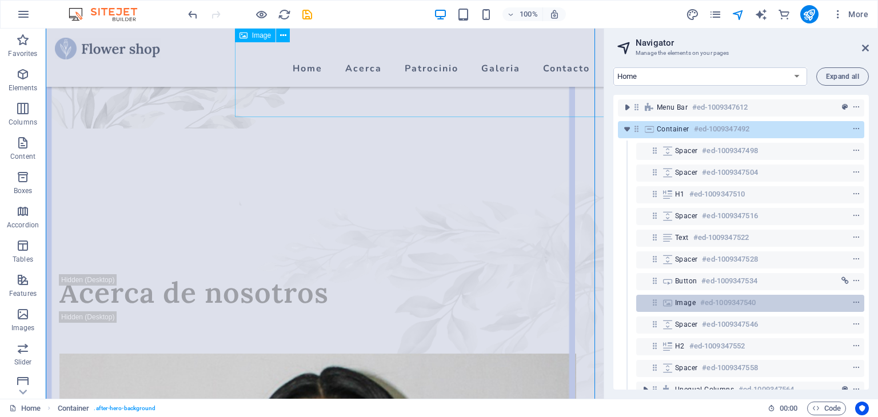
click at [707, 303] on h6 "#ed-1009347540" at bounding box center [727, 303] width 55 height 14
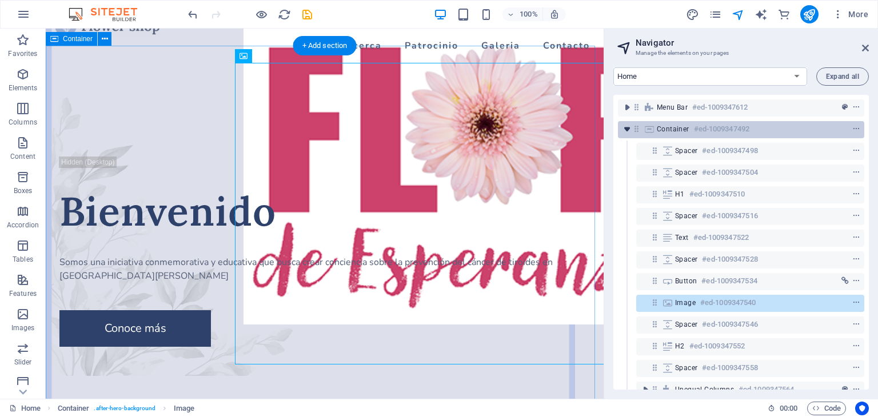
click at [628, 132] on icon "toggle-expand" at bounding box center [626, 128] width 11 height 11
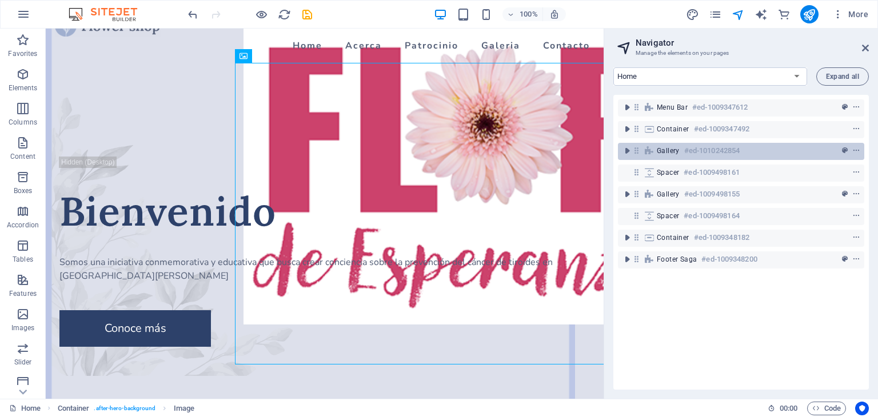
click at [658, 152] on span "Gallery" at bounding box center [668, 150] width 23 height 9
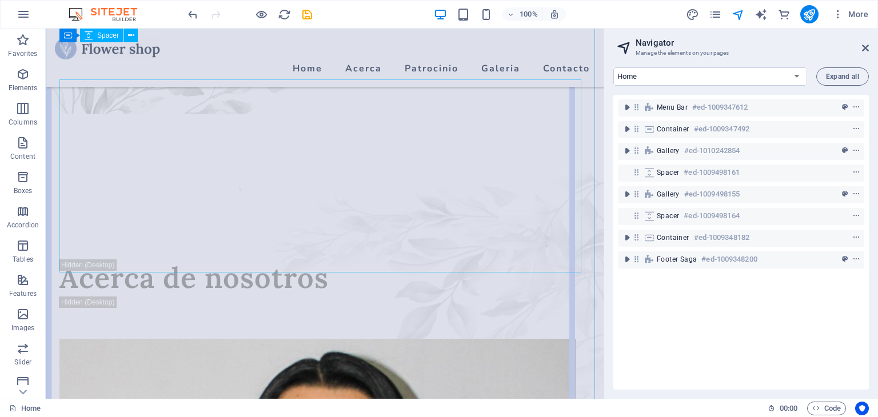
scroll to position [229, 0]
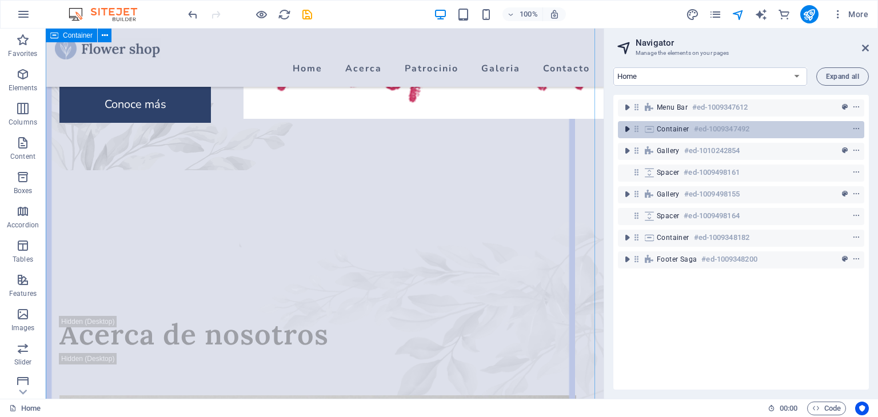
click at [625, 129] on icon "toggle-expand" at bounding box center [626, 128] width 11 height 11
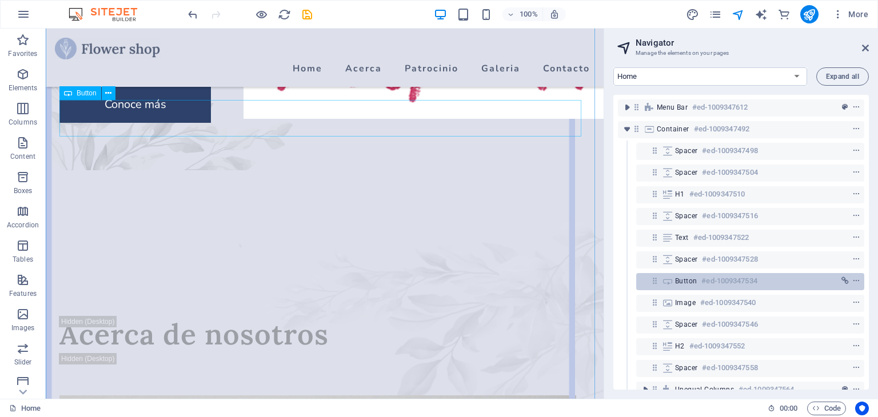
scroll to position [153, 0]
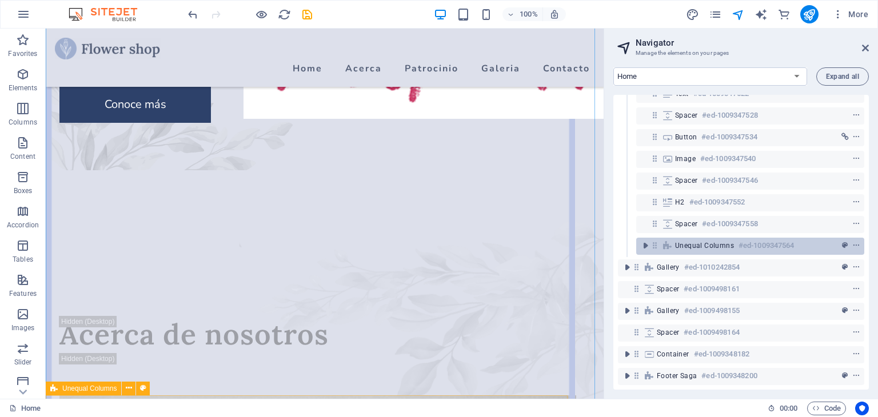
click at [720, 241] on span "Unequal Columns" at bounding box center [704, 245] width 59 height 9
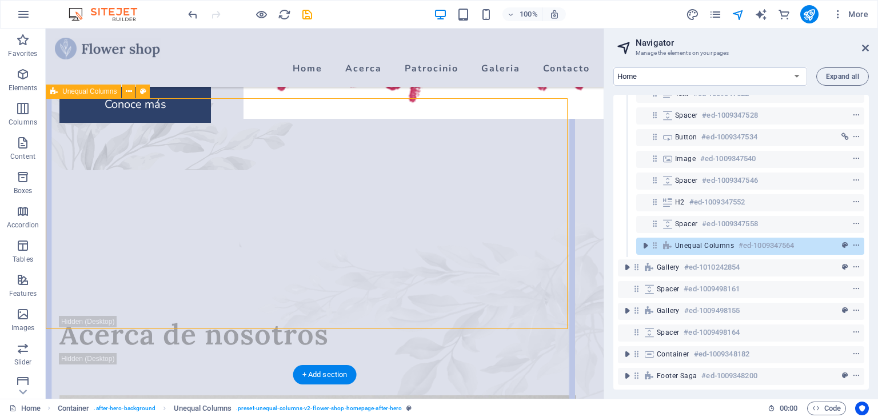
scroll to position [525, 0]
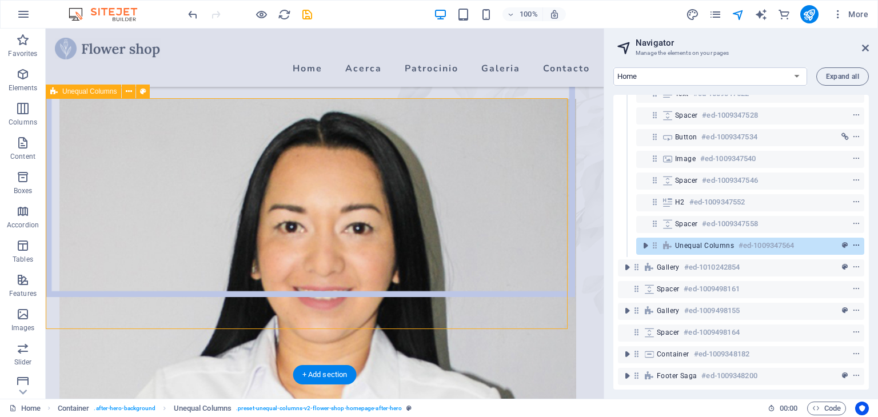
click at [854, 242] on icon "context-menu" at bounding box center [856, 246] width 8 height 8
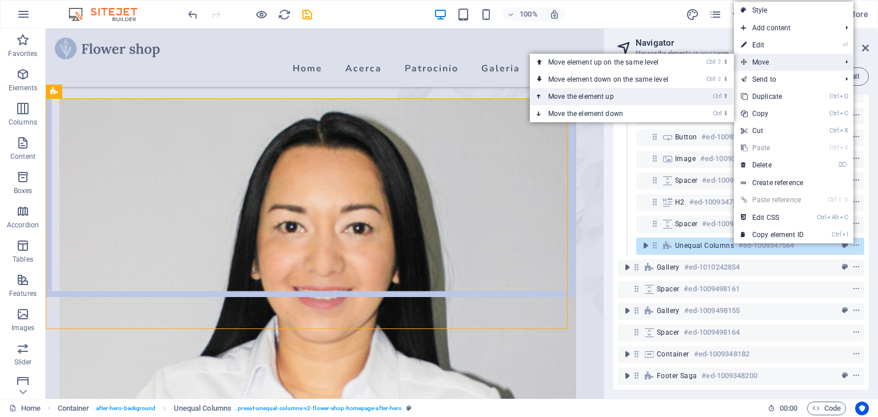
click at [641, 94] on link "Ctrl ⬆ Move the element up" at bounding box center [610, 96] width 161 height 17
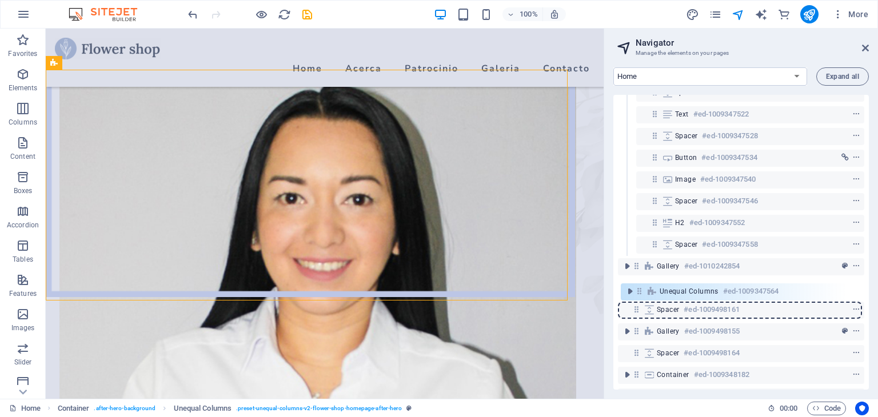
scroll to position [123, 0]
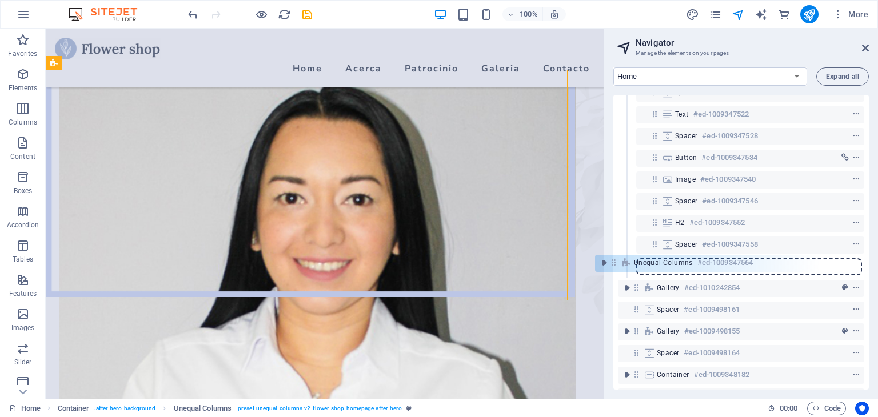
drag, startPoint x: 655, startPoint y: 331, endPoint x: 617, endPoint y: 261, distance: 79.8
click at [613, 260] on div "Home About Workshops Shop Contact Legal Notice Privacy Expand all Menu Bar #ed-…" at bounding box center [741, 228] width 274 height 341
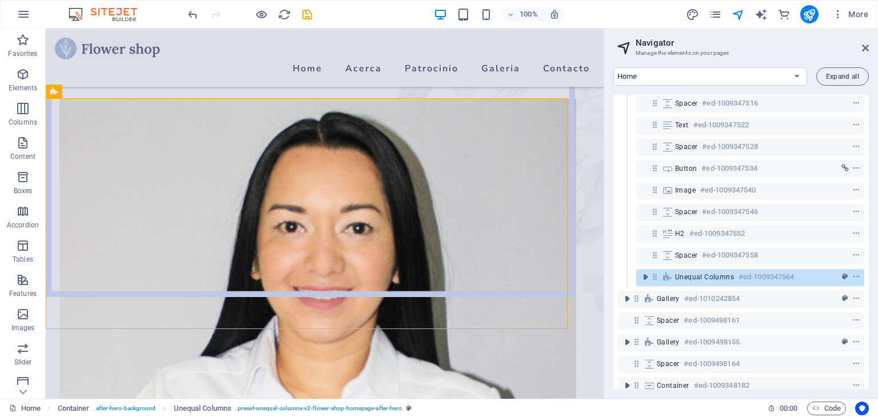
scroll to position [114, 0]
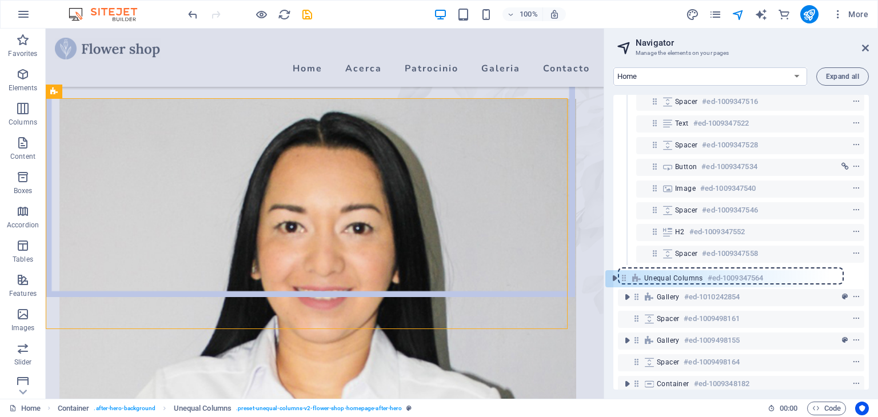
drag, startPoint x: 655, startPoint y: 275, endPoint x: 621, endPoint y: 278, distance: 34.4
click at [621, 278] on div "Menu Bar #ed-1009347612 Container #ed-1009347492 Spacer #ed-1009347498 Spacer #…" at bounding box center [740, 242] width 255 height 295
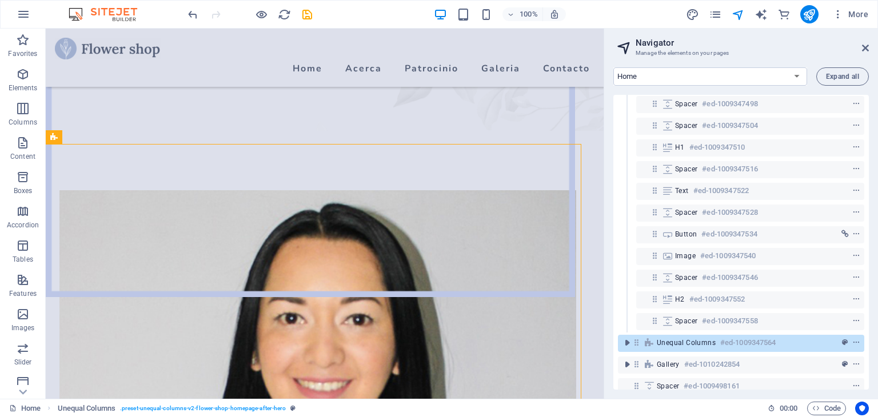
scroll to position [0, 0]
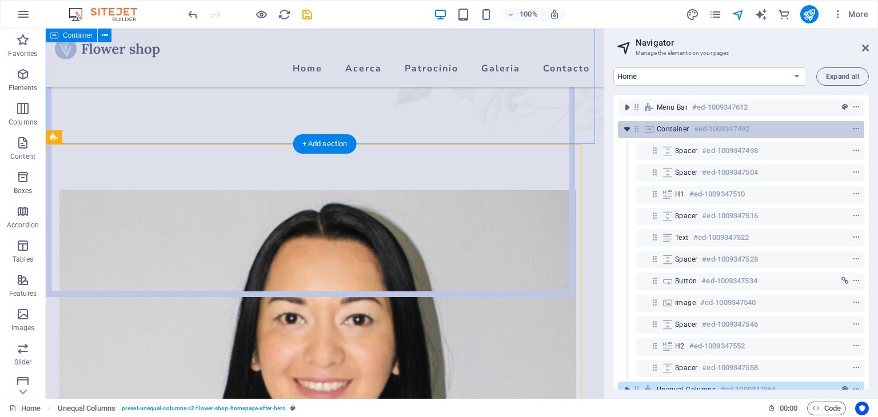
click at [627, 130] on icon "toggle-expand" at bounding box center [626, 128] width 11 height 11
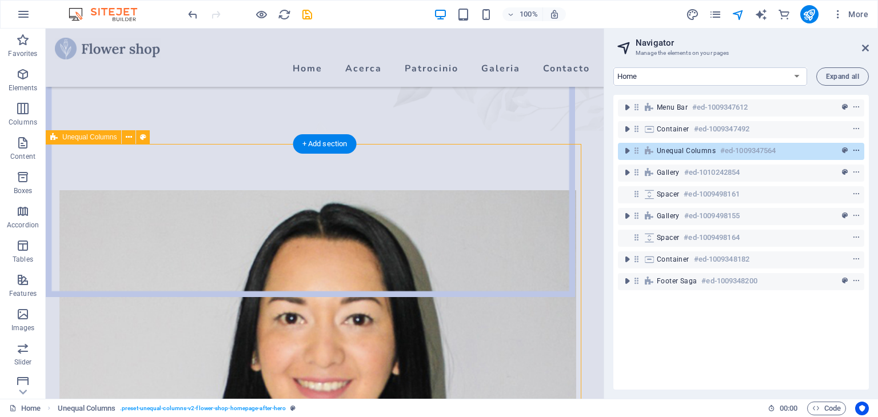
click at [855, 150] on icon "context-menu" at bounding box center [856, 151] width 8 height 8
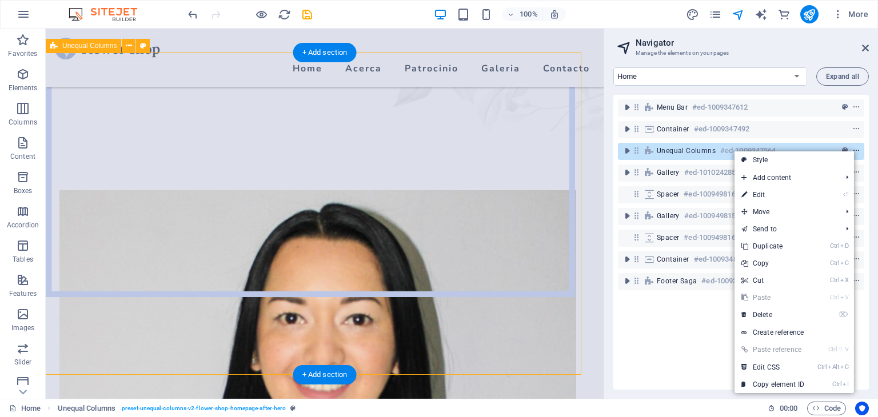
scroll to position [617, 0]
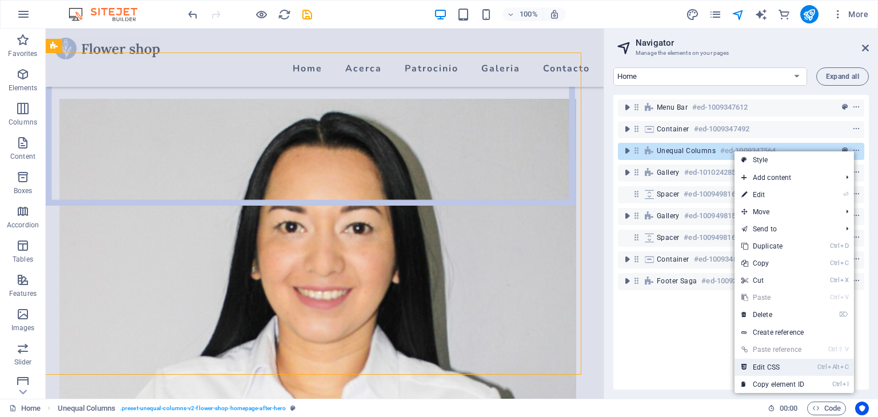
click at [790, 365] on link "Ctrl Alt C Edit CSS" at bounding box center [772, 367] width 77 height 17
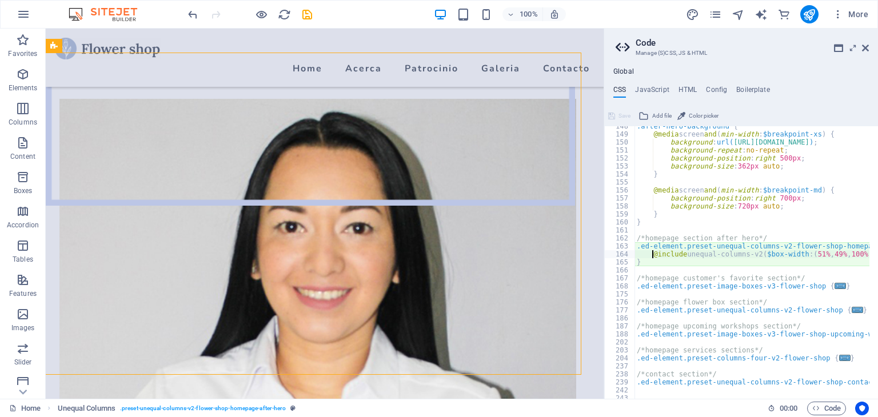
scroll to position [420, 0]
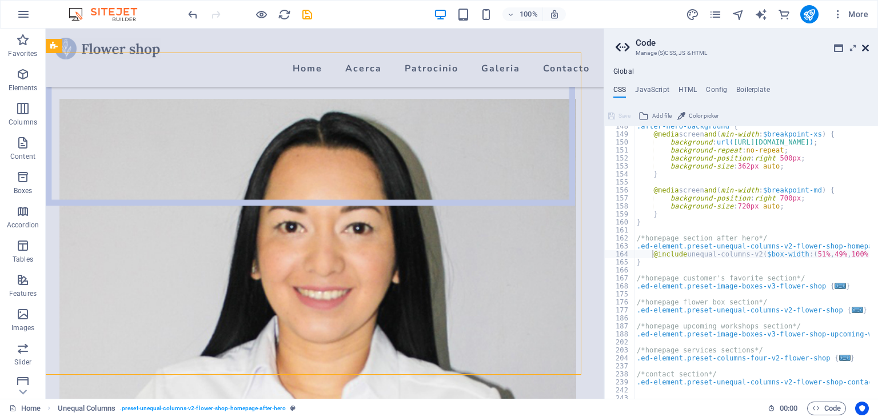
click at [864, 47] on icon at bounding box center [865, 47] width 7 height 9
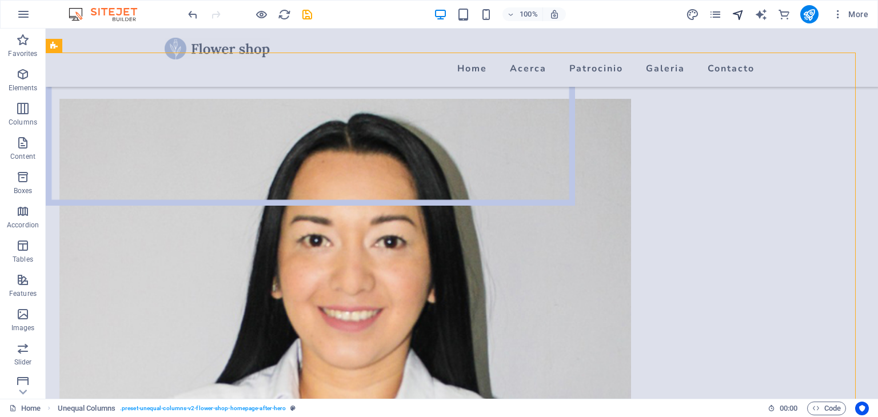
click at [742, 11] on icon "navigator" at bounding box center [737, 14] width 13 height 13
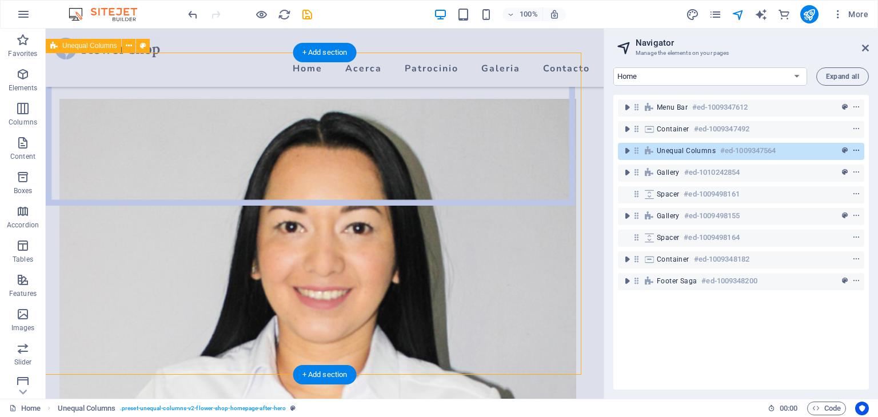
click at [854, 151] on icon "context-menu" at bounding box center [856, 151] width 8 height 8
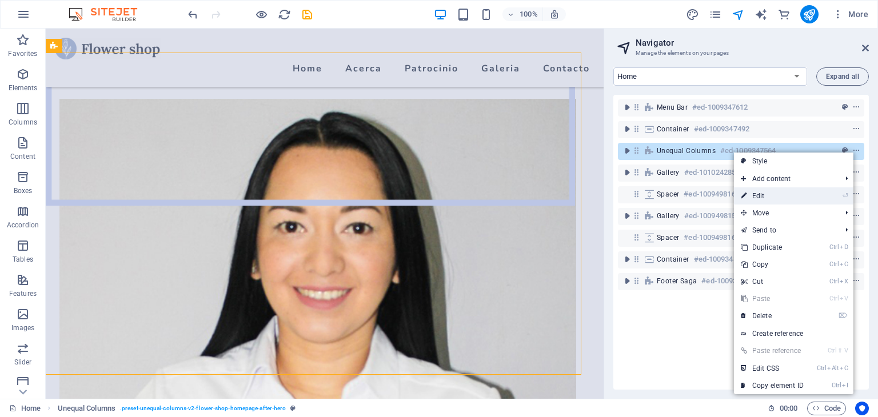
click at [775, 195] on link "⏎ Edit" at bounding box center [772, 195] width 77 height 17
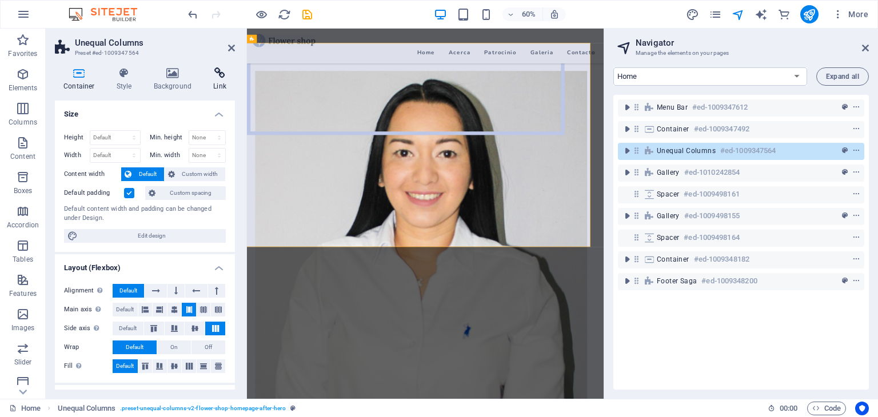
click at [222, 78] on icon at bounding box center [220, 72] width 30 height 11
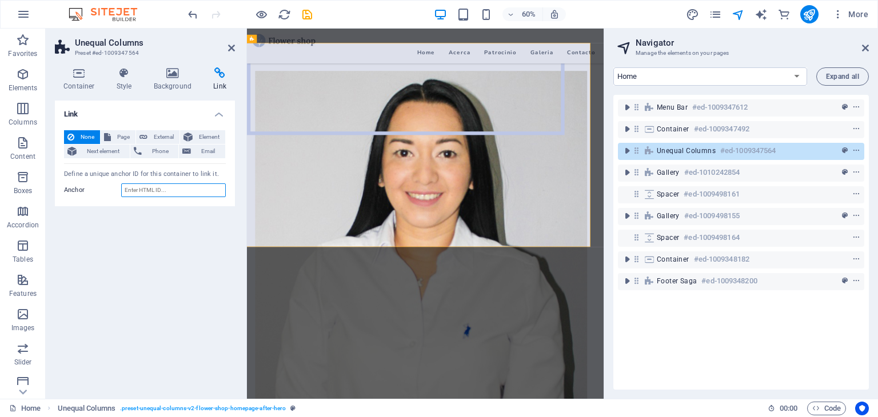
click at [142, 189] on input "Anchor" at bounding box center [173, 190] width 105 height 14
type input "acerca"
click at [230, 47] on icon at bounding box center [231, 47] width 7 height 9
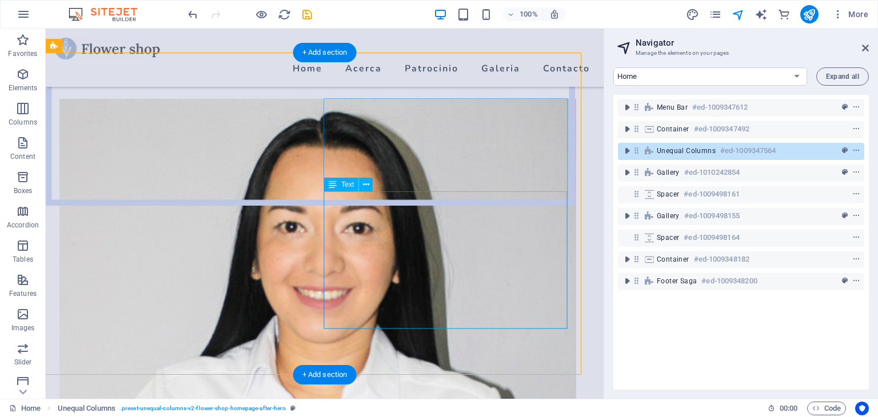
scroll to position [502, 0]
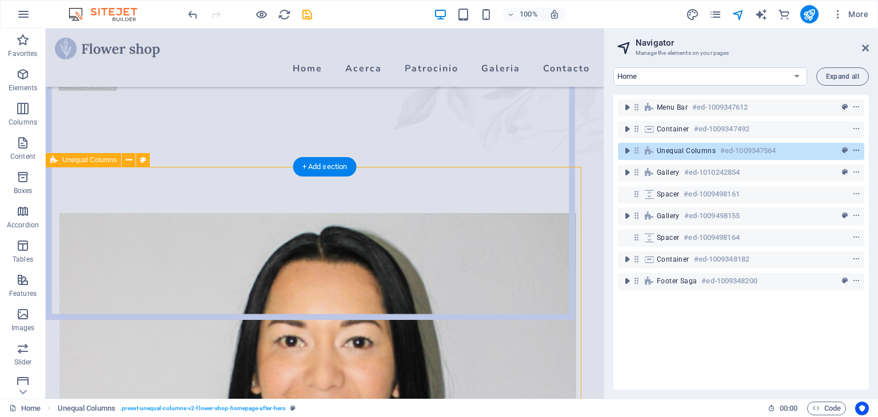
click at [853, 151] on icon "context-menu" at bounding box center [856, 151] width 8 height 8
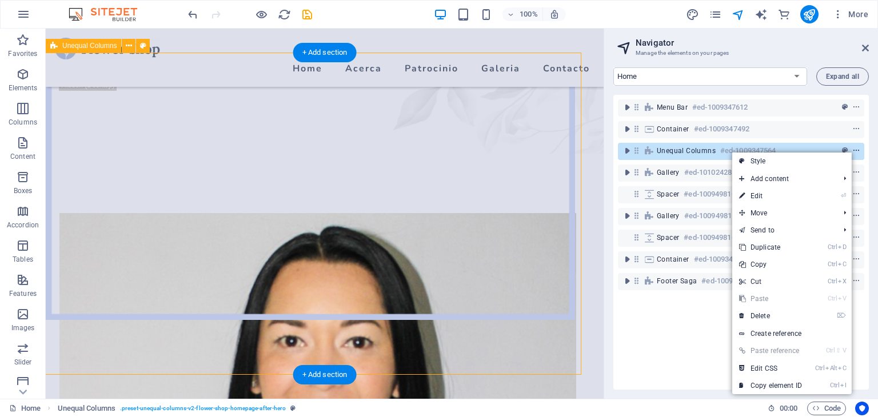
scroll to position [617, 0]
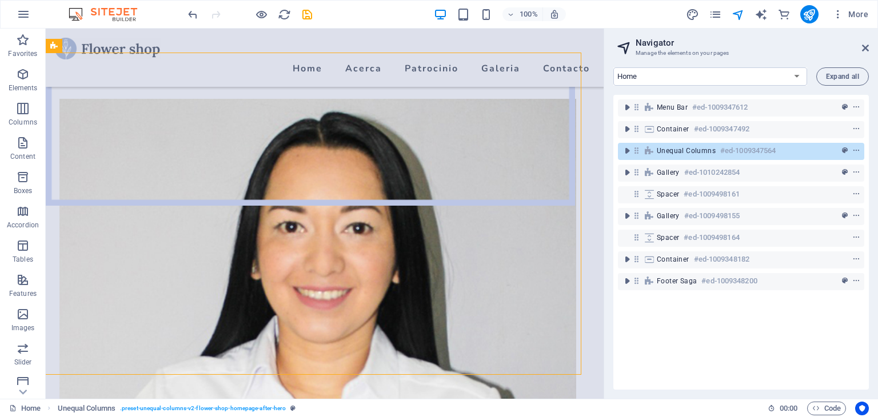
click at [673, 354] on div "Menu Bar #ed-1009347612 Container #ed-1009347492 Unequal Columns #ed-1009347564…" at bounding box center [740, 242] width 255 height 295
click at [309, 14] on icon "save" at bounding box center [307, 14] width 13 height 13
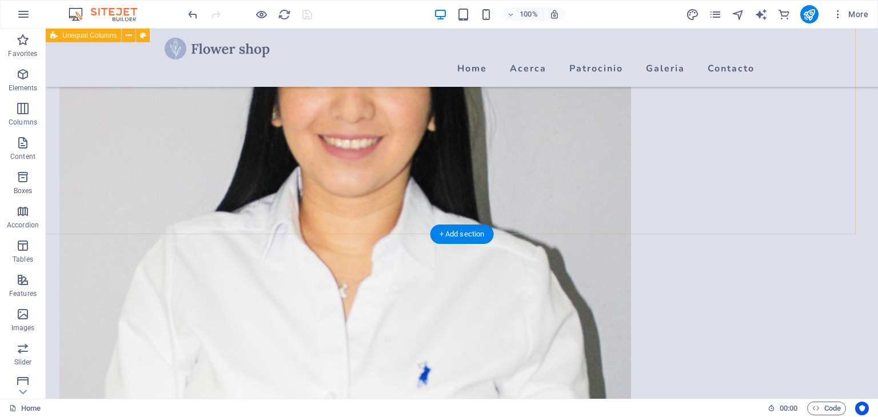
scroll to position [845, 0]
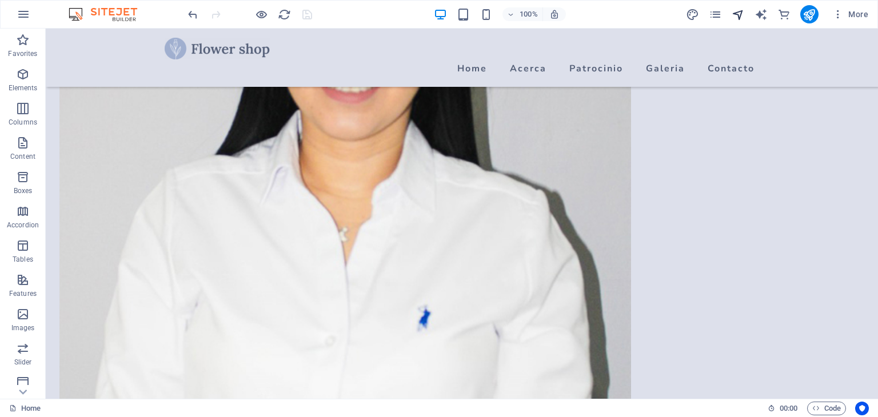
click at [738, 12] on icon "navigator" at bounding box center [737, 14] width 13 height 13
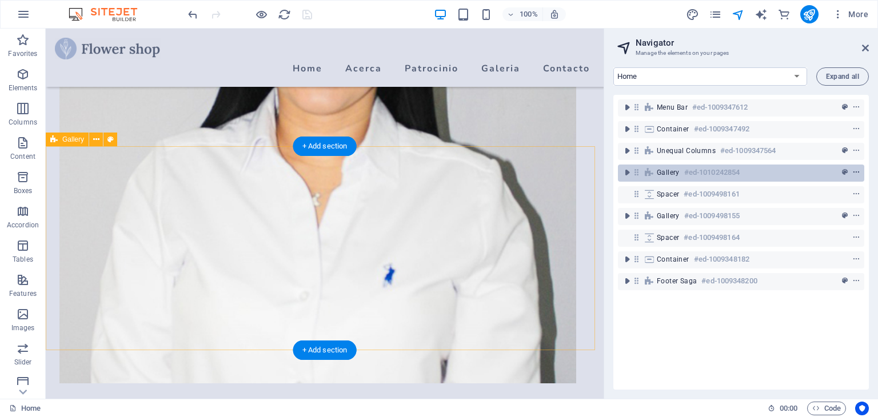
click at [852, 173] on icon "context-menu" at bounding box center [856, 173] width 8 height 8
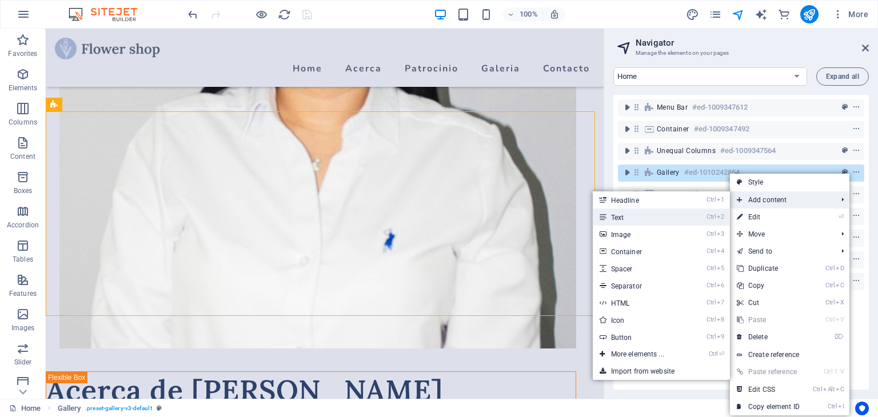
click at [631, 219] on link "Ctrl 2 Text" at bounding box center [640, 217] width 94 height 17
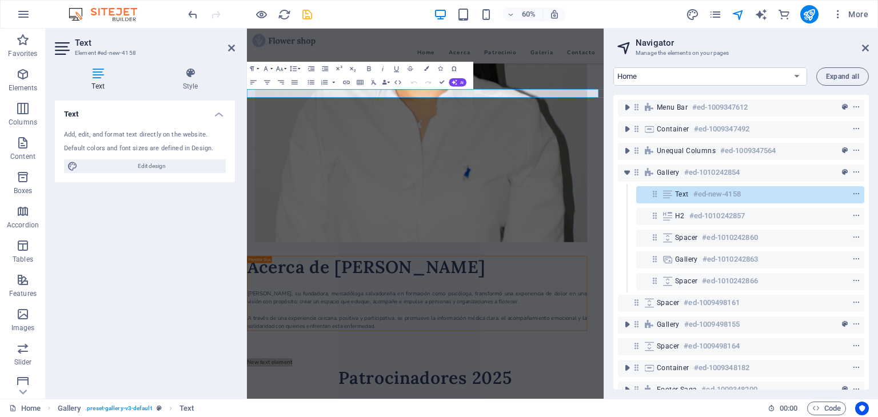
drag, startPoint x: 709, startPoint y: 198, endPoint x: 713, endPoint y: 226, distance: 28.4
click at [713, 226] on div "Menu Bar #ed-1009347612 Container #ed-1009347492 Unequal Columns #ed-1009347564…" at bounding box center [740, 242] width 255 height 295
click at [854, 193] on icon "context-menu" at bounding box center [856, 194] width 8 height 8
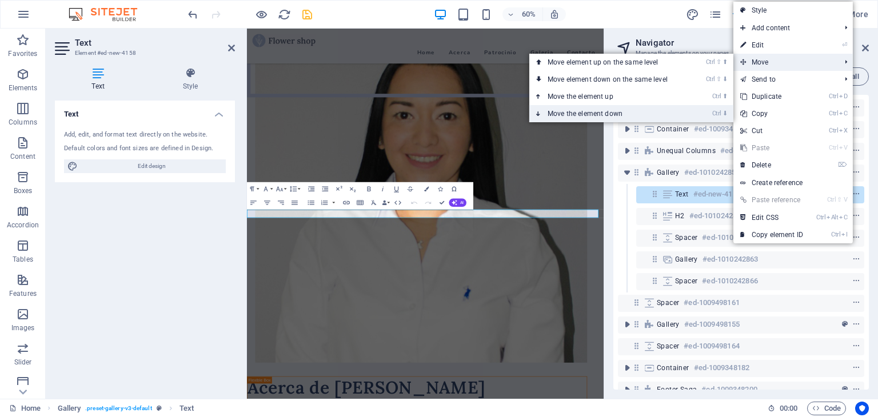
click at [580, 109] on link "Ctrl ⬇ Move the element down" at bounding box center [609, 113] width 161 height 17
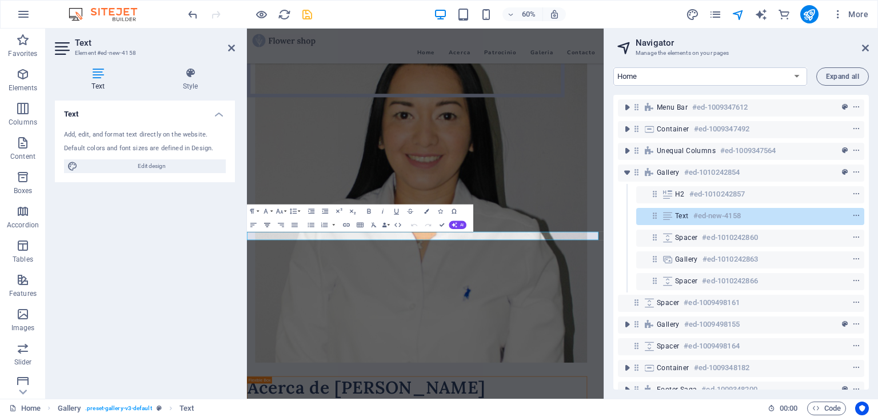
click at [267, 223] on icon "button" at bounding box center [267, 225] width 6 height 4
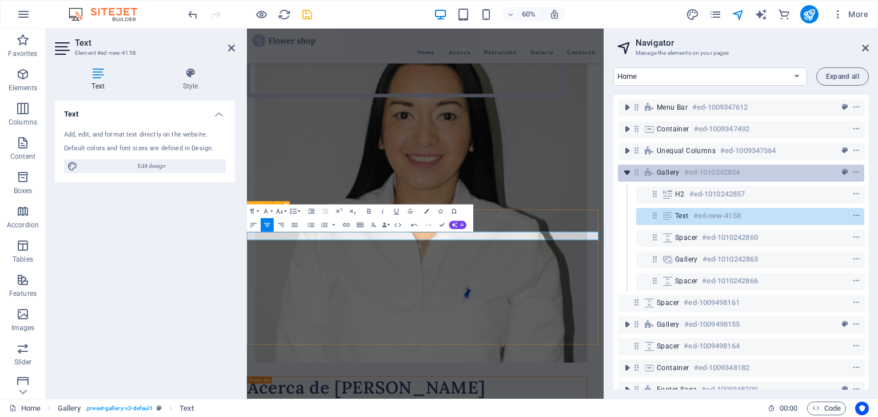
click at [628, 172] on icon "toggle-expand" at bounding box center [626, 172] width 11 height 11
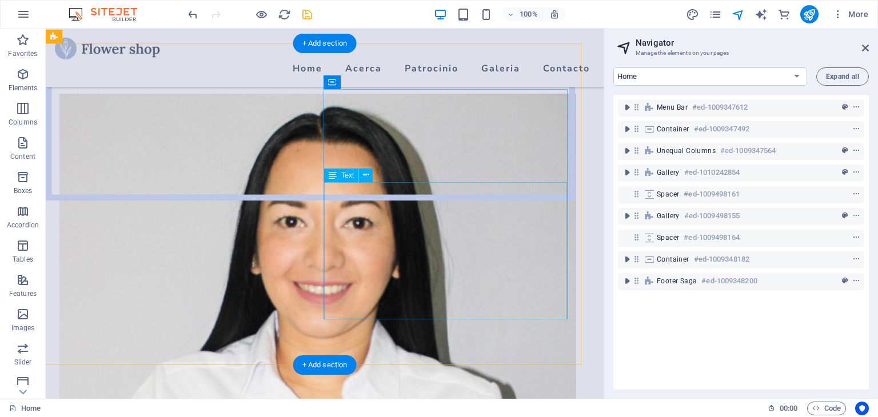
scroll to position [736, 0]
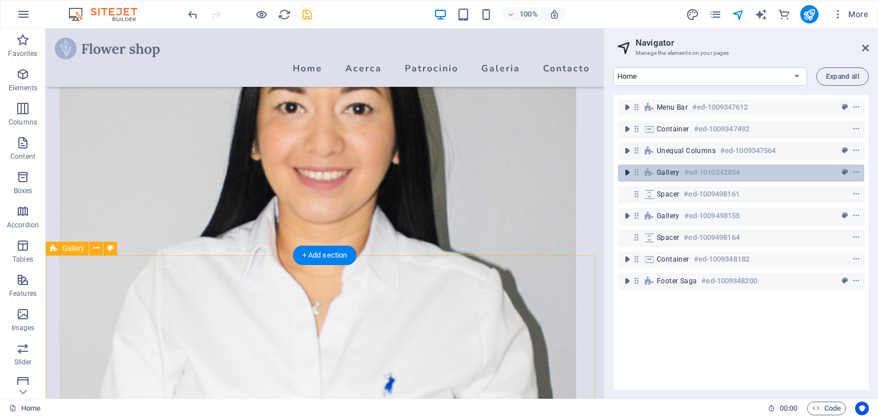
click at [626, 173] on icon "toggle-expand" at bounding box center [626, 172] width 11 height 11
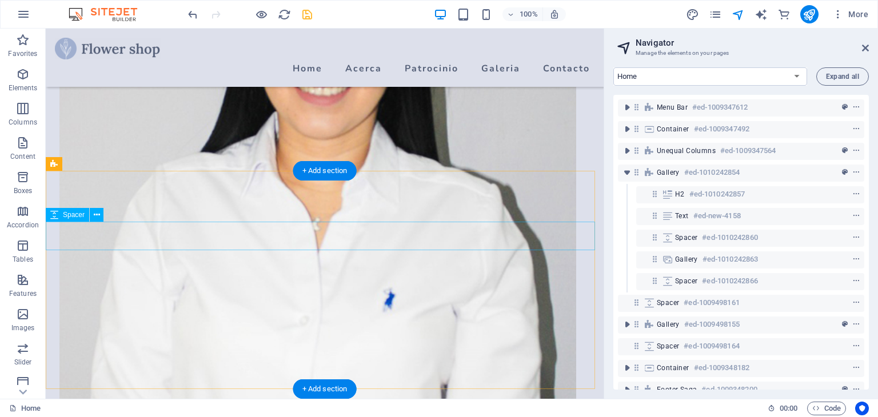
scroll to position [850, 0]
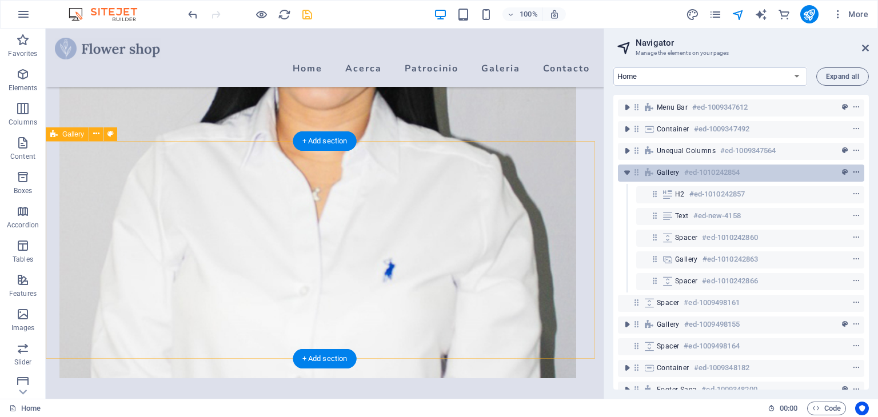
click at [854, 170] on icon "context-menu" at bounding box center [856, 173] width 8 height 8
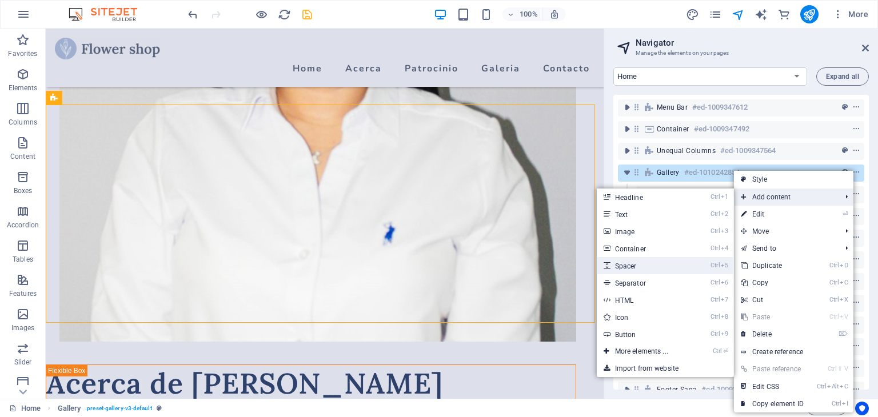
click at [638, 265] on link "Ctrl 5 Spacer" at bounding box center [644, 265] width 94 height 17
select select "px"
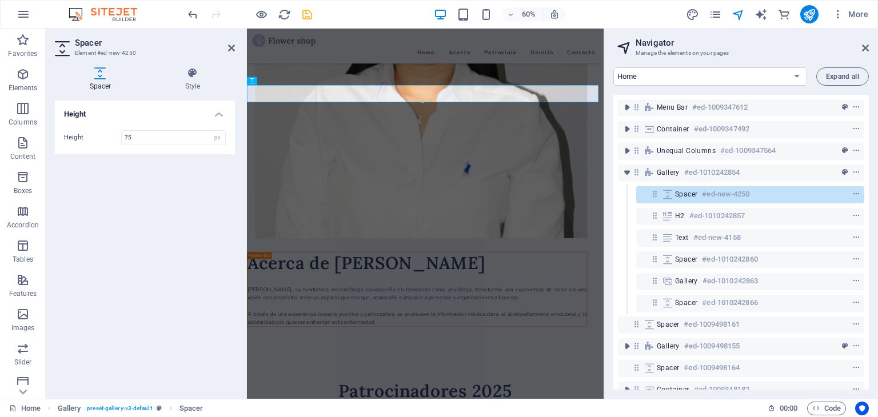
type input "75"
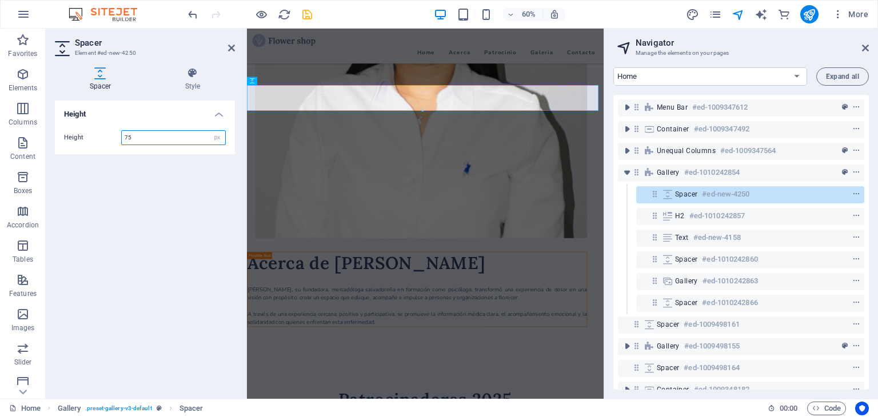
click at [157, 139] on input "75" at bounding box center [173, 138] width 103 height 14
click at [189, 79] on h4 "Style" at bounding box center [192, 79] width 85 height 24
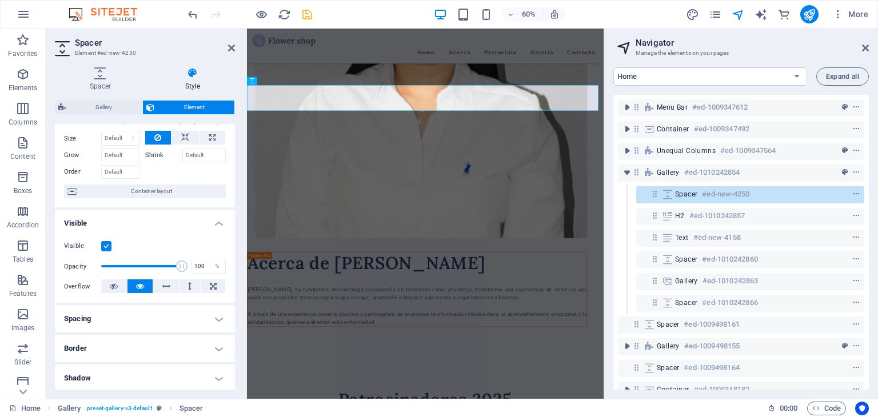
scroll to position [0, 0]
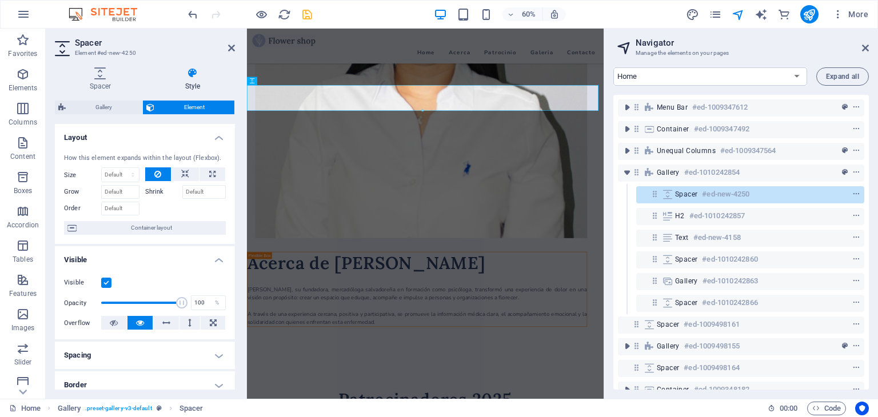
click at [226, 49] on header "Spacer Element #ed-new-4250" at bounding box center [145, 44] width 180 height 30
click at [229, 48] on icon at bounding box center [231, 47] width 7 height 9
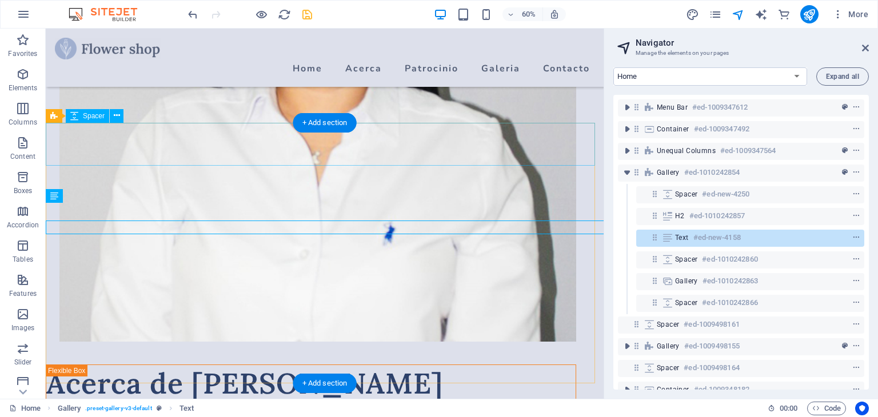
scroll to position [869, 0]
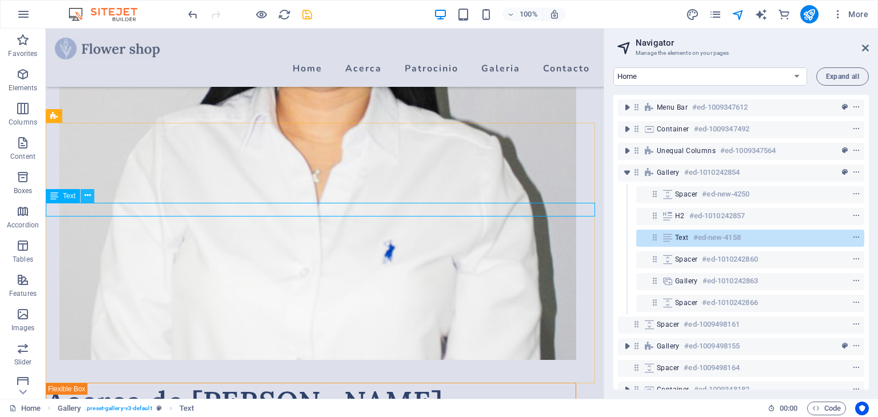
click at [87, 195] on icon at bounding box center [88, 196] width 6 height 12
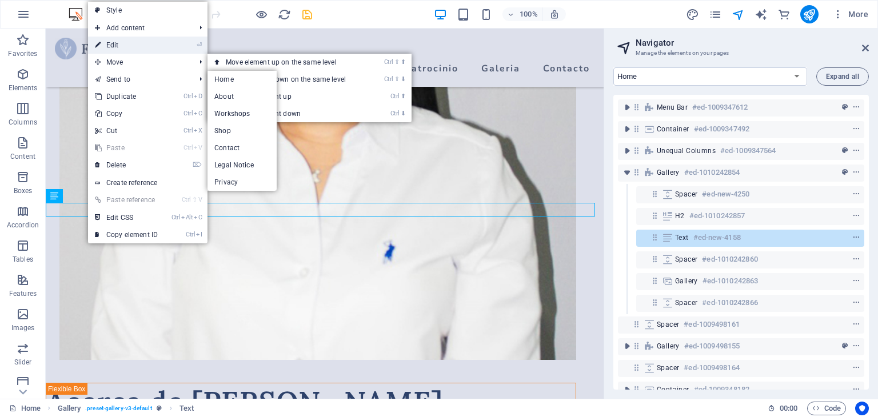
click at [108, 42] on link "⏎ Edit" at bounding box center [126, 45] width 77 height 17
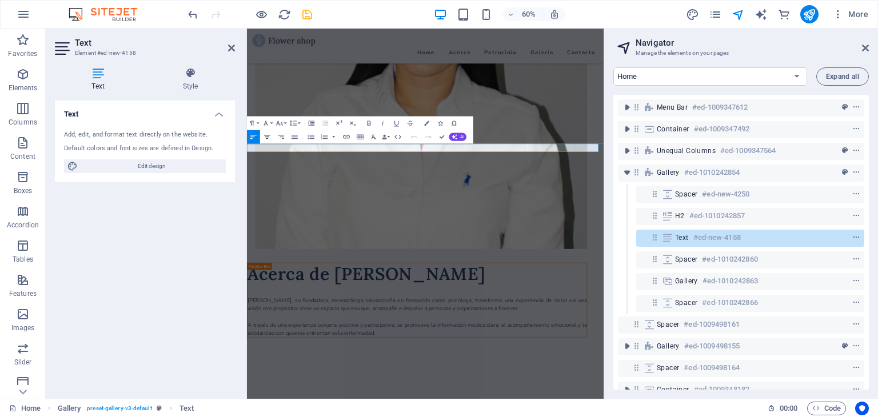
click at [266, 136] on icon "button" at bounding box center [267, 137] width 8 height 8
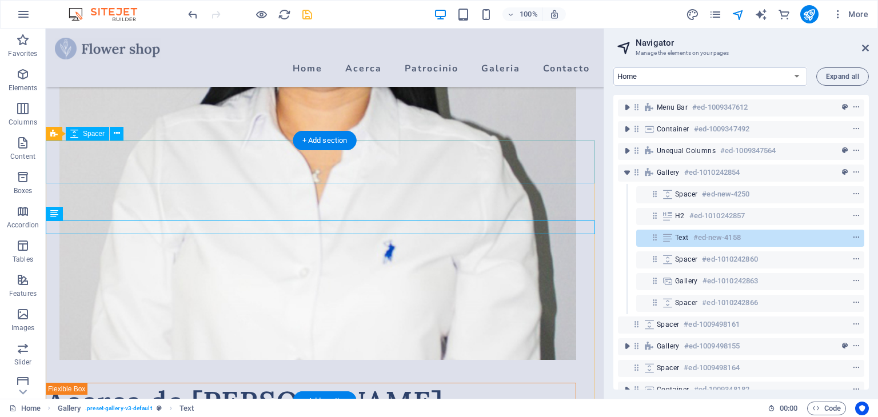
scroll to position [851, 0]
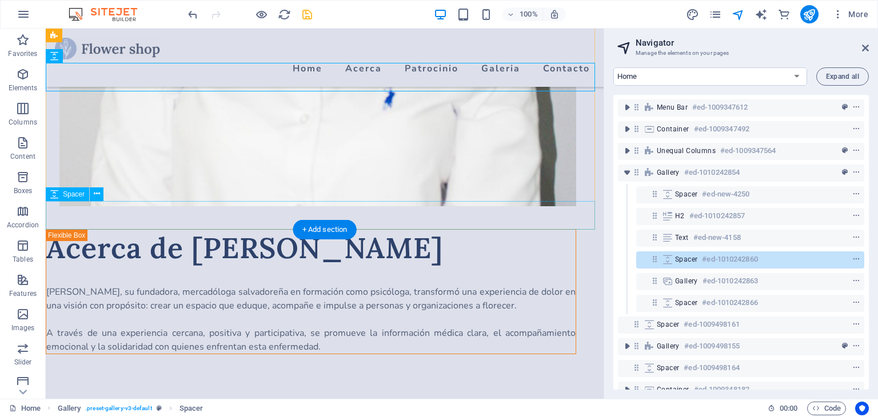
scroll to position [1137, 0]
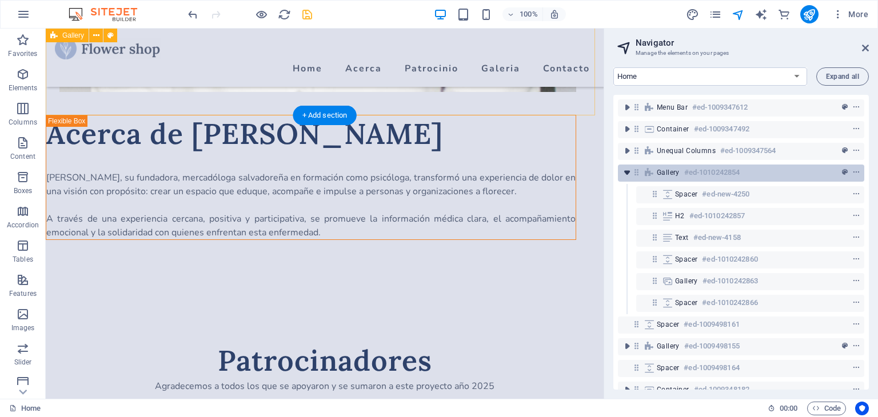
click at [626, 173] on icon "toggle-expand" at bounding box center [626, 172] width 11 height 11
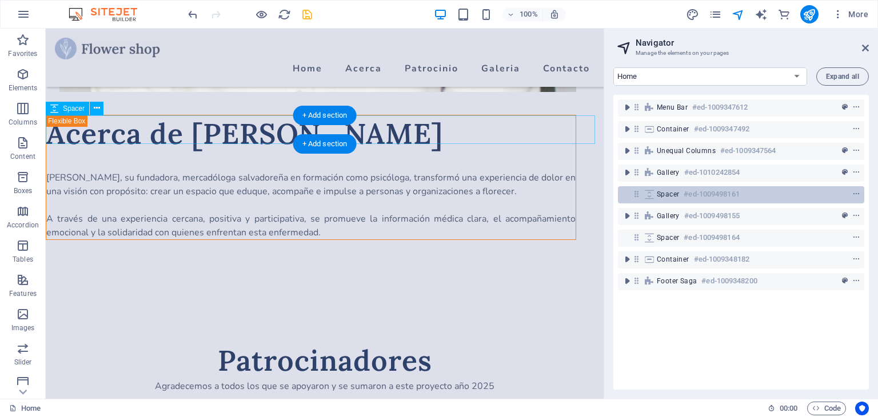
click at [694, 194] on h6 "#ed-1009498161" at bounding box center [710, 194] width 55 height 14
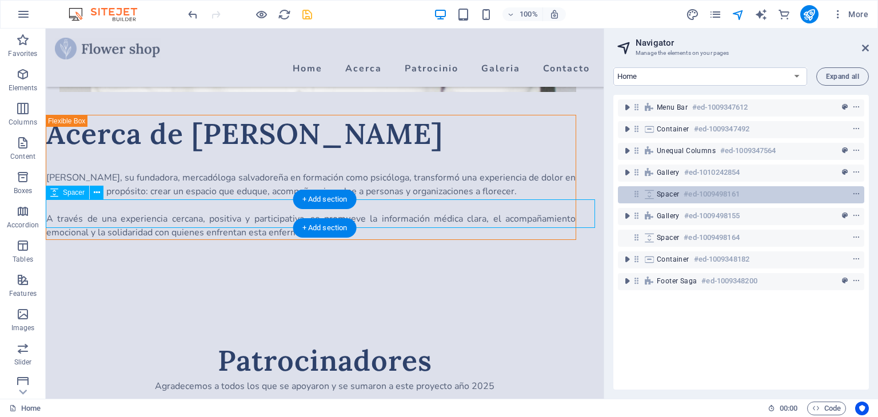
scroll to position [1053, 0]
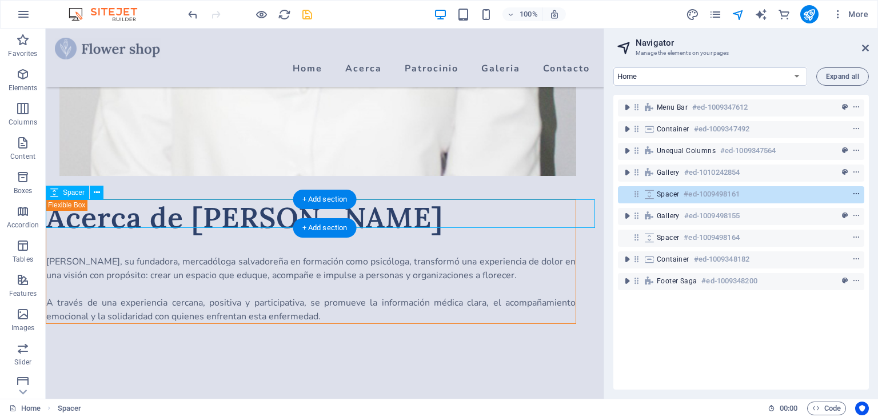
click at [855, 194] on icon "context-menu" at bounding box center [856, 194] width 8 height 8
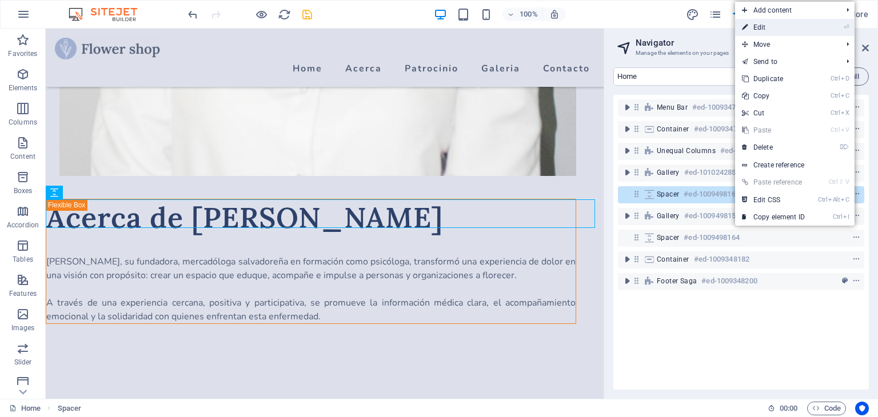
click at [773, 31] on link "⏎ Edit" at bounding box center [773, 27] width 77 height 17
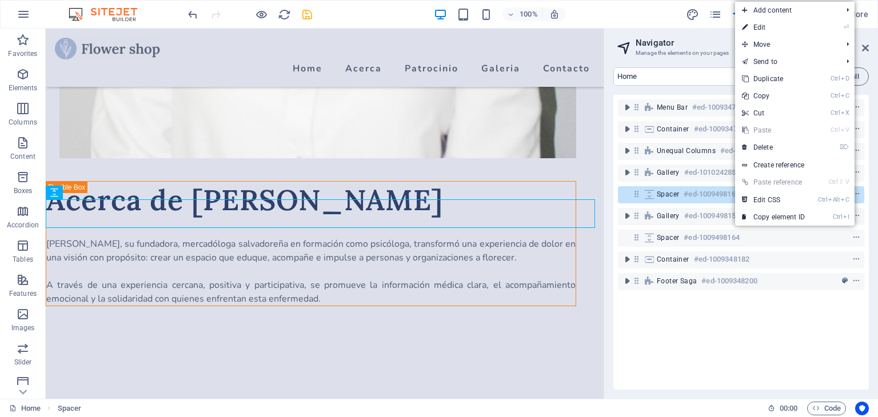
select select "px"
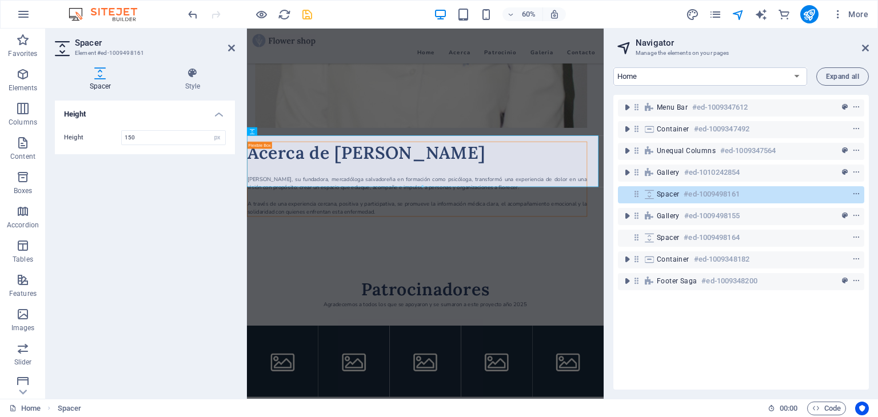
type input "150"
click at [231, 52] on header "Spacer Element #ed-1009498161" at bounding box center [145, 44] width 180 height 30
click at [232, 48] on icon at bounding box center [231, 47] width 7 height 9
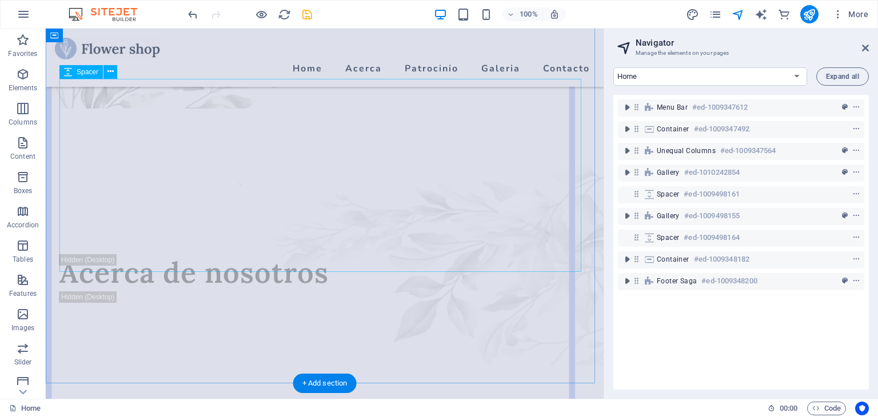
scroll to position [286, 0]
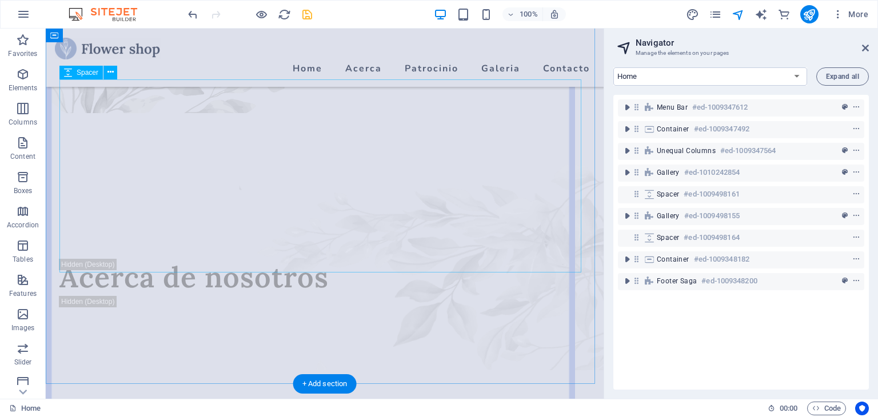
click at [331, 189] on div at bounding box center [324, 162] width 530 height 193
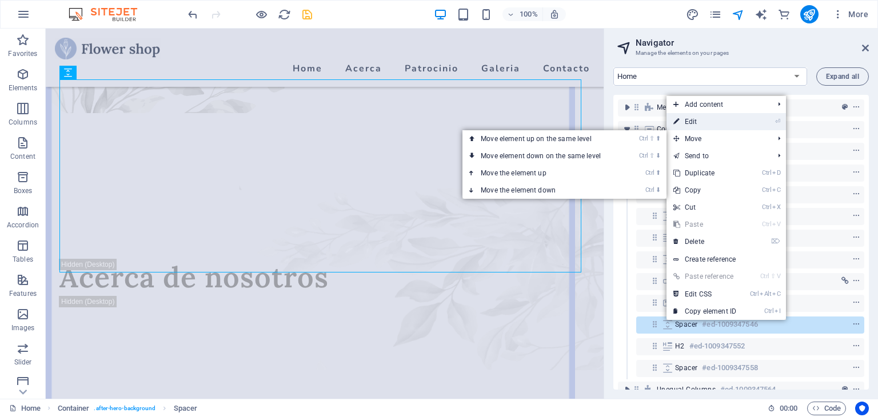
click at [694, 122] on link "⏎ Edit" at bounding box center [704, 121] width 77 height 17
select select "px"
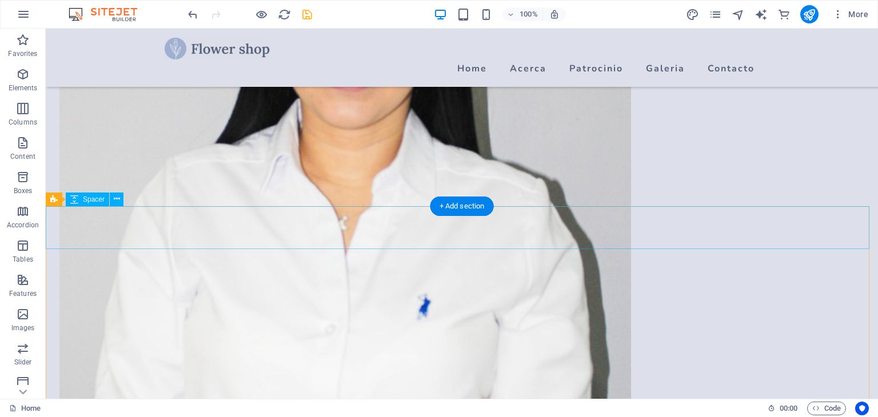
scroll to position [857, 0]
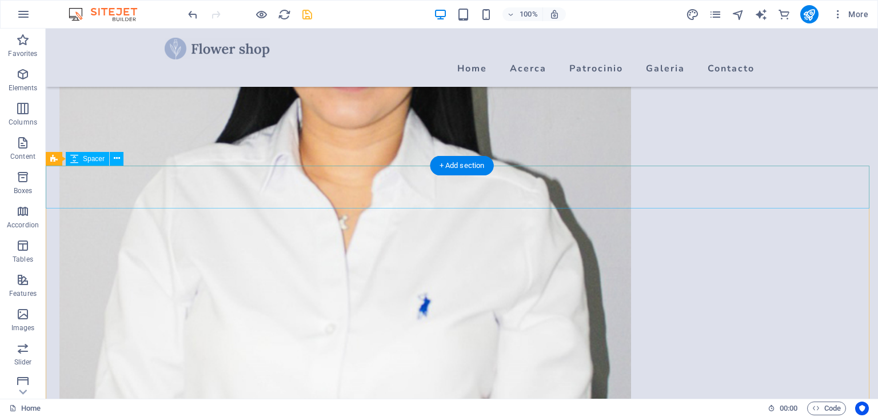
click at [115, 158] on icon at bounding box center [117, 159] width 6 height 12
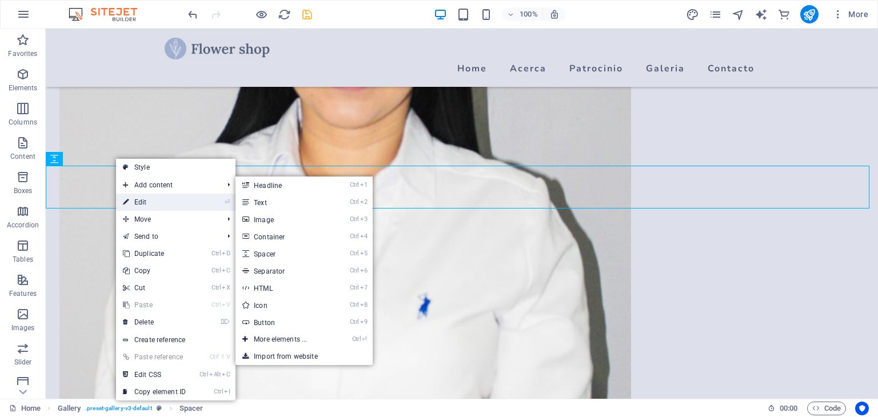
click at [137, 197] on link "⏎ Edit" at bounding box center [154, 202] width 77 height 17
select select "px"
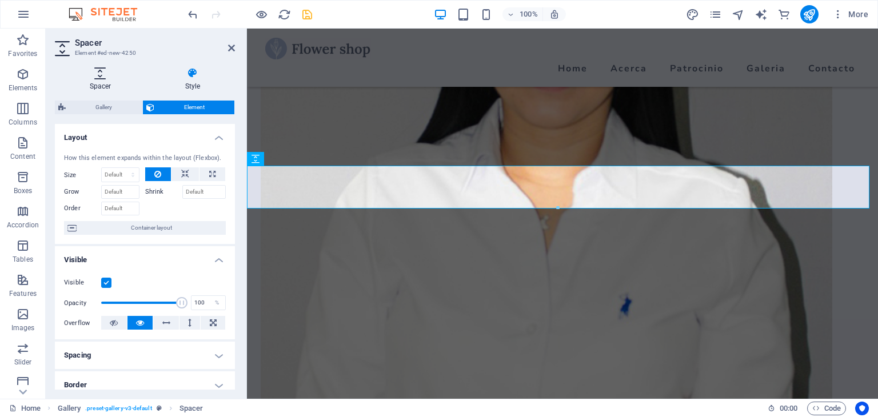
click at [100, 79] on h4 "Spacer" at bounding box center [102, 79] width 95 height 24
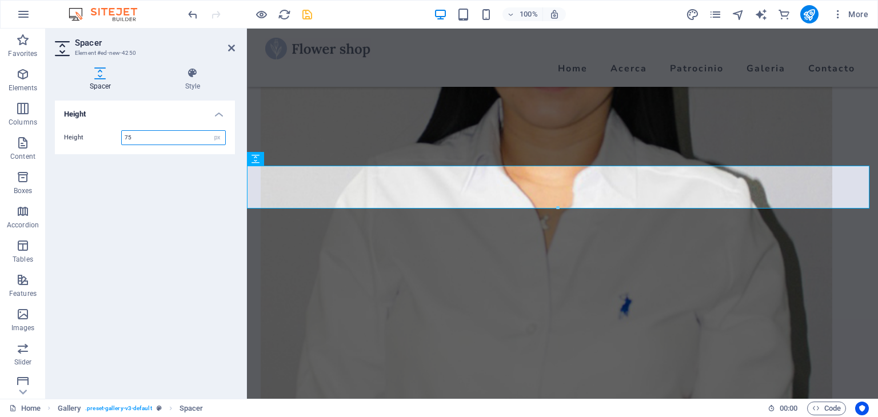
click at [150, 136] on input "75" at bounding box center [173, 138] width 103 height 14
click at [53, 135] on div "Spacer Style Height Height 75 px rem vh vw Gallery Element Layout How this elem…" at bounding box center [145, 228] width 198 height 341
click at [140, 139] on input "75" at bounding box center [173, 138] width 103 height 14
drag, startPoint x: 145, startPoint y: 138, endPoint x: 85, endPoint y: 133, distance: 60.8
click at [85, 133] on div "Height 75 px rem vh vw" at bounding box center [145, 137] width 162 height 15
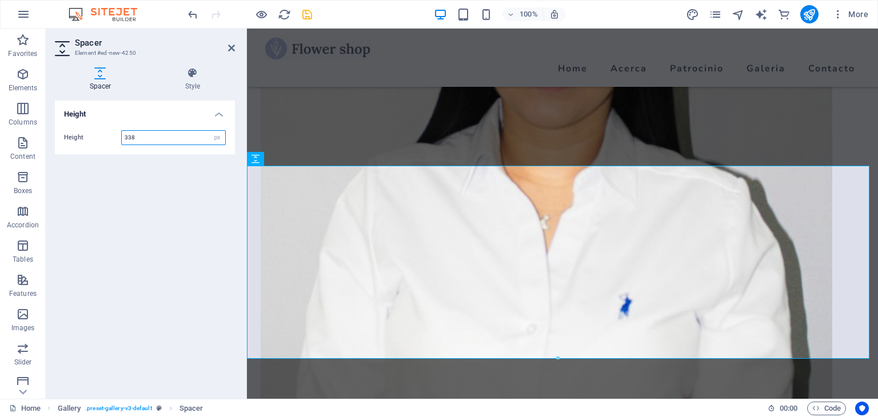
type input "338"
drag, startPoint x: 229, startPoint y: 48, endPoint x: 490, endPoint y: 93, distance: 265.6
click at [229, 48] on icon at bounding box center [231, 47] width 7 height 9
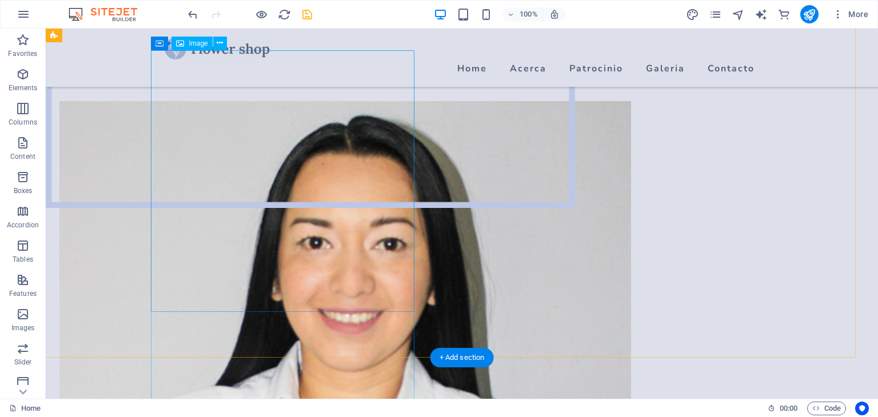
scroll to position [571, 0]
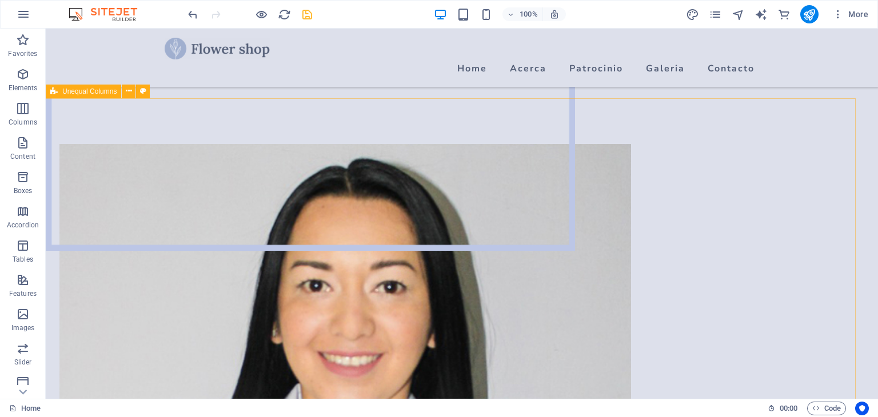
click at [79, 91] on span "Unequal Columns" at bounding box center [89, 91] width 54 height 7
click at [85, 90] on span "Unequal Columns" at bounding box center [89, 91] width 54 height 7
click at [128, 93] on icon at bounding box center [129, 91] width 6 height 12
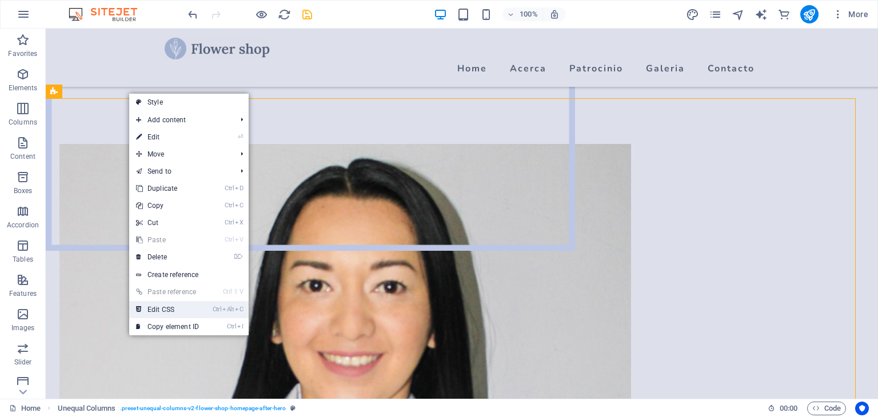
click at [172, 308] on link "Ctrl Alt C Edit CSS" at bounding box center [167, 309] width 77 height 17
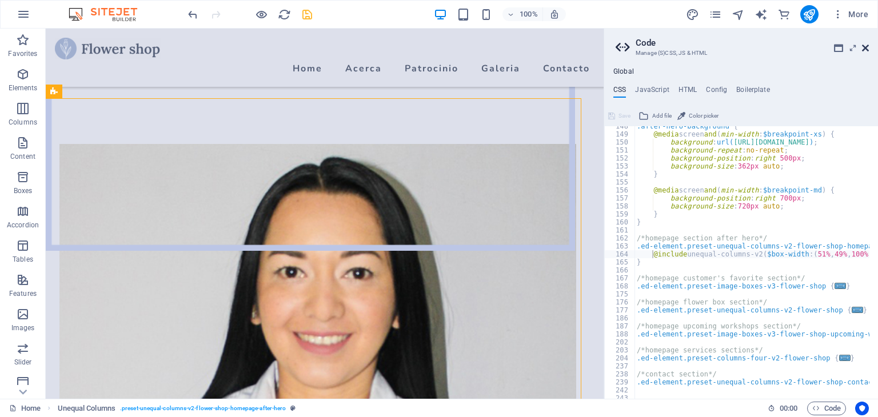
click at [866, 49] on icon at bounding box center [865, 47] width 7 height 9
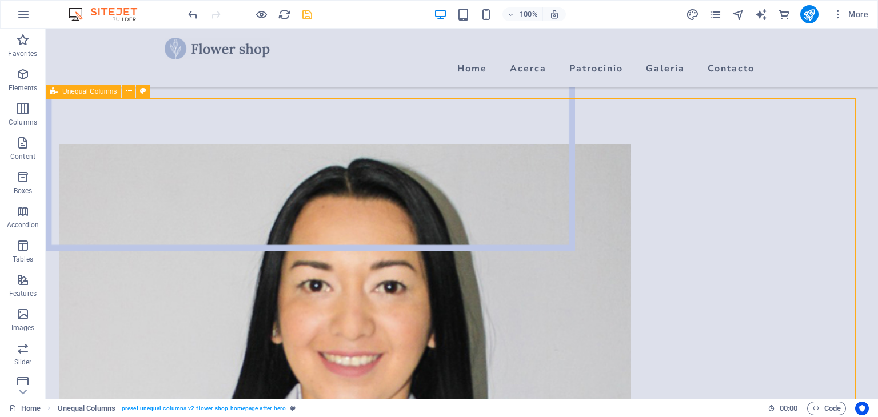
click at [68, 92] on span "Unequal Columns" at bounding box center [89, 91] width 54 height 7
click at [126, 92] on icon at bounding box center [129, 91] width 6 height 12
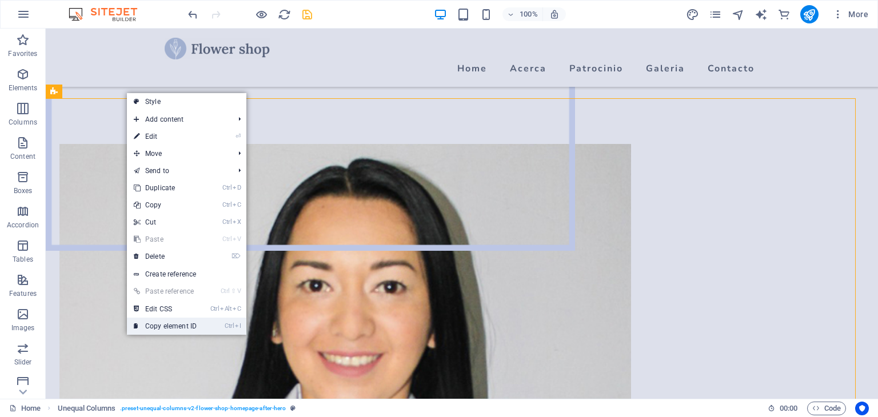
click at [185, 327] on link "Ctrl I Copy element ID" at bounding box center [165, 326] width 77 height 17
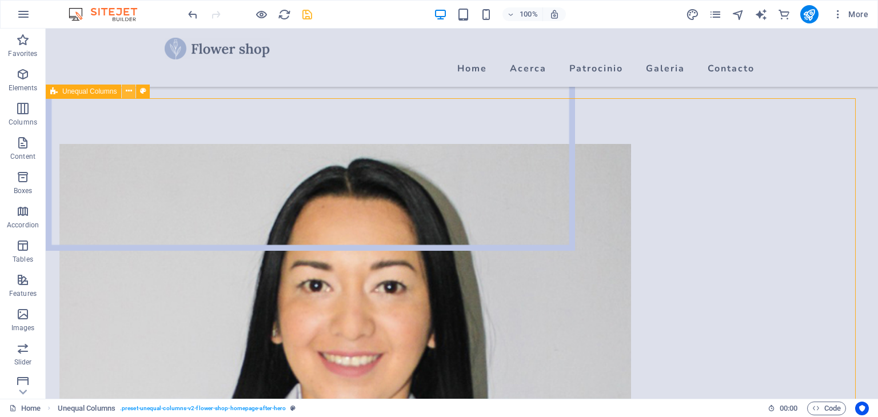
click at [126, 90] on icon at bounding box center [129, 91] width 6 height 12
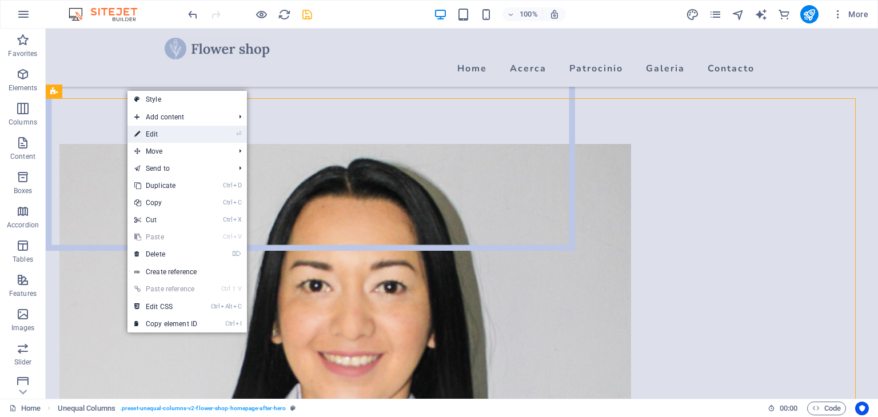
click at [160, 133] on link "⏎ Edit" at bounding box center [165, 134] width 77 height 17
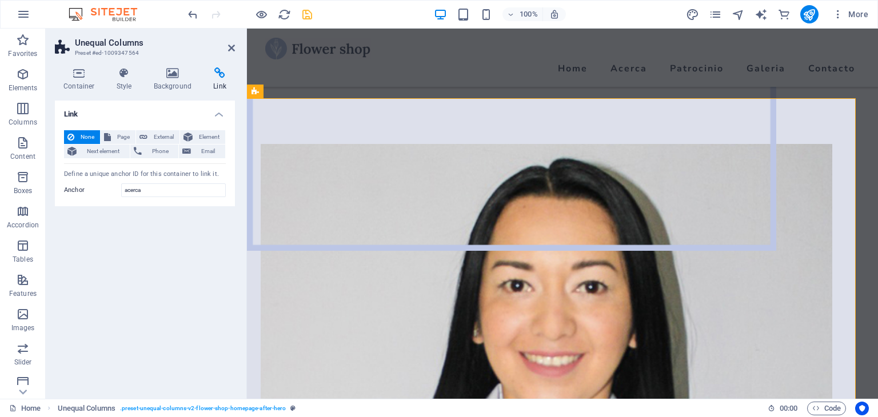
click at [218, 73] on icon at bounding box center [220, 72] width 30 height 11
click at [229, 47] on icon at bounding box center [231, 47] width 7 height 9
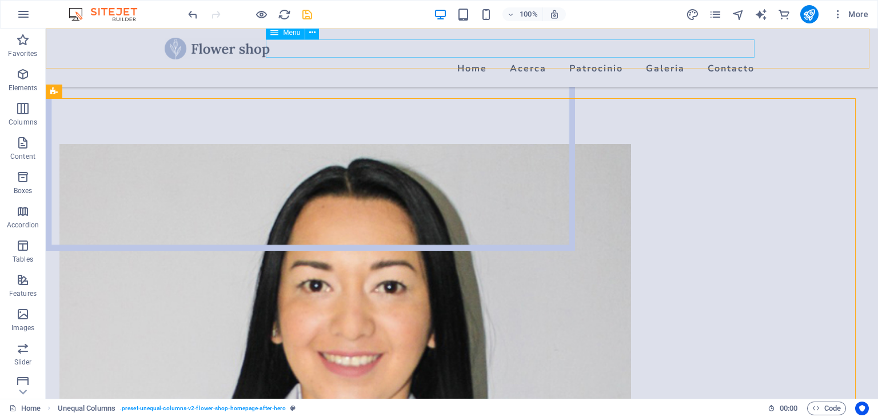
click at [477, 59] on nav "Home Acerca Patrocinio Galeria Contacto" at bounding box center [462, 68] width 594 height 18
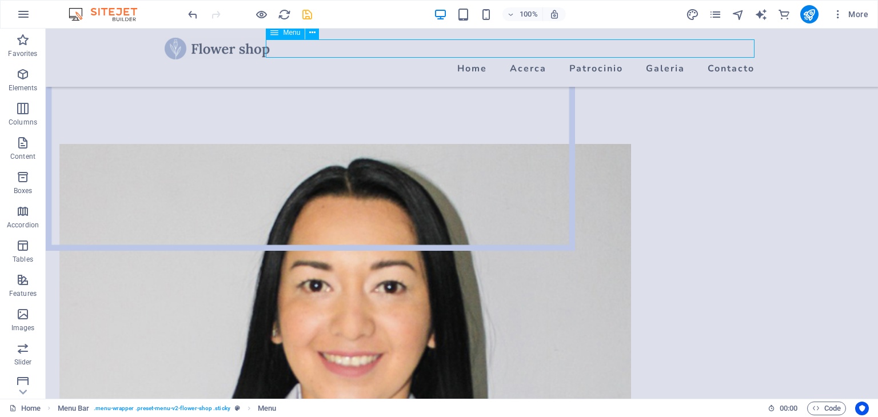
click at [469, 59] on nav "Home Acerca Patrocinio Galeria Contacto" at bounding box center [462, 68] width 594 height 18
click at [312, 31] on icon at bounding box center [312, 33] width 6 height 12
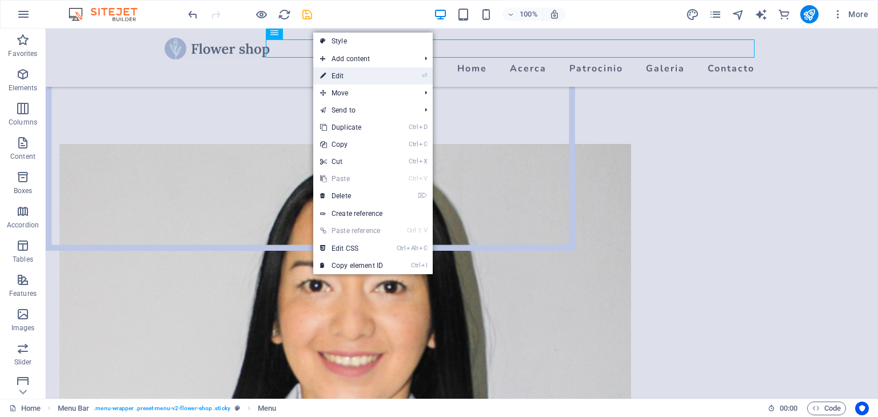
click at [341, 73] on link "⏎ Edit" at bounding box center [351, 75] width 77 height 17
select select
select select "1"
select select
select select "2"
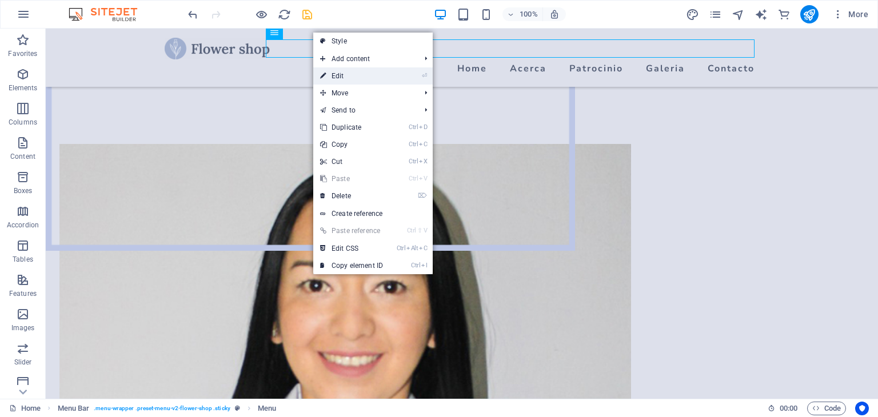
select select
select select "4"
select select
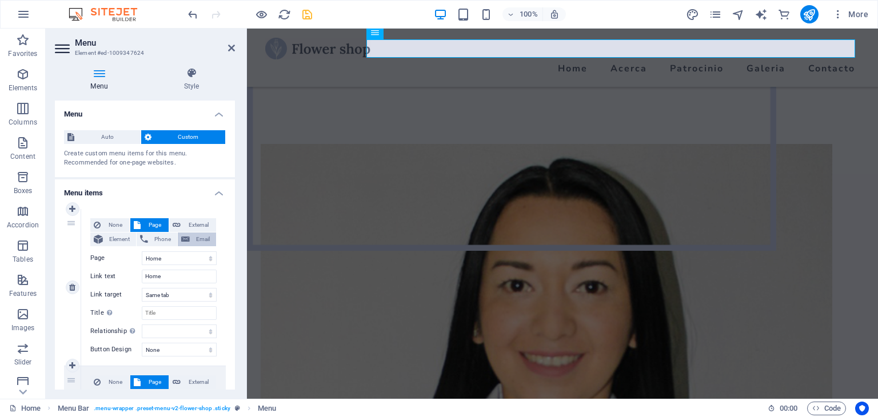
scroll to position [57, 0]
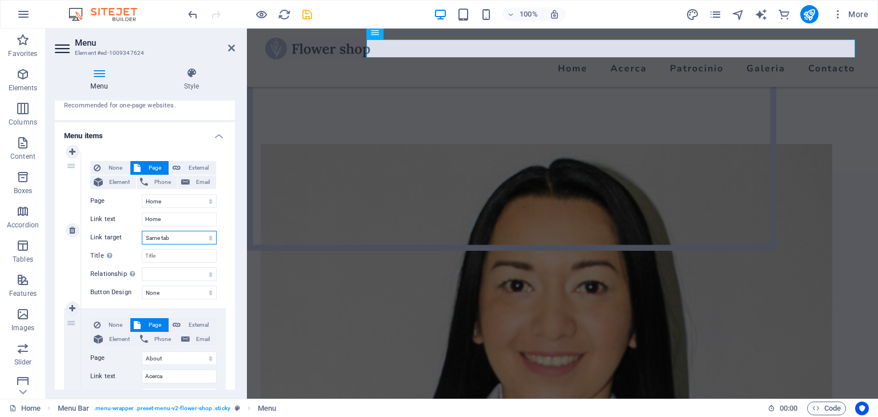
click at [190, 238] on select "New tab Same tab Overlay" at bounding box center [179, 238] width 75 height 14
click at [183, 295] on select "None Default Primary Secondary" at bounding box center [179, 293] width 75 height 14
click at [184, 295] on select "None Default Primary Secondary" at bounding box center [179, 293] width 75 height 14
click at [173, 204] on select "Home About Workshops Shop Contact Legal Notice Privacy" at bounding box center [179, 201] width 75 height 14
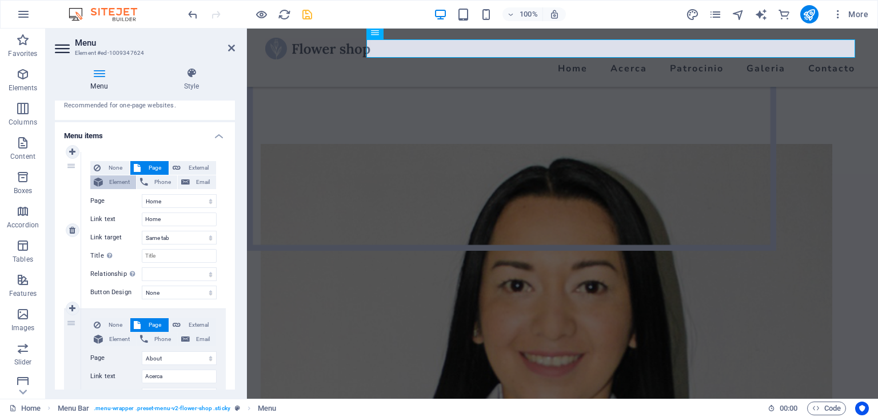
click at [107, 183] on span "Element" at bounding box center [119, 182] width 26 height 14
select select
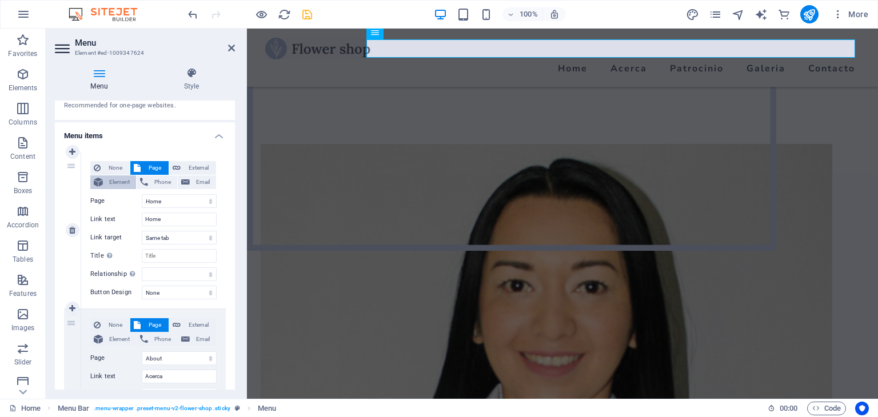
select select
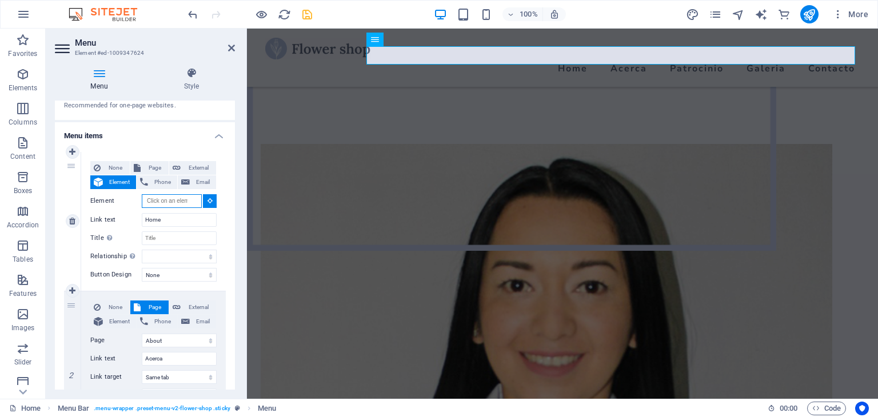
scroll to position [531, 0]
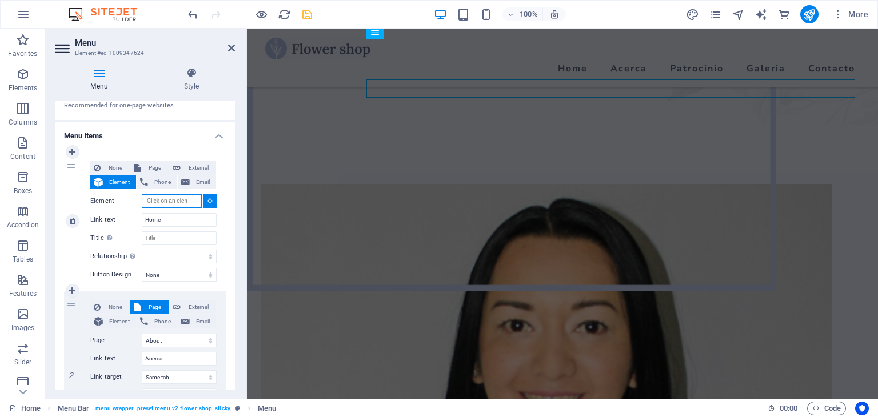
click at [168, 200] on input "Element" at bounding box center [172, 201] width 60 height 14
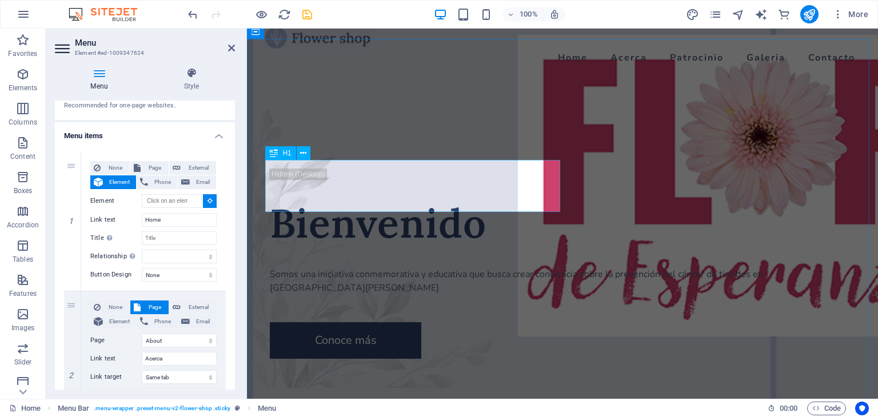
scroll to position [0, 0]
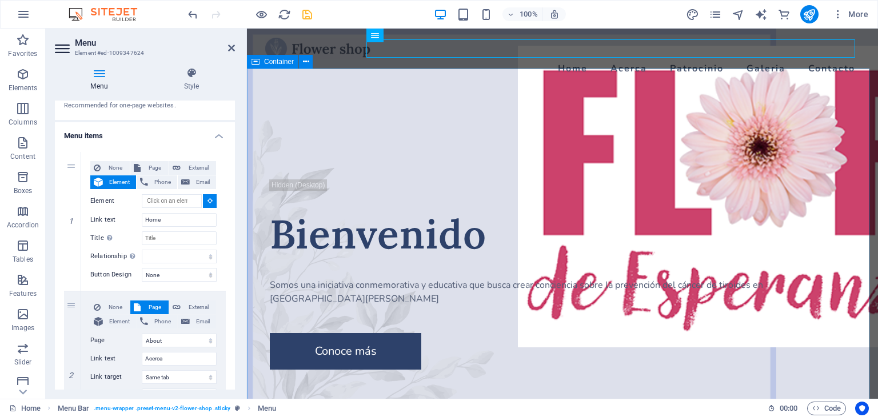
click at [421, 99] on div "Bienvenido Somos una iniciativa conmemorativa y educativa que busca crear conci…" at bounding box center [562, 380] width 631 height 587
type input "#ed-1009347492"
select select
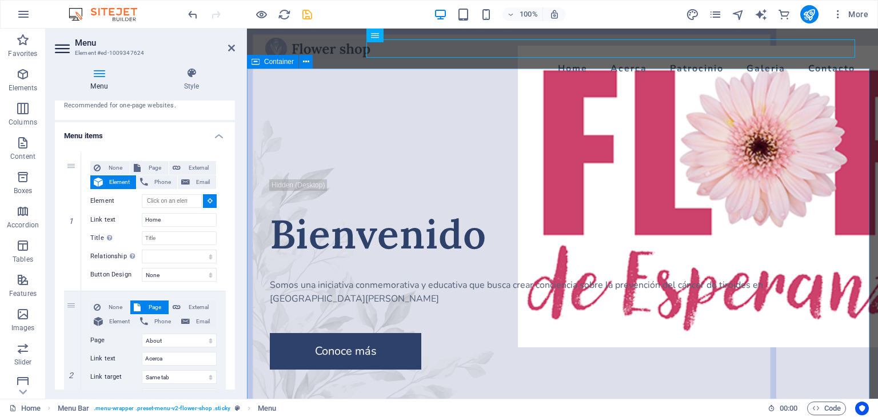
select select
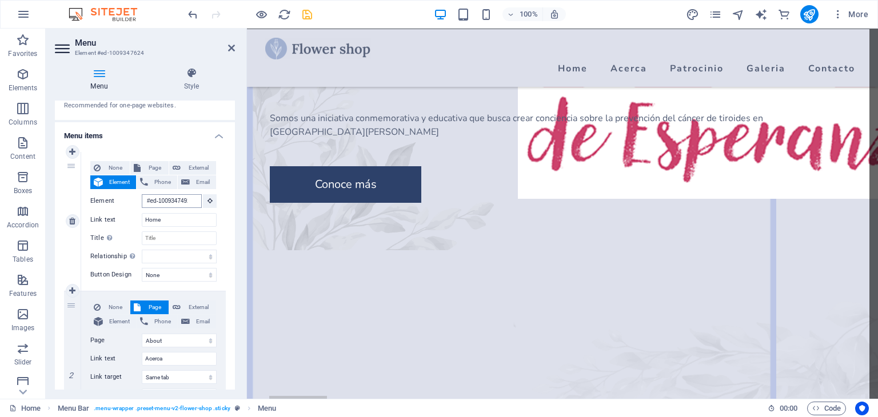
scroll to position [155, 0]
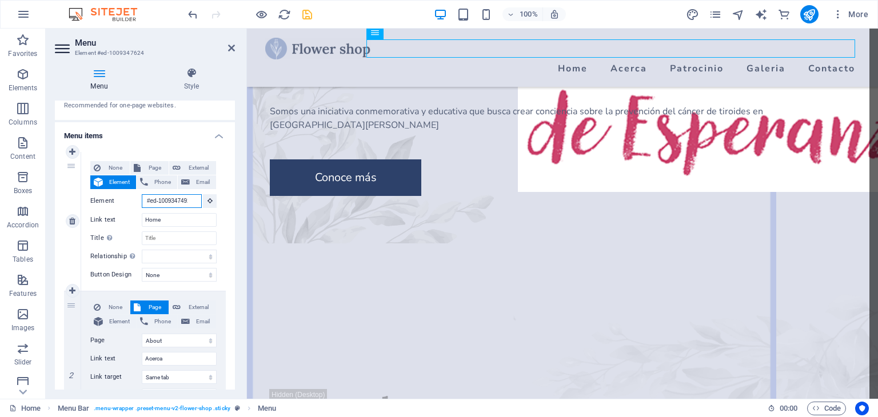
click at [186, 199] on input "#ed-1009347492" at bounding box center [172, 201] width 60 height 14
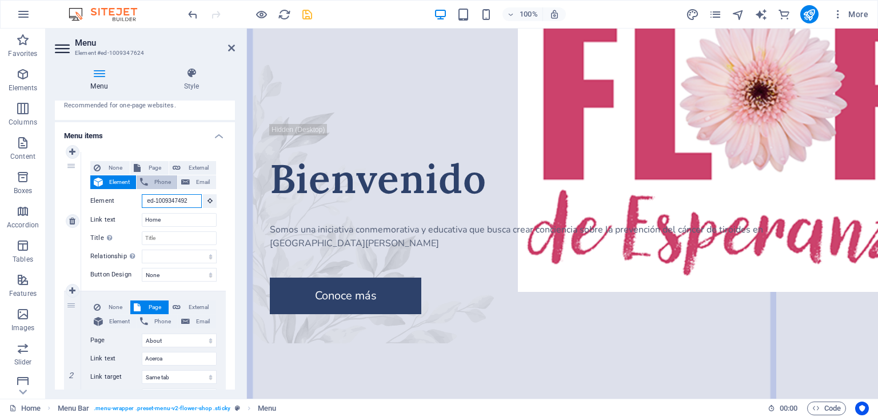
scroll to position [0, 0]
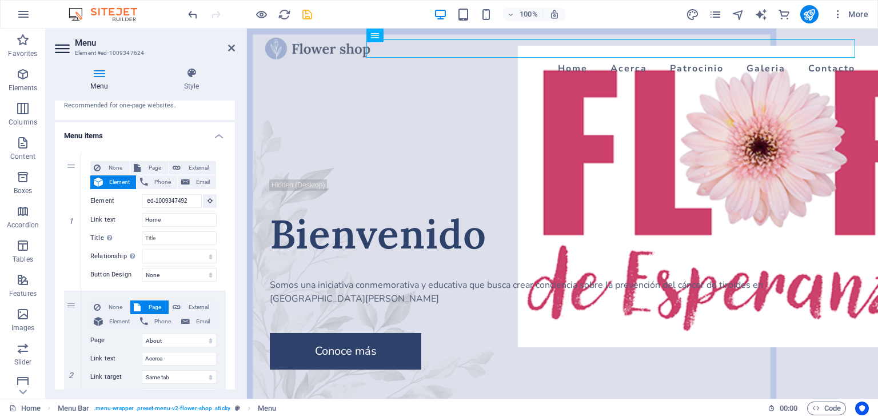
click at [214, 136] on h4 "Menu items" at bounding box center [145, 132] width 180 height 21
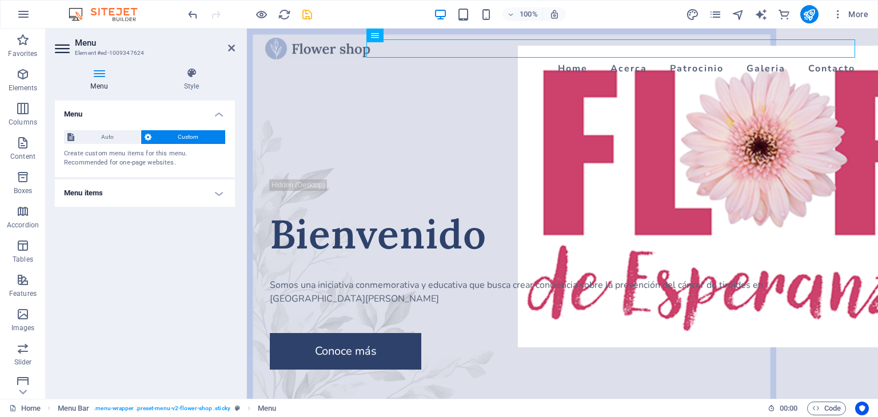
click at [217, 195] on h4 "Menu items" at bounding box center [145, 192] width 180 height 27
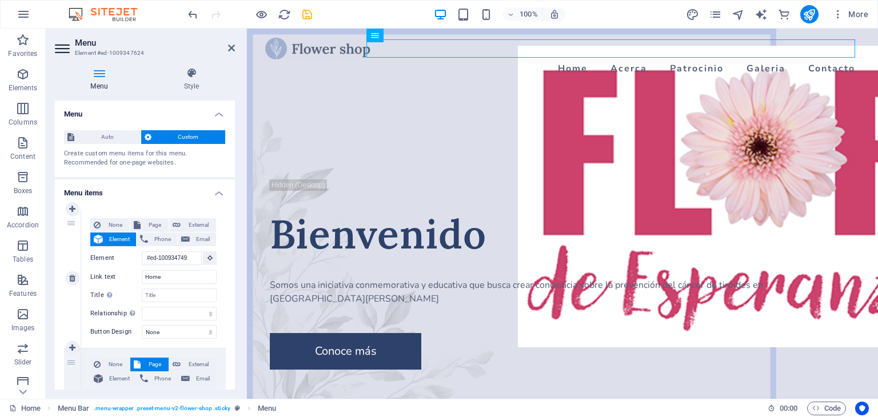
scroll to position [171, 0]
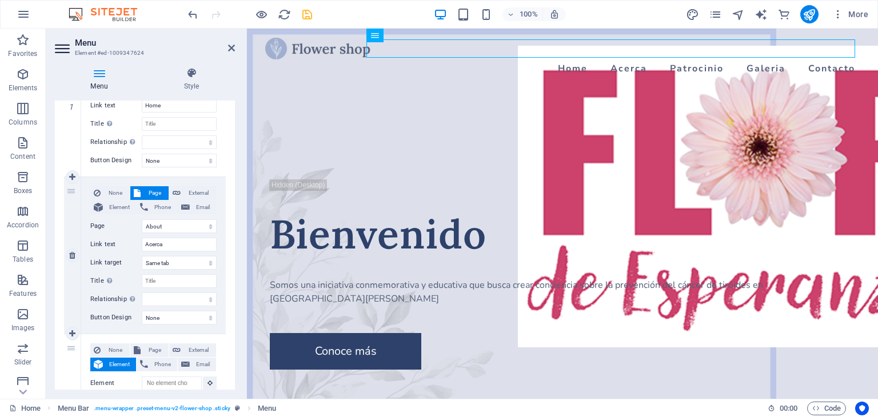
click at [77, 218] on div "2" at bounding box center [72, 255] width 17 height 157
click at [108, 179] on div "None Page External Element Phone Email Page Home About Workshops Shop Contact L…" at bounding box center [153, 255] width 145 height 157
click at [111, 206] on span "Element" at bounding box center [119, 208] width 26 height 14
select select
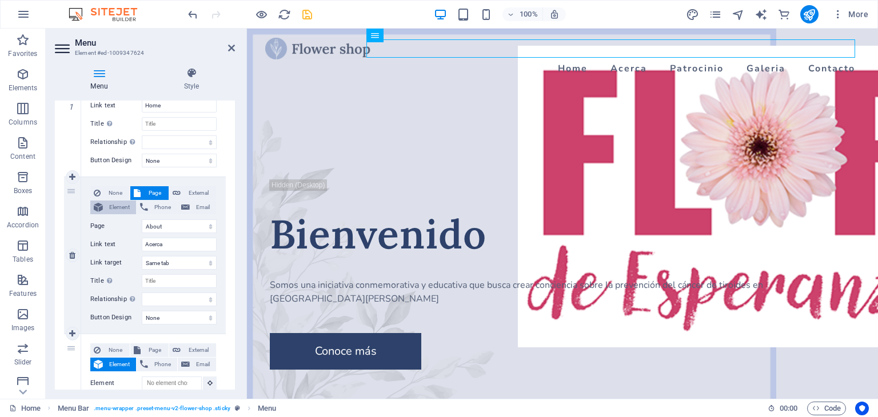
select select
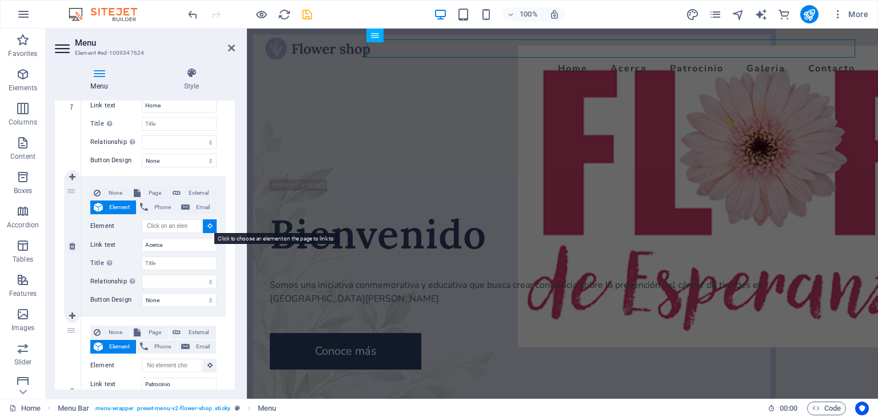
click at [207, 226] on icon at bounding box center [209, 226] width 5 height 6
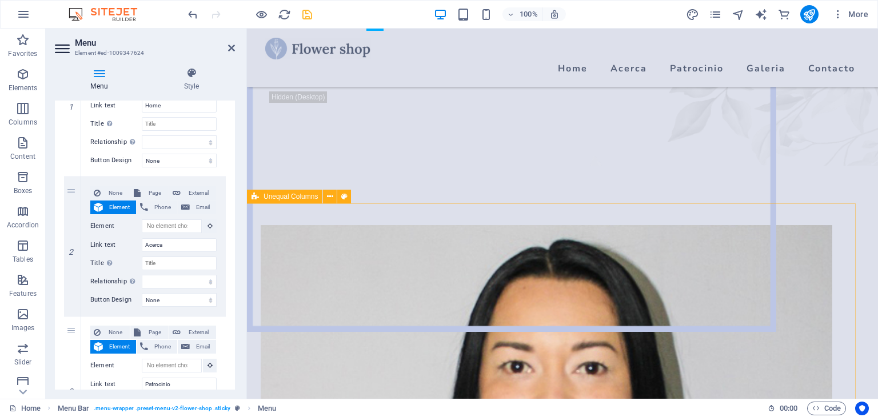
scroll to position [514, 0]
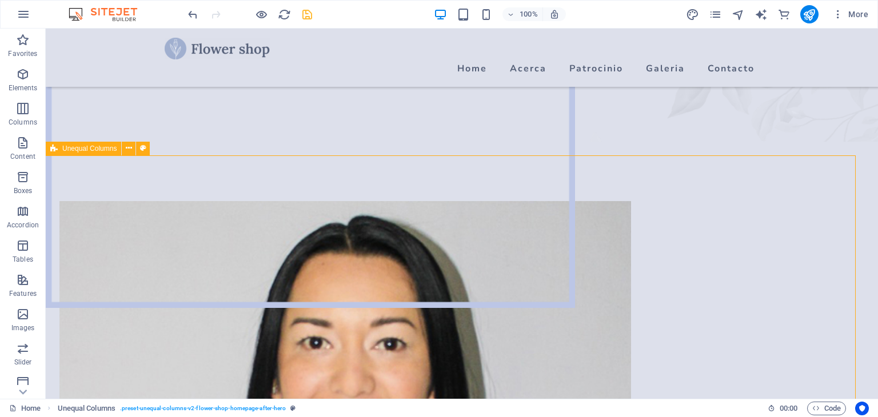
click at [530, 59] on nav "Home Acerca Patrocinio Galeria Contacto" at bounding box center [462, 68] width 594 height 18
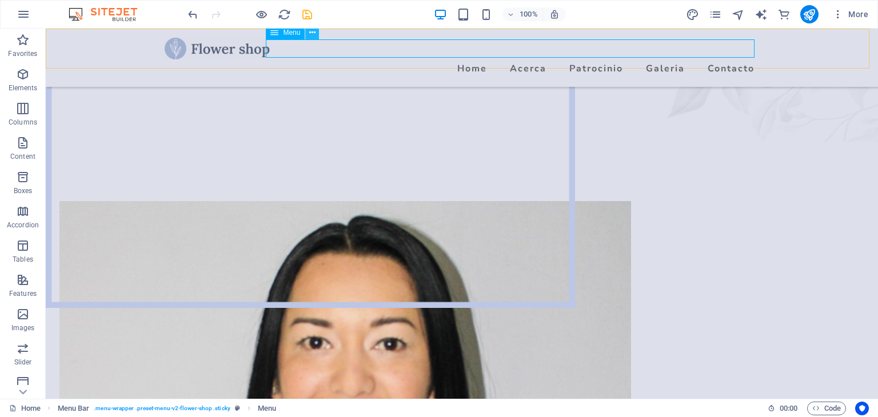
click at [309, 33] on icon at bounding box center [312, 33] width 6 height 12
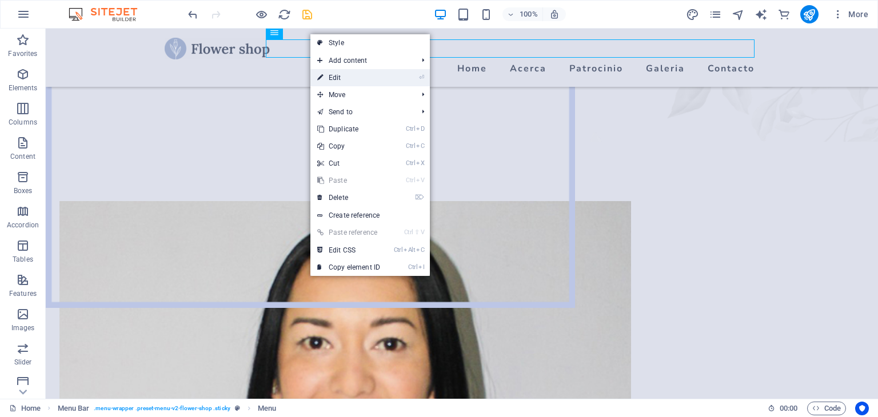
click at [340, 79] on link "⏎ Edit" at bounding box center [348, 77] width 77 height 17
select select "2"
select select
select select "4"
select select
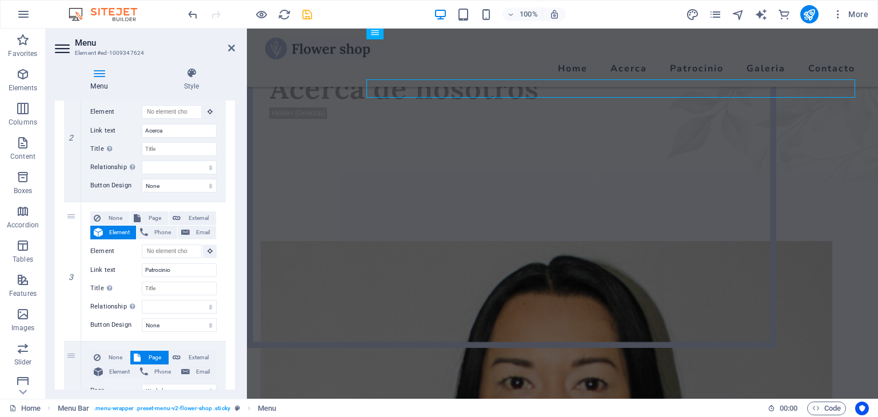
scroll to position [229, 0]
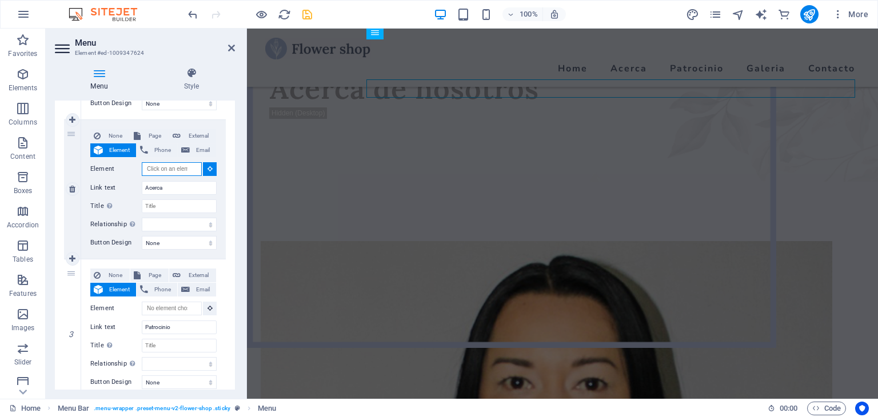
click at [174, 169] on input "Element" at bounding box center [172, 169] width 60 height 14
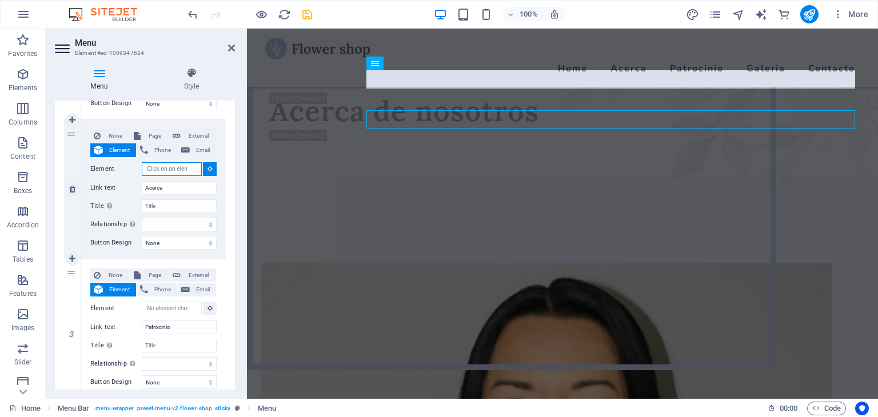
scroll to position [434, 0]
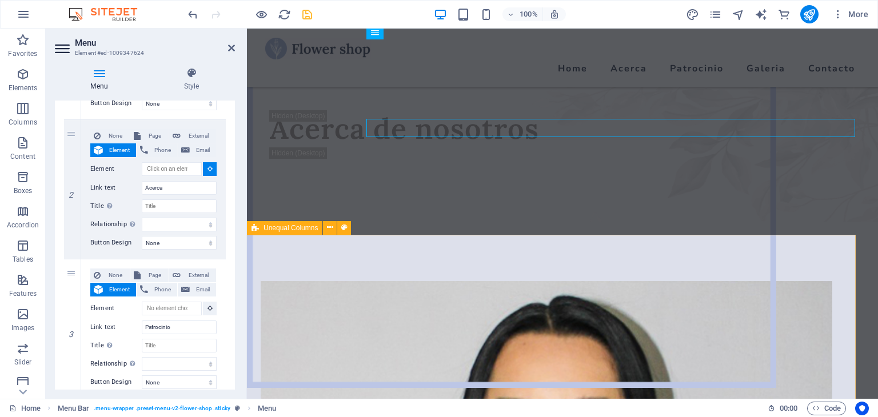
select select
type input "#ed-1009347564"
select select
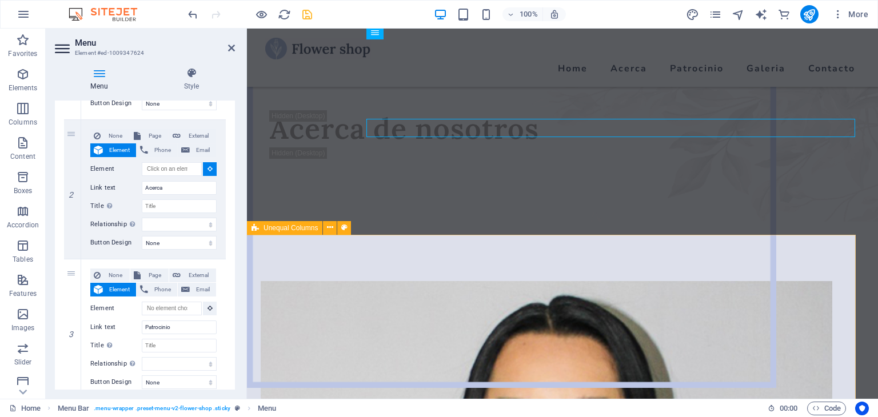
select select
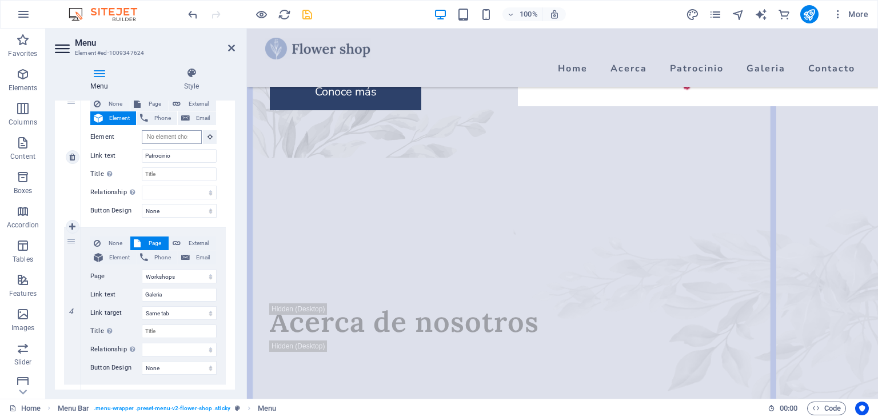
scroll to position [0, 0]
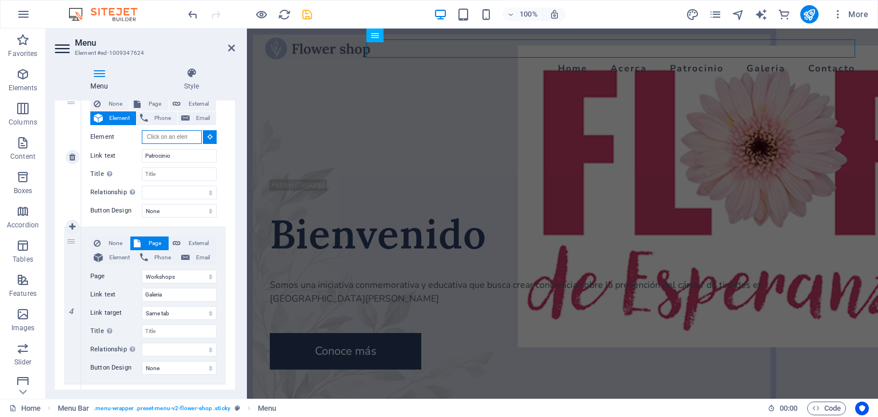
click at [182, 135] on input "Element" at bounding box center [172, 137] width 60 height 14
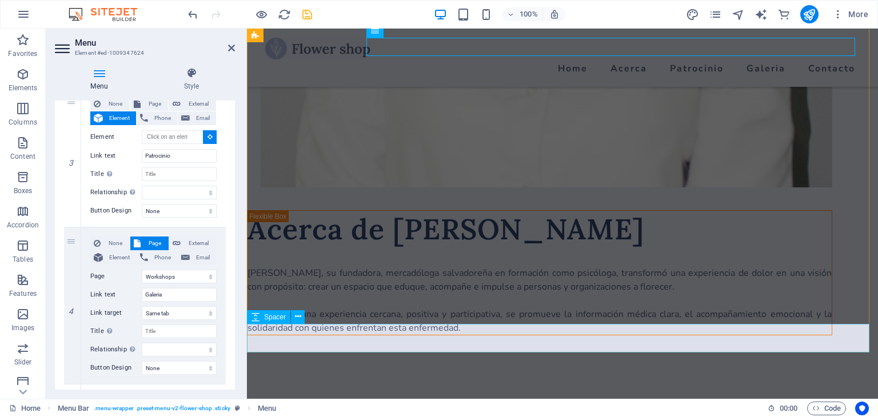
scroll to position [1096, 0]
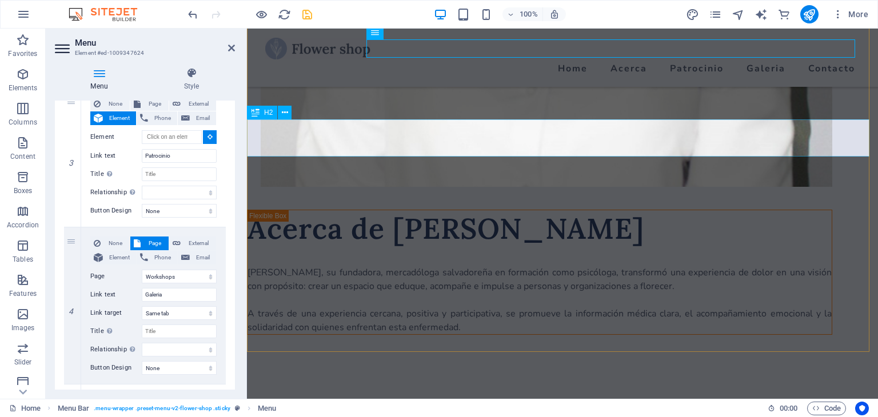
select select
type input "#ed-1010242857"
select select
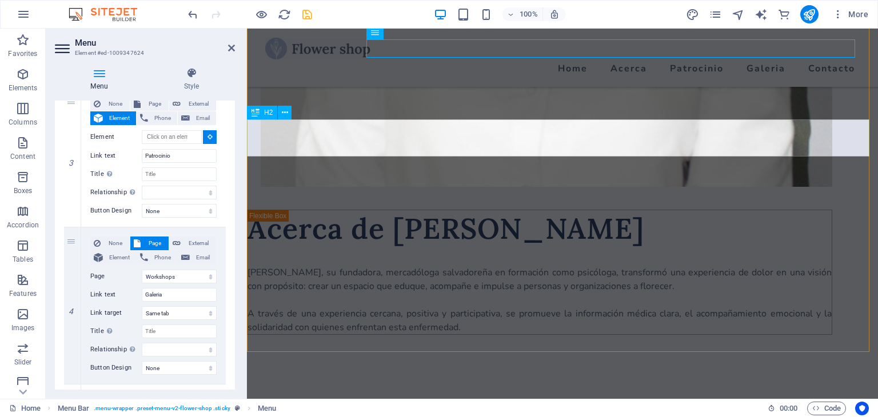
select select
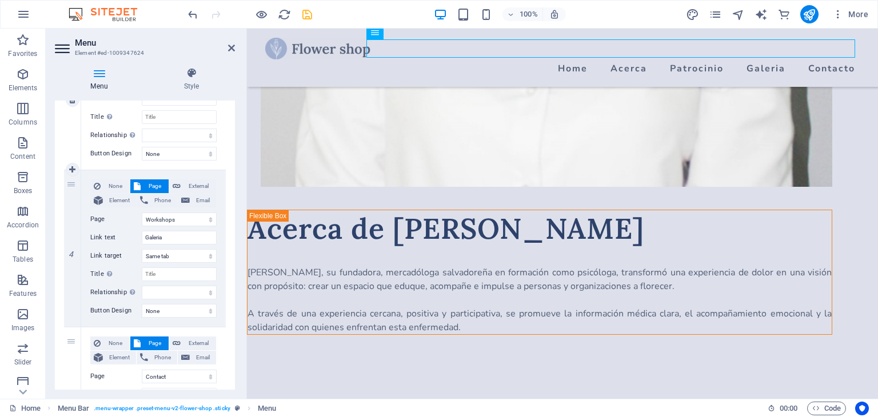
scroll to position [514, 0]
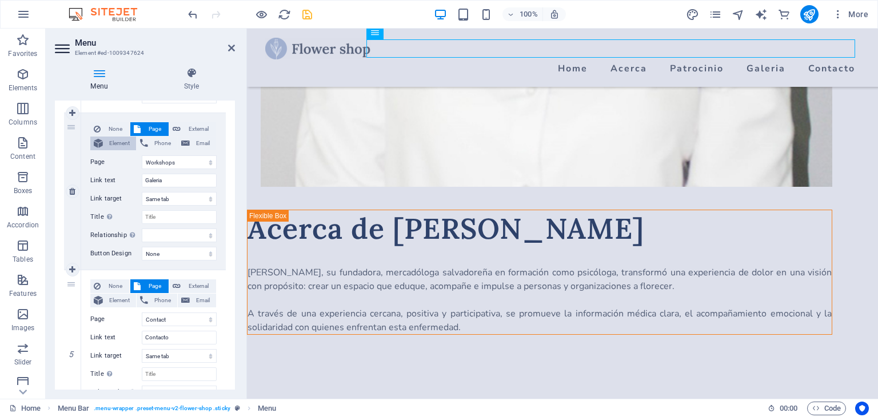
click at [105, 140] on button "Element" at bounding box center [113, 144] width 46 height 14
select select
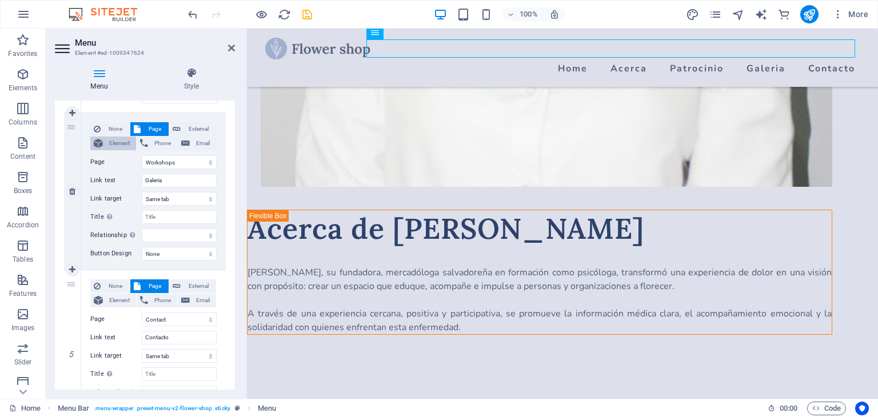
select select
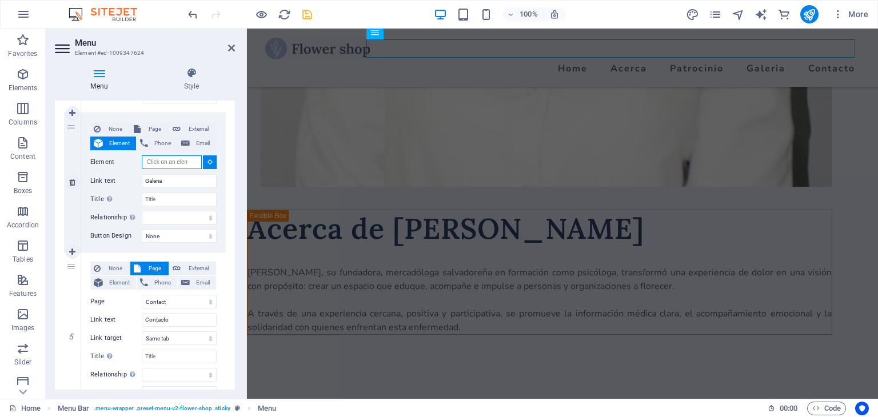
click at [162, 168] on input "Element" at bounding box center [172, 162] width 60 height 14
click at [162, 163] on input "Element" at bounding box center [172, 162] width 60 height 14
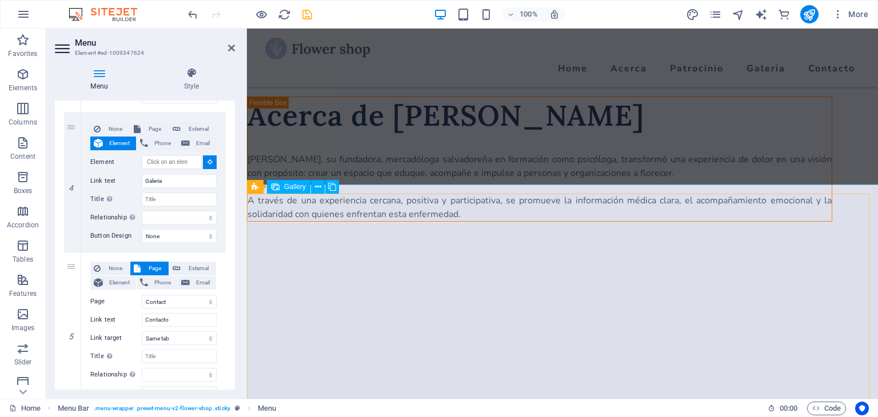
scroll to position [1342, 0]
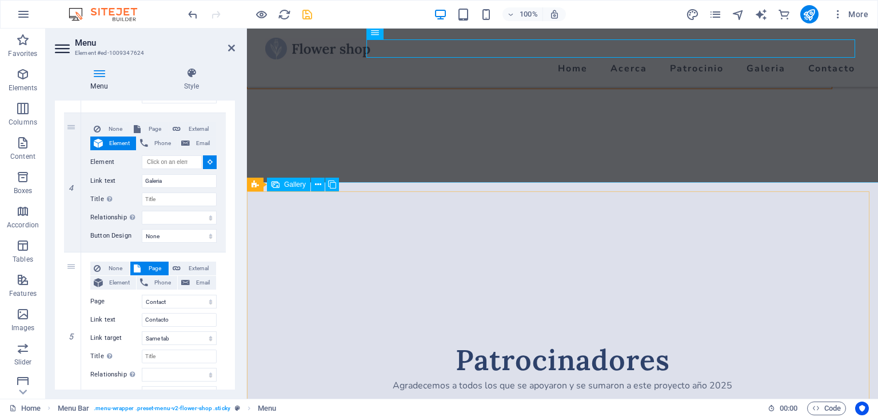
select select
type input "#ed-1009498158"
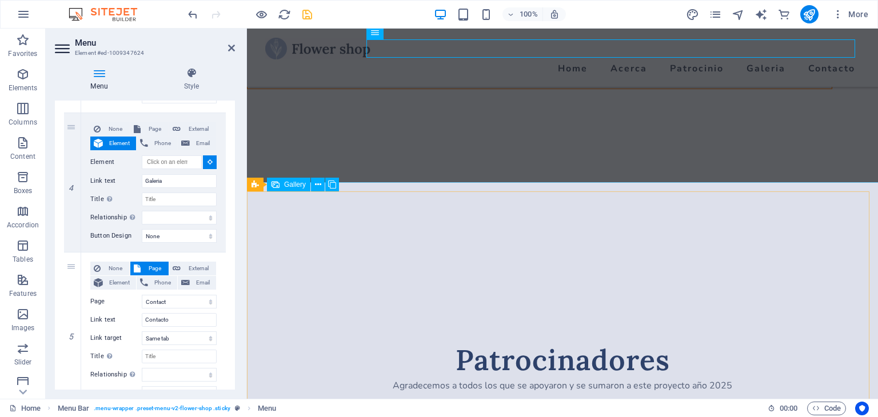
select select
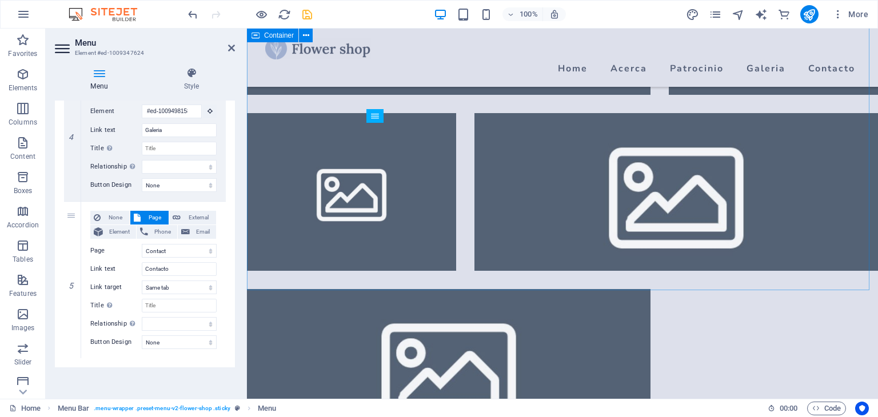
scroll to position [1970, 0]
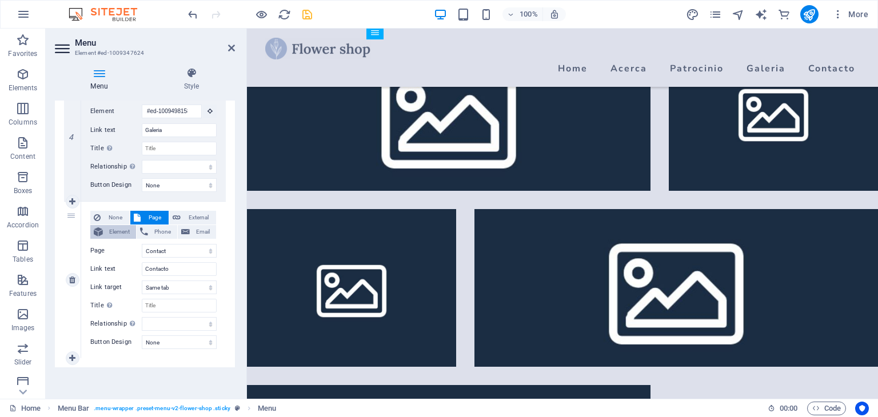
click at [113, 232] on span "Element" at bounding box center [119, 232] width 26 height 14
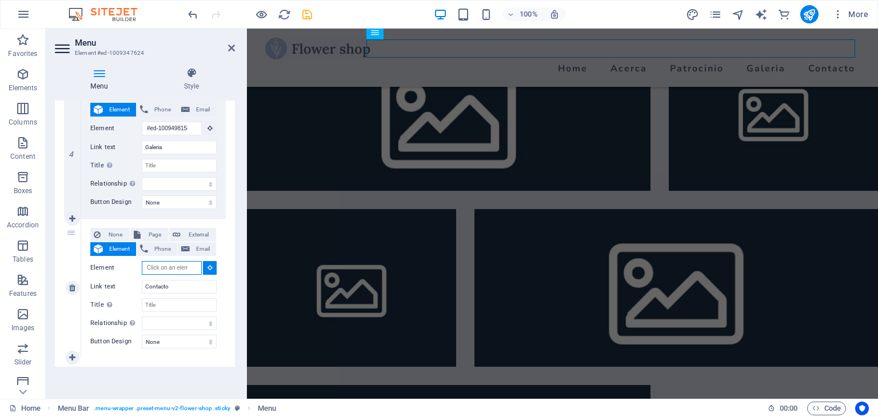
scroll to position [547, 0]
click at [155, 265] on input "Element" at bounding box center [172, 269] width 60 height 14
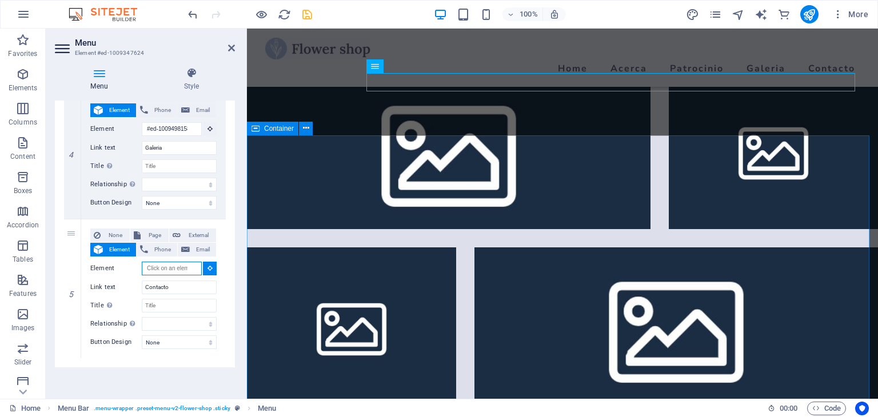
scroll to position [1931, 0]
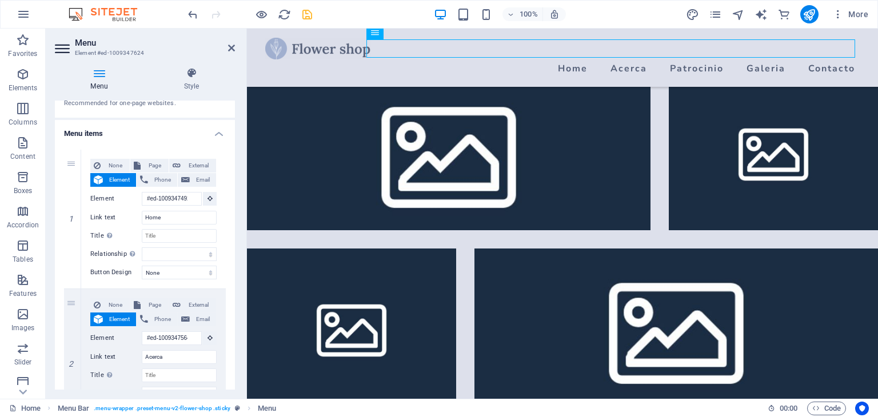
scroll to position [0, 0]
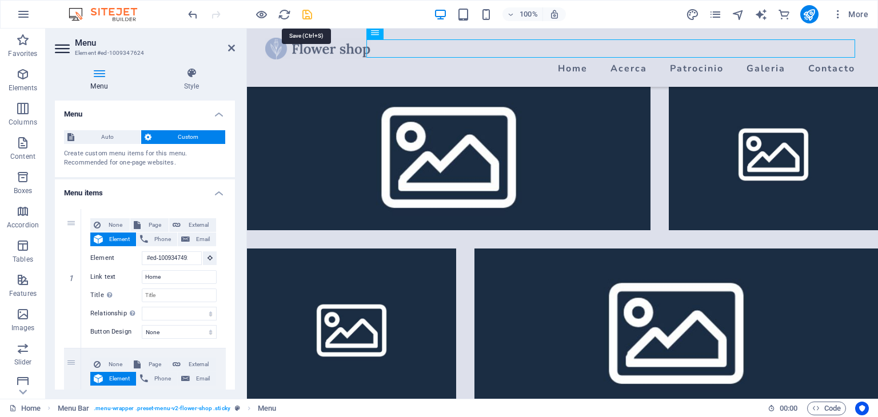
click at [309, 13] on icon "save" at bounding box center [307, 14] width 13 height 13
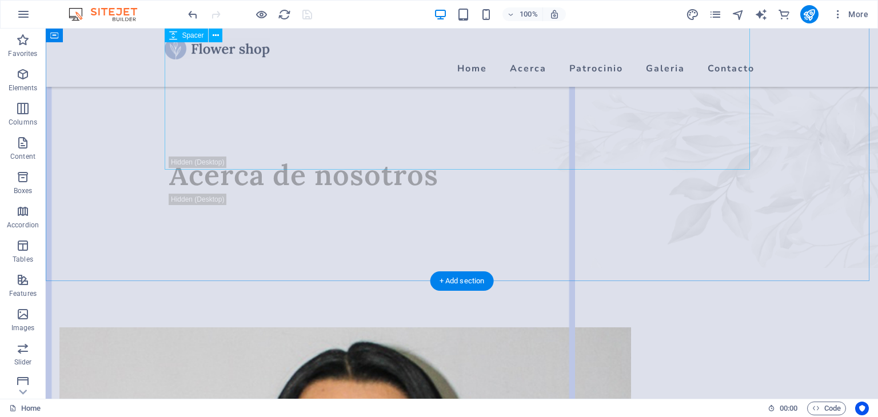
scroll to position [45, 0]
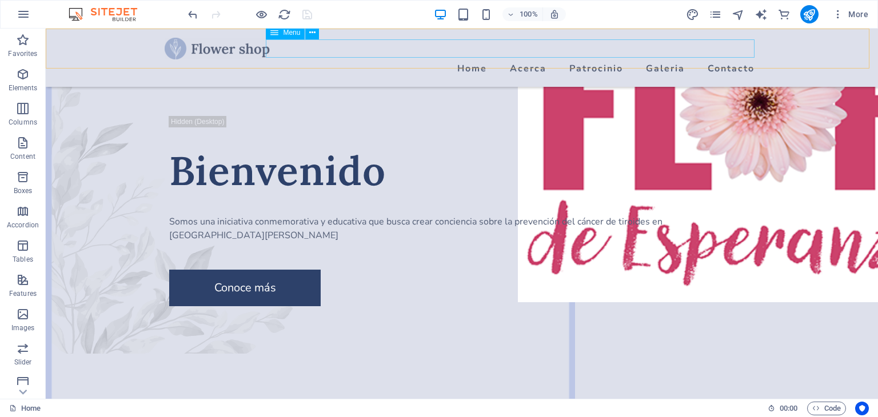
click at [524, 59] on nav "Home Acerca Patrocinio Galeria Contacto" at bounding box center [462, 68] width 594 height 18
click at [518, 59] on nav "Home Acerca Patrocinio Galeria Contacto" at bounding box center [462, 68] width 594 height 18
click at [459, 59] on nav "Home Acerca Patrocinio Galeria Contacto" at bounding box center [462, 68] width 594 height 18
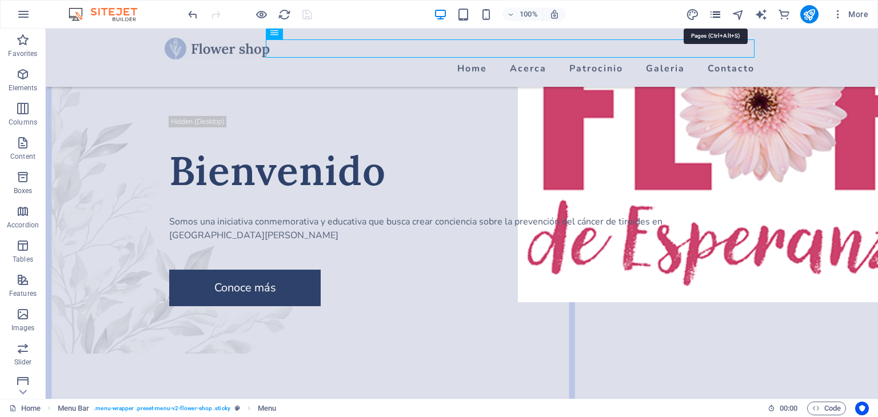
click at [717, 14] on icon "pages" at bounding box center [715, 14] width 13 height 13
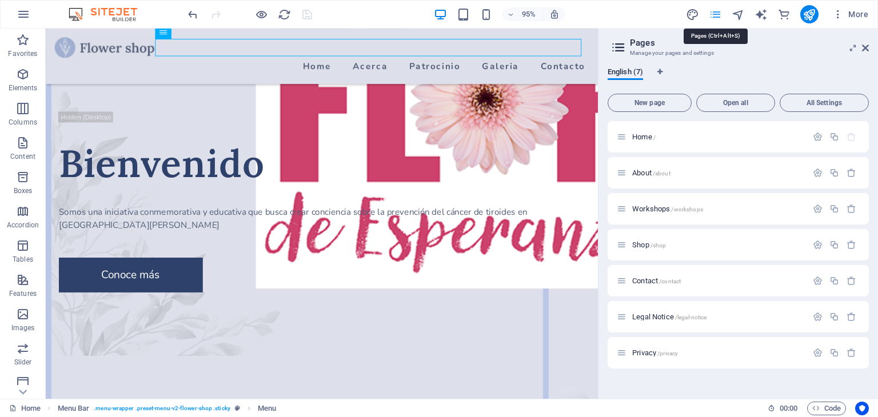
click at [717, 14] on icon "pages" at bounding box center [715, 14] width 13 height 13
click at [863, 46] on icon at bounding box center [865, 47] width 7 height 9
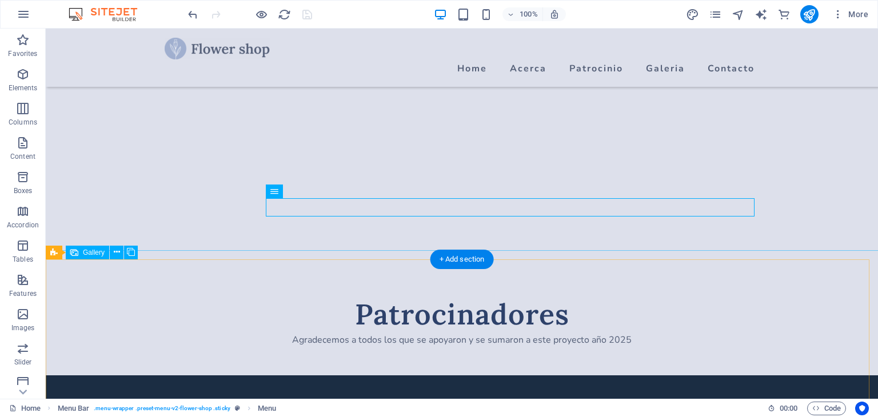
scroll to position [1245, 0]
